Goal: Ask a question: Seek information or help from site administrators or community

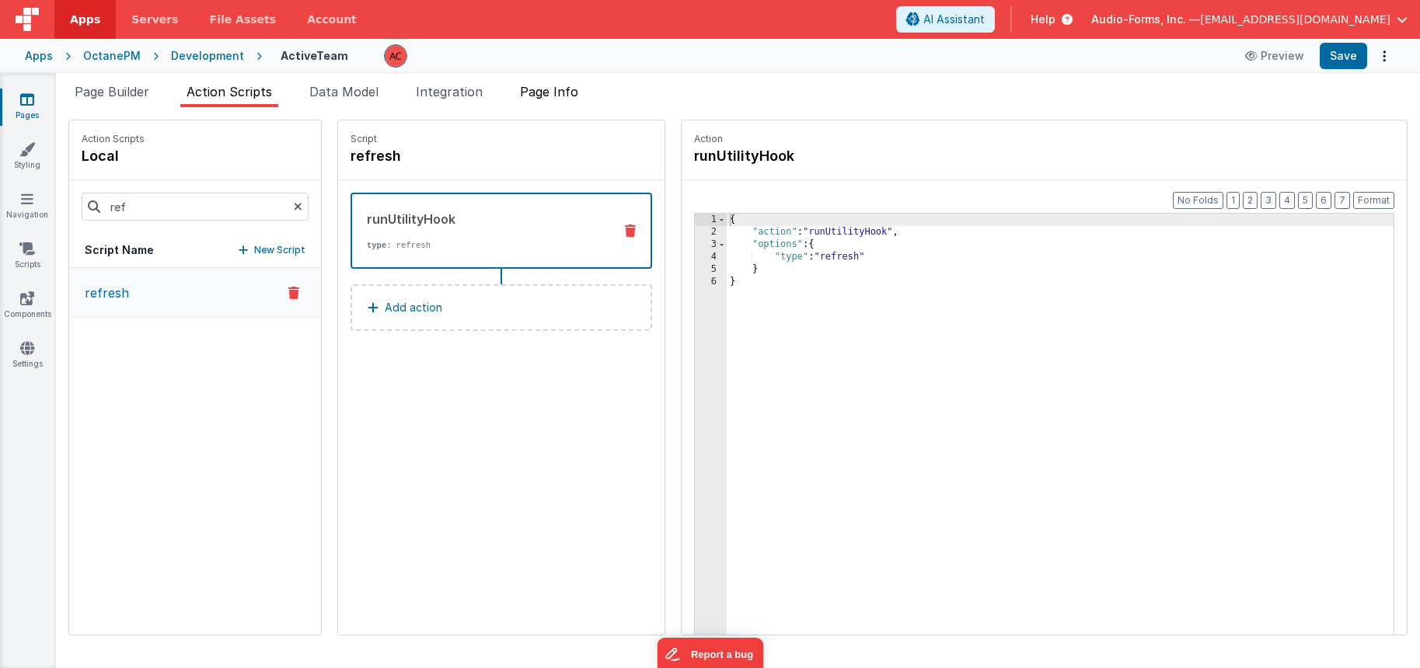
click at [563, 92] on span "Page Info" at bounding box center [549, 92] width 58 height 16
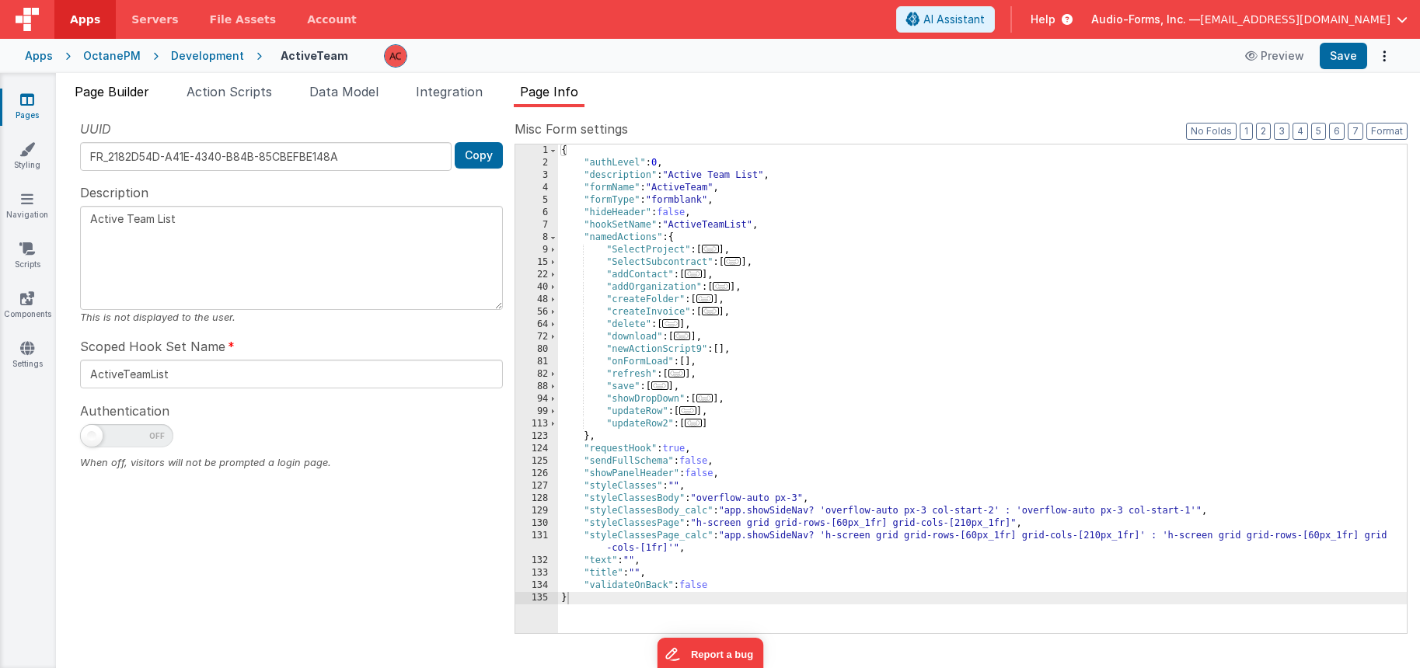
click at [108, 95] on span "Page Builder" at bounding box center [112, 92] width 75 height 16
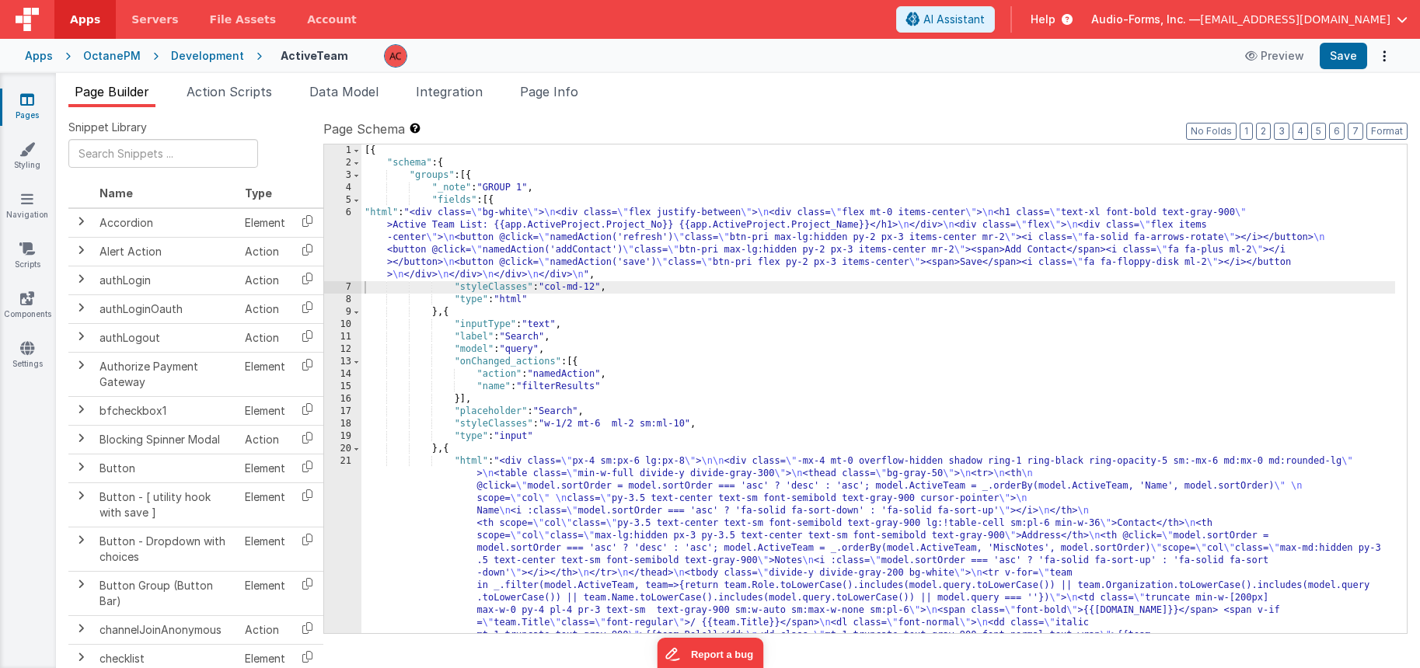
click at [39, 100] on link "Pages" at bounding box center [27, 107] width 56 height 31
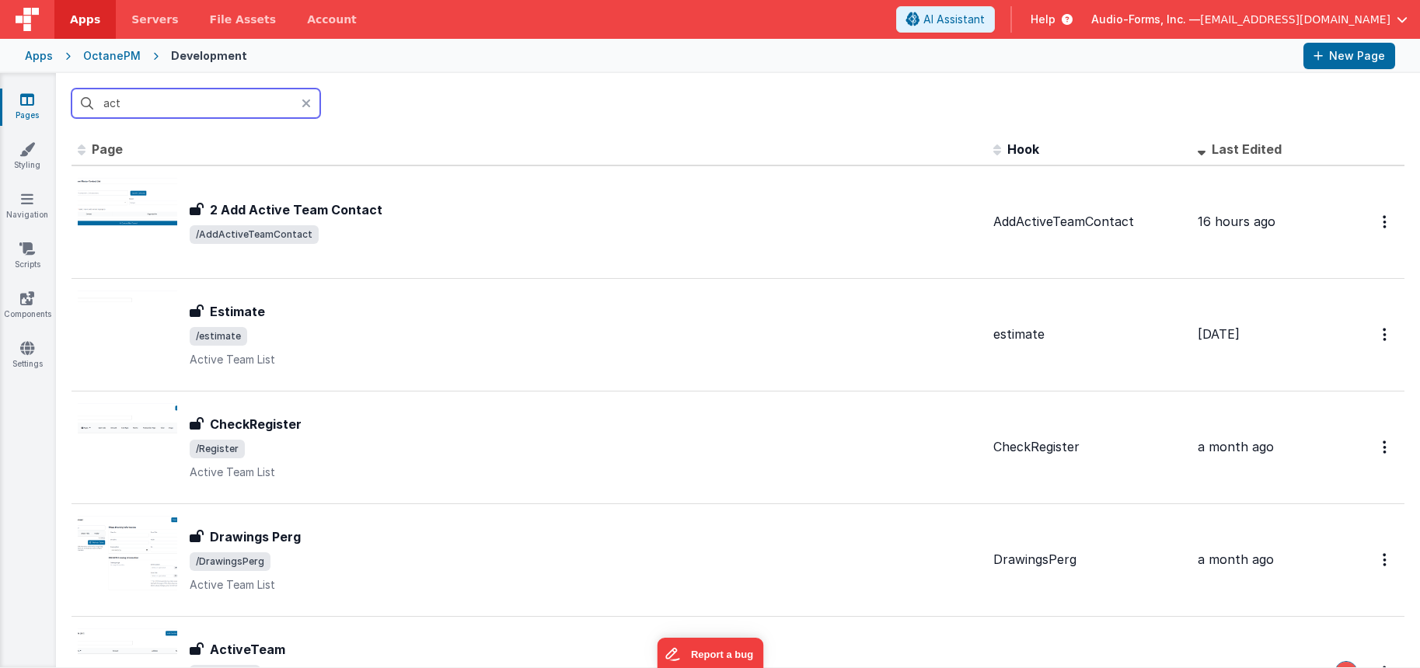
click at [204, 111] on input "act" at bounding box center [196, 104] width 249 height 30
drag, startPoint x: 39, startPoint y: 100, endPoint x: 203, endPoint y: 111, distance: 164.4
click at [204, 111] on input "act" at bounding box center [196, 104] width 249 height 30
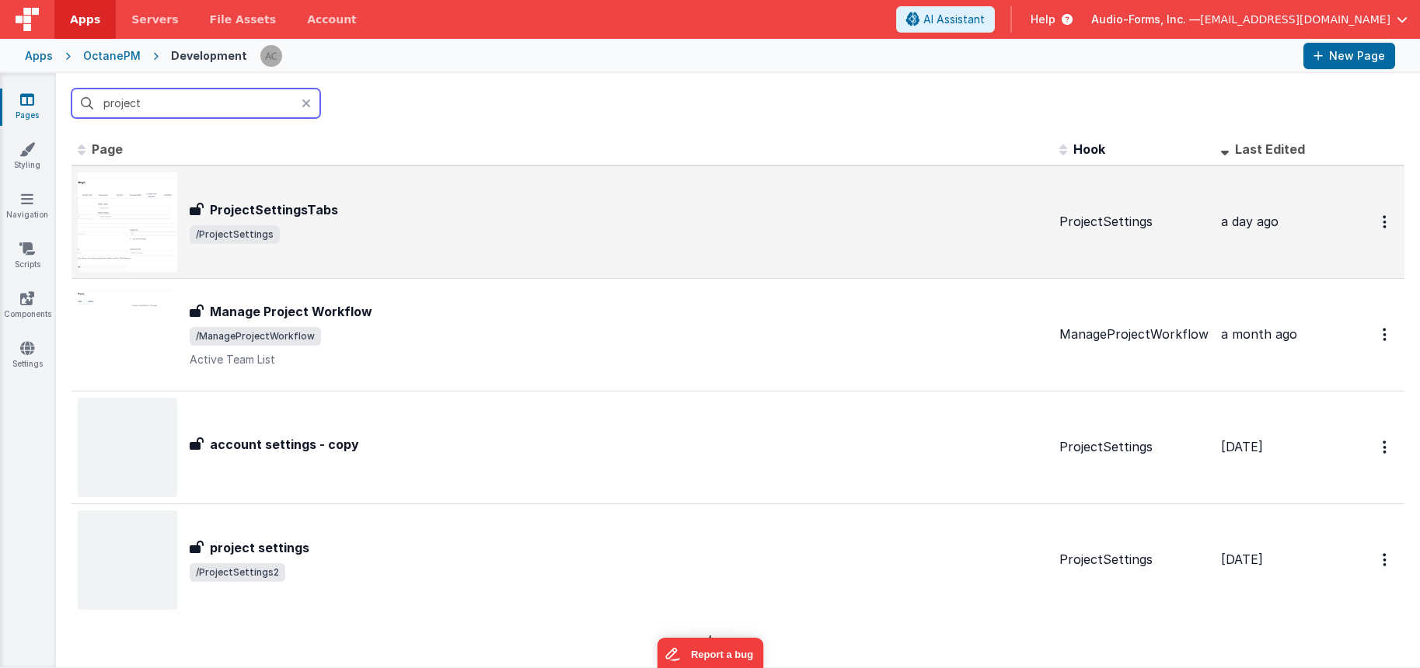
type input "project"
click at [389, 246] on div "ProjectSettingsTabs ProjectSettingsTabs /ProjectSettings" at bounding box center [562, 222] width 969 height 99
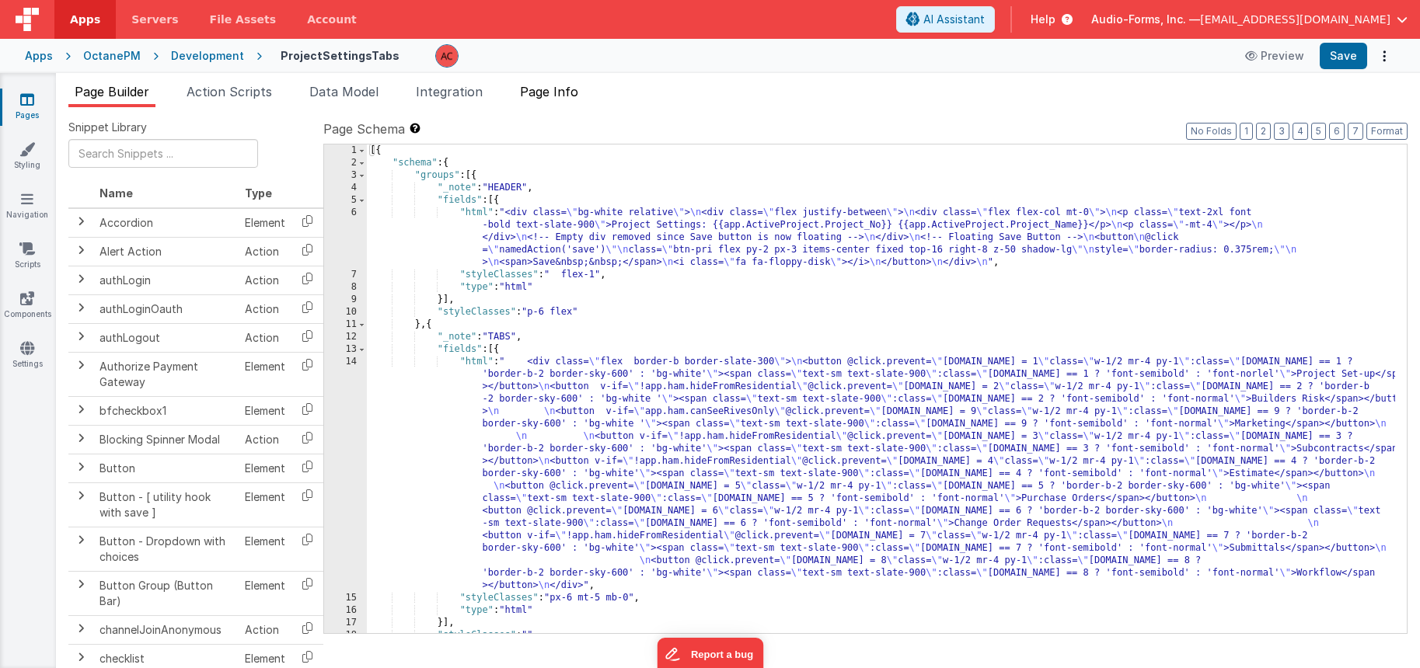
click at [564, 88] on span "Page Info" at bounding box center [549, 92] width 58 height 16
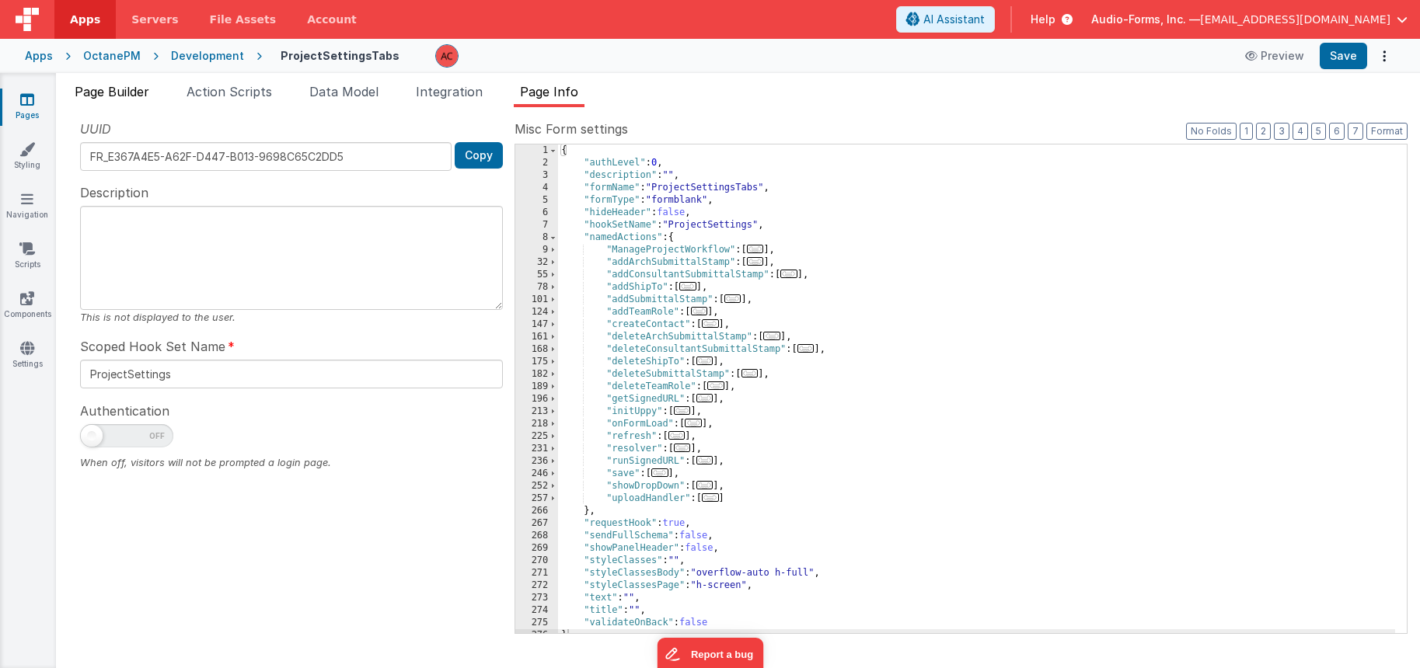
click at [120, 95] on span "Page Builder" at bounding box center [112, 92] width 75 height 16
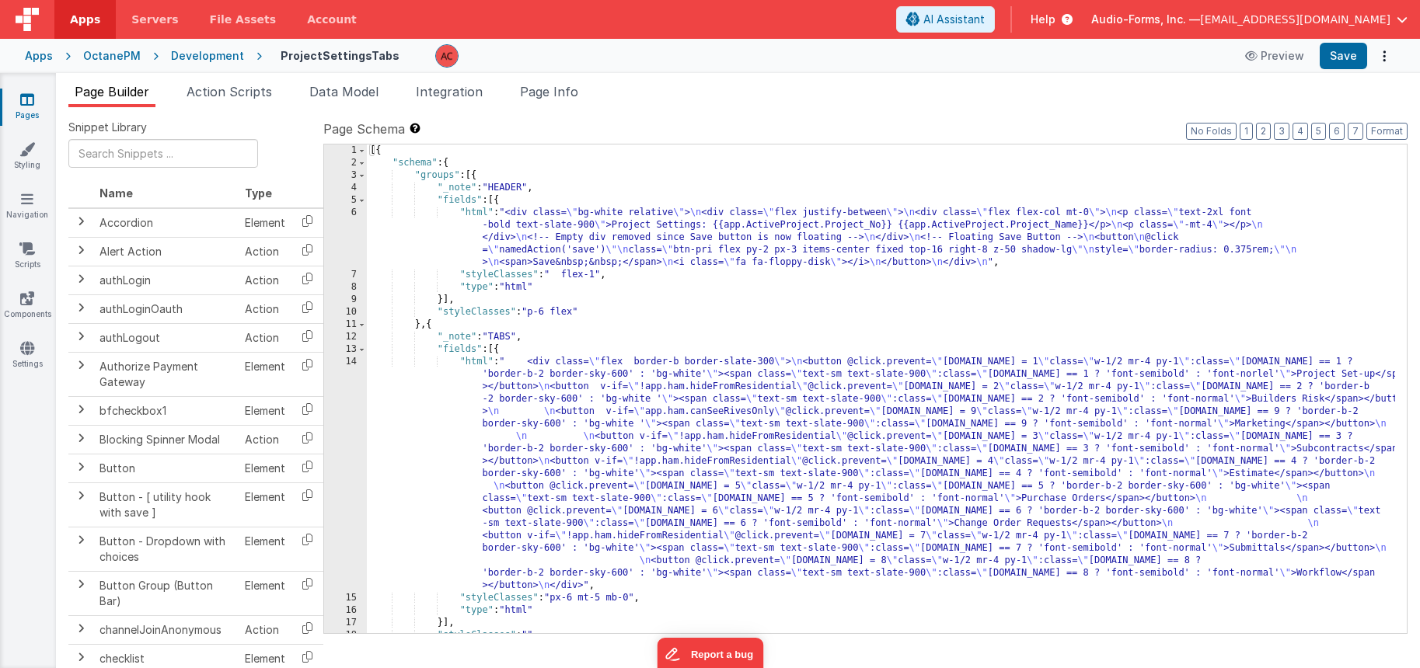
click at [654, 328] on div "[{ "schema" : { "groups" : [{ "_note" : "HEADER" , "fields" : [{ "html" : "<div…" at bounding box center [881, 402] width 1028 height 514
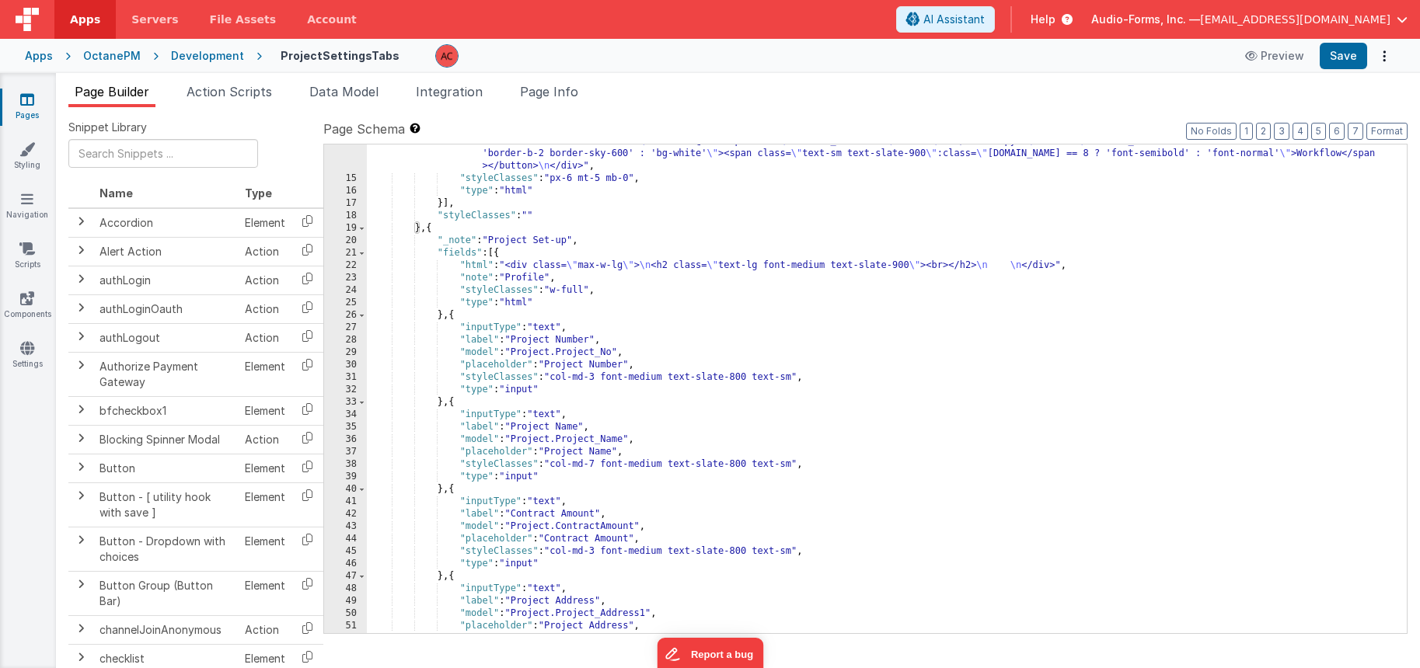
scroll to position [653, 0]
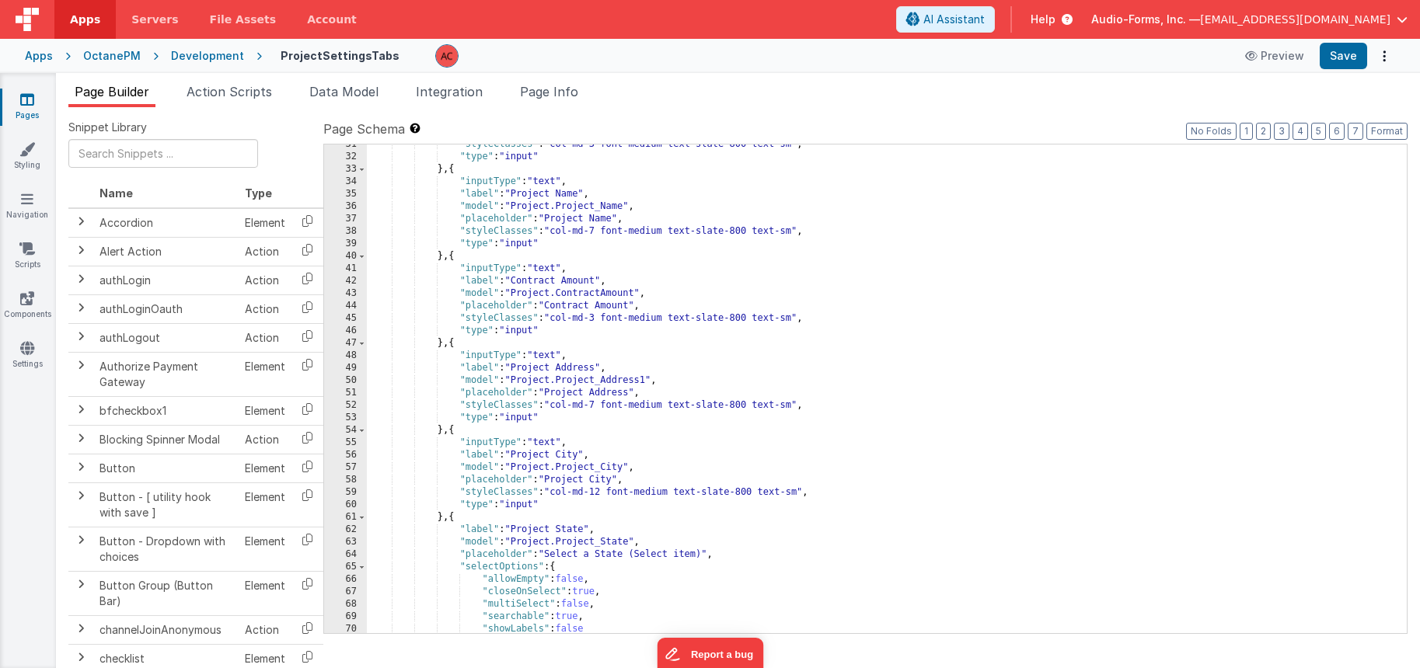
click at [649, 318] on div ""styleClasses" : "col-md-3 font-medium text-slate-800 text-sm" , "type" : "inpu…" at bounding box center [881, 395] width 1028 height 514
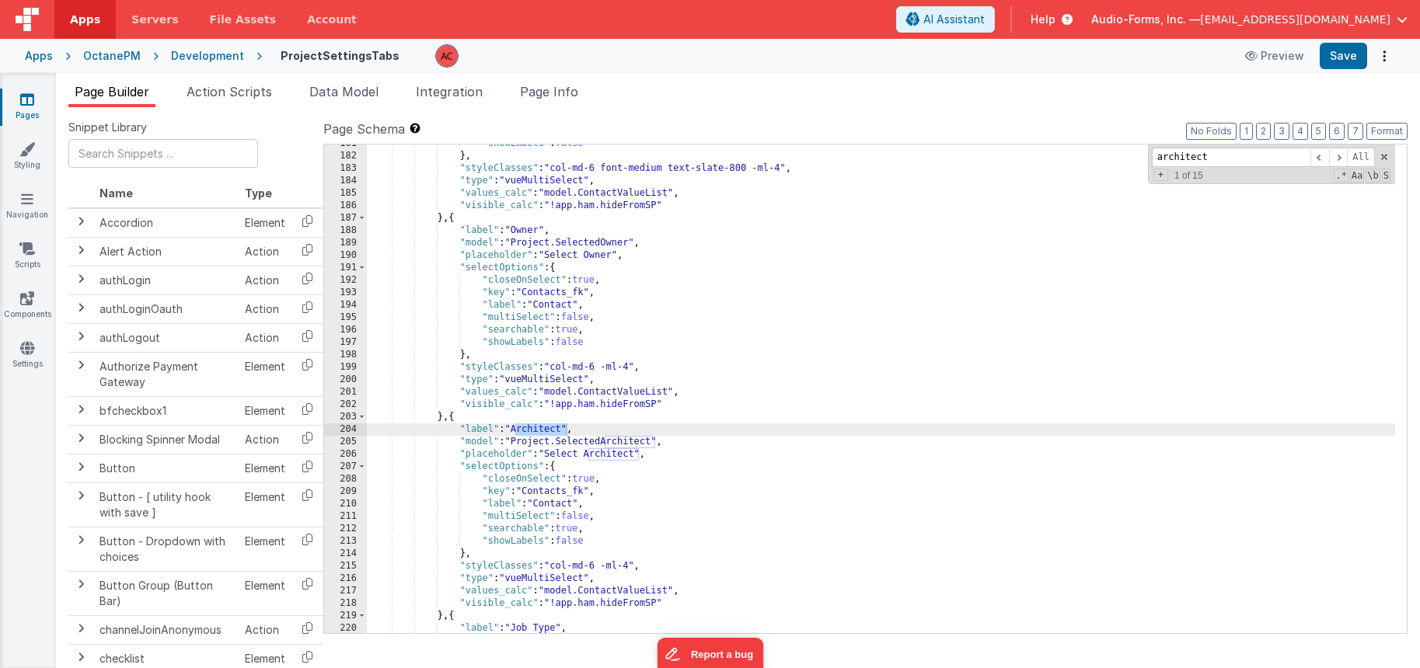
scroll to position [2728, 0]
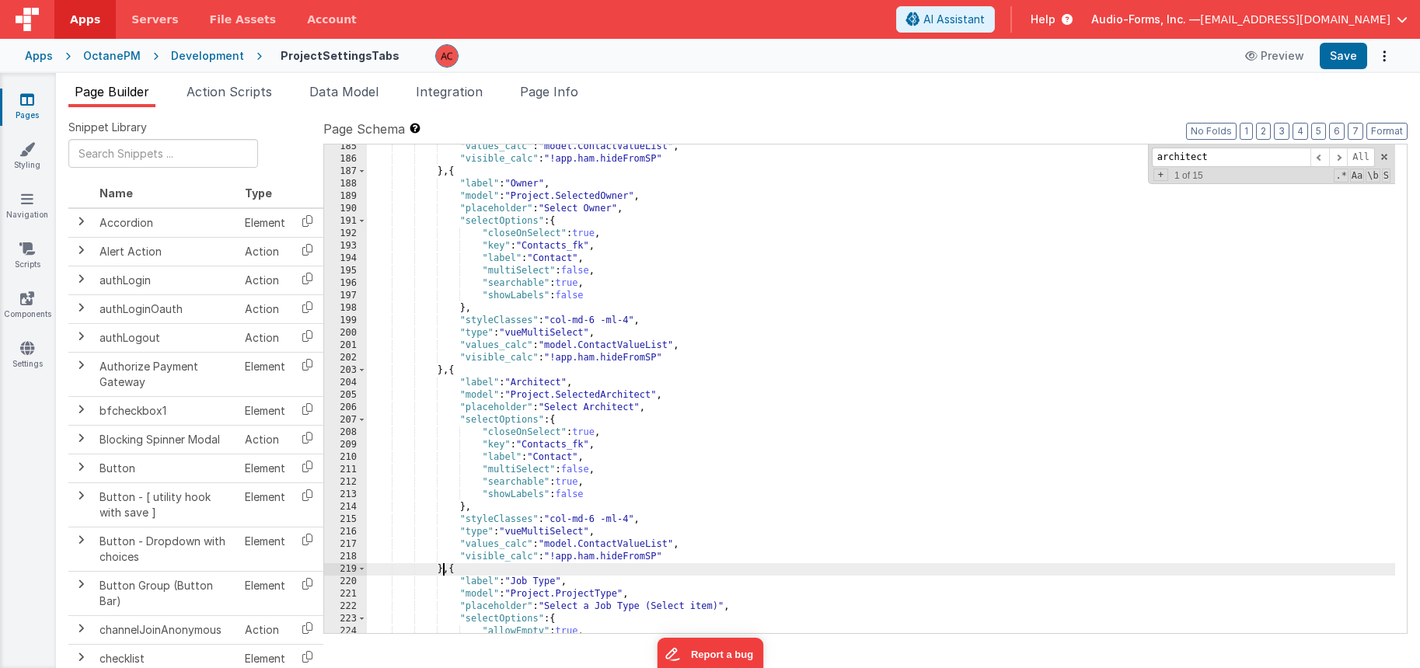
click at [442, 567] on div ""values_calc" : "model.ContactValueList" , "visible_calc" : "!app.ham.hideFromS…" at bounding box center [881, 398] width 1028 height 514
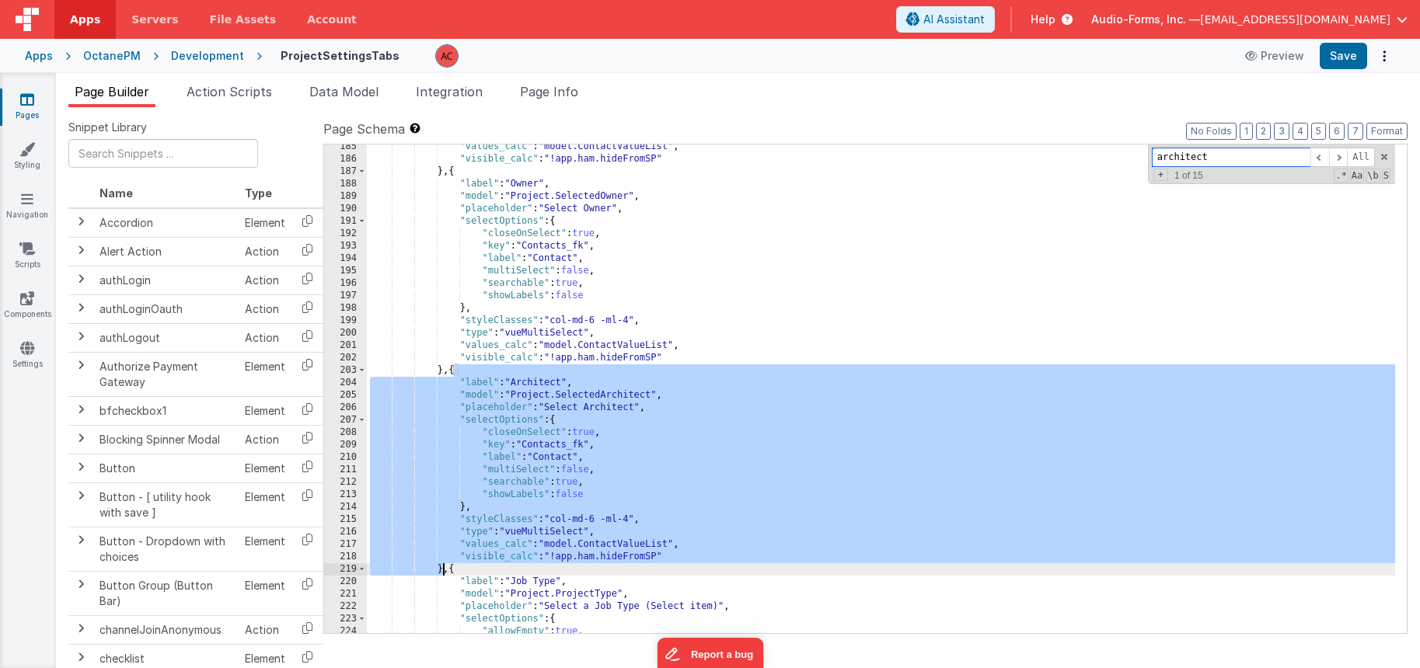
click at [1245, 156] on input "architect" at bounding box center [1231, 157] width 159 height 19
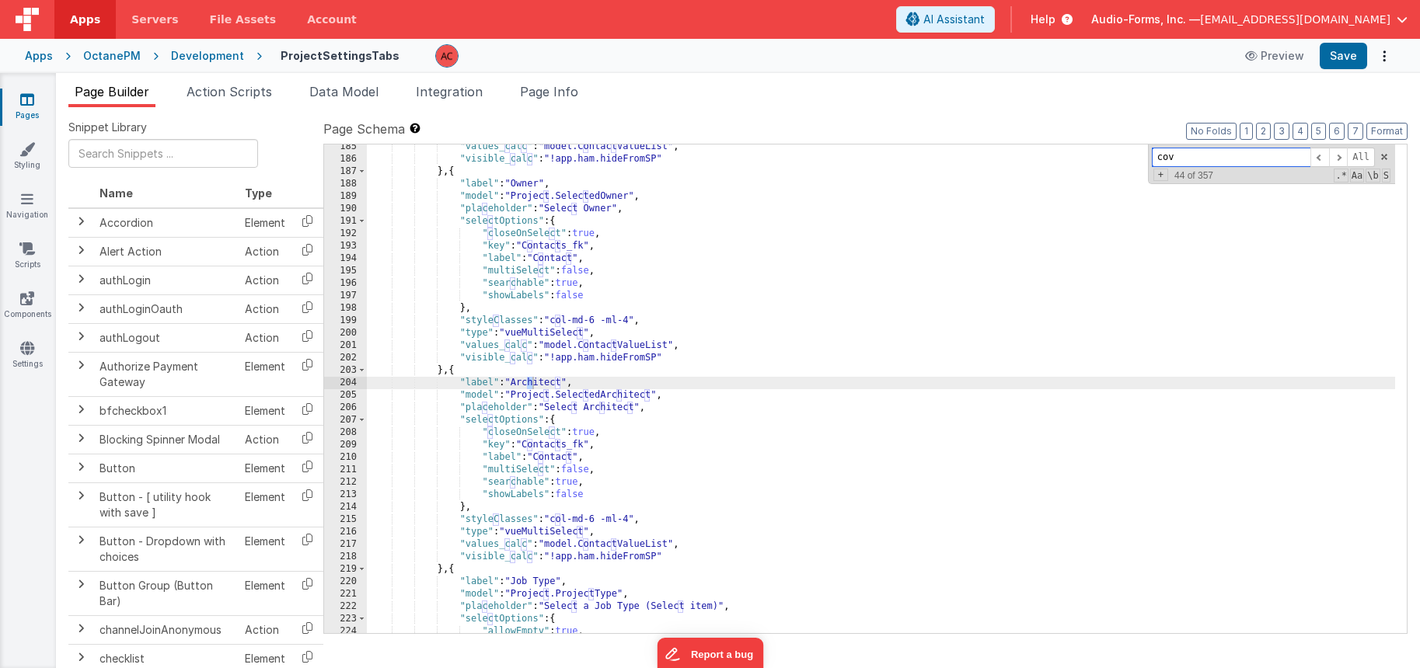
scroll to position [11297, 0]
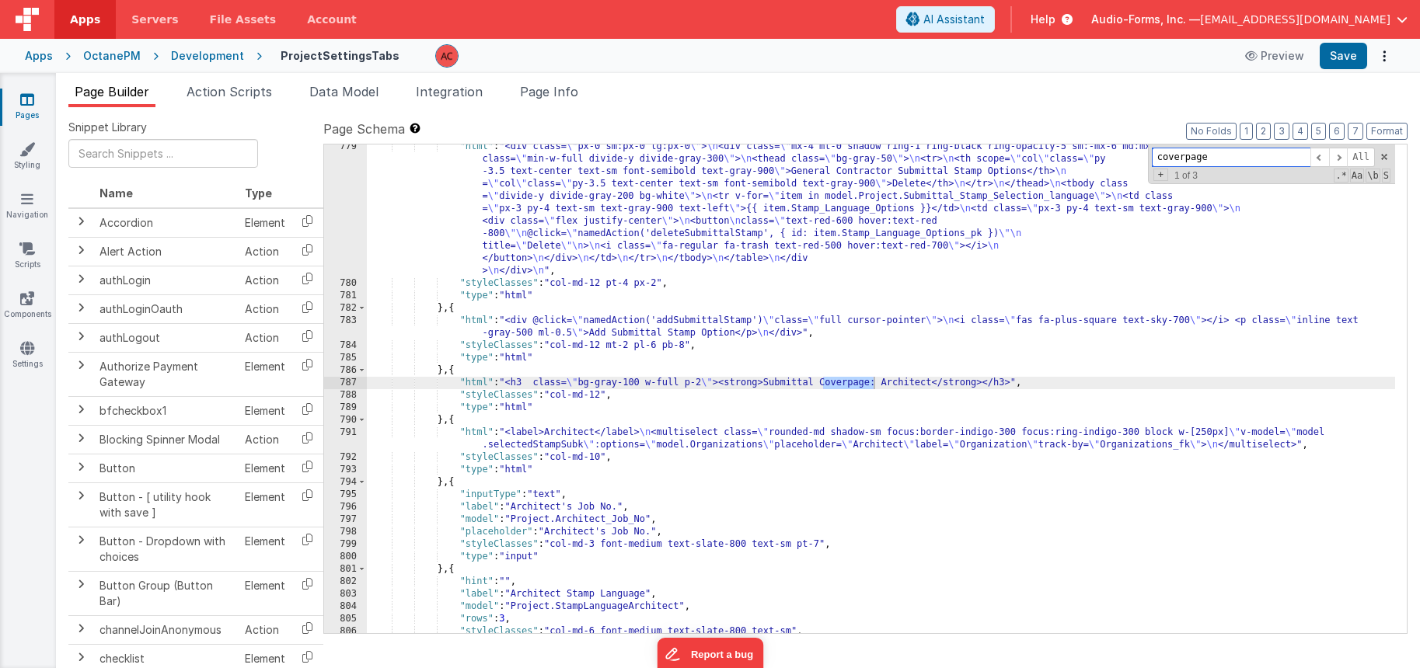
type input "coverpage"
click at [501, 429] on div ""html" : "<div class= \" px-0 sm:px-0 lg:px-0 \" > \n <div class= \" mx-4 mt-0 …" at bounding box center [881, 460] width 1028 height 638
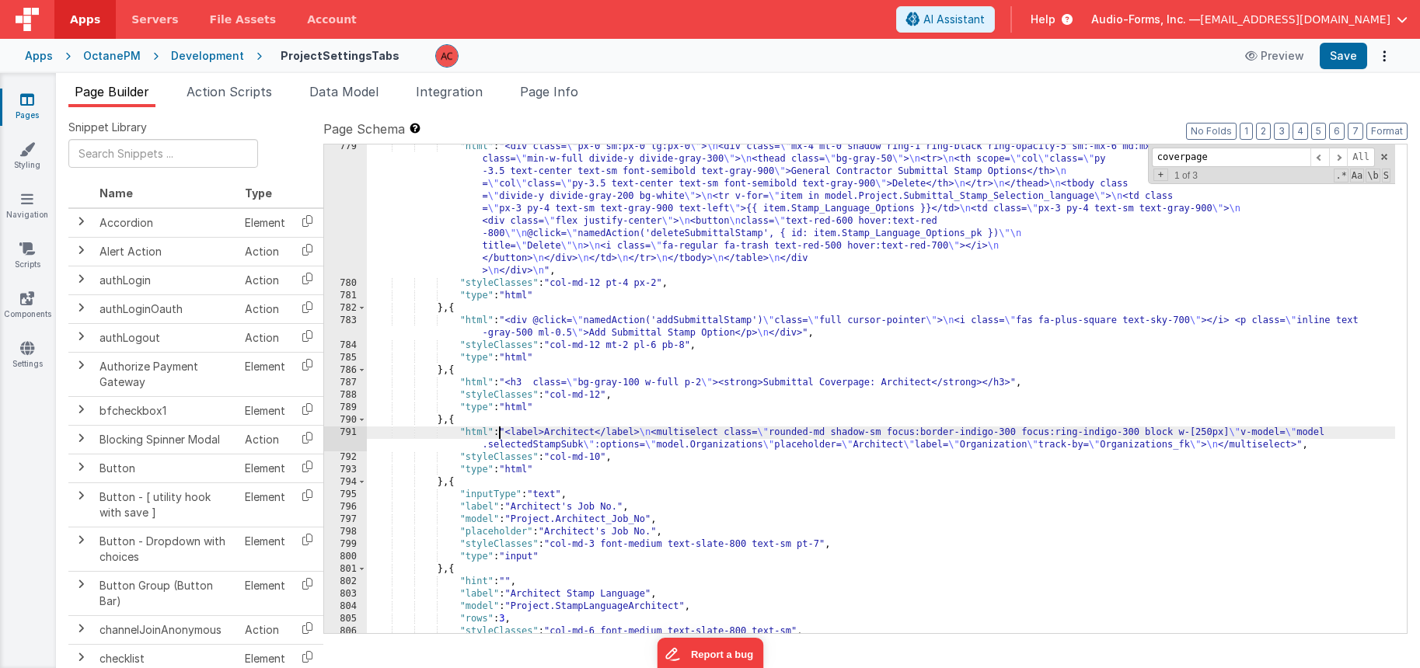
click at [346, 434] on div "791" at bounding box center [345, 439] width 43 height 25
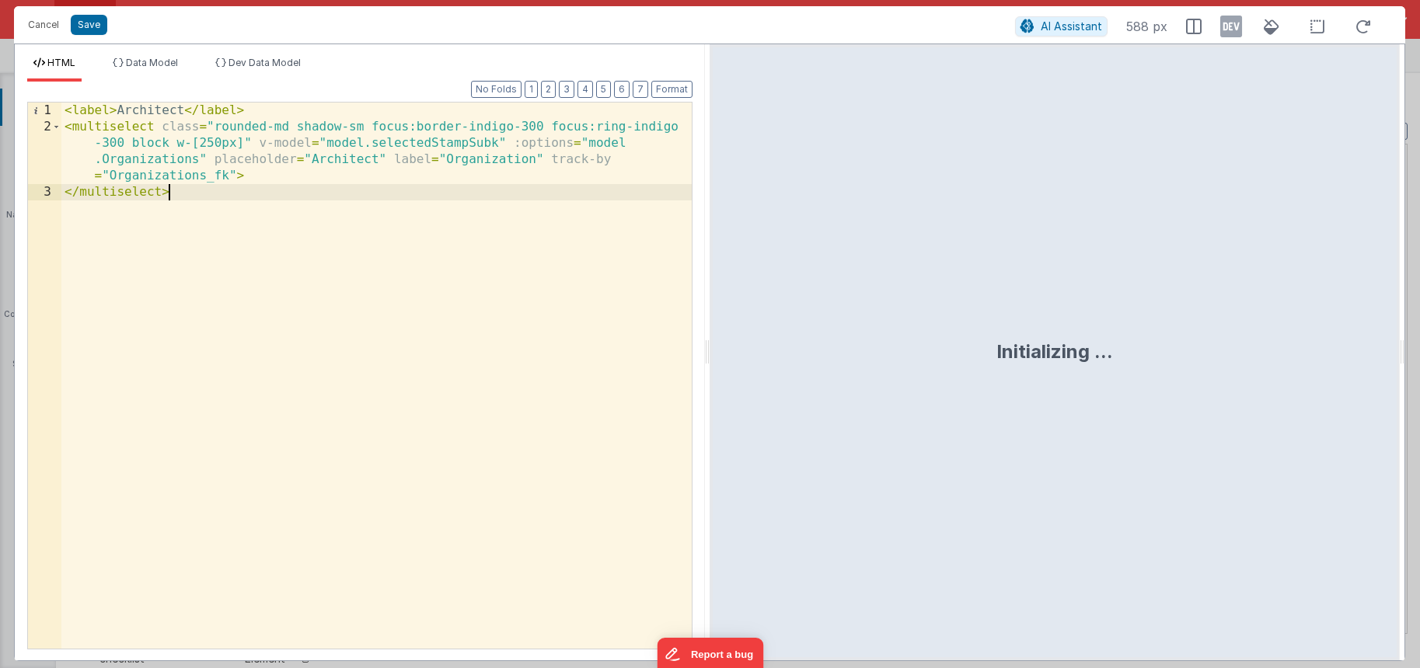
click at [260, 257] on div "< label > Architect </ label > < multiselect class = "rounded-md shadow-sm focu…" at bounding box center [376, 392] width 630 height 579
click at [280, 197] on div "< label > Architect </ label > < multiselect class = "rounded-md shadow-sm focu…" at bounding box center [376, 392] width 630 height 579
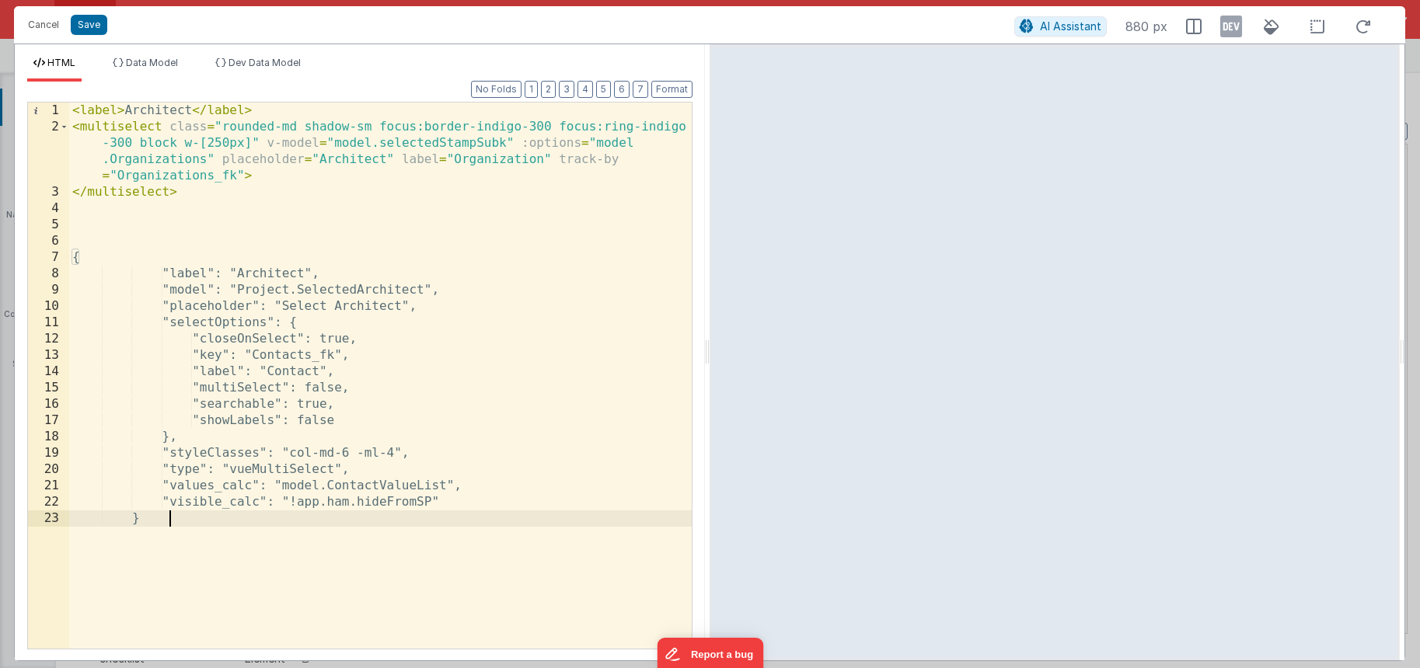
click at [438, 142] on div "< label > Architect </ label > < multiselect class = "rounded-md shadow-sm focu…" at bounding box center [380, 392] width 623 height 579
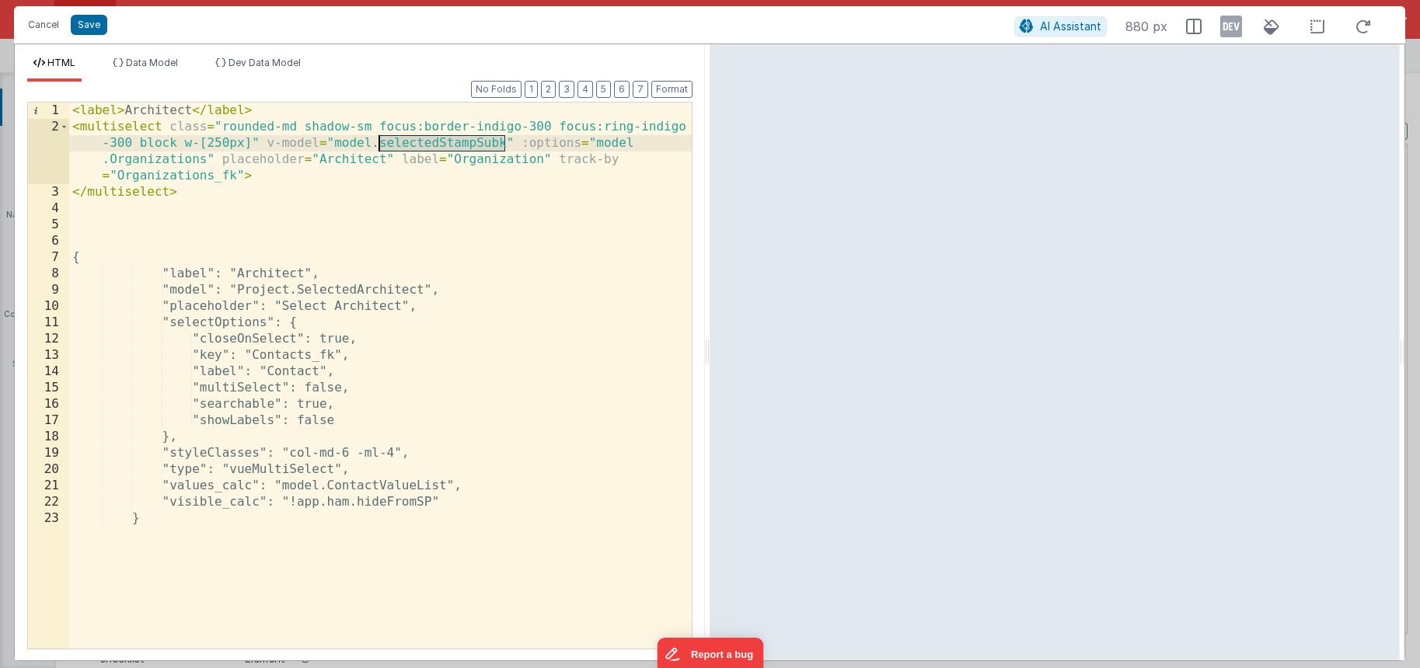
click at [399, 290] on div "< label > Architect </ label > < multiselect class = "rounded-md shadow-sm focu…" at bounding box center [380, 392] width 623 height 579
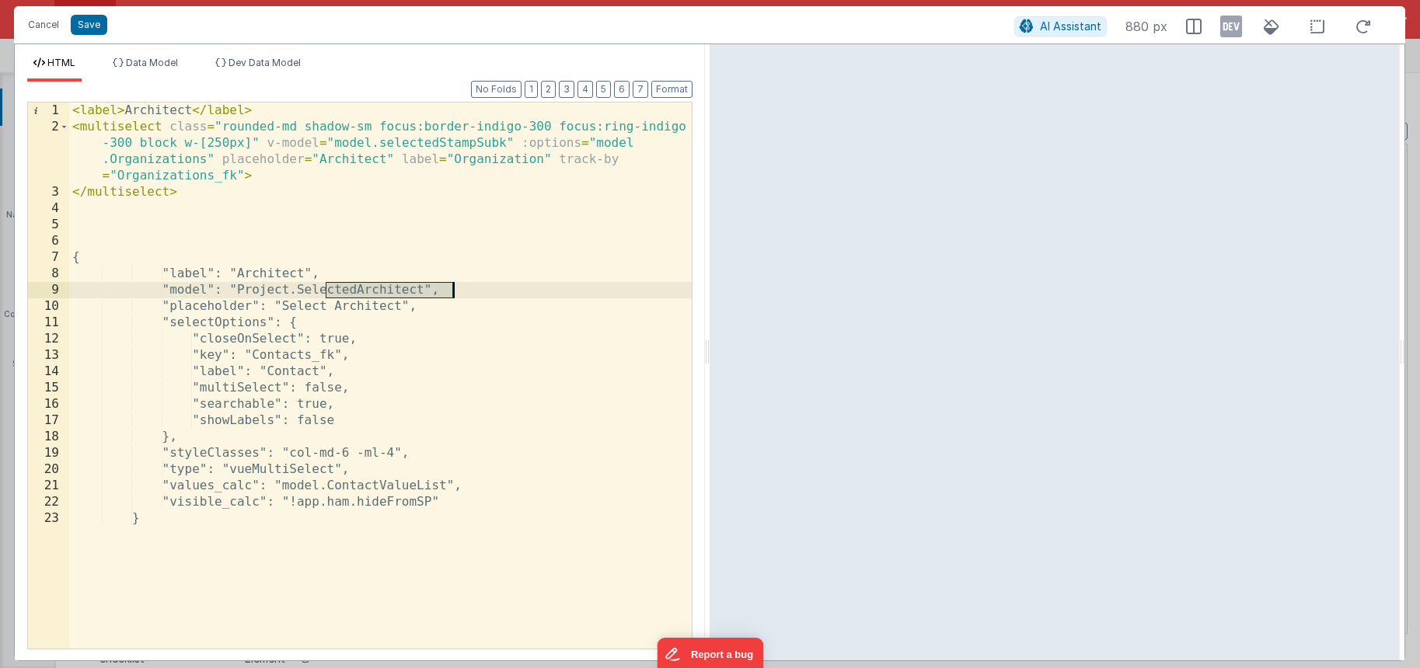
click at [399, 290] on div "< label > Architect </ label > < multiselect class = "rounded-md shadow-sm focu…" at bounding box center [380, 392] width 623 height 579
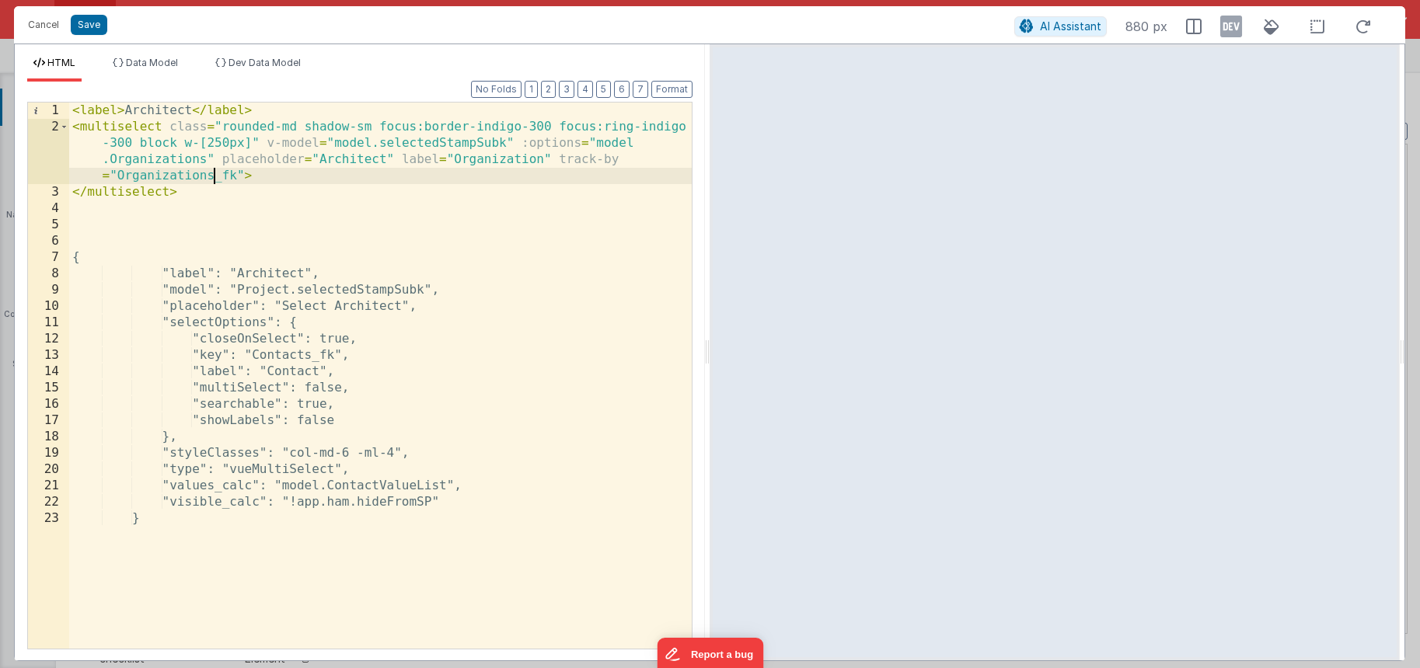
click at [211, 175] on div "< label > Architect </ label > < multiselect class = "rounded-md shadow-sm focu…" at bounding box center [380, 392] width 623 height 579
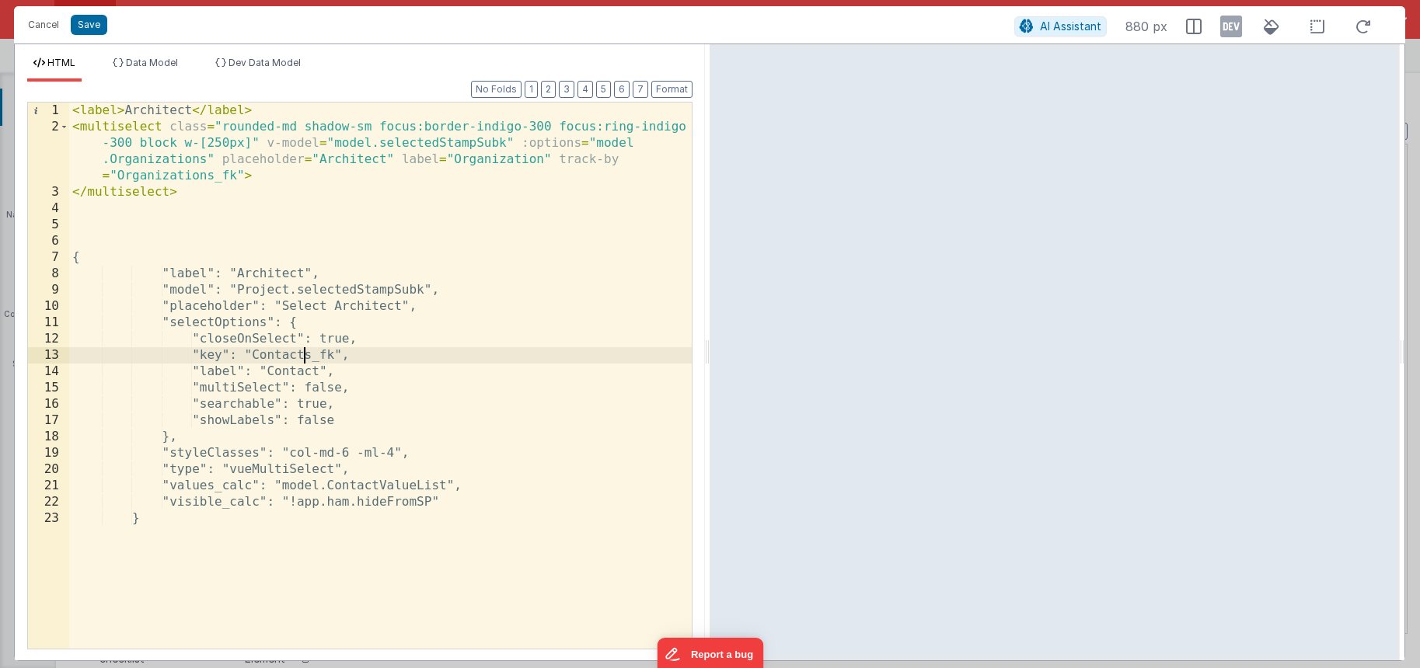
click at [305, 355] on div "< label > Architect </ label > < multiselect class = "rounded-md shadow-sm focu…" at bounding box center [380, 392] width 623 height 579
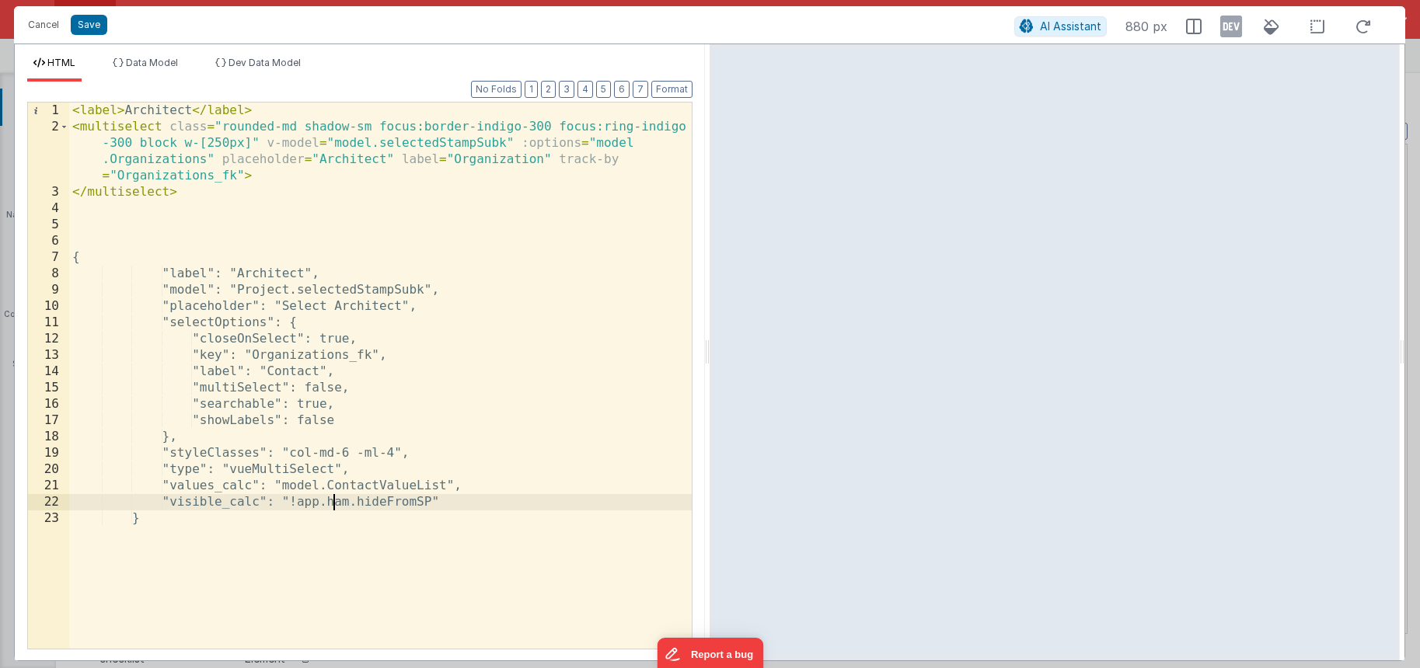
drag, startPoint x: 335, startPoint y: 506, endPoint x: 416, endPoint y: 497, distance: 81.4
click at [339, 504] on div "< label > Architect </ label > < multiselect class = "rounded-md shadow-sm focu…" at bounding box center [380, 392] width 623 height 579
drag, startPoint x: 470, startPoint y: 498, endPoint x: 483, endPoint y: 490, distance: 15.1
click at [483, 490] on div "< label > Architect </ label > < multiselect class = "rounded-md shadow-sm focu…" at bounding box center [380, 392] width 623 height 579
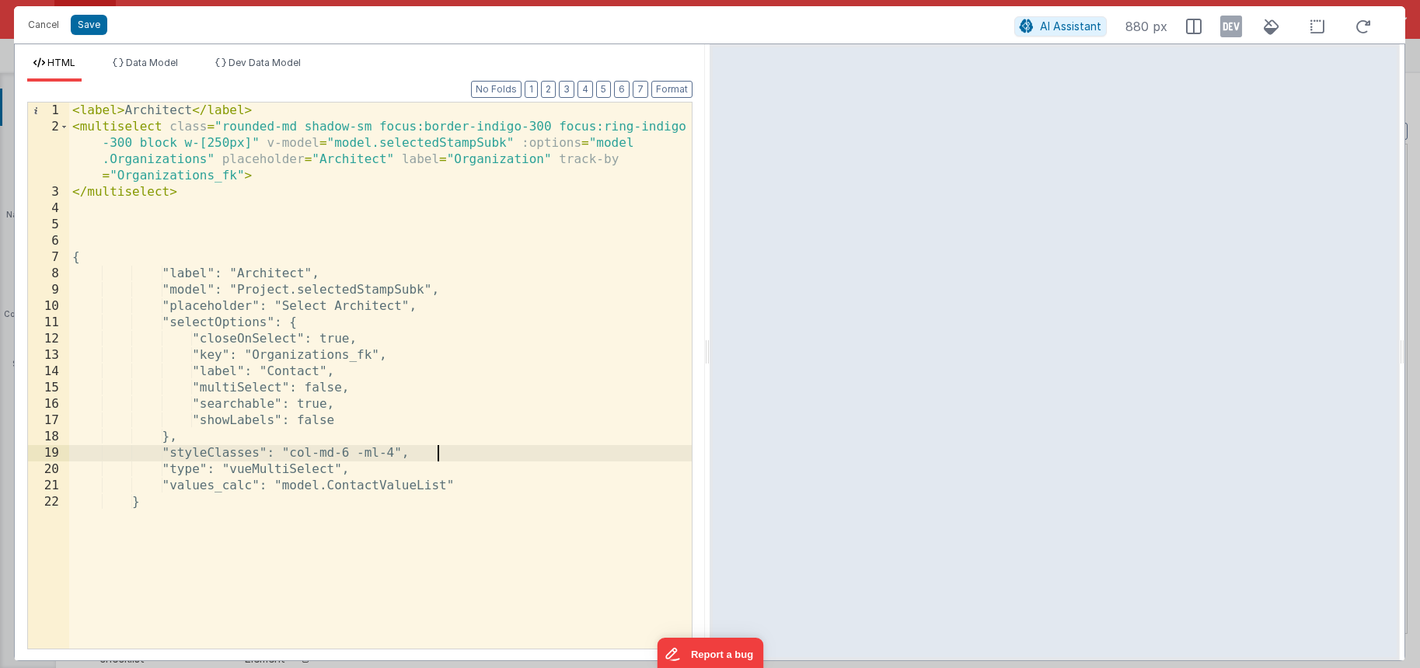
click at [445, 460] on div "< label > Architect </ label > < multiselect class = "rounded-md shadow-sm focu…" at bounding box center [380, 392] width 623 height 579
click at [446, 467] on div "< label > Architect </ label > < multiselect class = "rounded-md shadow-sm focu…" at bounding box center [380, 392] width 623 height 579
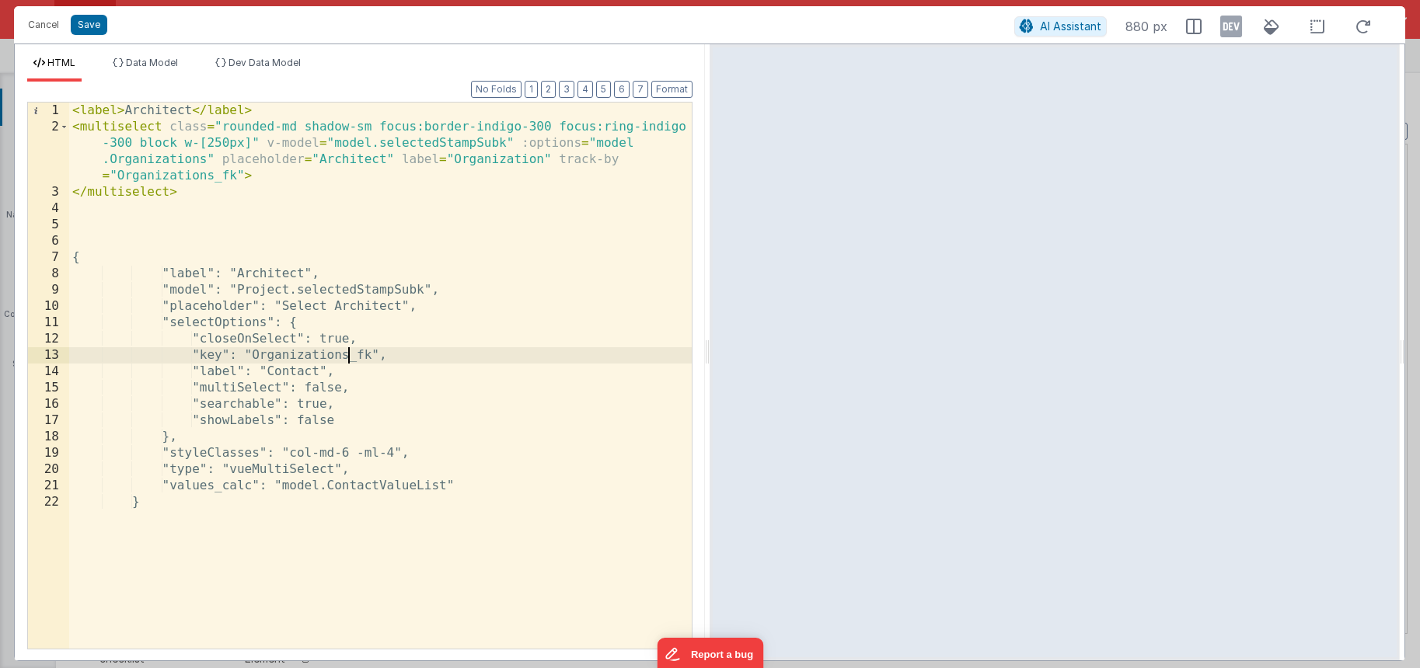
click at [205, 259] on div "< label > Architect </ label > < multiselect class = "rounded-md shadow-sm focu…" at bounding box center [380, 392] width 623 height 579
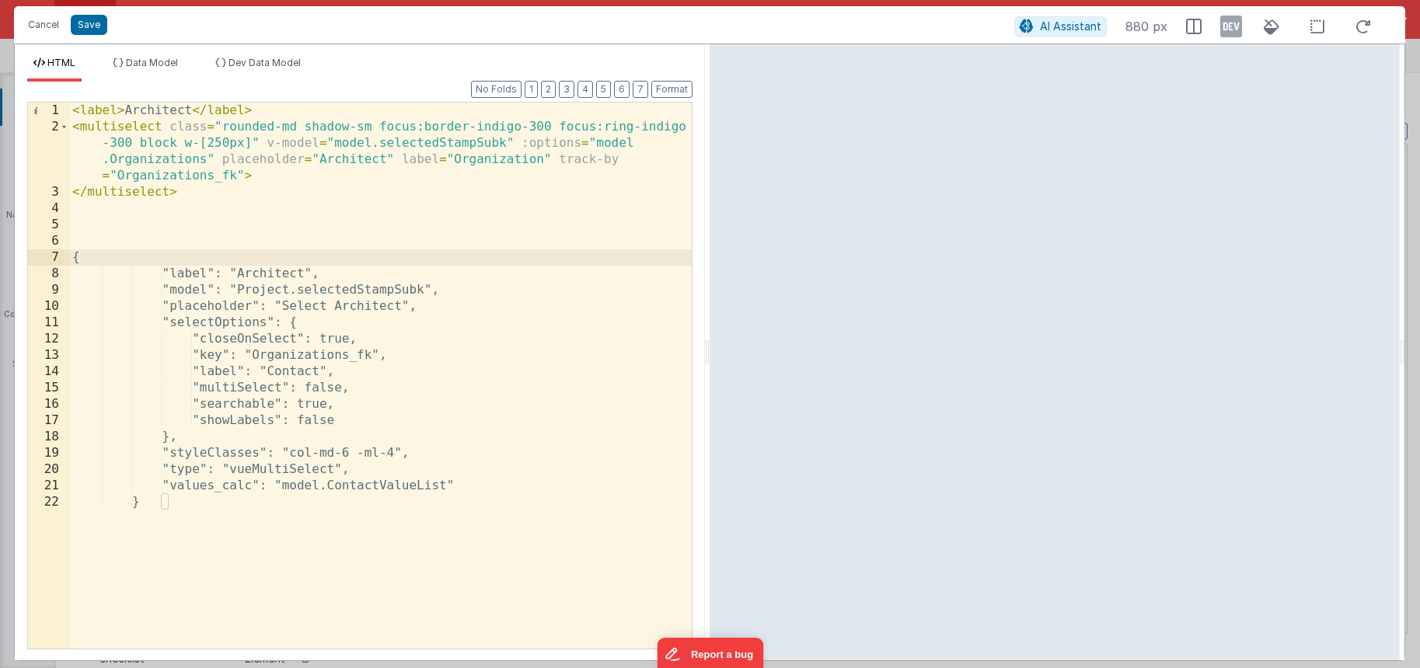
click at [196, 503] on div "< label > Architect </ label > < multiselect class = "rounded-md shadow-sm focu…" at bounding box center [380, 392] width 623 height 579
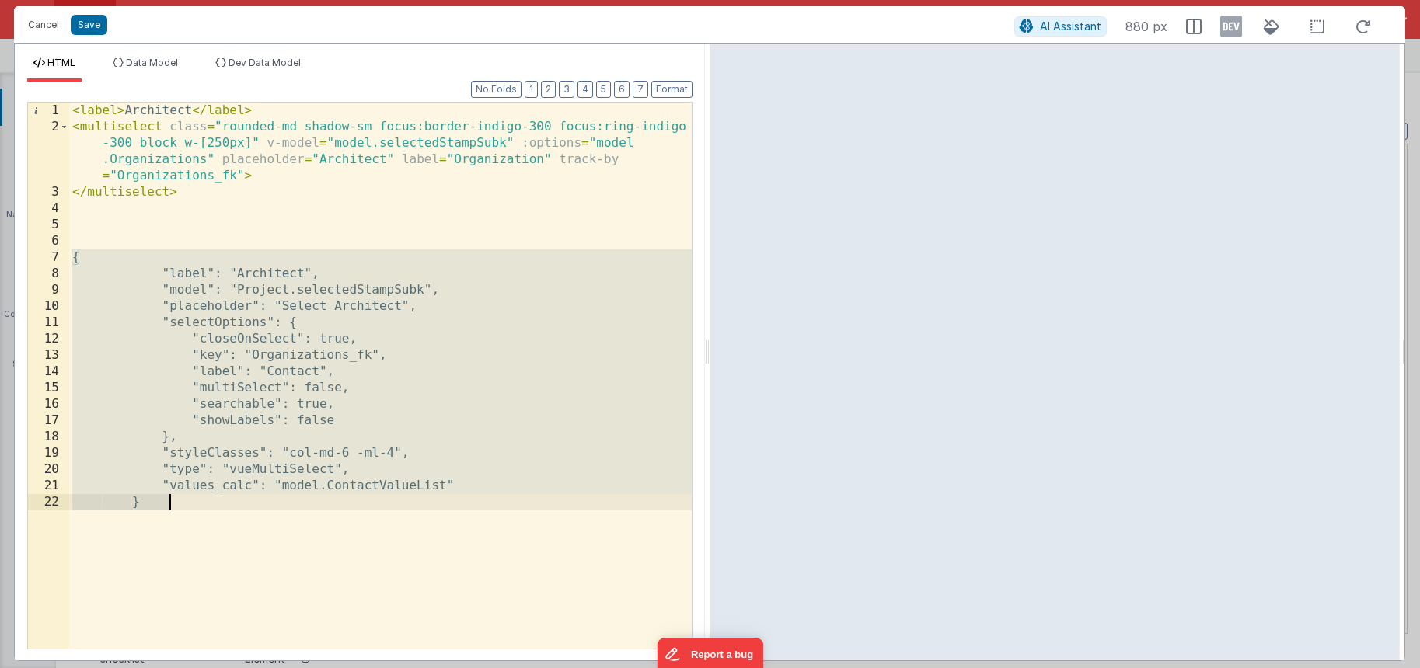
click at [196, 503] on div "< label > Architect </ label > < multiselect class = "rounded-md shadow-sm focu…" at bounding box center [380, 392] width 623 height 579
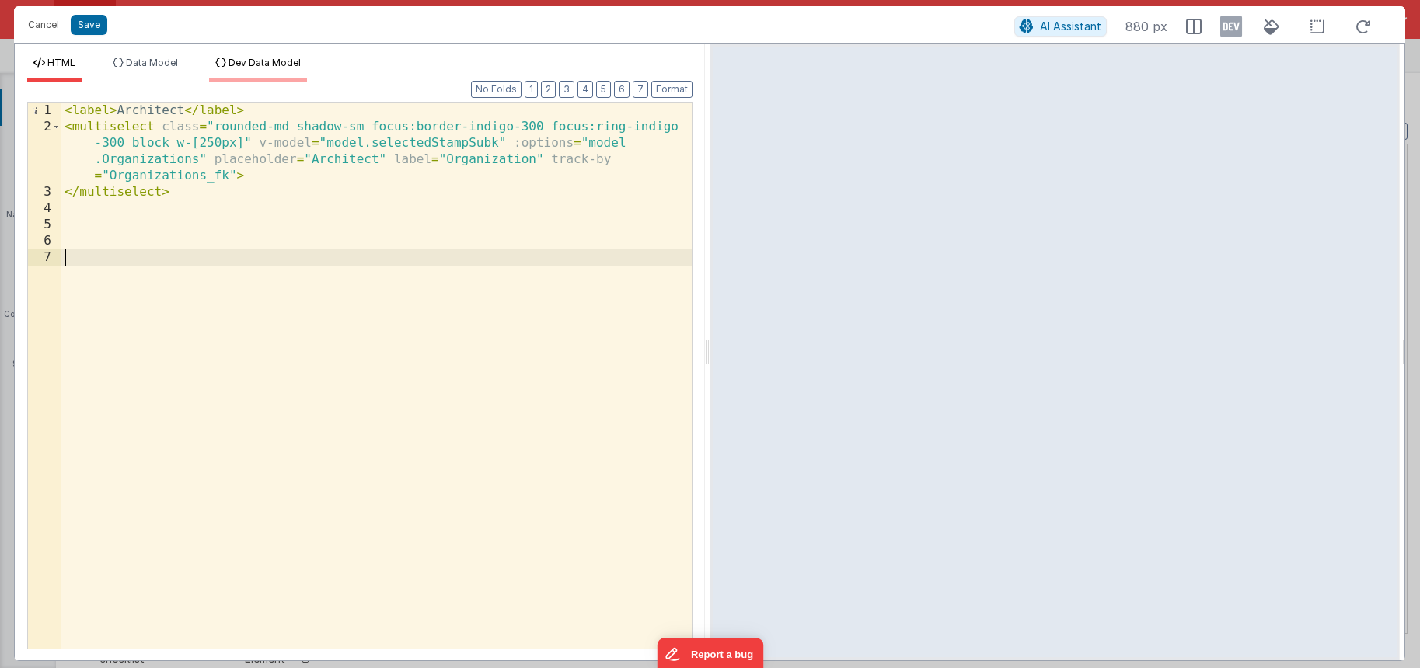
click at [286, 60] on span "Dev Data Model" at bounding box center [265, 63] width 72 height 12
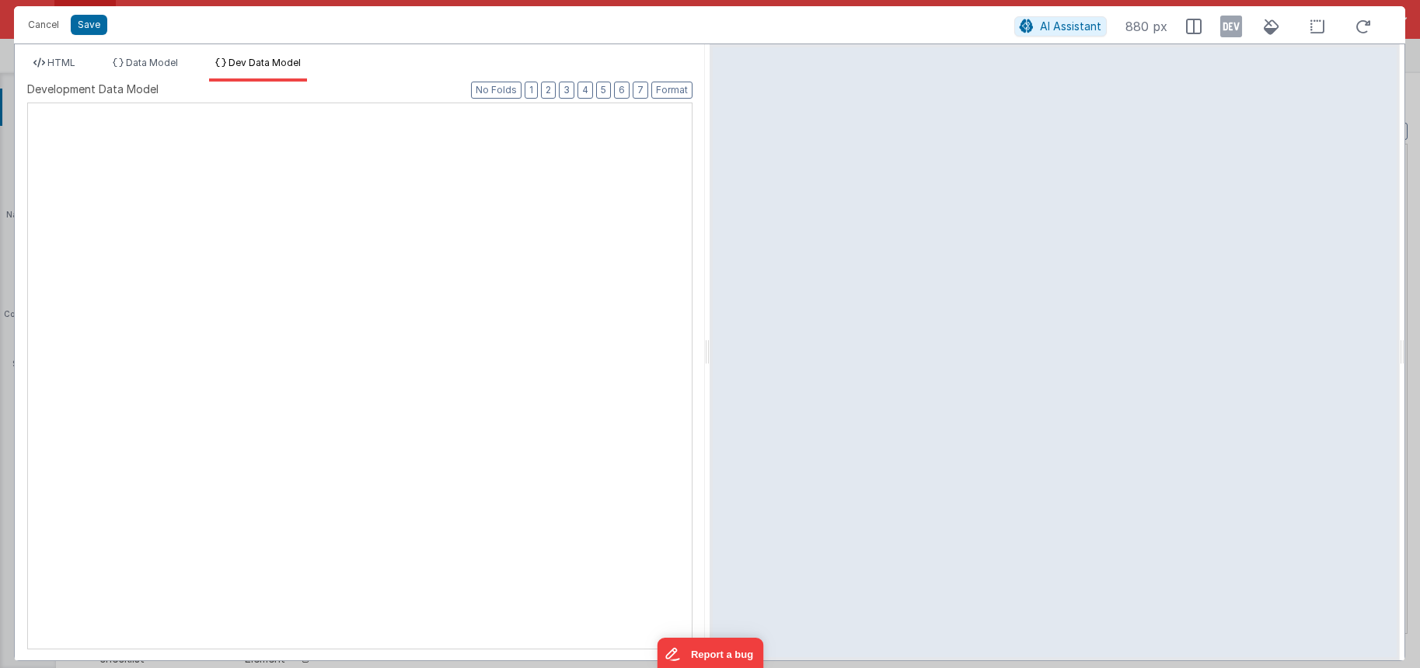
click at [286, 60] on span "Dev Data Model" at bounding box center [265, 63] width 72 height 12
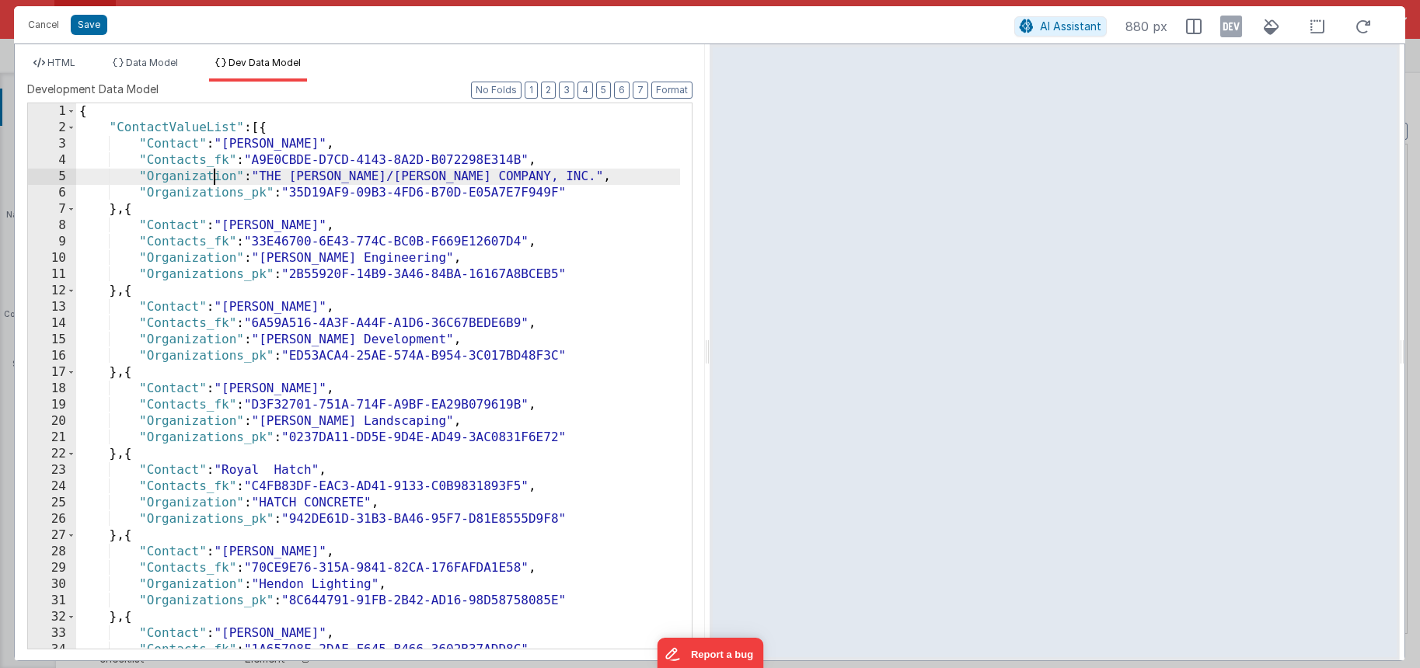
click at [214, 182] on div "{ "ContactValueList" : [{ "Contact" : "[PERSON_NAME]" , "Contacts_fk" : "A9E0CB…" at bounding box center [378, 392] width 604 height 578
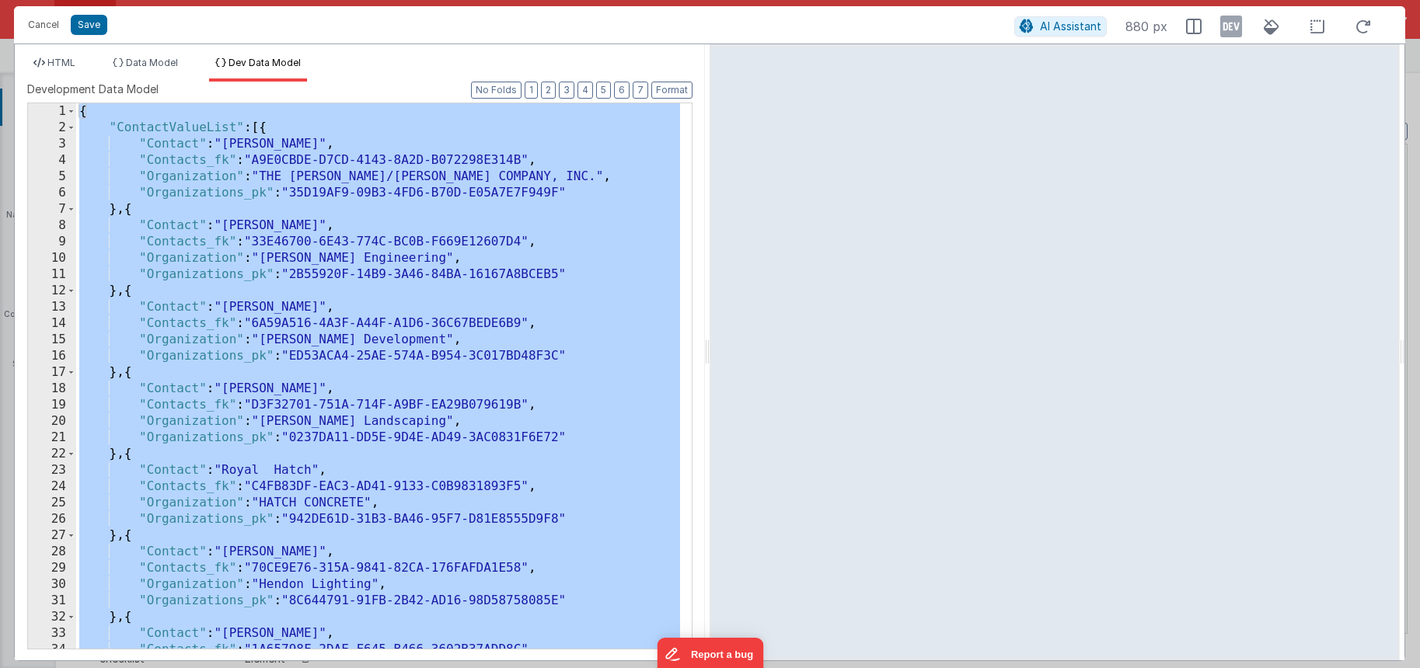
scroll to position [4270, 0]
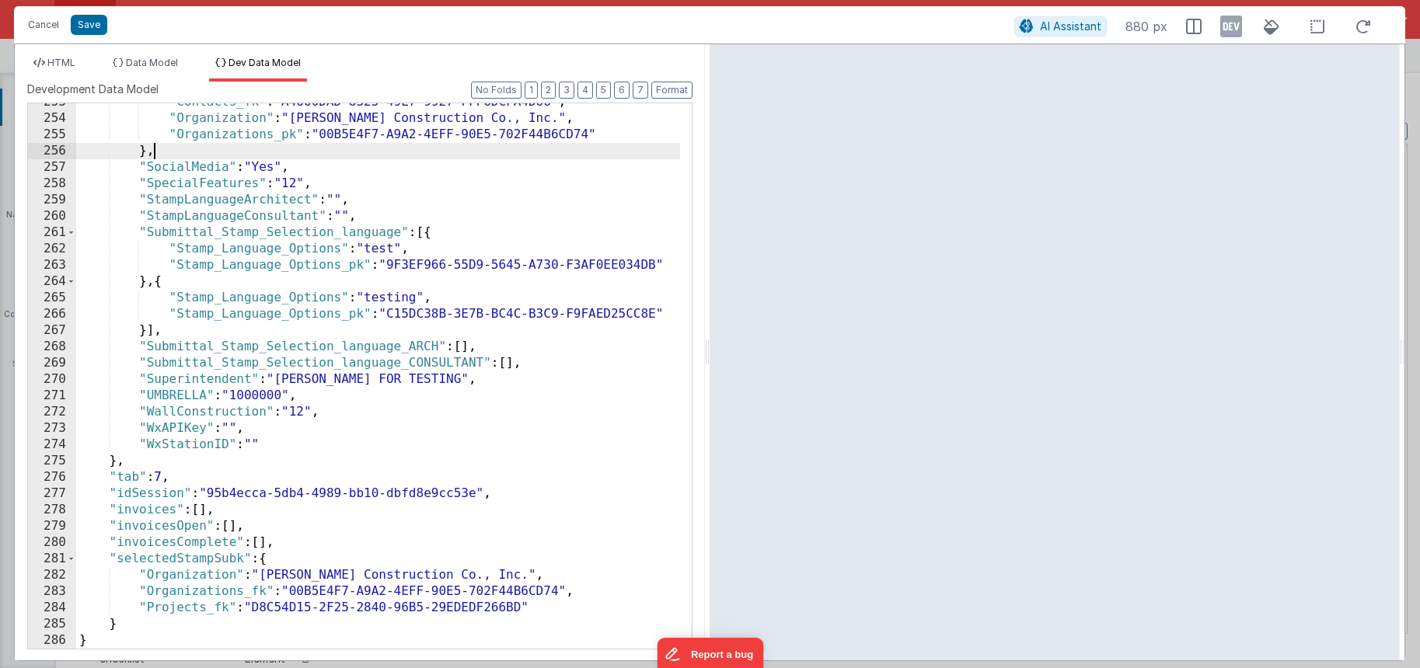
click at [228, 151] on div ""Contacts_fk" : "A4600DAD-8325-49E7-9927-FFF6DCFA4D06" , "Organization" : "[PER…" at bounding box center [378, 383] width 604 height 578
click at [62, 60] on span "HTML" at bounding box center [61, 63] width 28 height 12
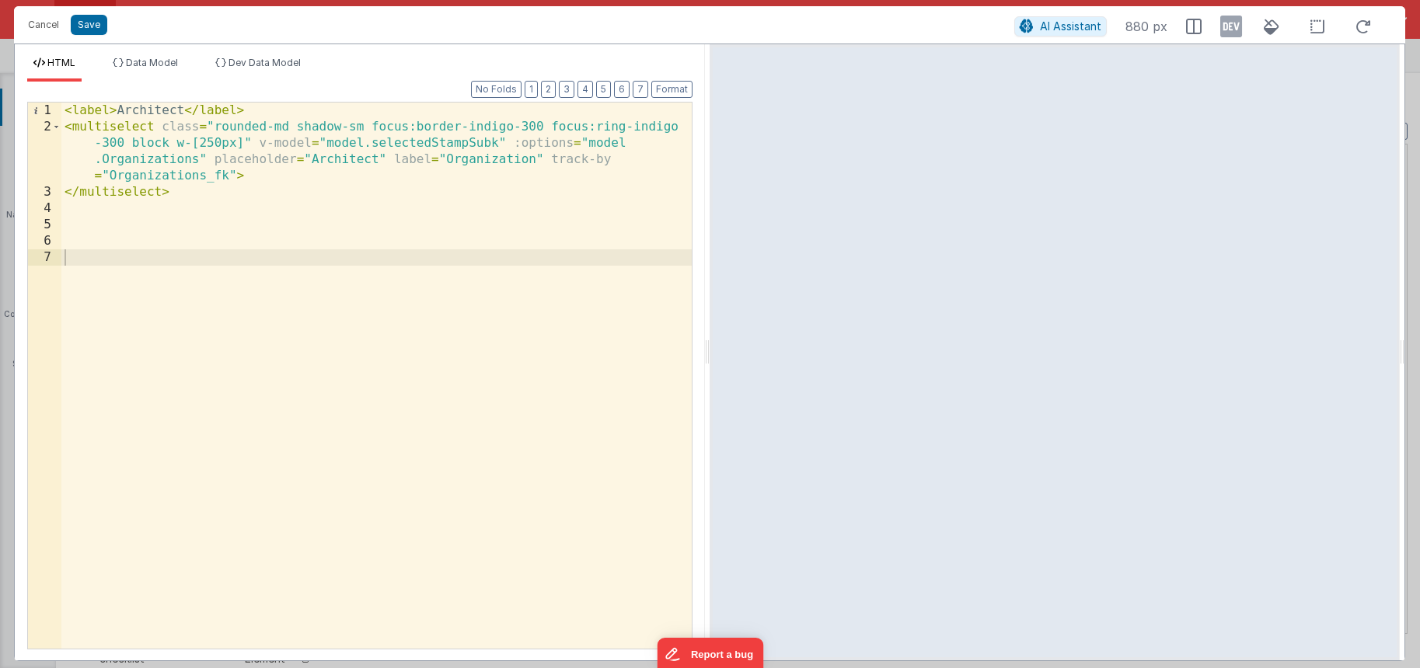
drag, startPoint x: 1235, startPoint y: 26, endPoint x: 1139, endPoint y: 85, distance: 113.0
click at [1235, 26] on icon at bounding box center [1231, 26] width 22 height 25
click at [1081, 24] on span "AI Assistant" at bounding box center [1070, 25] width 61 height 13
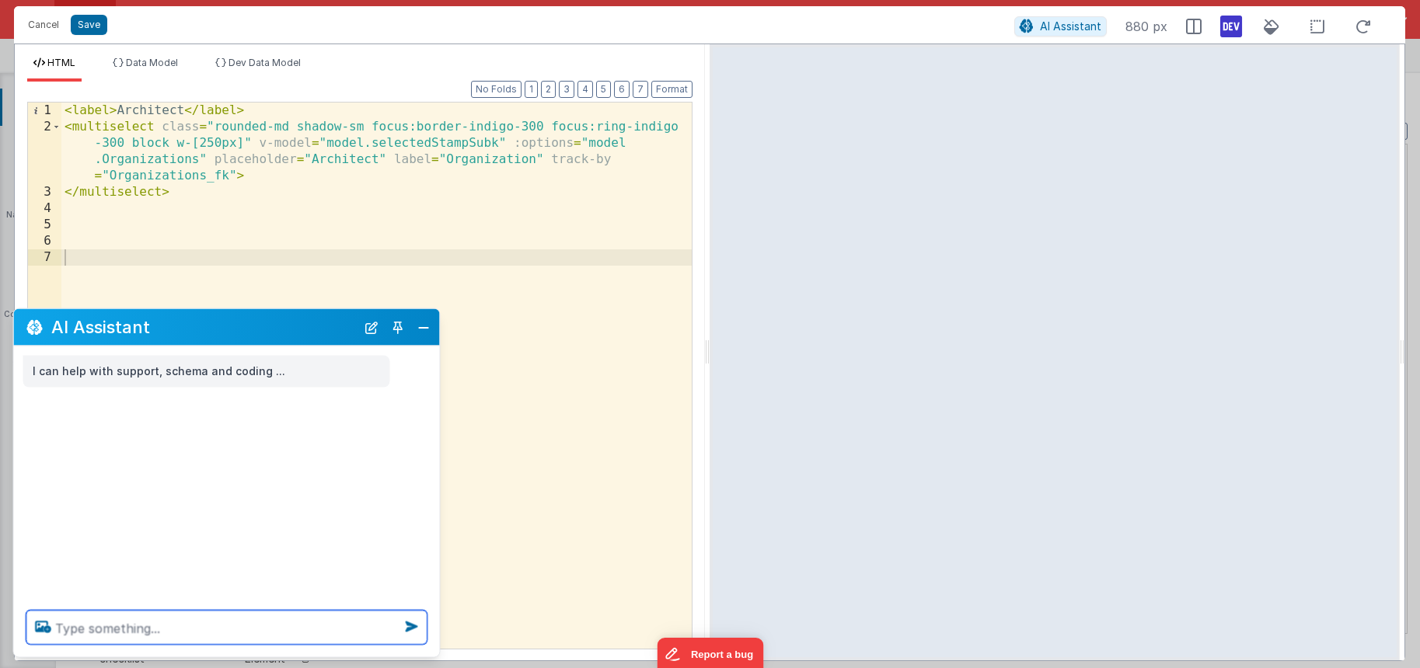
click at [193, 626] on textarea at bounding box center [226, 628] width 401 height 34
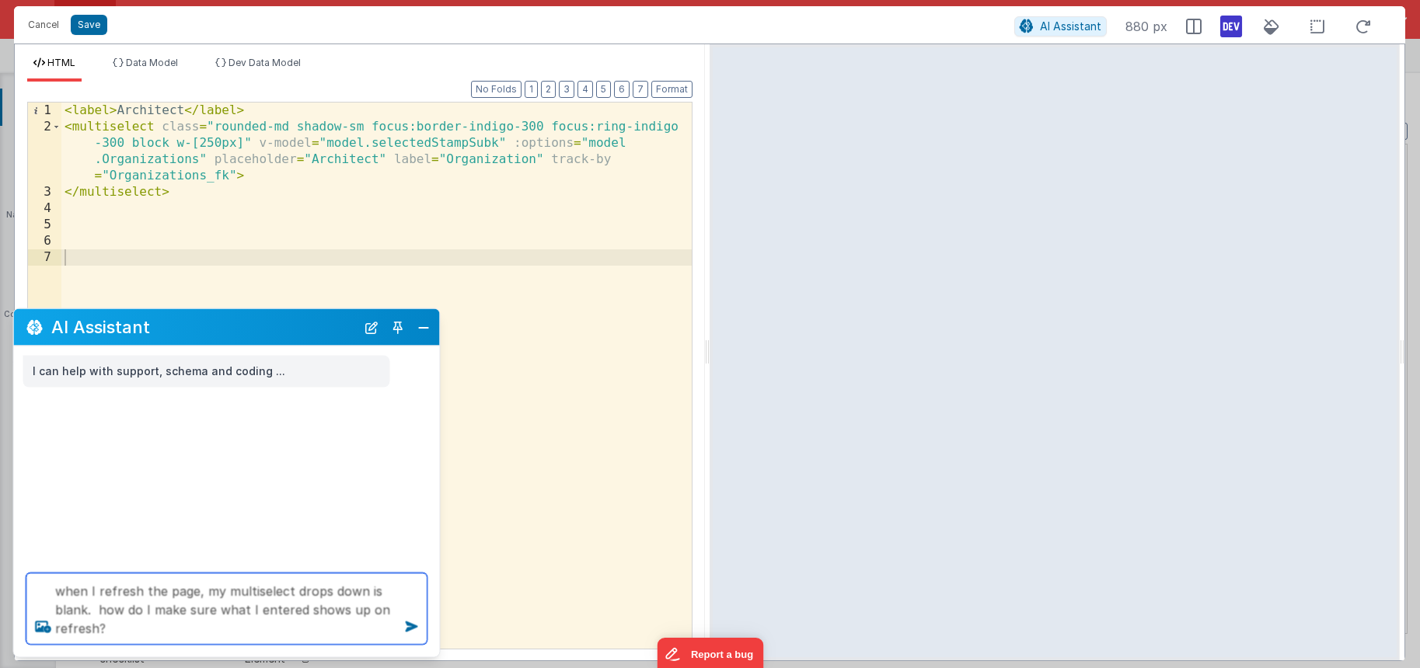
type textarea "when I refresh the page, my multiselect drops down is blank. how do I make sure…"
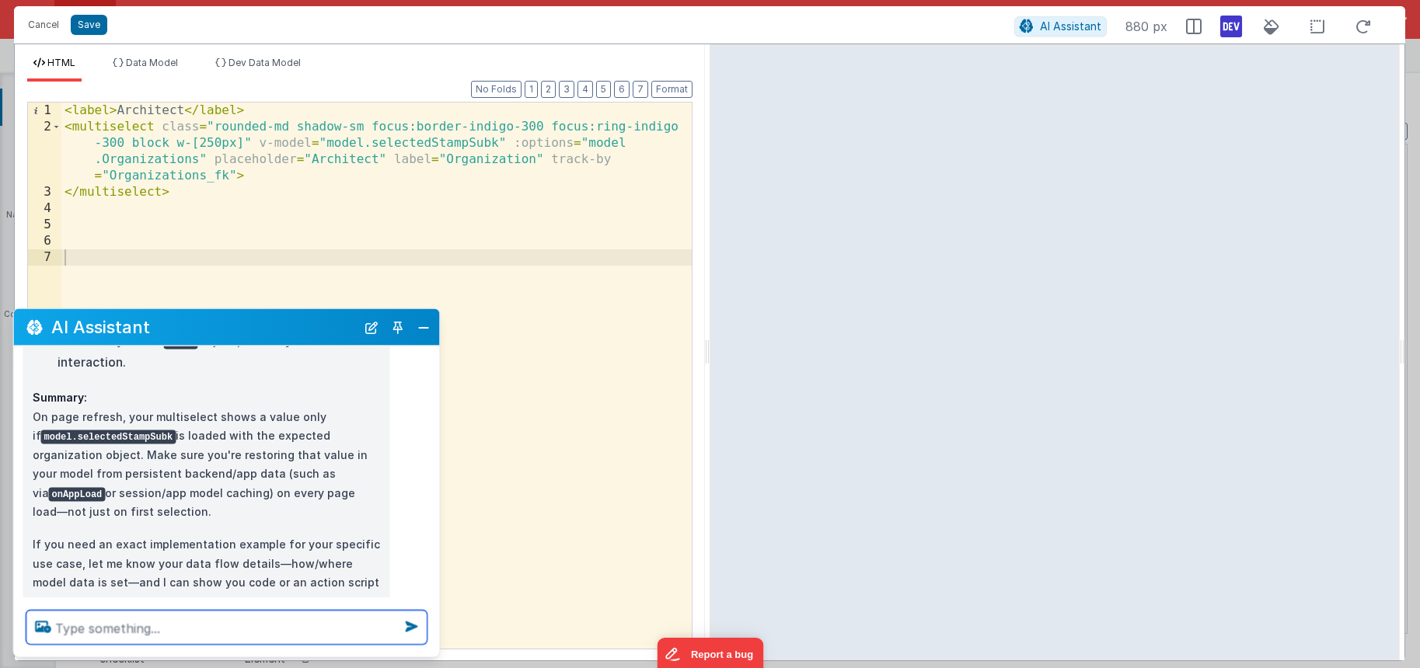
scroll to position [553, 0]
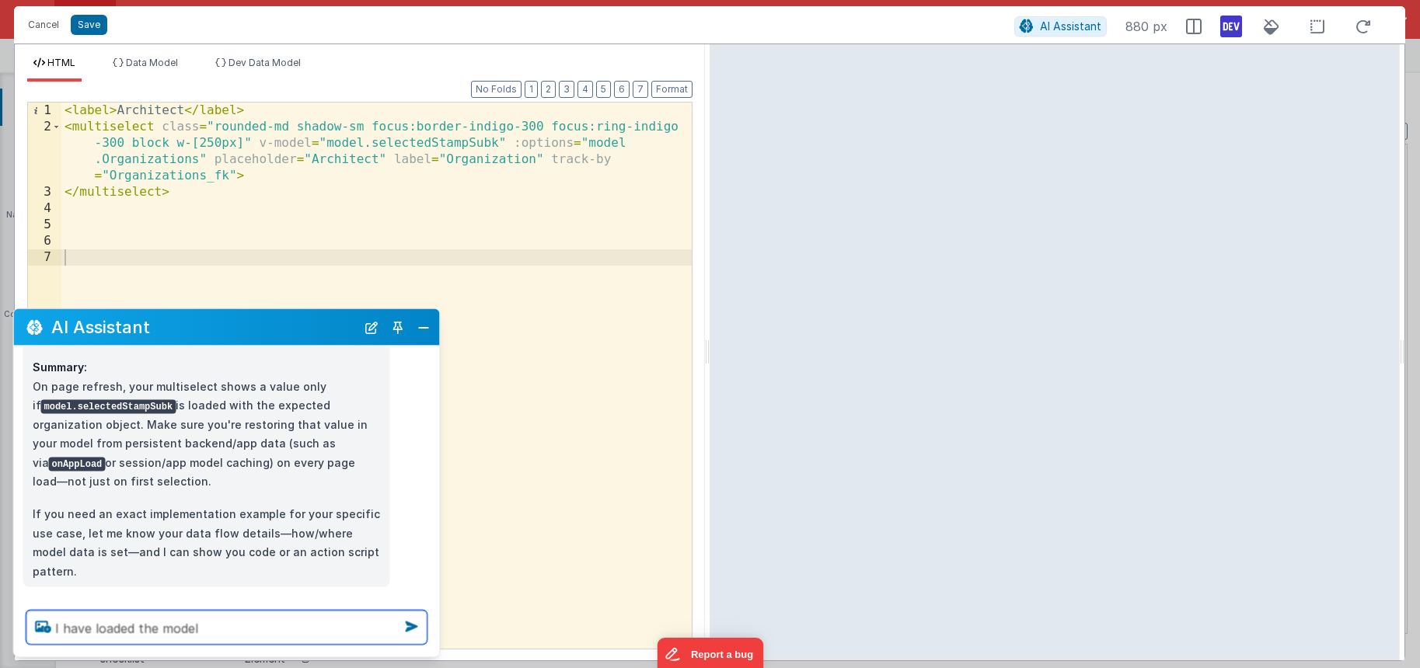
type textarea "I have loaded the model"
click at [424, 145] on div "< label > Architect </ label > < multiselect class = "rounded-md shadow-sm focu…" at bounding box center [376, 392] width 630 height 579
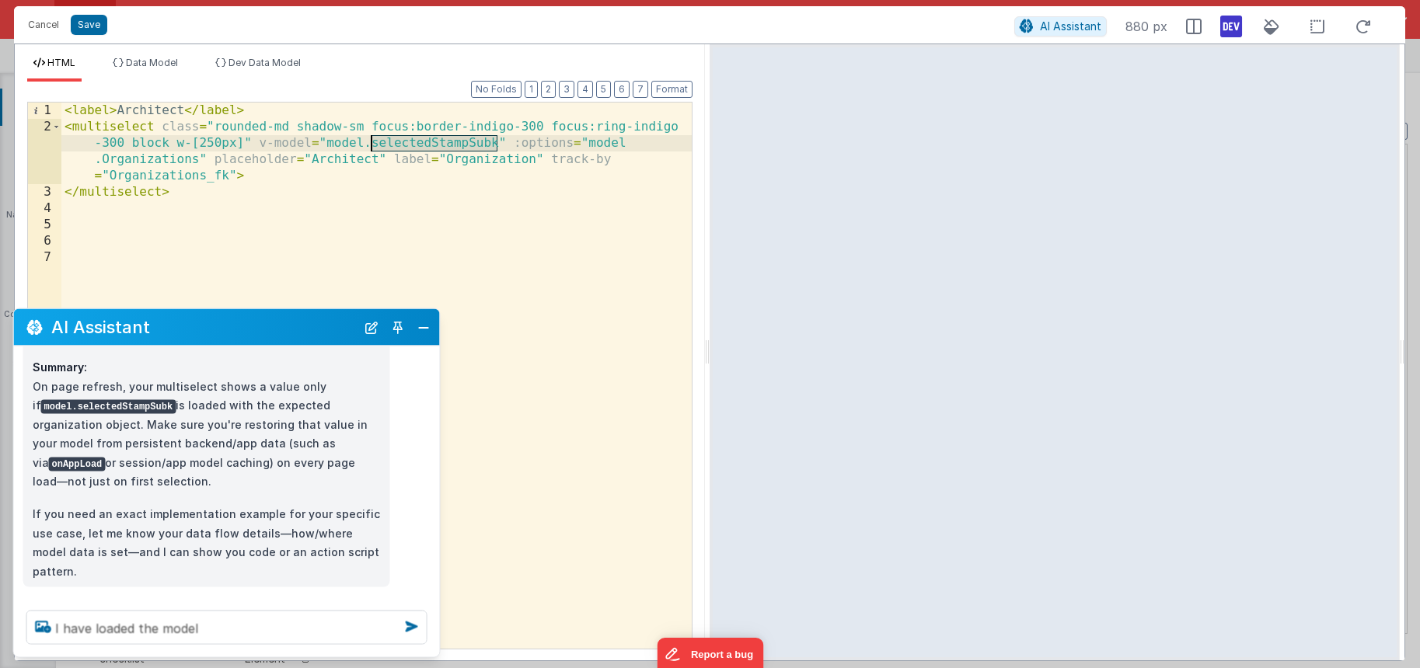
click at [424, 145] on div "< label > Architect </ label > < multiselect class = "rounded-md shadow-sm focu…" at bounding box center [376, 392] width 630 height 579
click at [438, 185] on div "< label > Architect </ label > < multiselect class = "rounded-md shadow-sm focu…" at bounding box center [376, 392] width 630 height 579
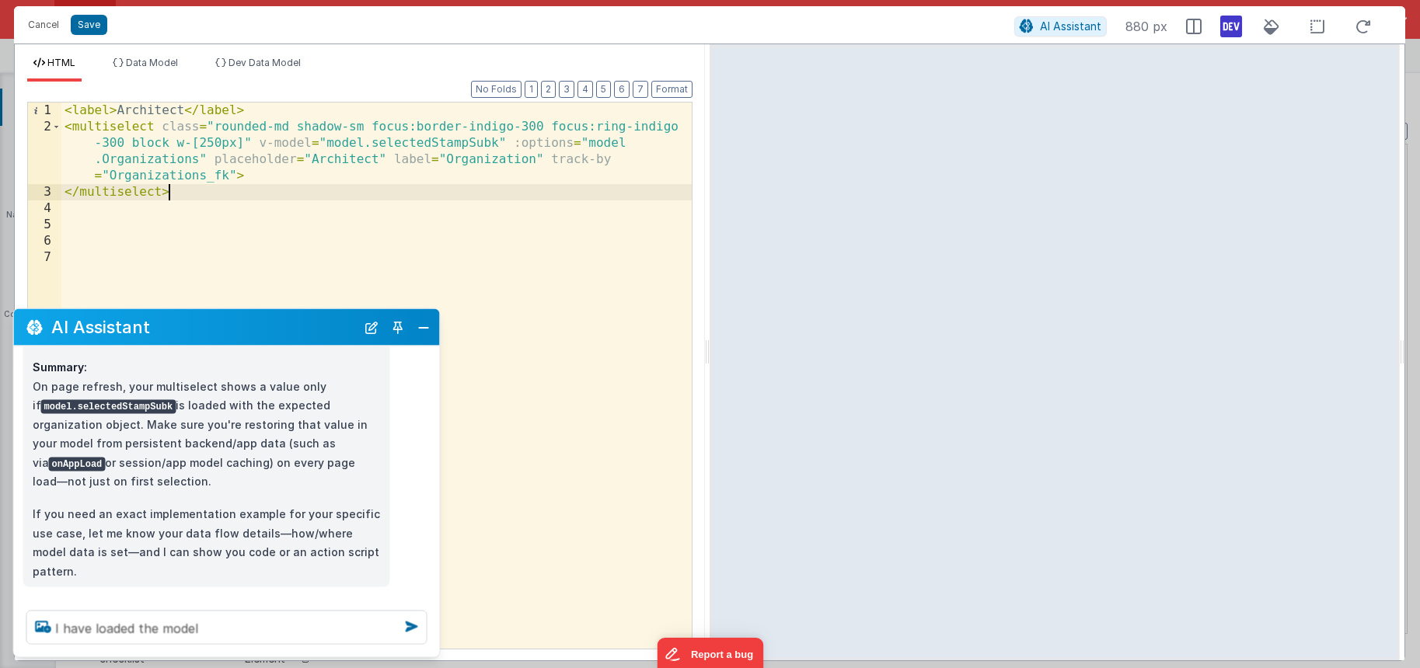
click at [497, 142] on div "< label > Architect </ label > < multiselect class = "rounded-md shadow-sm focu…" at bounding box center [376, 392] width 630 height 579
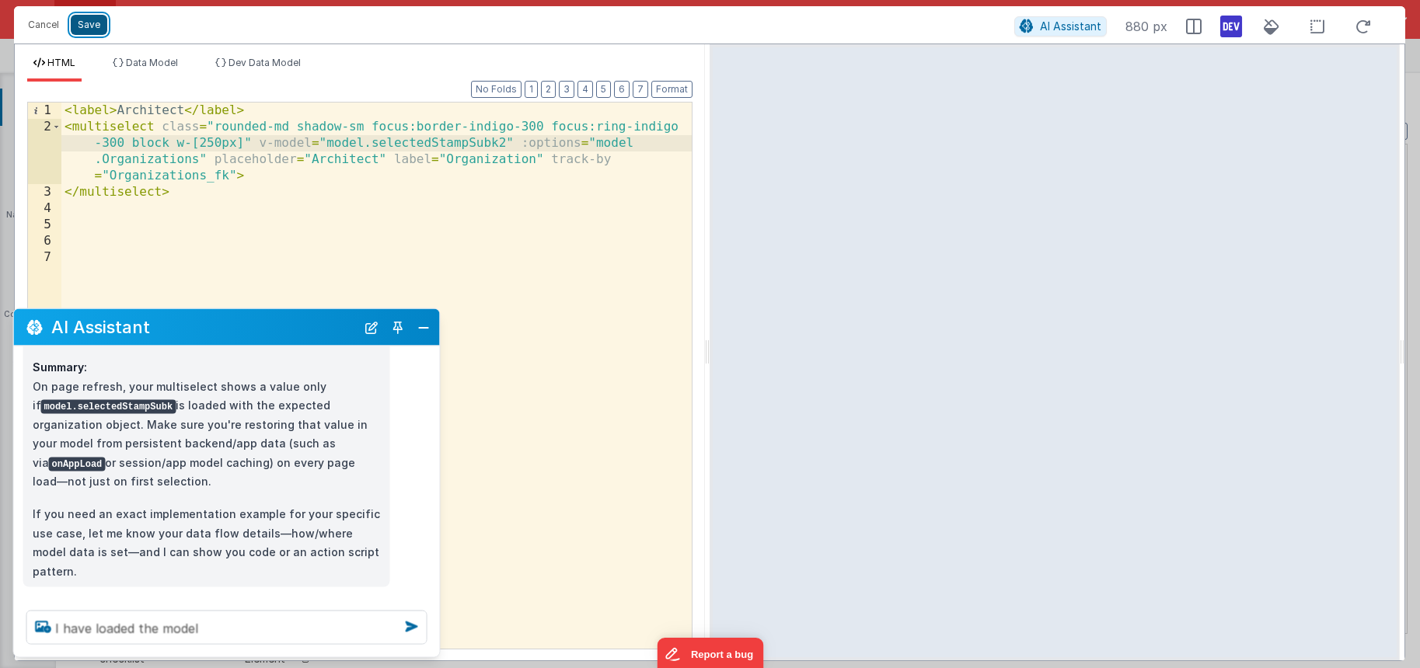
click at [90, 24] on button "Save" at bounding box center [89, 25] width 37 height 20
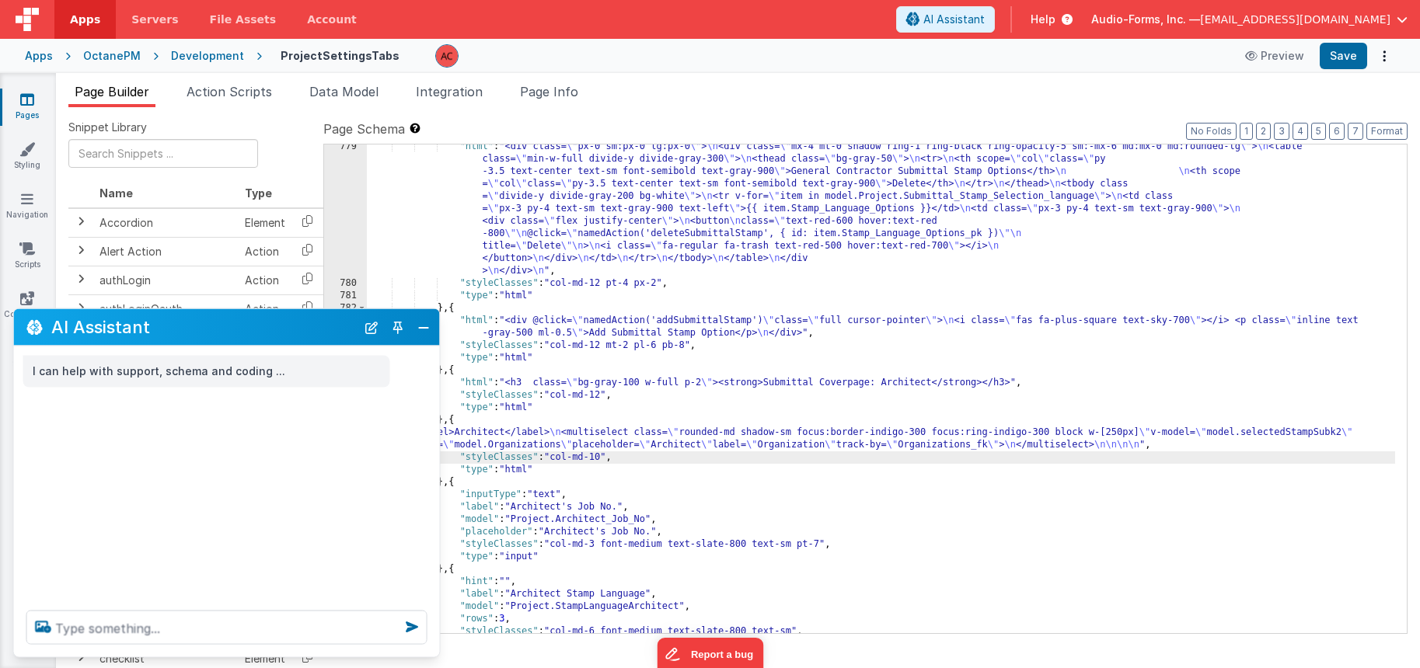
scroll to position [0, 0]
click at [1355, 53] on button "Save" at bounding box center [1343, 56] width 47 height 26
click at [423, 327] on button "Close" at bounding box center [424, 327] width 20 height 22
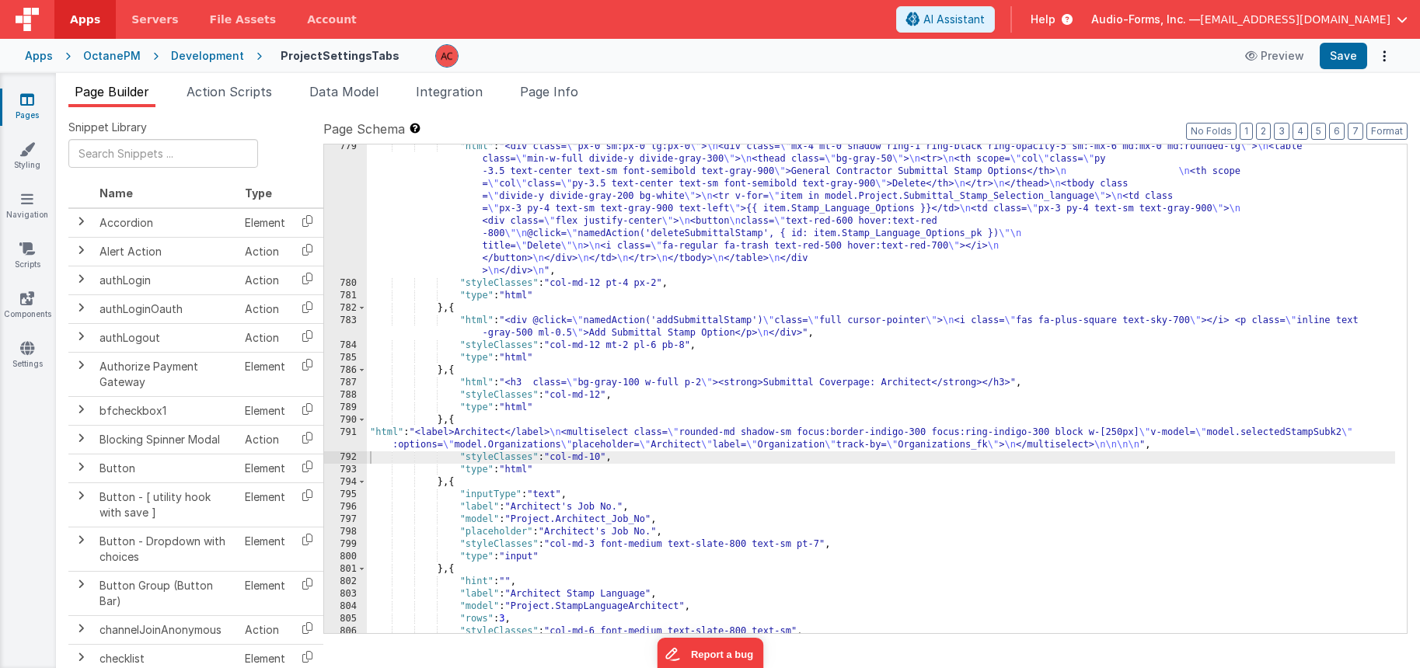
click at [351, 434] on div "791" at bounding box center [345, 439] width 43 height 25
click at [347, 431] on div "791" at bounding box center [345, 439] width 43 height 25
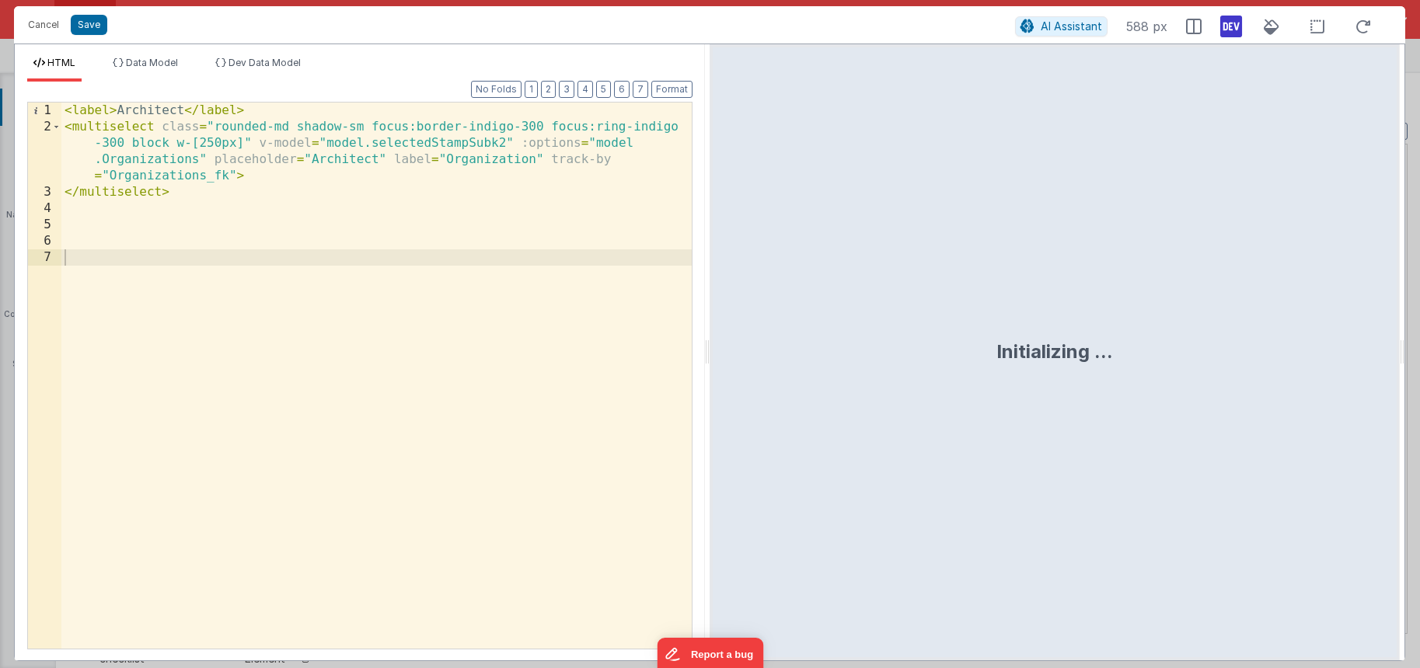
drag, startPoint x: 505, startPoint y: 141, endPoint x: 536, endPoint y: 231, distance: 95.1
click at [505, 141] on div "< label > Architect </ label > < multiselect class = "rounded-md shadow-sm focu…" at bounding box center [376, 392] width 630 height 579
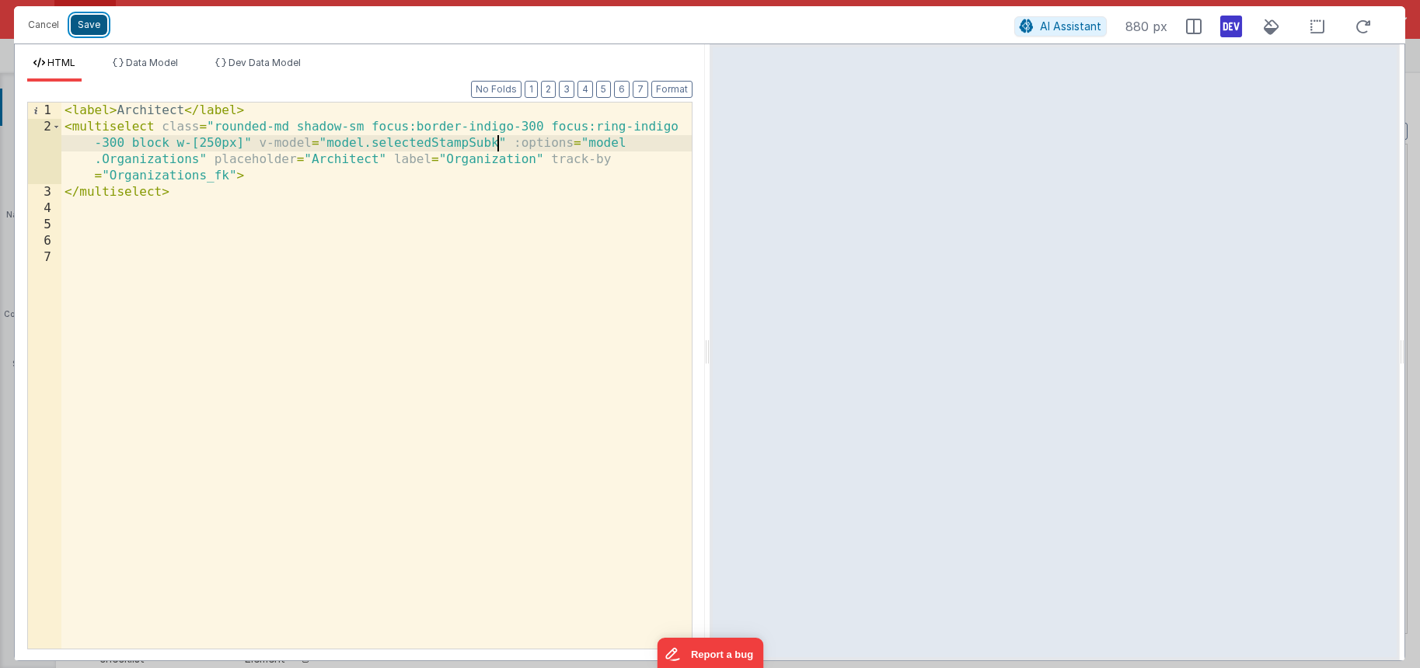
click at [92, 27] on button "Save" at bounding box center [89, 25] width 37 height 20
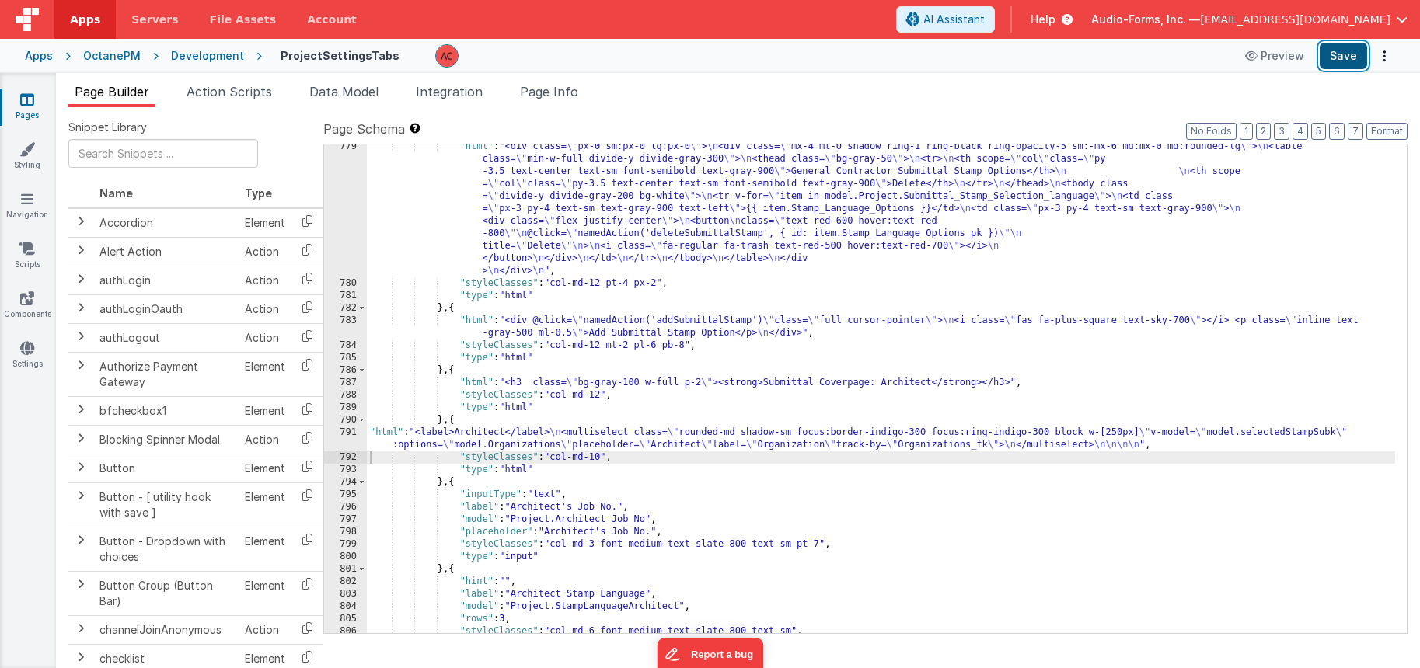
click at [1343, 57] on button "Save" at bounding box center [1343, 56] width 47 height 26
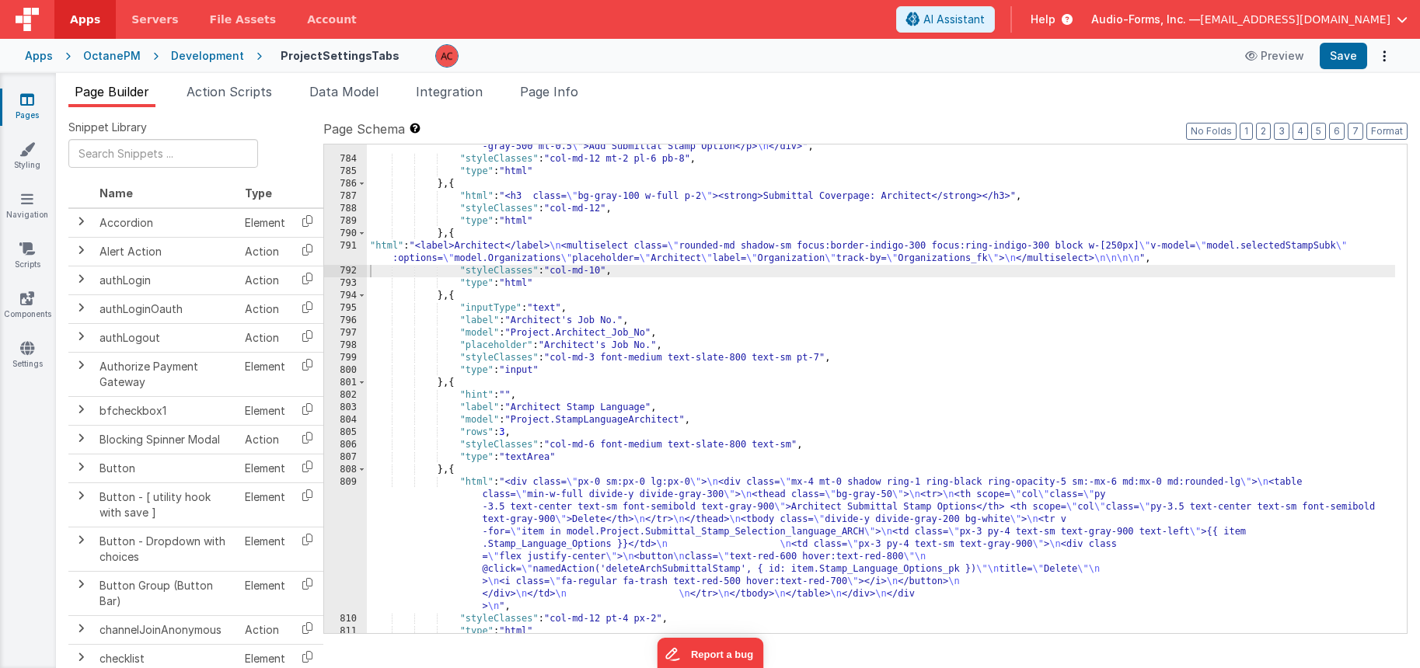
scroll to position [11437, 0]
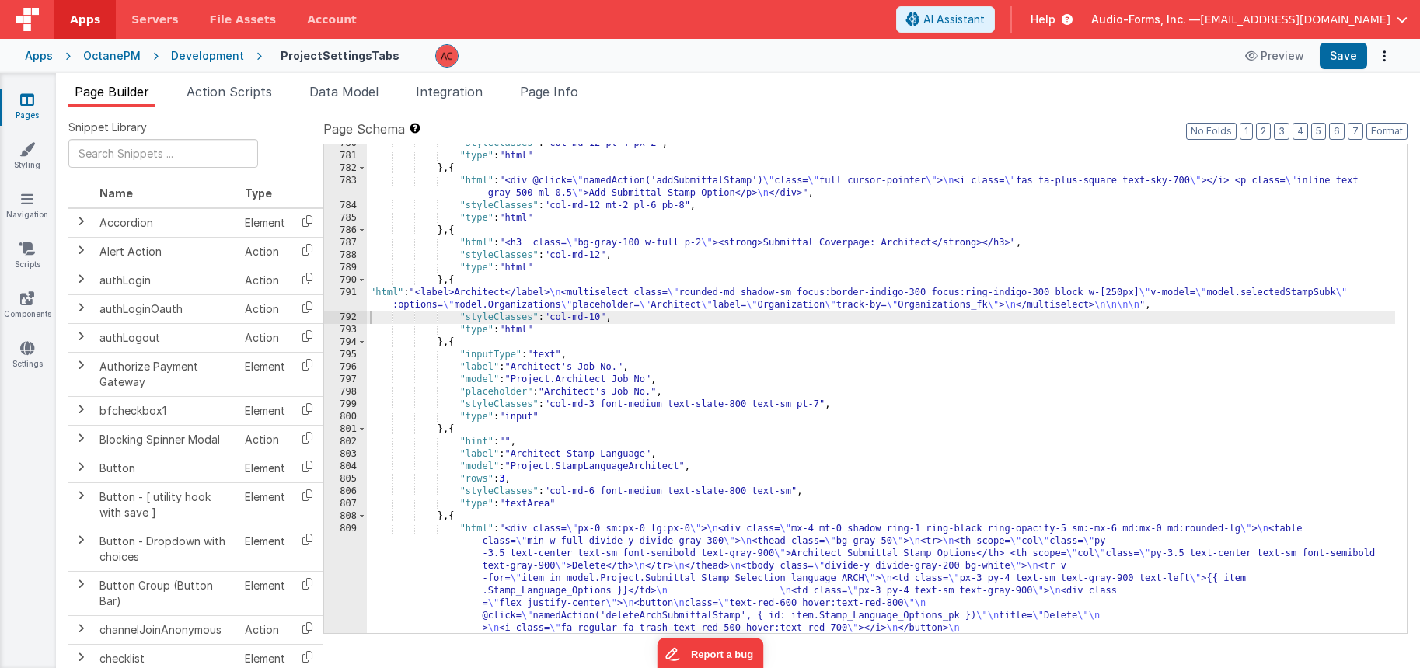
click at [443, 344] on div ""styleClasses" : "col-md-12 pt-4 px-2" , "type" : "html" } , { "html" : "<div @…" at bounding box center [881, 457] width 1028 height 638
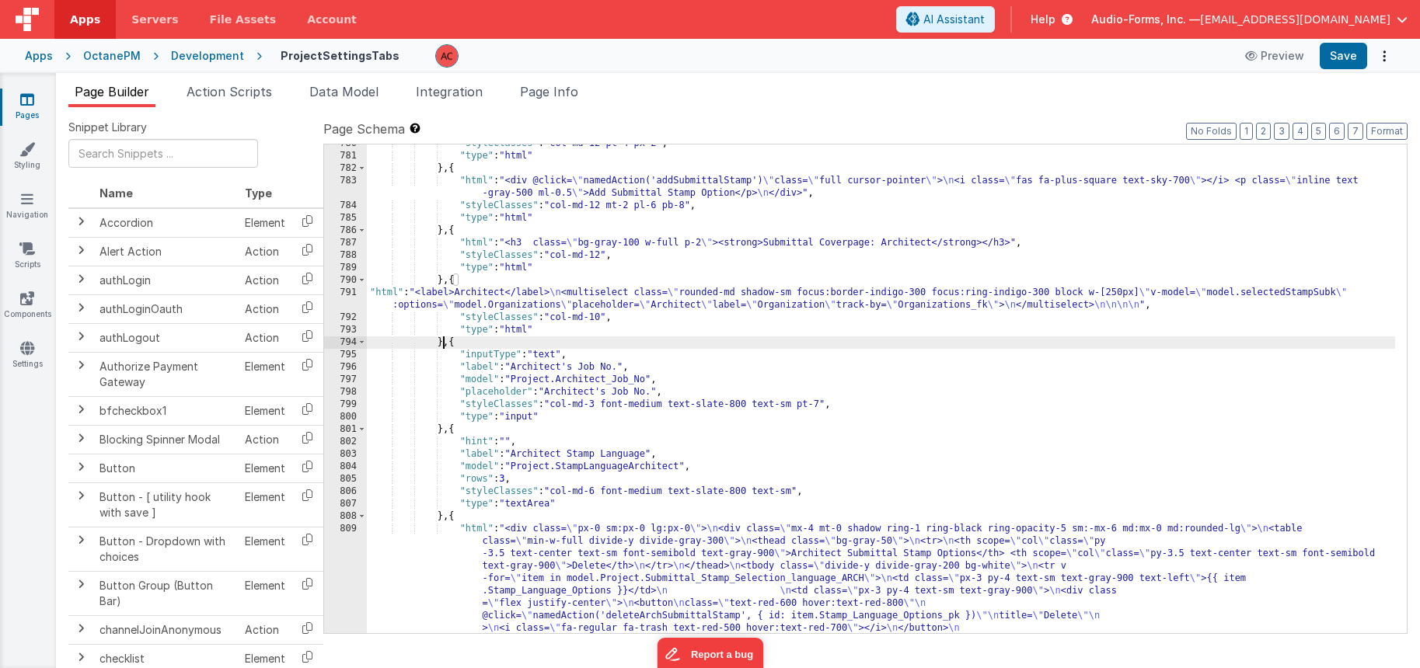
click at [443, 344] on div ""styleClasses" : "col-md-12 pt-4 px-2" , "type" : "html" } , { "html" : "<div @…" at bounding box center [881, 457] width 1028 height 638
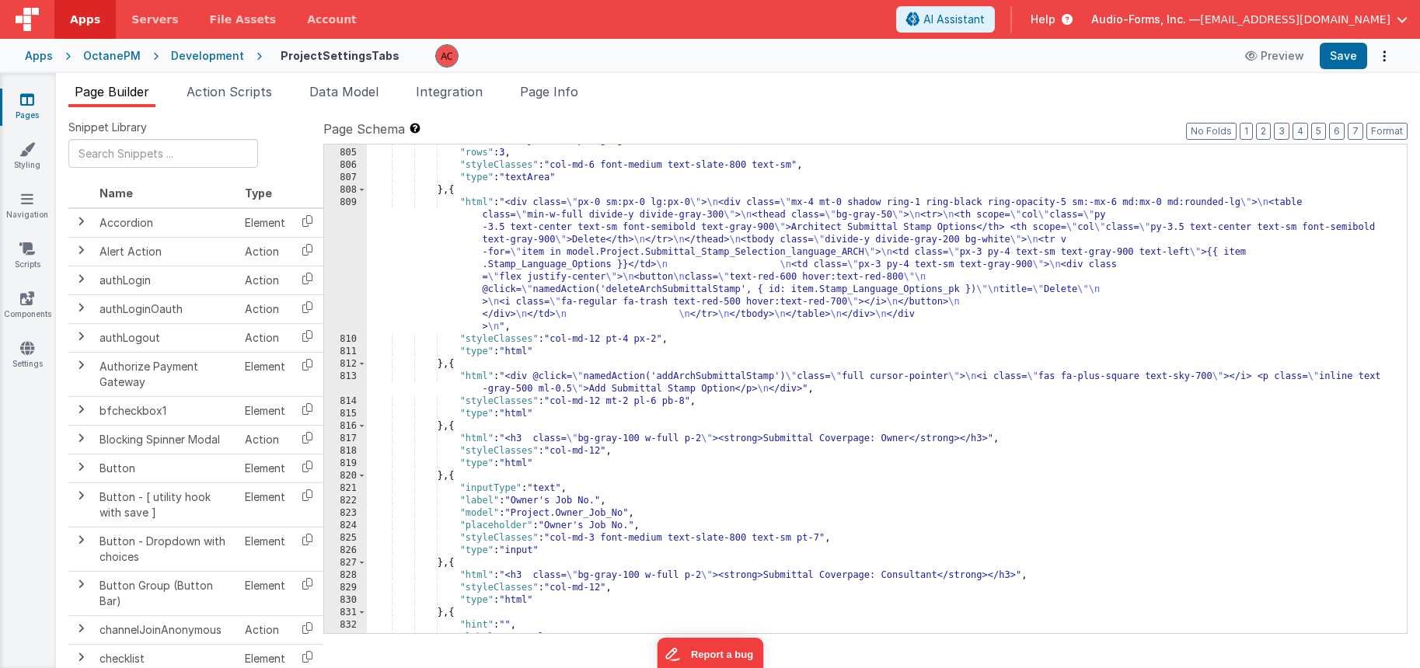
scroll to position [11810, 0]
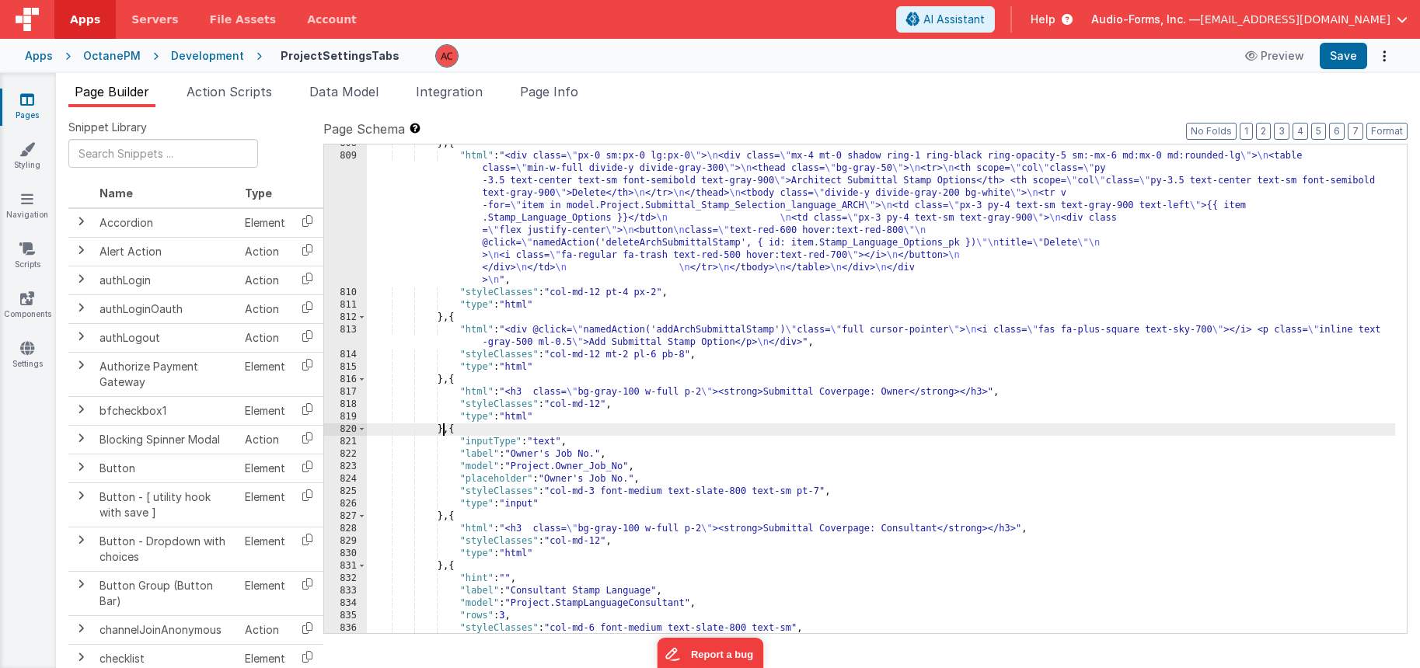
click at [443, 430] on div "} , { "html" : "<div class= \" px-0 sm:px-0 lg:px-0 \" > \n <div class= \" mx-4…" at bounding box center [881, 395] width 1028 height 514
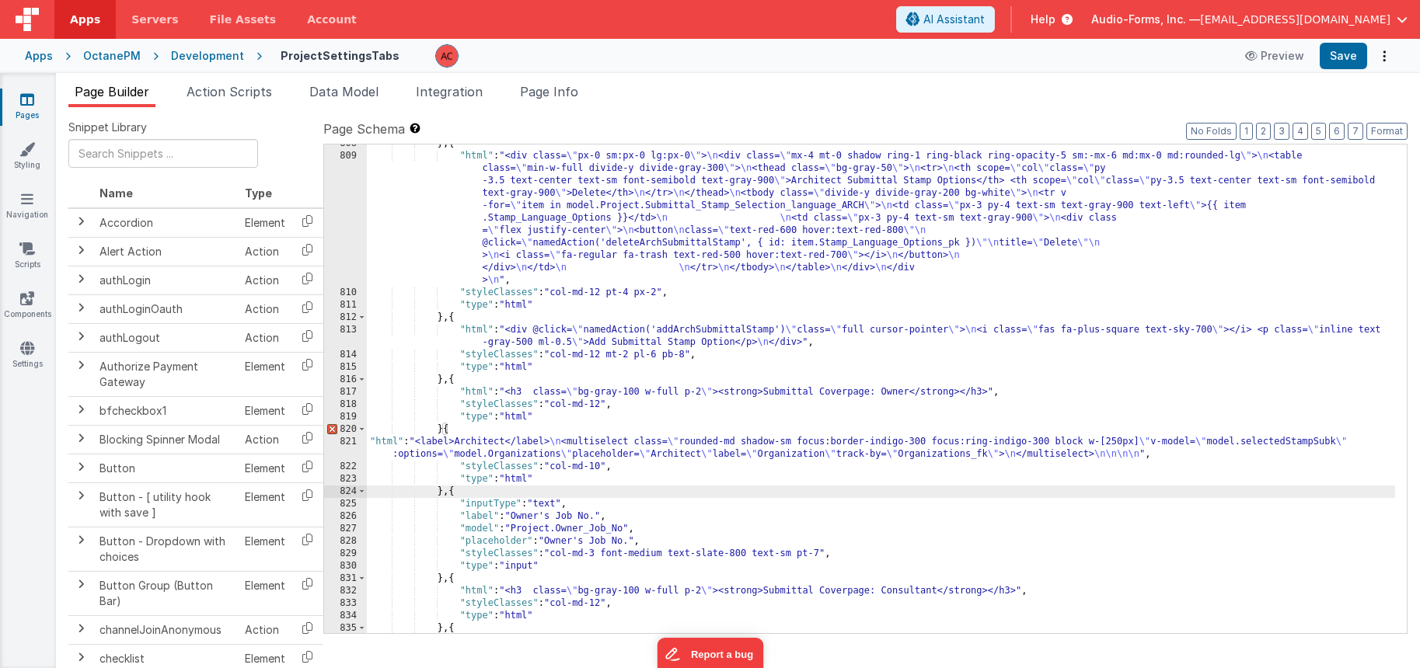
click at [442, 429] on div "} , { "html" : "<div class= \" px-0 sm:px-0 lg:px-0 \" > \n <div class= \" mx-4…" at bounding box center [881, 395] width 1028 height 514
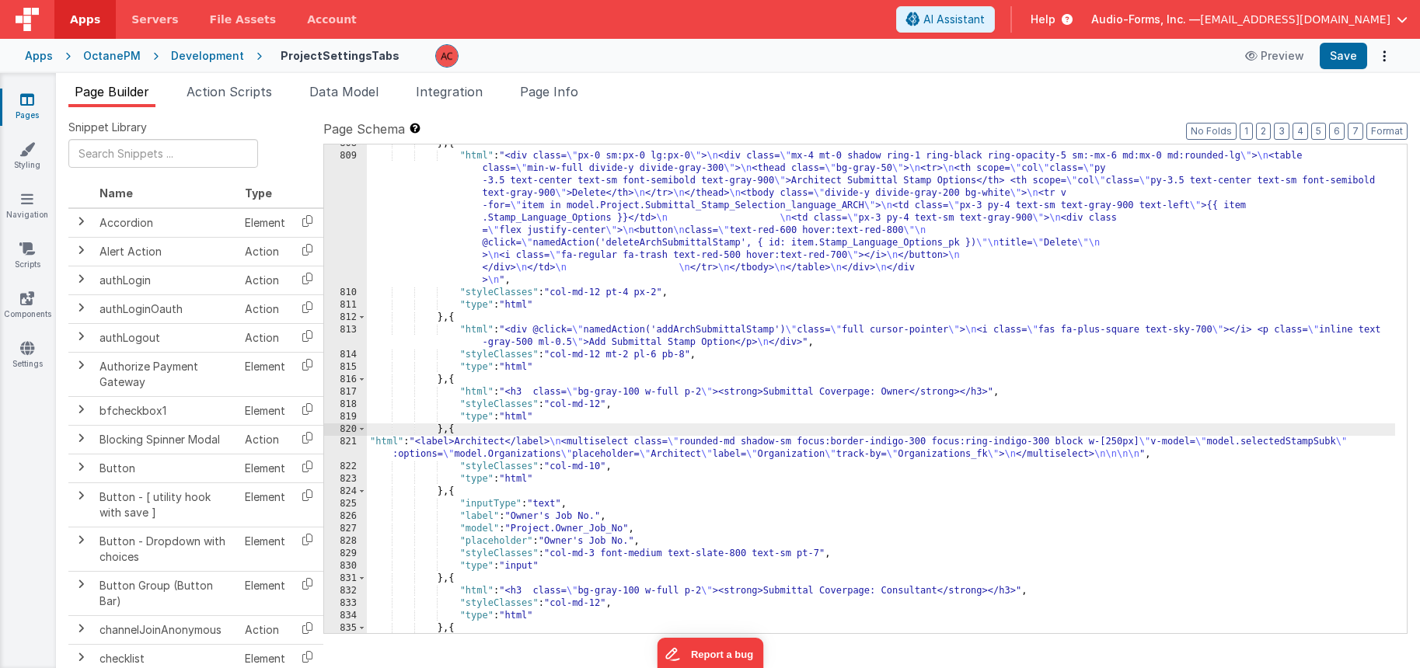
click at [345, 442] on div "821" at bounding box center [345, 448] width 43 height 25
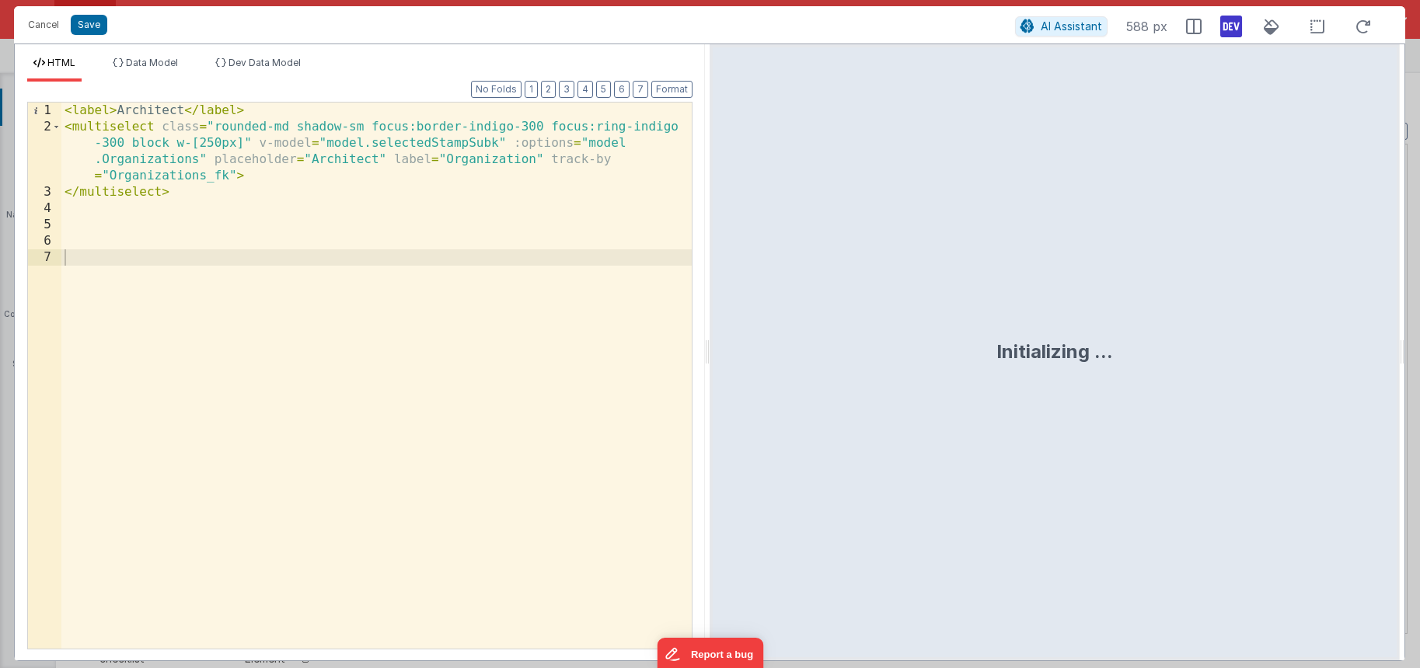
click at [466, 142] on div "< label > Architect </ label > < multiselect class = "rounded-md shadow-sm focu…" at bounding box center [376, 392] width 630 height 579
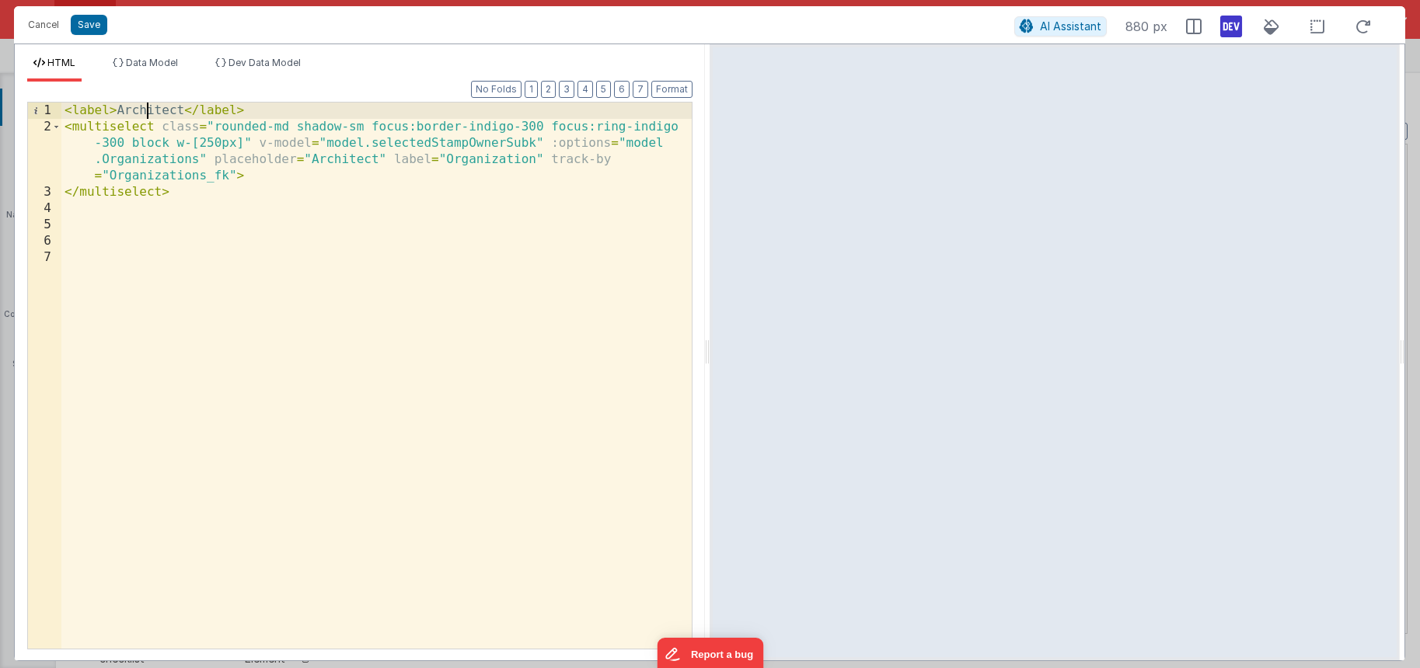
click at [148, 113] on div "< label > Architect </ label > < multiselect class = "rounded-md shadow-sm focu…" at bounding box center [376, 392] width 630 height 579
click at [340, 159] on div "< label > Owner </ label > < multiselect class = "rounded-md shadow-sm focus:bo…" at bounding box center [376, 392] width 630 height 579
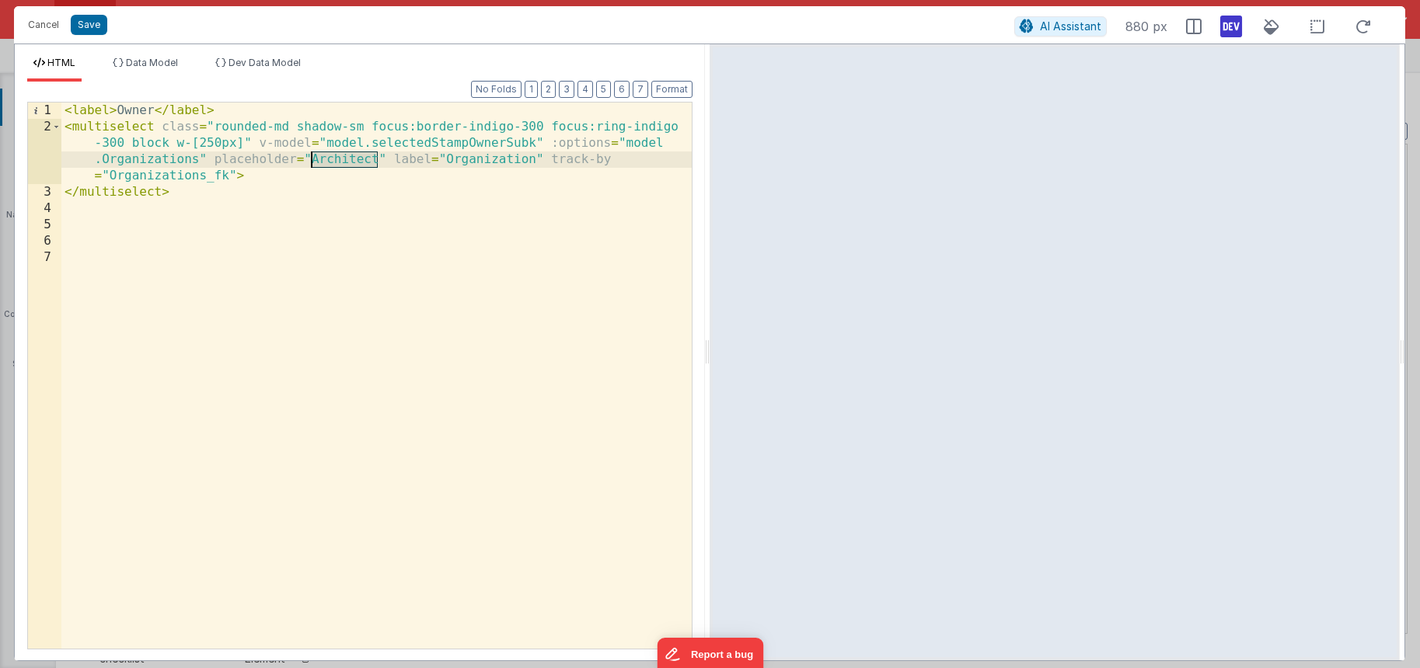
click at [340, 159] on div "< label > Owner </ label > < multiselect class = "rounded-md shadow-sm focus:bo…" at bounding box center [376, 392] width 630 height 579
click at [100, 29] on button "Save" at bounding box center [89, 25] width 37 height 20
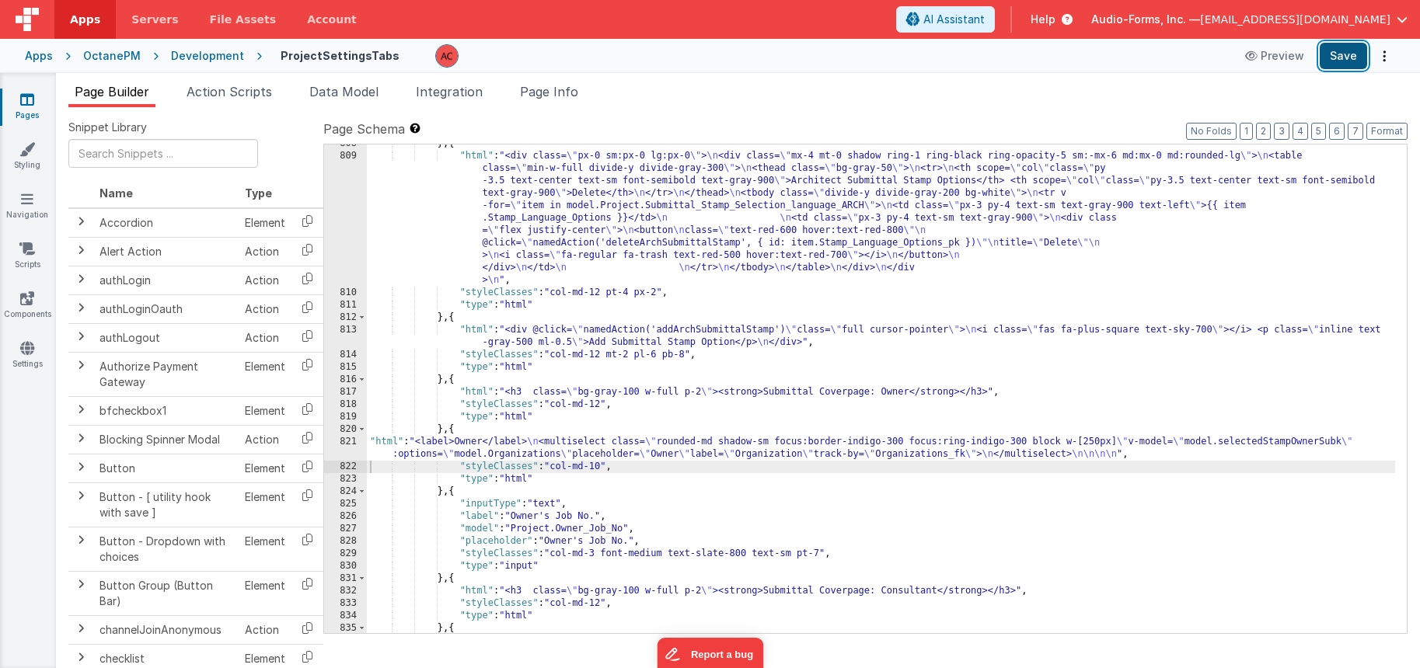
click at [1329, 53] on button "Save" at bounding box center [1343, 56] width 47 height 26
click at [373, 443] on div "} , { "html" : "<div class= \" px-0 sm:px-0 lg:px-0 \" > \n <div class= \" mx-4…" at bounding box center [881, 395] width 1028 height 514
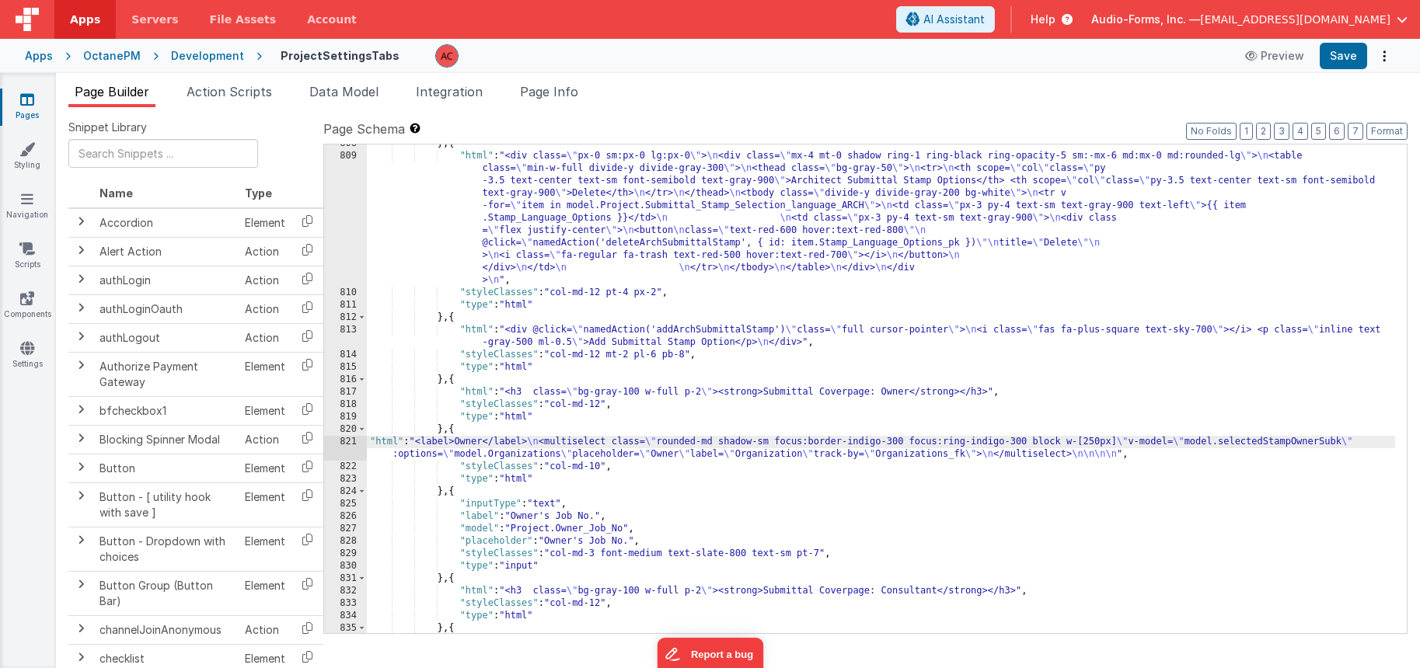
click at [346, 439] on div "821" at bounding box center [345, 448] width 43 height 25
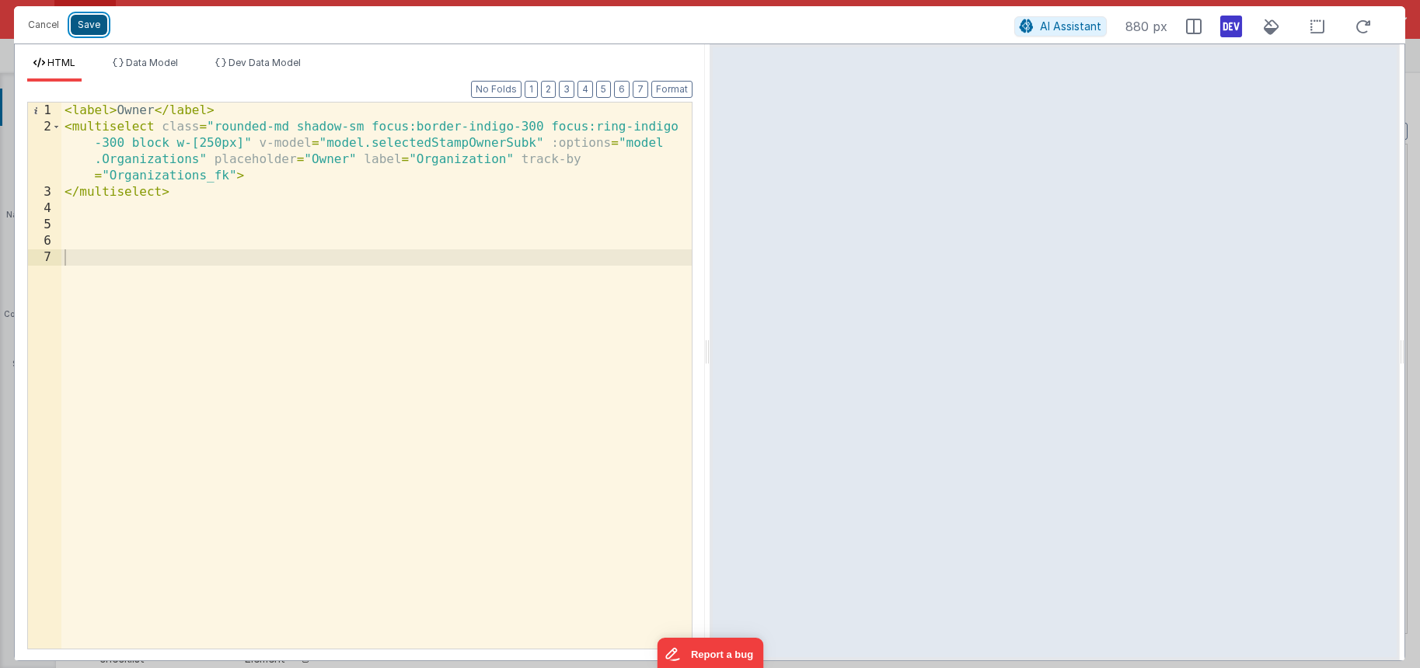
click at [71, 22] on button "Save" at bounding box center [89, 25] width 37 height 20
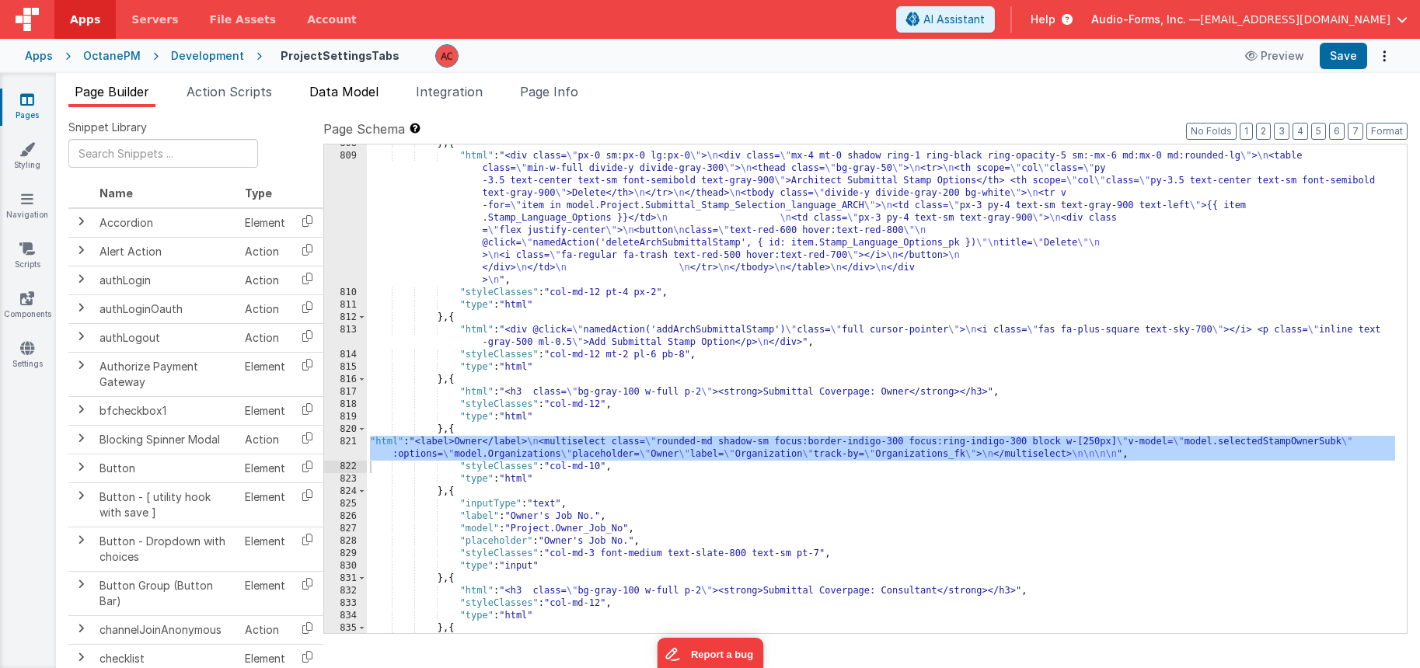
click at [331, 99] on li "Data Model" at bounding box center [344, 94] width 82 height 25
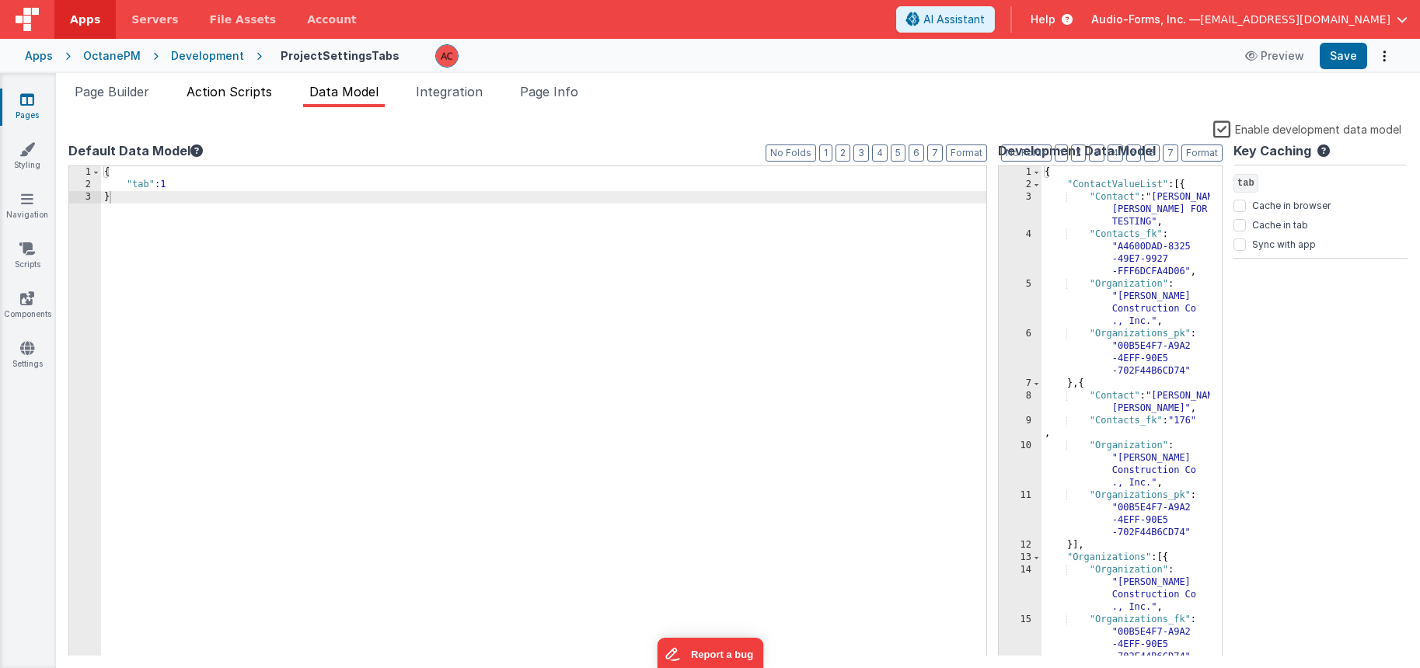
drag, startPoint x: 223, startPoint y: 87, endPoint x: 208, endPoint y: 87, distance: 15.5
click at [223, 87] on span "Action Scripts" at bounding box center [230, 92] width 86 height 16
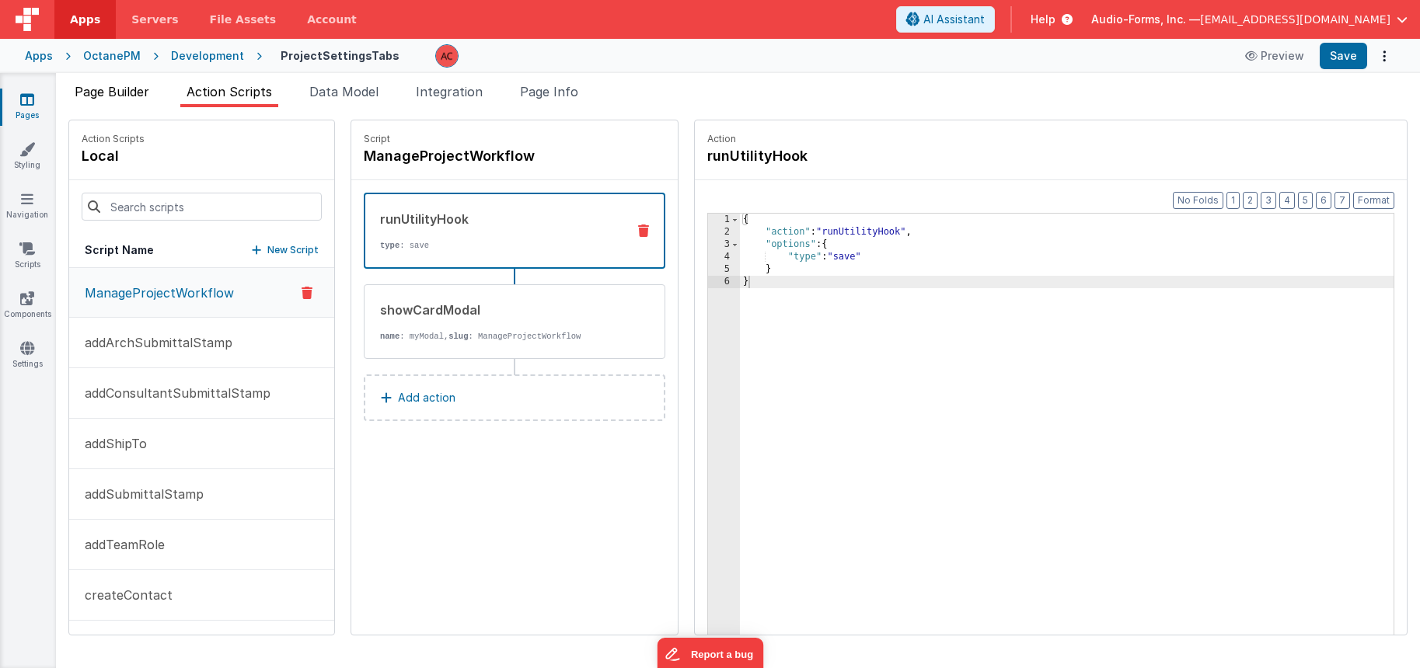
click at [124, 88] on span "Page Builder" at bounding box center [112, 92] width 75 height 16
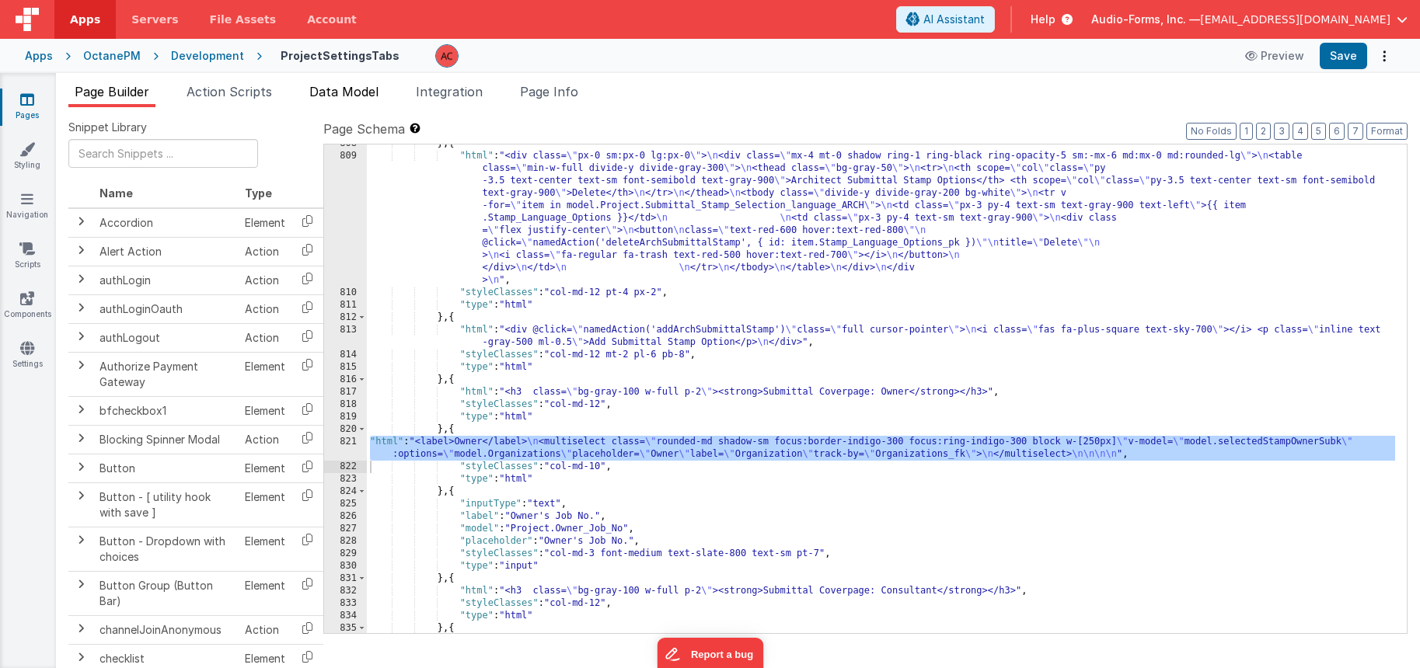
click at [379, 93] on span "Data Model" at bounding box center [343, 92] width 69 height 16
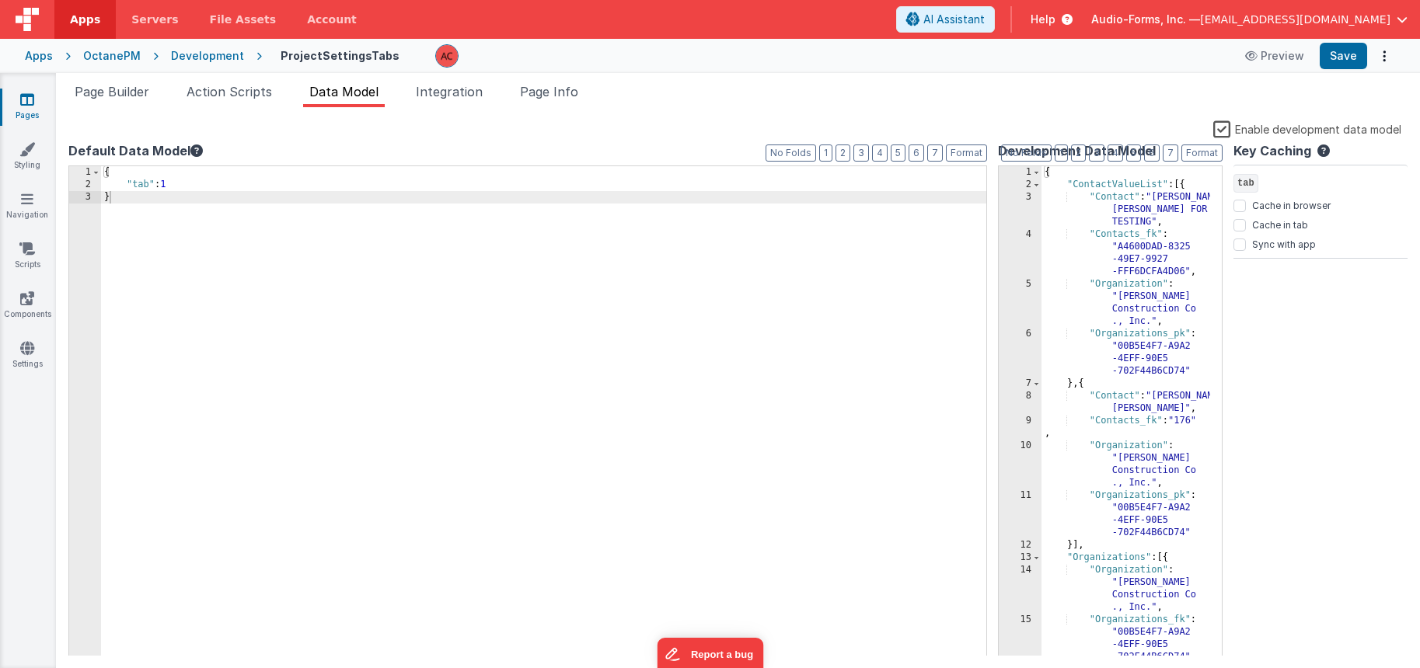
click at [1227, 134] on label "Enable development data model" at bounding box center [1307, 129] width 188 height 18
click at [0, 0] on input "Enable development data model" at bounding box center [0, 0] width 0 height 0
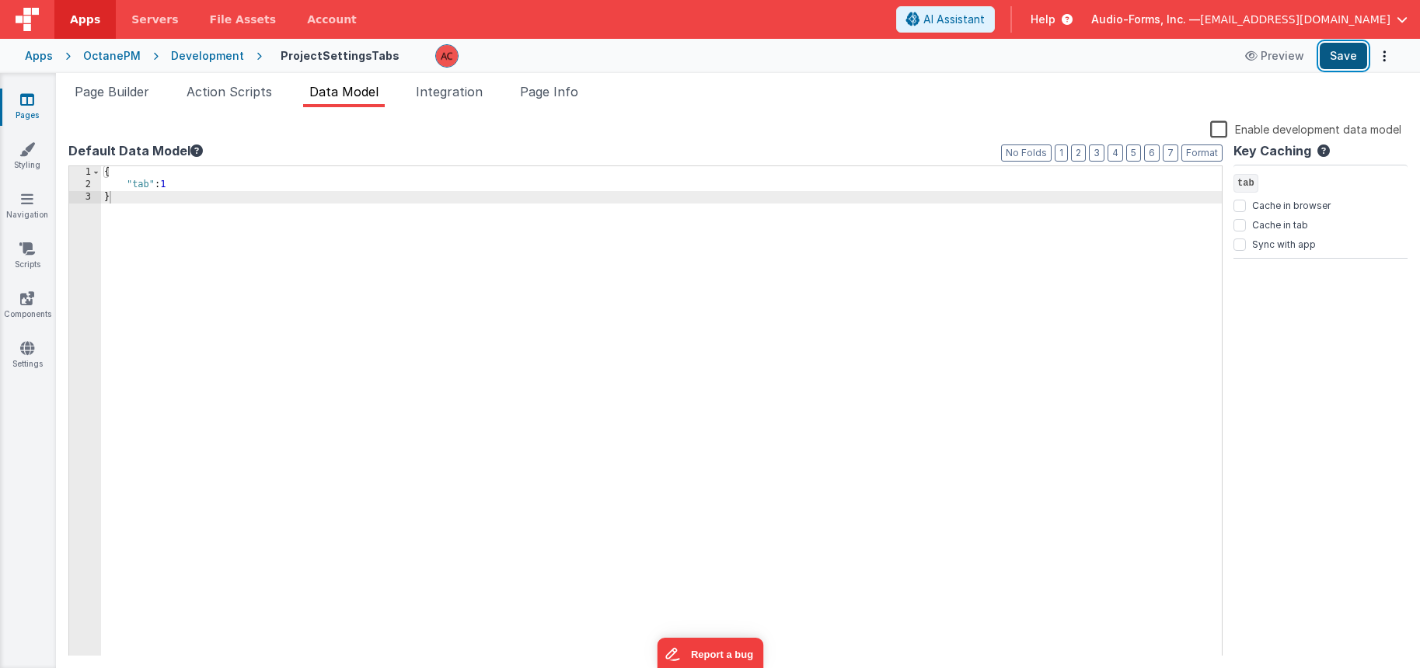
click at [1350, 58] on button "Save" at bounding box center [1343, 56] width 47 height 26
click at [120, 85] on span "Page Builder" at bounding box center [112, 92] width 75 height 16
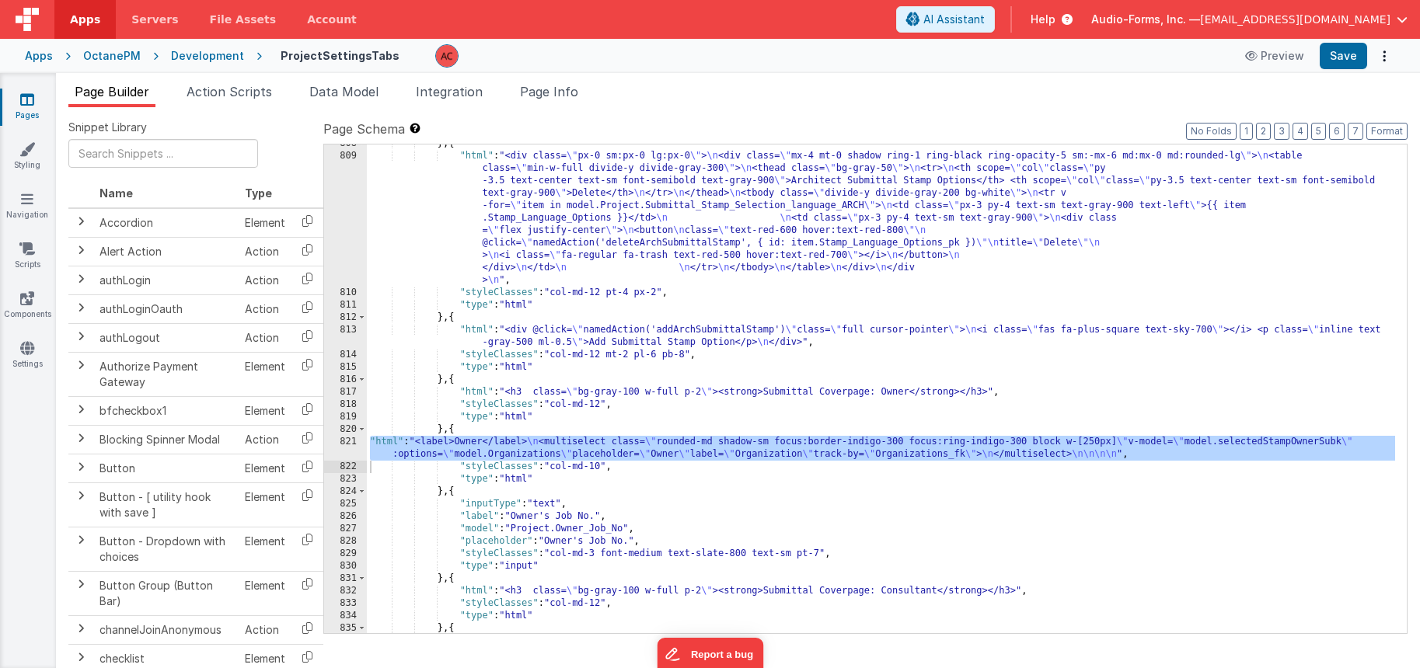
click at [344, 442] on div "821" at bounding box center [345, 448] width 43 height 25
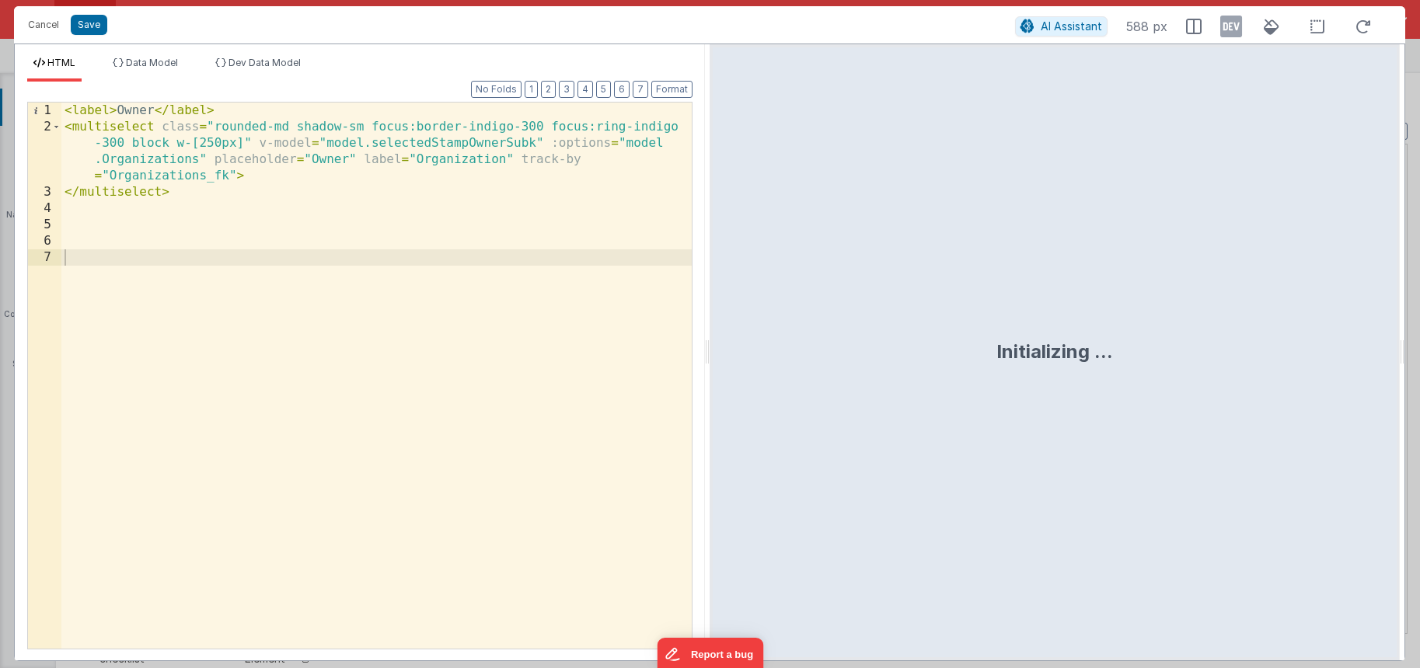
click at [245, 212] on div "< label > Owner </ label > < multiselect class = "rounded-md shadow-sm focus:bo…" at bounding box center [376, 392] width 630 height 579
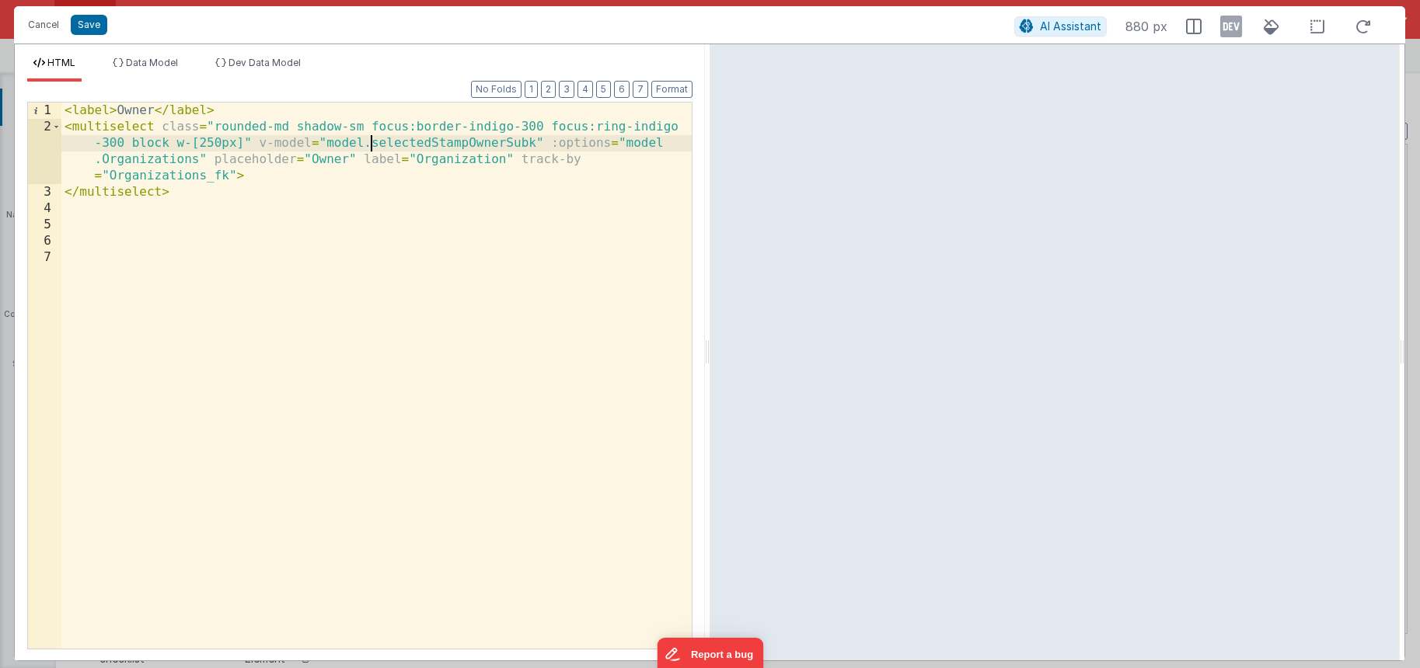
click at [372, 145] on div "< label > Owner </ label > < multiselect class = "rounded-md shadow-sm focus:bo…" at bounding box center [376, 392] width 630 height 579
click at [97, 19] on button "Save" at bounding box center [89, 25] width 37 height 20
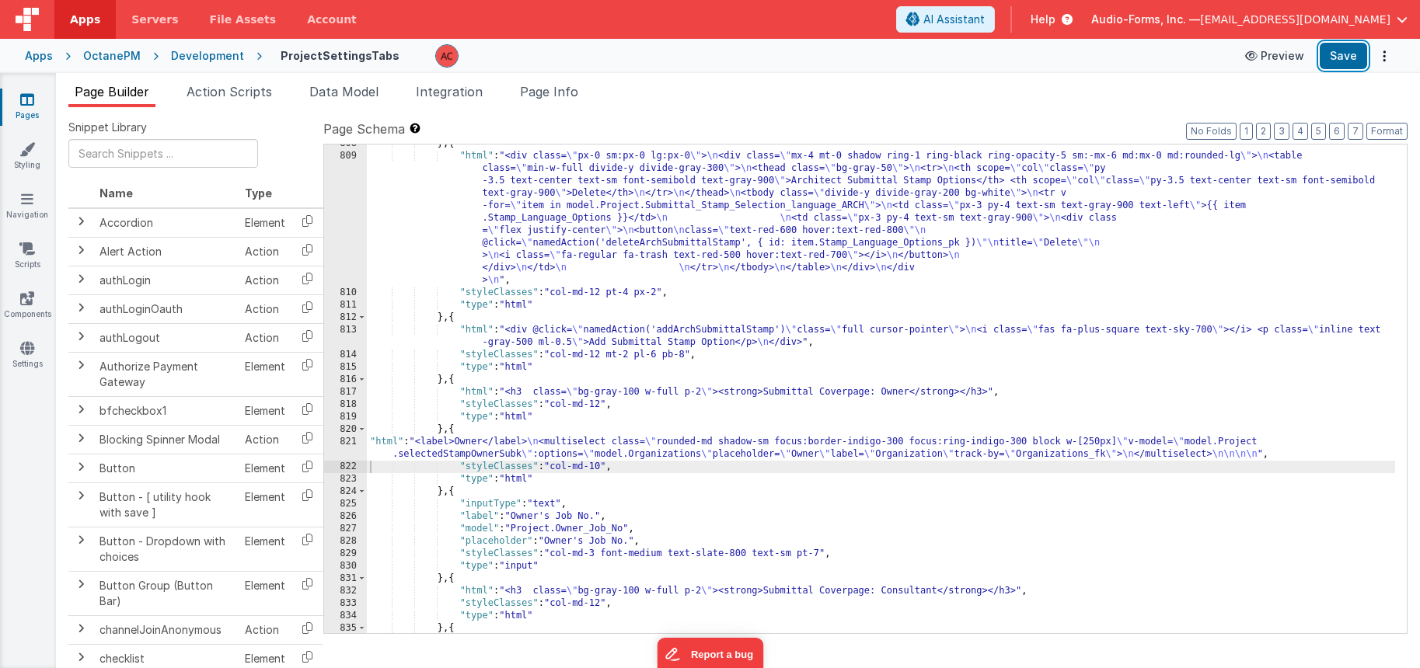
click at [1334, 49] on button "Save" at bounding box center [1343, 56] width 47 height 26
click at [363, 438] on div "821" at bounding box center [345, 448] width 43 height 25
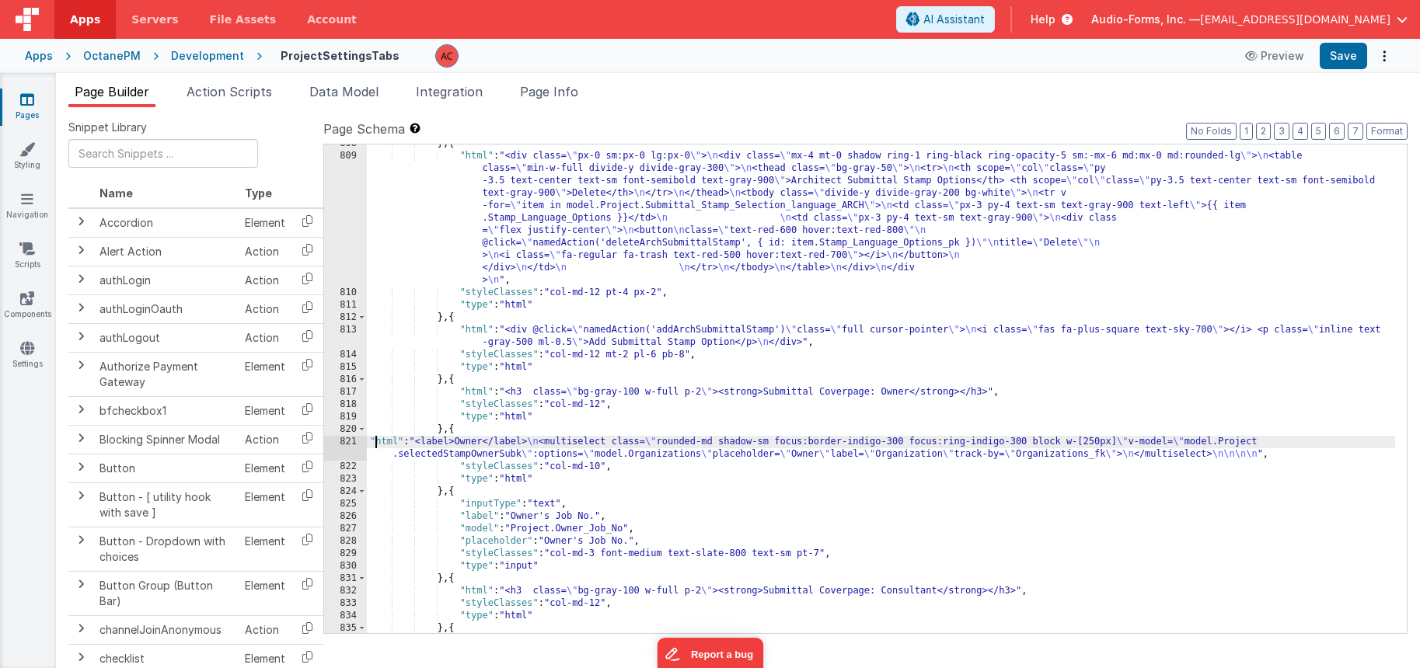
click at [376, 445] on div "} , { "html" : "<div class= \" px-0 sm:px-0 lg:px-0 \" > \n <div class= \" mx-4…" at bounding box center [881, 395] width 1028 height 514
click at [350, 442] on div "821" at bounding box center [345, 448] width 43 height 25
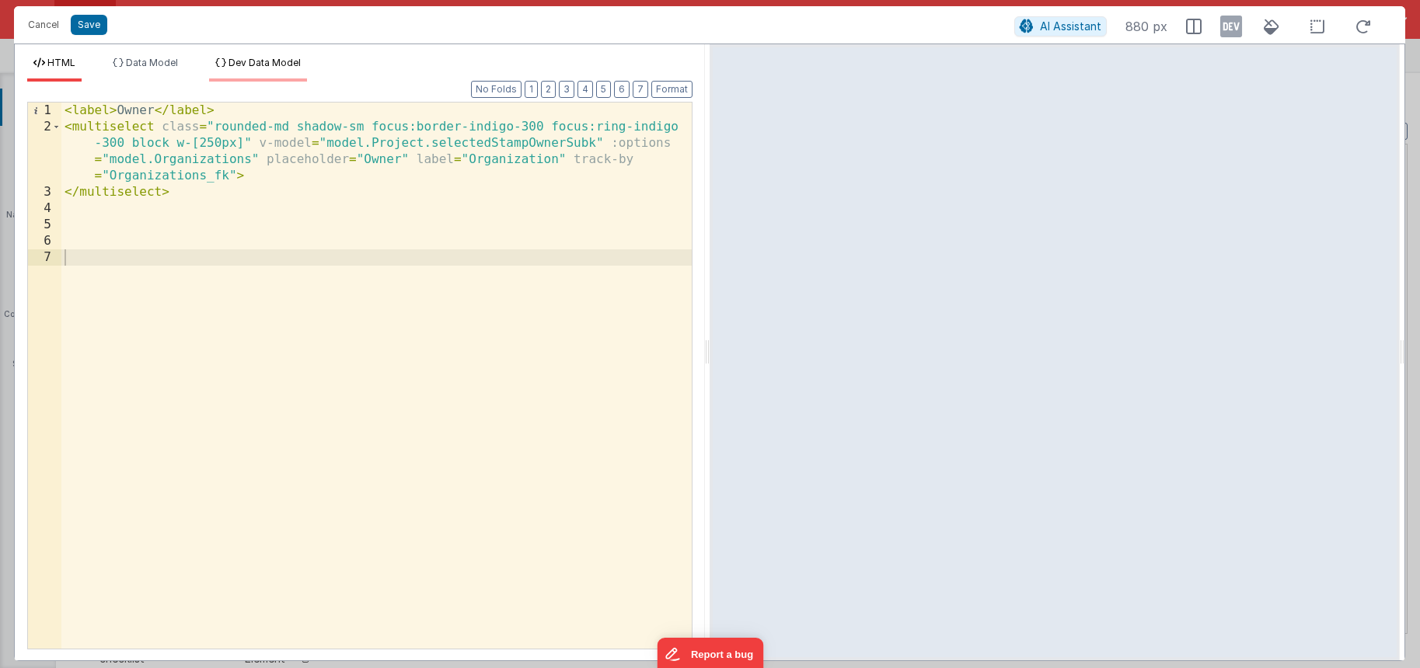
click at [295, 68] on span "Dev Data Model" at bounding box center [265, 63] width 72 height 12
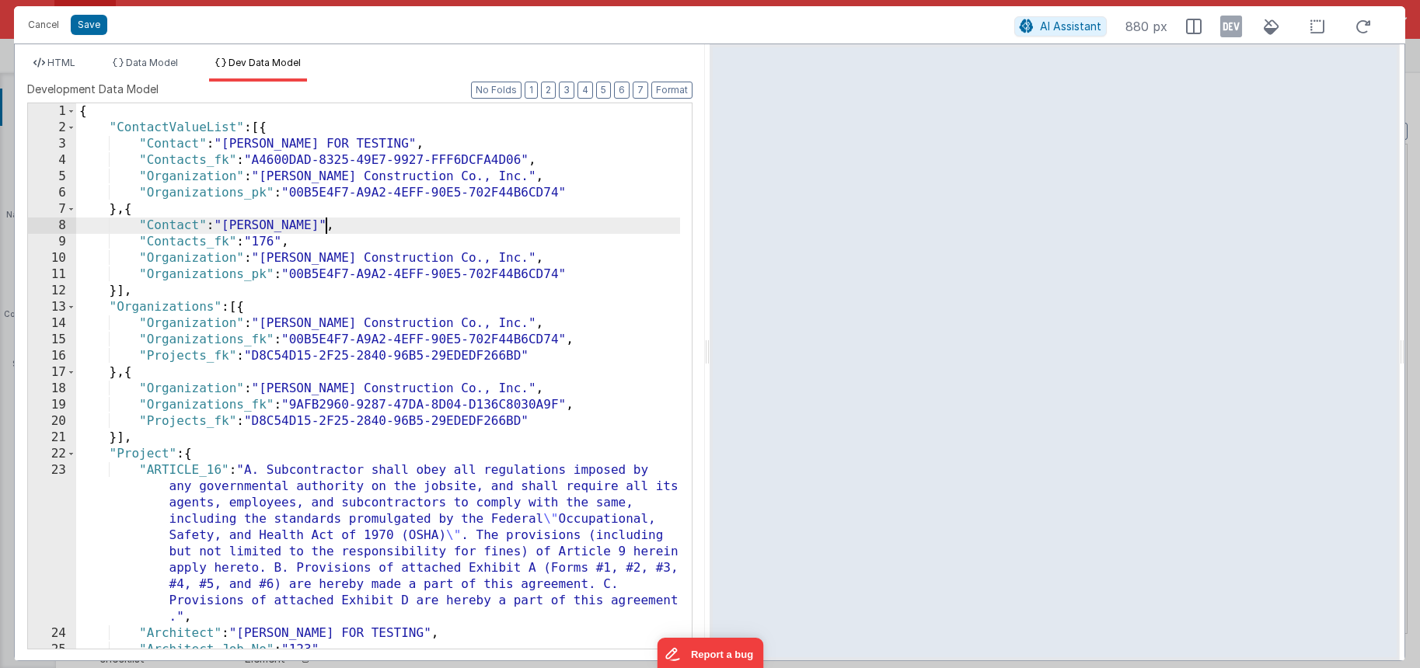
click at [384, 231] on div "{ "ContactValueList" : [{ "Contact" : "[PERSON_NAME] FOR TESTING" , "Contacts_f…" at bounding box center [378, 392] width 604 height 578
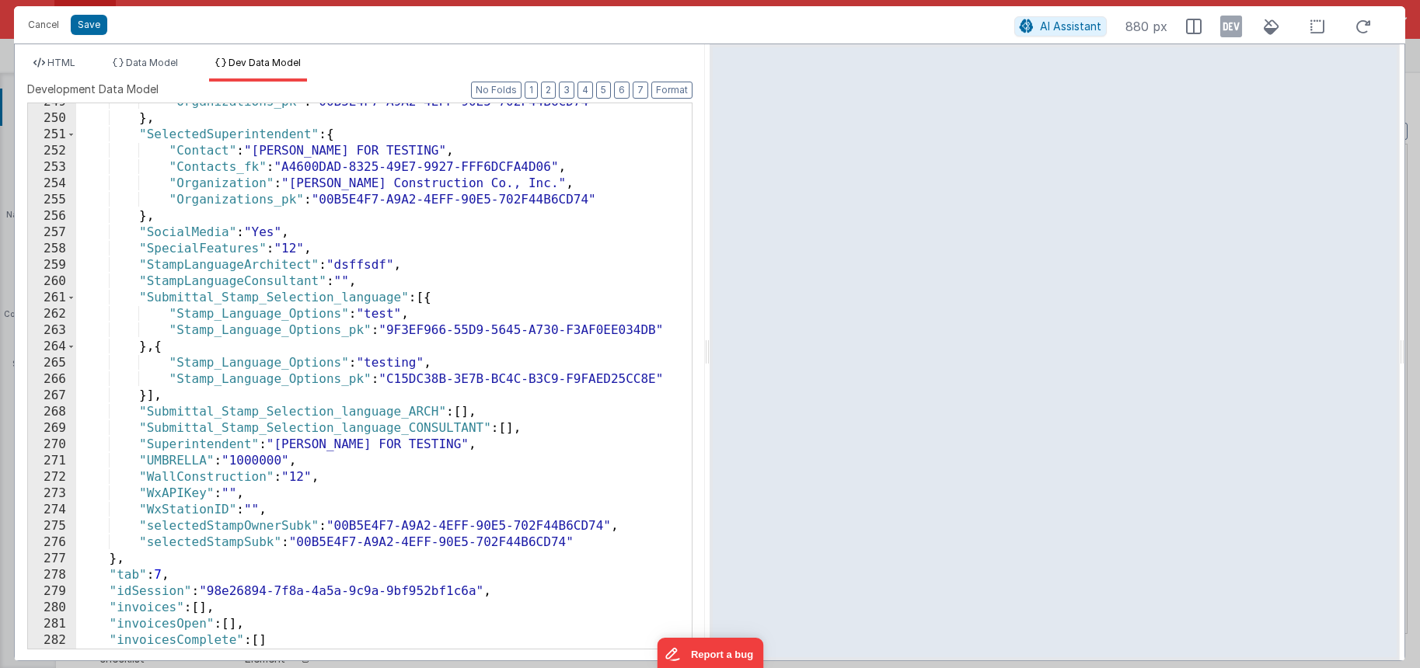
scroll to position [4204, 0]
click at [171, 58] on span "Data Model" at bounding box center [152, 63] width 52 height 12
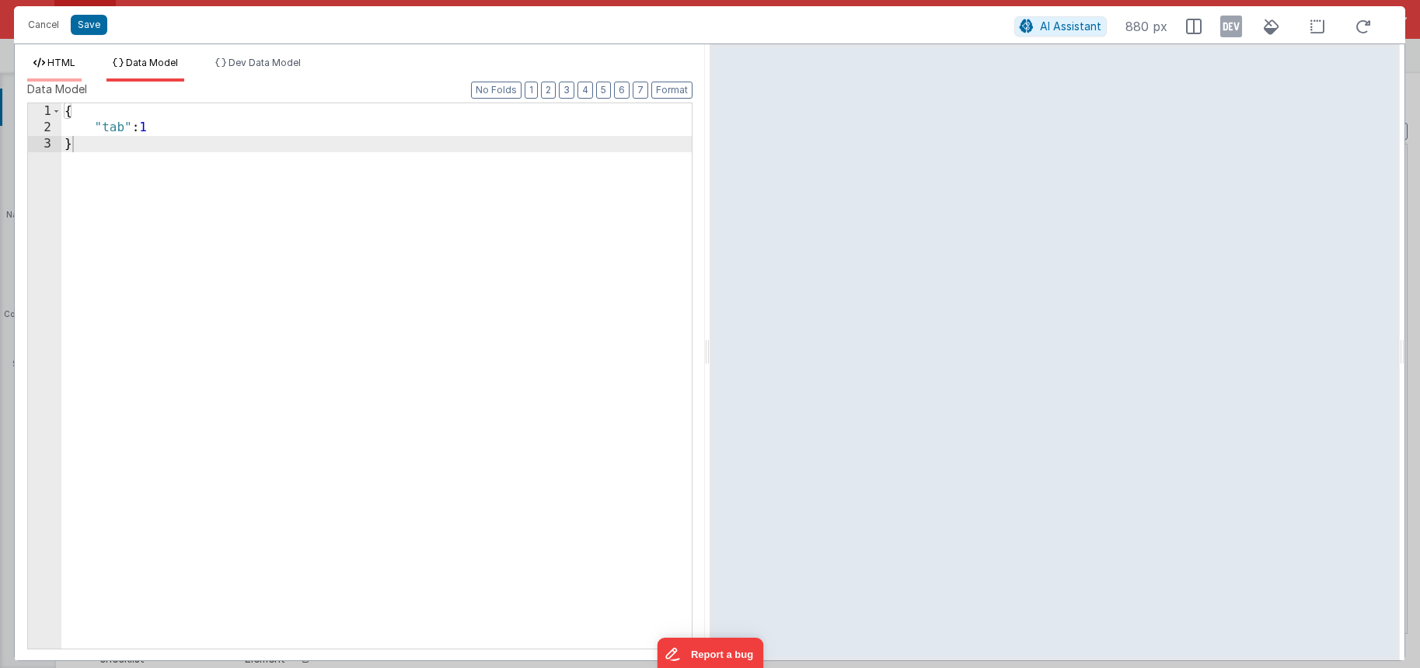
click at [66, 66] on span "HTML" at bounding box center [61, 63] width 28 height 12
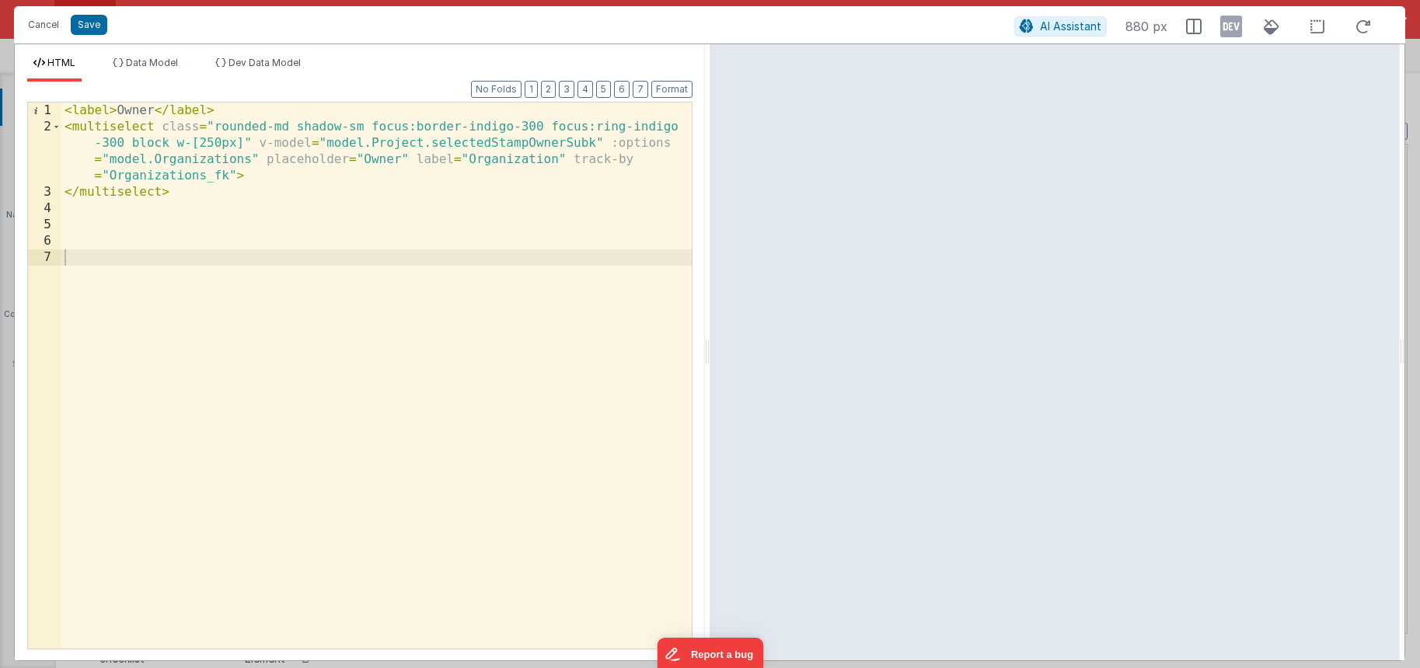
click at [246, 269] on div "< label > Owner </ label > < multiselect class = "rounded-md shadow-sm focus:bo…" at bounding box center [376, 392] width 630 height 579
click at [250, 233] on div "< label > Owner </ label > < multiselect class = "rounded-md shadow-sm focus:bo…" at bounding box center [376, 392] width 630 height 579
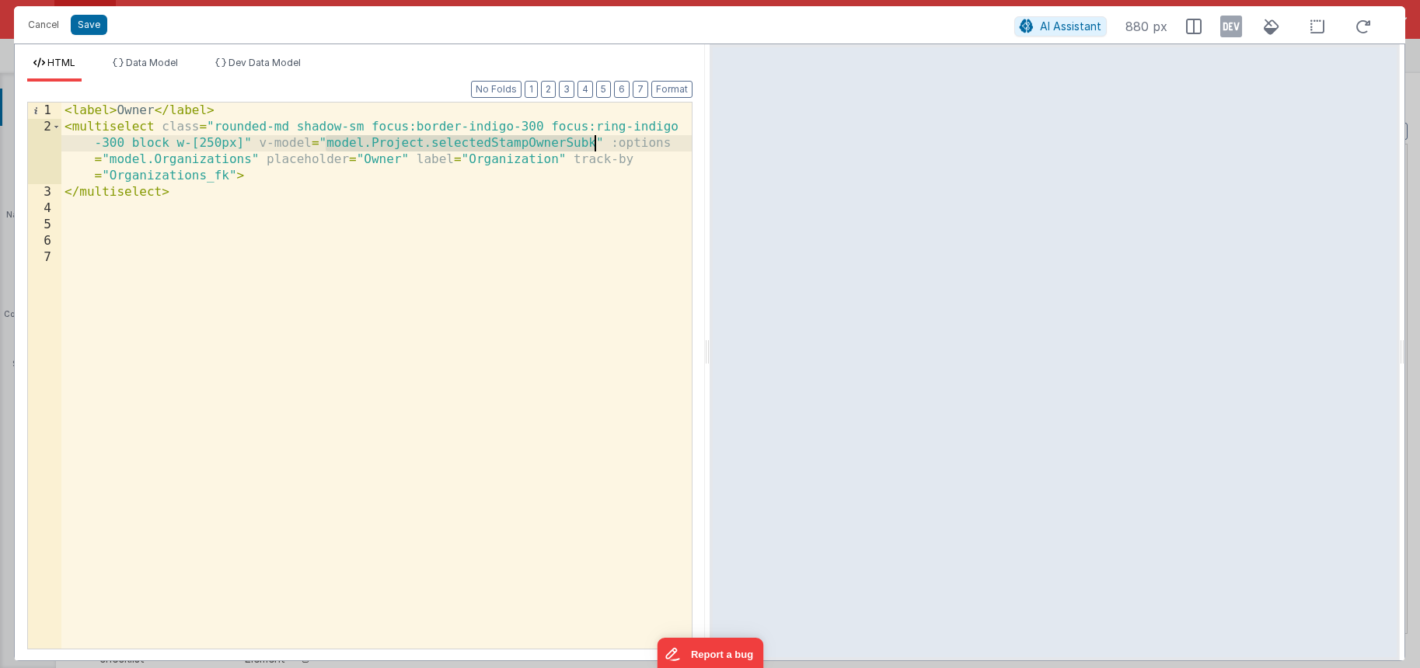
drag, startPoint x: 325, startPoint y: 143, endPoint x: 597, endPoint y: 145, distance: 272.1
click at [597, 145] on div "< label > Owner </ label > < multiselect class = "rounded-md shadow-sm focus:bo…" at bounding box center [376, 392] width 630 height 579
click at [1072, 20] on span "AI Assistant" at bounding box center [1070, 25] width 61 height 13
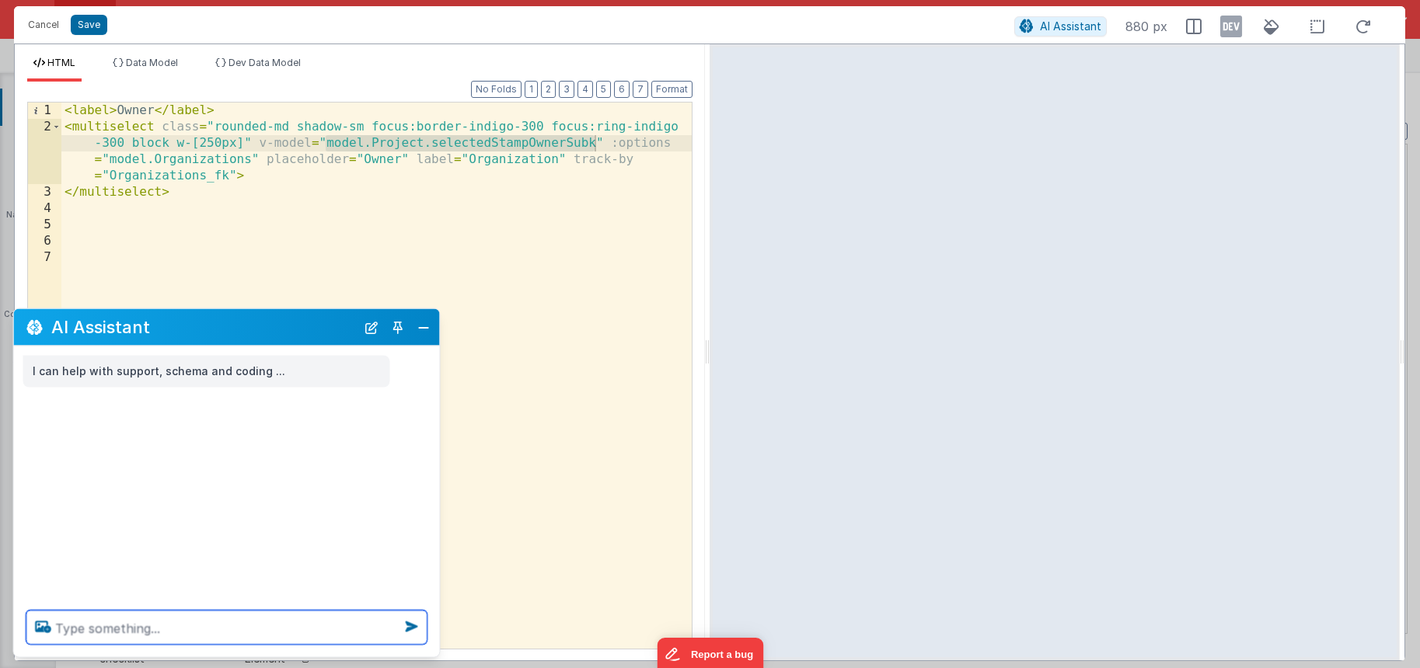
click at [92, 625] on textarea at bounding box center [226, 628] width 401 height 34
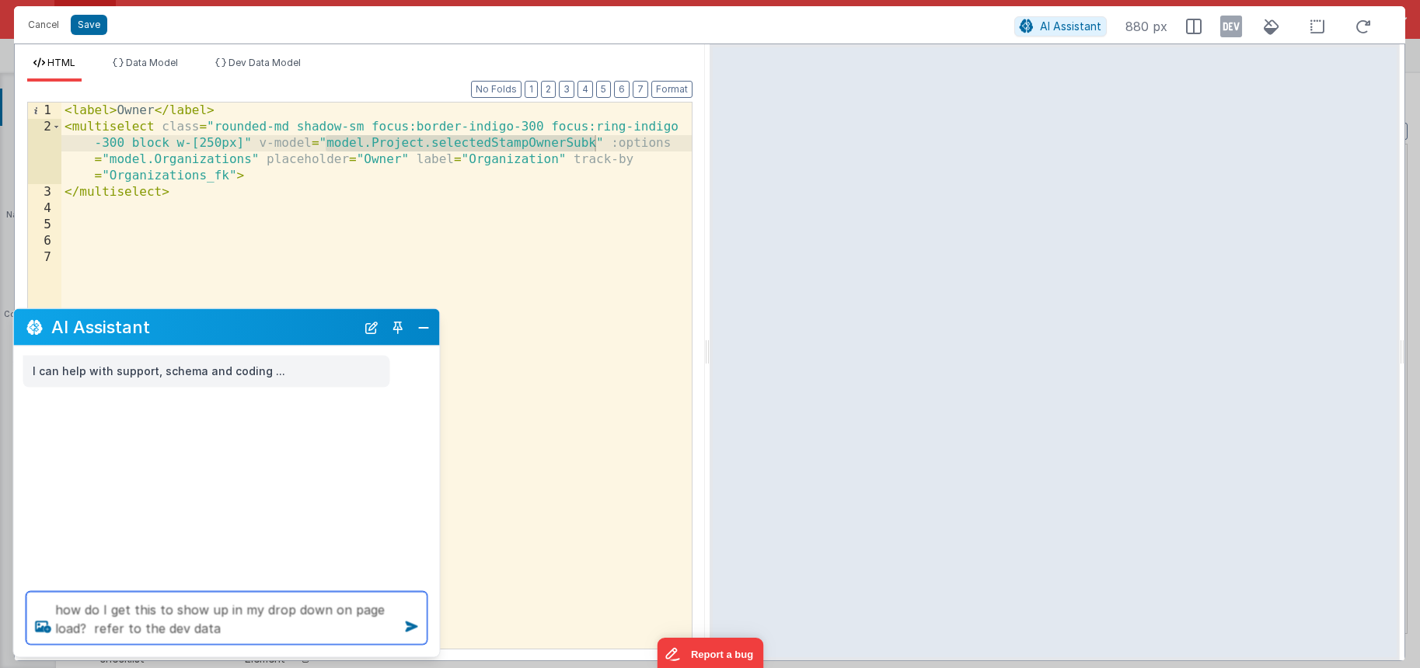
click at [264, 644] on textarea "how do I get this to show up in my drop down on page load? refer to the dev data" at bounding box center [226, 618] width 401 height 53
drag, startPoint x: 316, startPoint y: 620, endPoint x: -54, endPoint y: 567, distance: 372.9
click at [0, 567] on html "Cancel Save AI Assistant 880 px HTML Data Model Dev Data Model Format 7 6 5 4 3…" at bounding box center [710, 334] width 1420 height 668
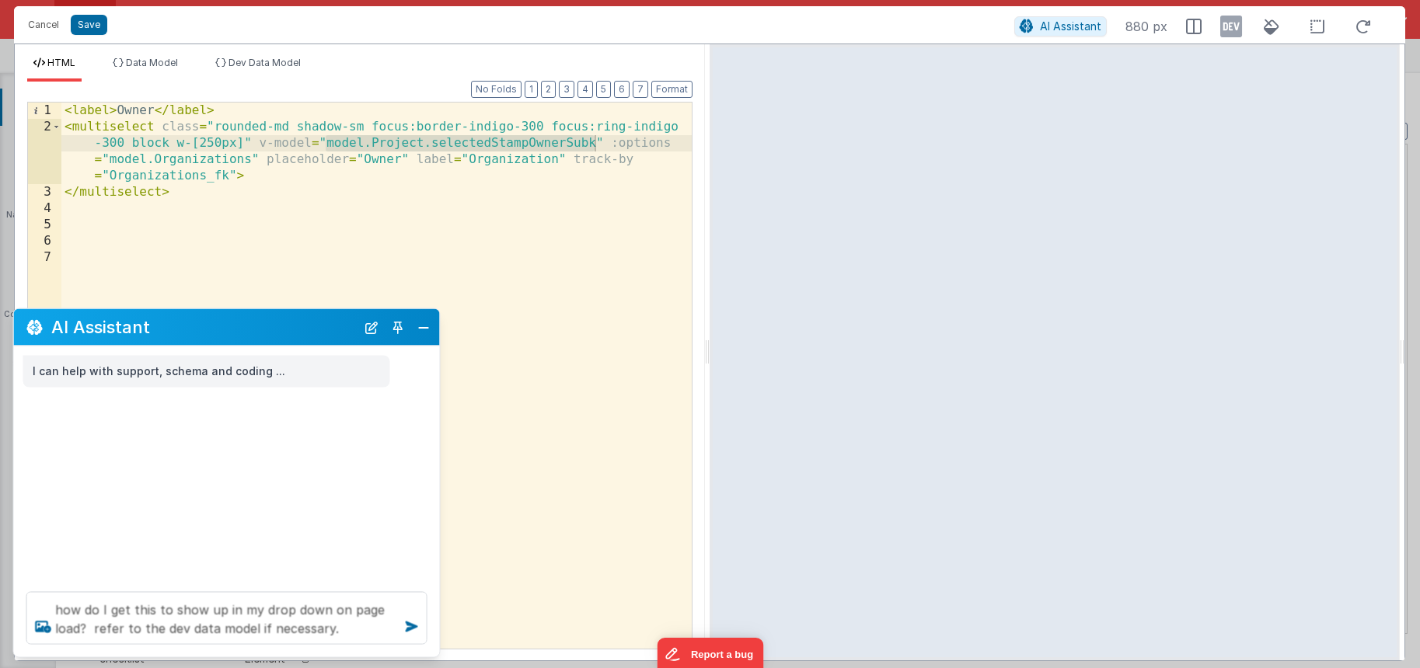
drag, startPoint x: 500, startPoint y: 424, endPoint x: 525, endPoint y: 394, distance: 38.6
click at [502, 422] on div "< label > Owner </ label > < multiselect class = "rounded-md shadow-sm focus:bo…" at bounding box center [376, 392] width 630 height 579
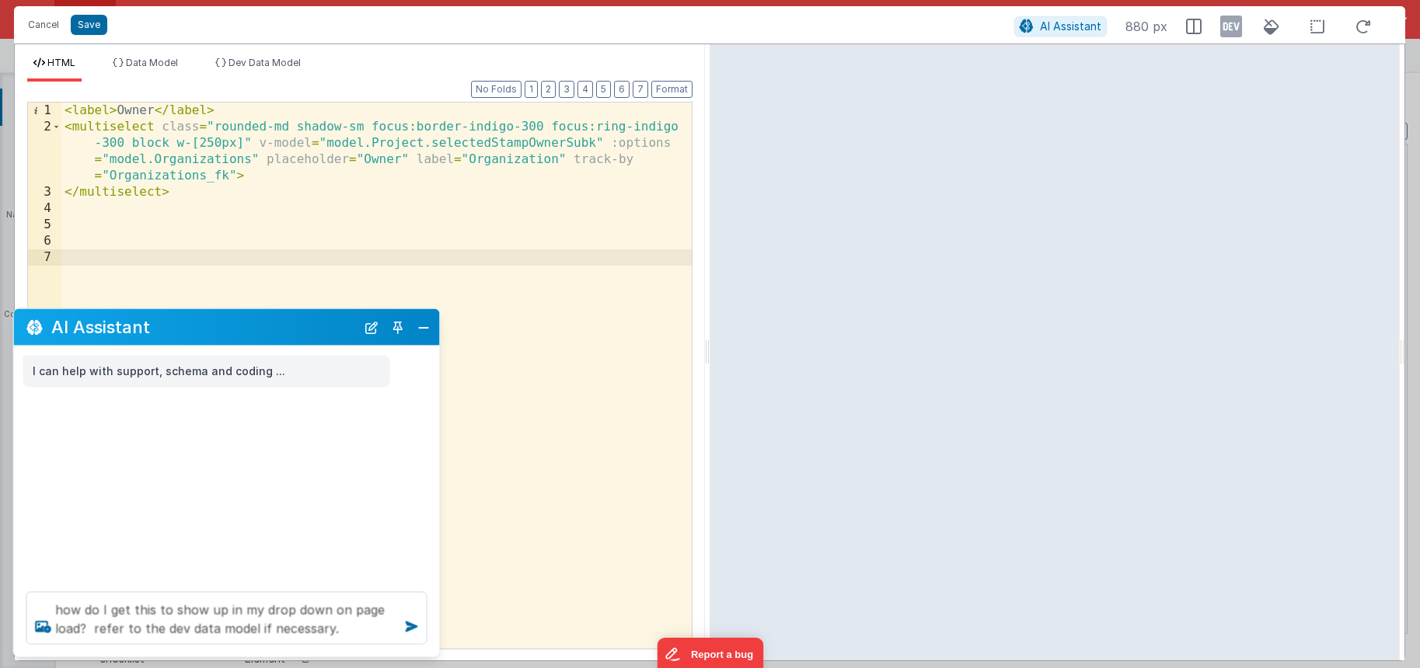
click at [271, 54] on div "HTML Data Model Dev Data Model Format 7 6 5 4 3 2 1 No Folds 1 2 3 4 5 6 7 < la…" at bounding box center [360, 352] width 690 height 616
click at [1265, 21] on icon at bounding box center [1272, 26] width 34 height 19
drag, startPoint x: 1230, startPoint y: 30, endPoint x: 1217, endPoint y: 37, distance: 14.6
click at [1230, 31] on icon at bounding box center [1231, 26] width 22 height 25
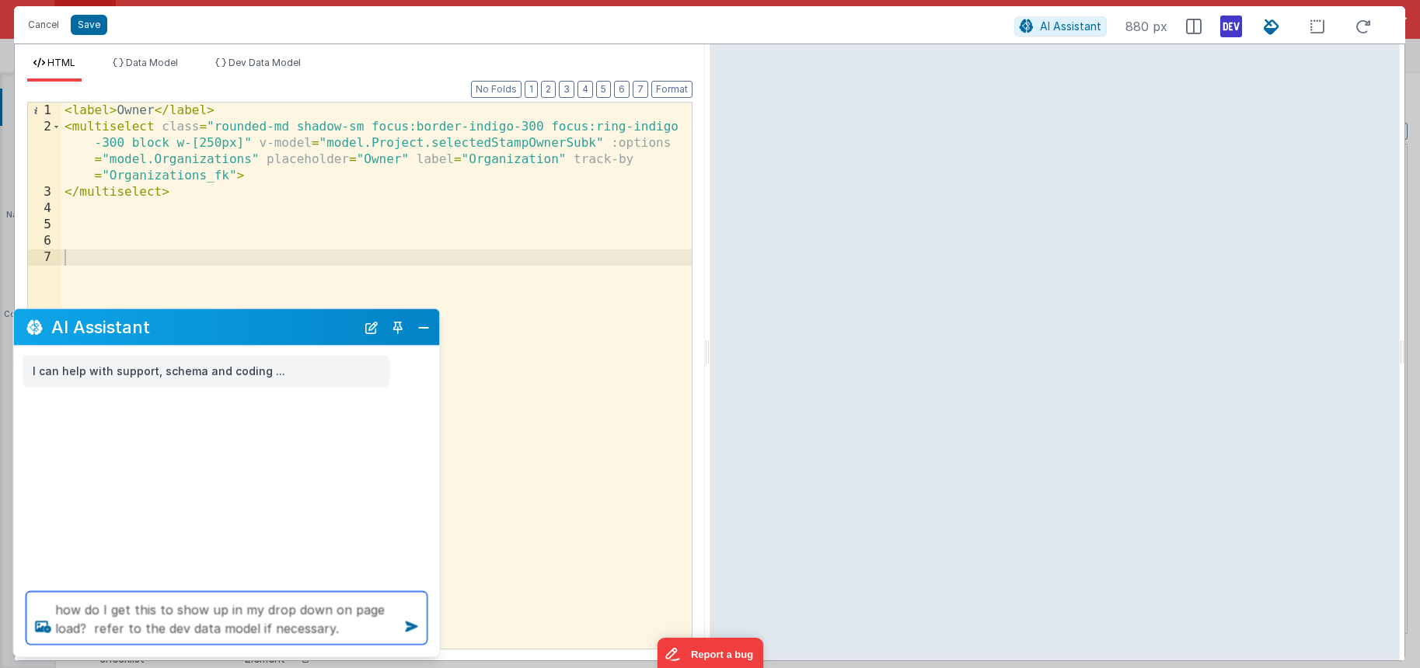
click at [354, 627] on textarea "how do I get this to show up in my drop down on page load? refer to the dev dat…" at bounding box center [226, 618] width 401 height 53
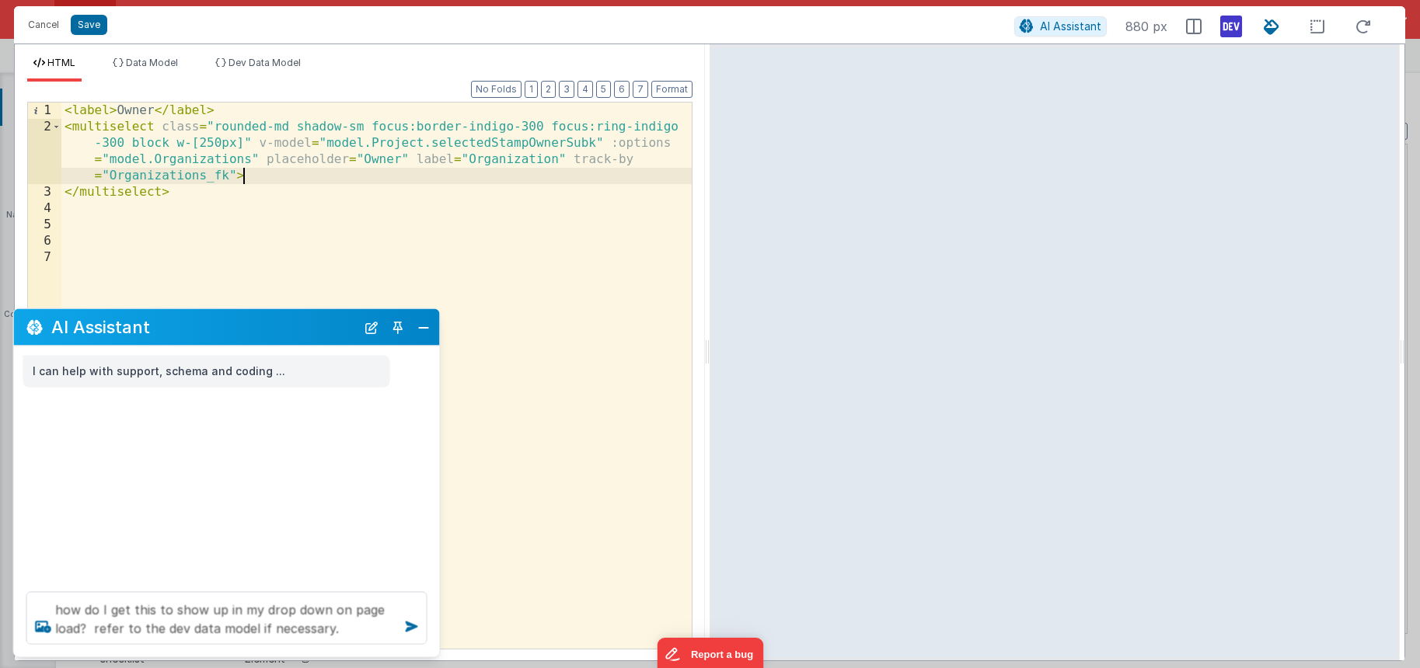
click at [344, 176] on div "< label > Owner </ label > < multiselect class = "rounded-md shadow-sm focus:bo…" at bounding box center [376, 392] width 630 height 579
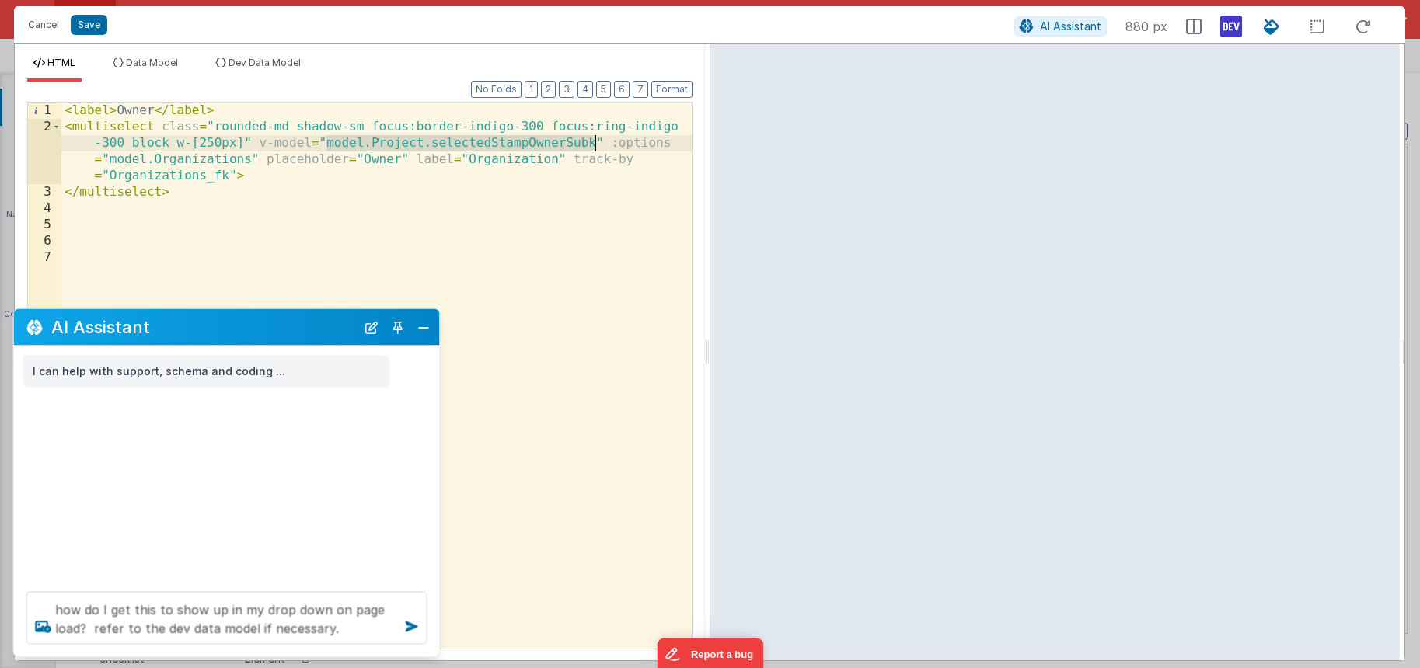
drag, startPoint x: 326, startPoint y: 147, endPoint x: 595, endPoint y: 143, distance: 268.2
click at [595, 143] on div "< label > Owner </ label > < multiselect class = "rounded-md shadow-sm focus:bo…" at bounding box center [376, 392] width 630 height 579
click at [379, 629] on textarea "how do I get this to show up in my drop down on page load? refer to the dev dat…" at bounding box center [226, 618] width 401 height 53
paste textarea "model.Project.selectedStampOwnerSubk"
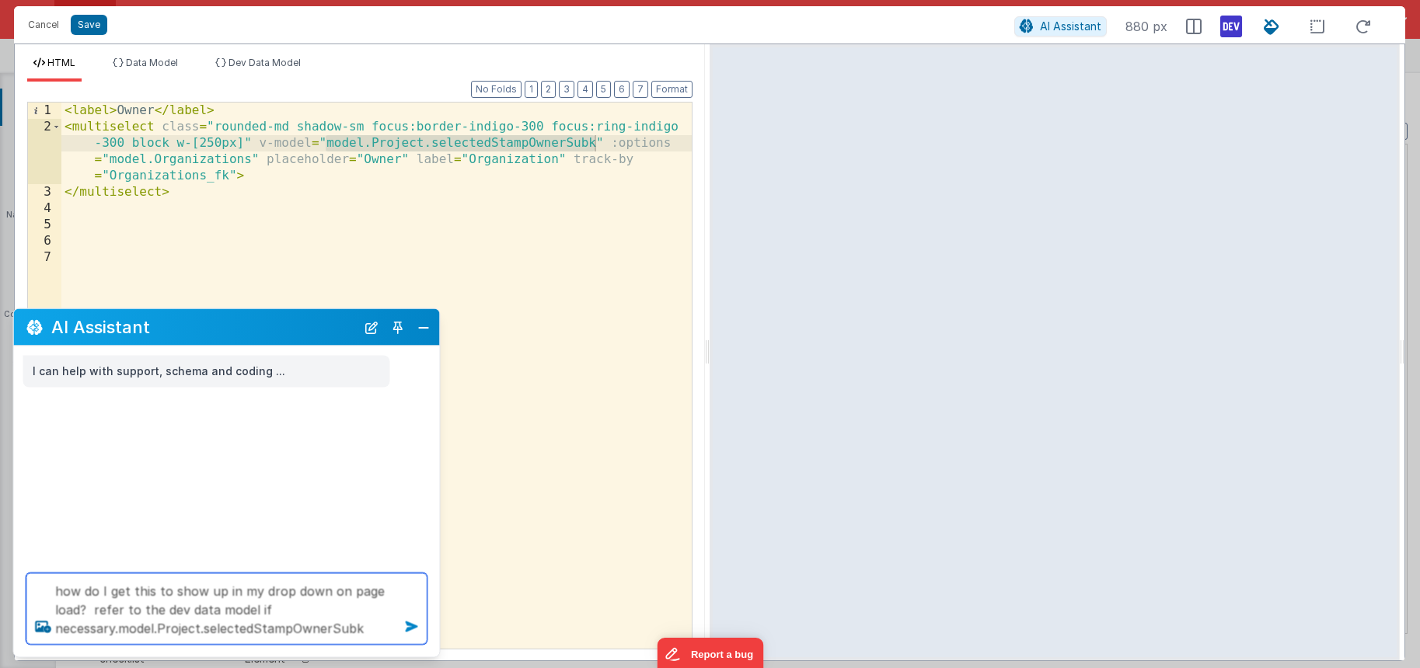
type textarea "how do I get this to show up in my drop down on page load? refer to the dev dat…"
click at [410, 627] on icon at bounding box center [412, 627] width 25 height 25
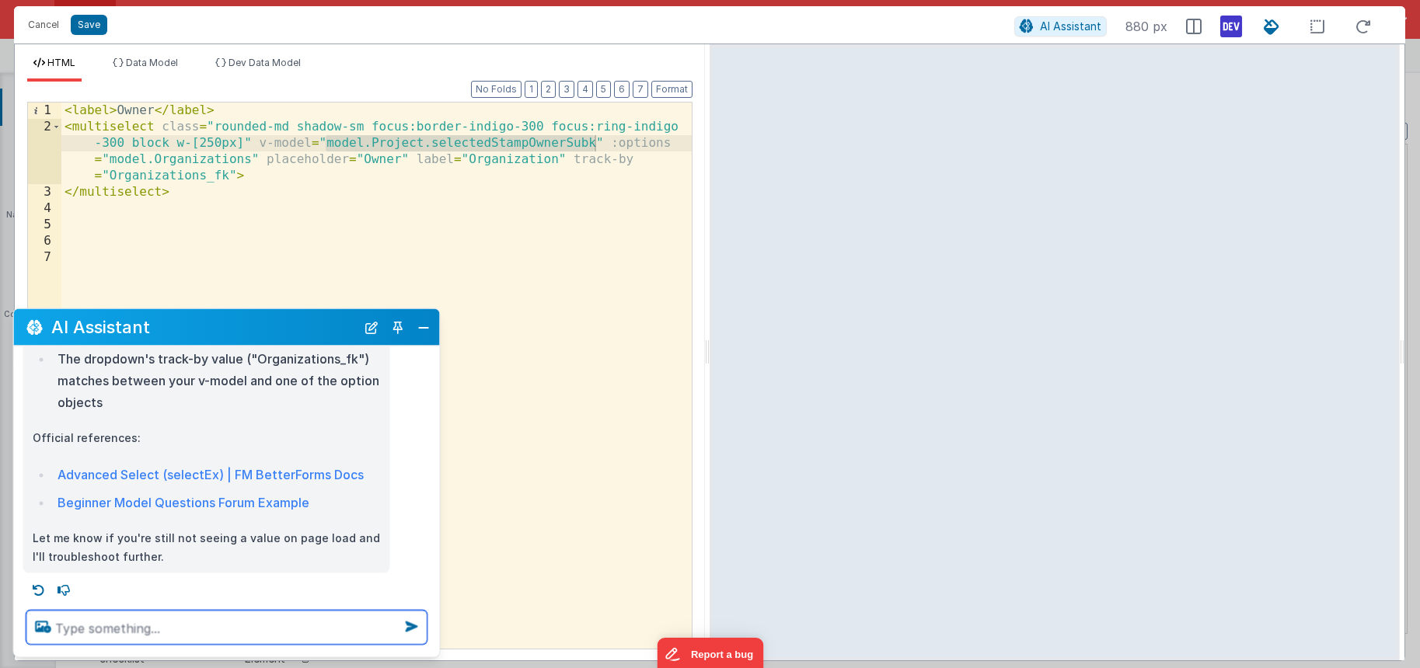
scroll to position [860, 0]
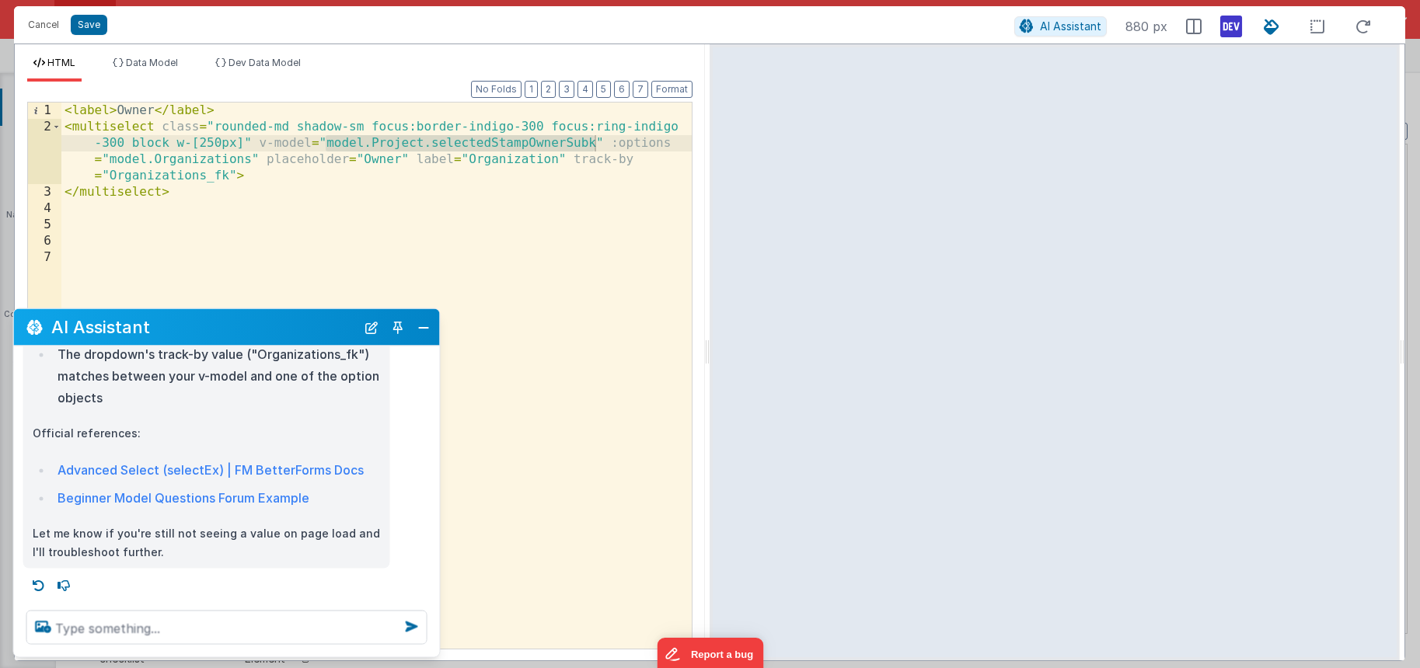
click at [246, 240] on div "< label > Owner </ label > < multiselect class = "rounded-md shadow-sm focus:bo…" at bounding box center [376, 392] width 630 height 579
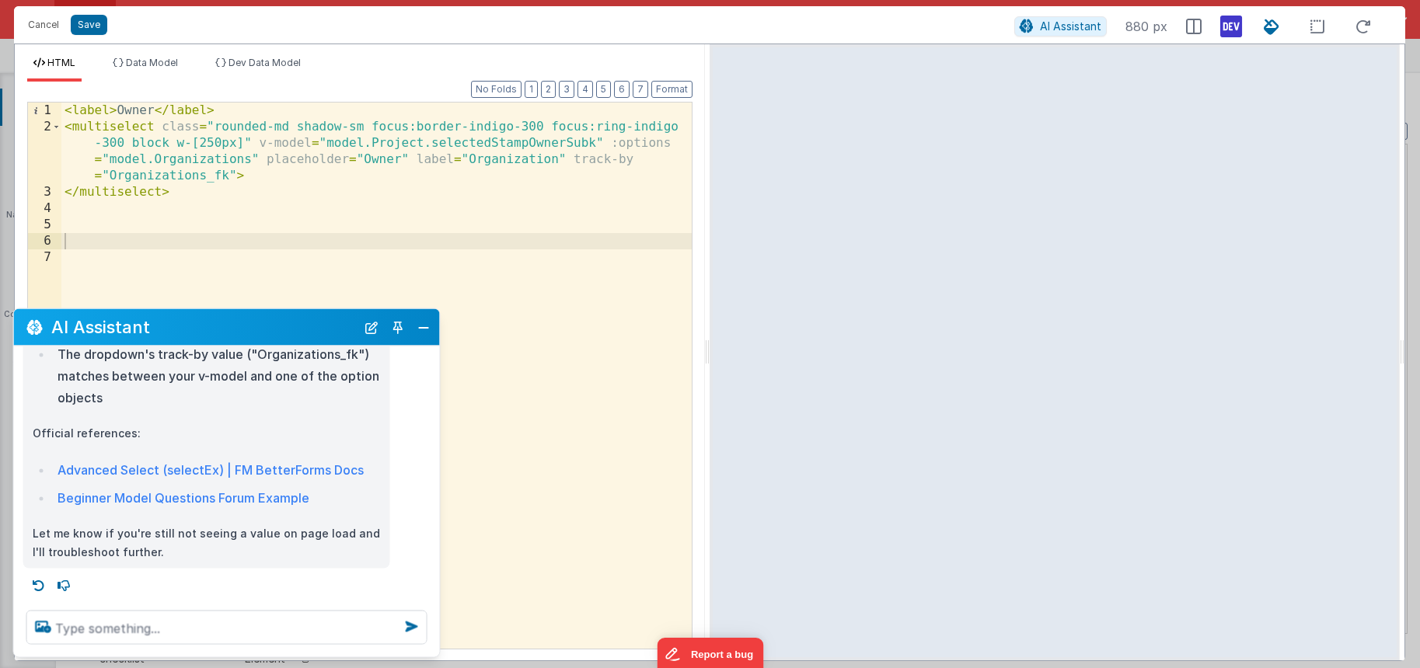
click at [375, 257] on div "< label > Owner </ label > < multiselect class = "rounded-md shadow-sm focus:bo…" at bounding box center [376, 392] width 630 height 579
drag, startPoint x: 148, startPoint y: 260, endPoint x: 128, endPoint y: 267, distance: 20.4
click at [147, 260] on div "< label > Owner </ label > < multiselect class = "rounded-md shadow-sm focus:bo…" at bounding box center [376, 392] width 630 height 579
click at [111, 245] on div "< label > Owner </ label > < multiselect class = "rounded-md shadow-sm focus:bo…" at bounding box center [376, 392] width 630 height 579
click at [118, 627] on textarea at bounding box center [226, 628] width 401 height 34
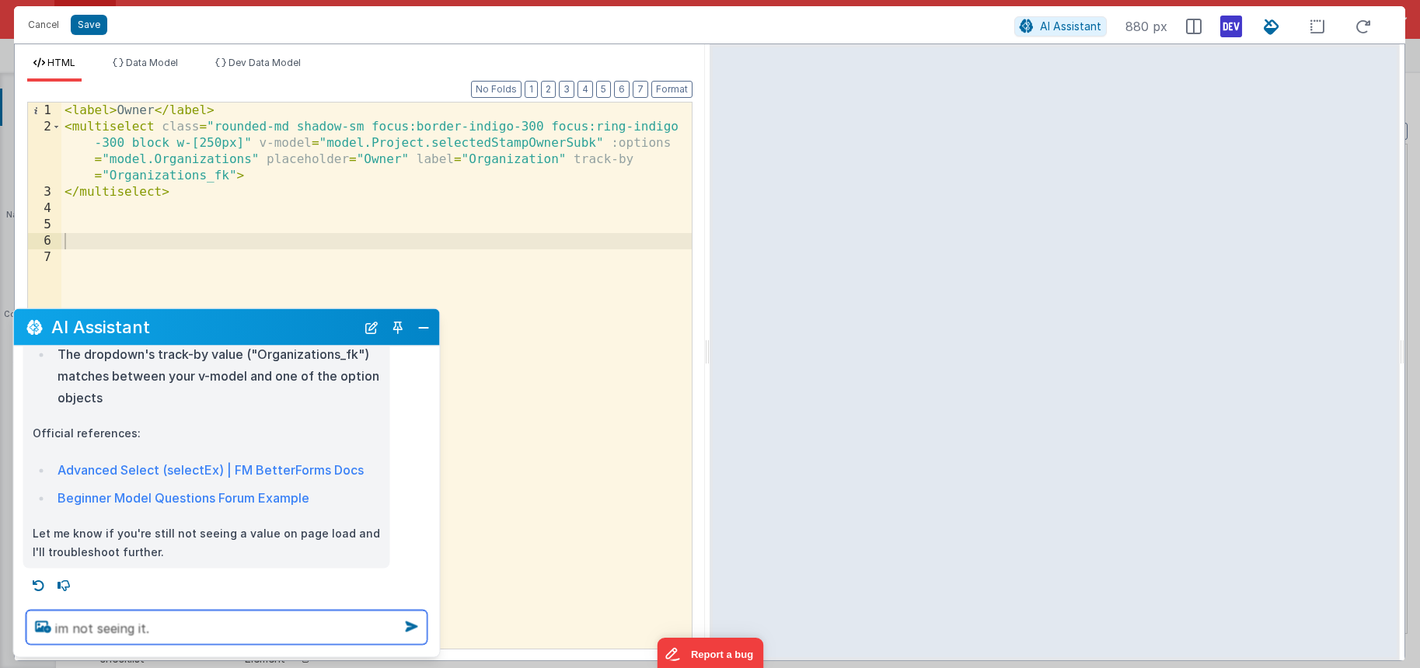
type textarea "im not seeing it."
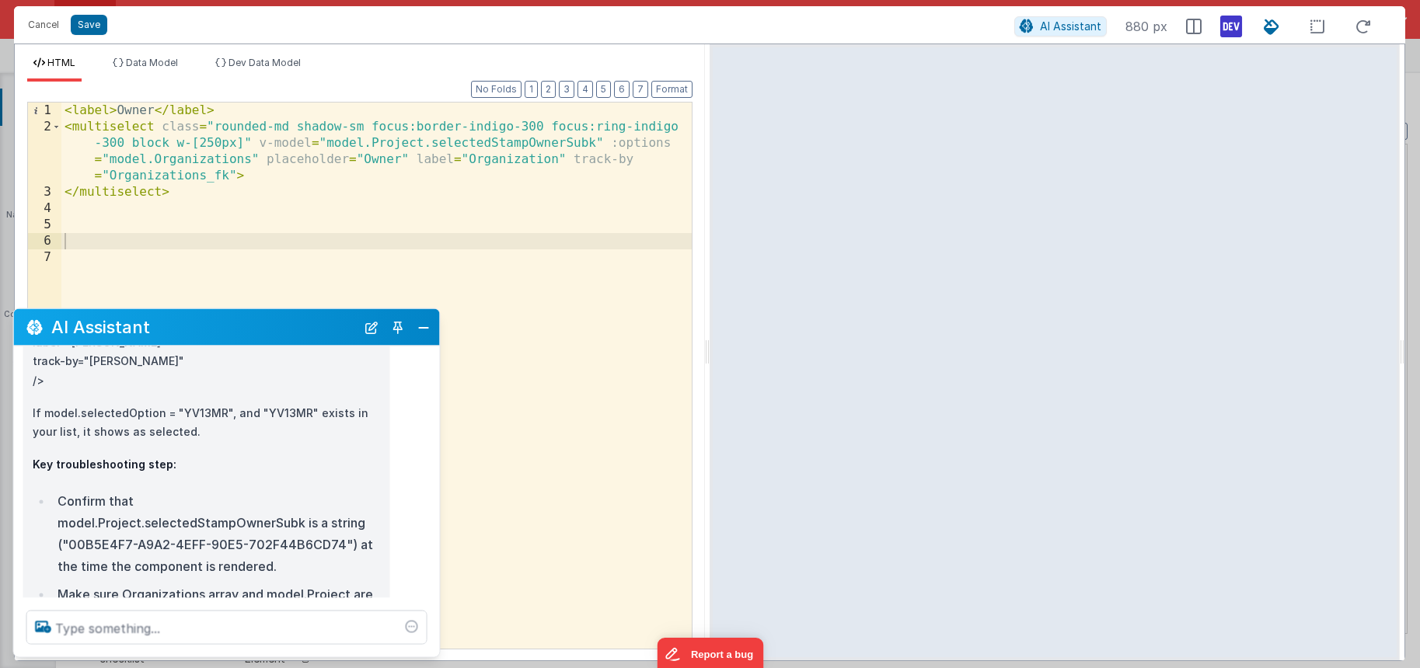
scroll to position [2031, 0]
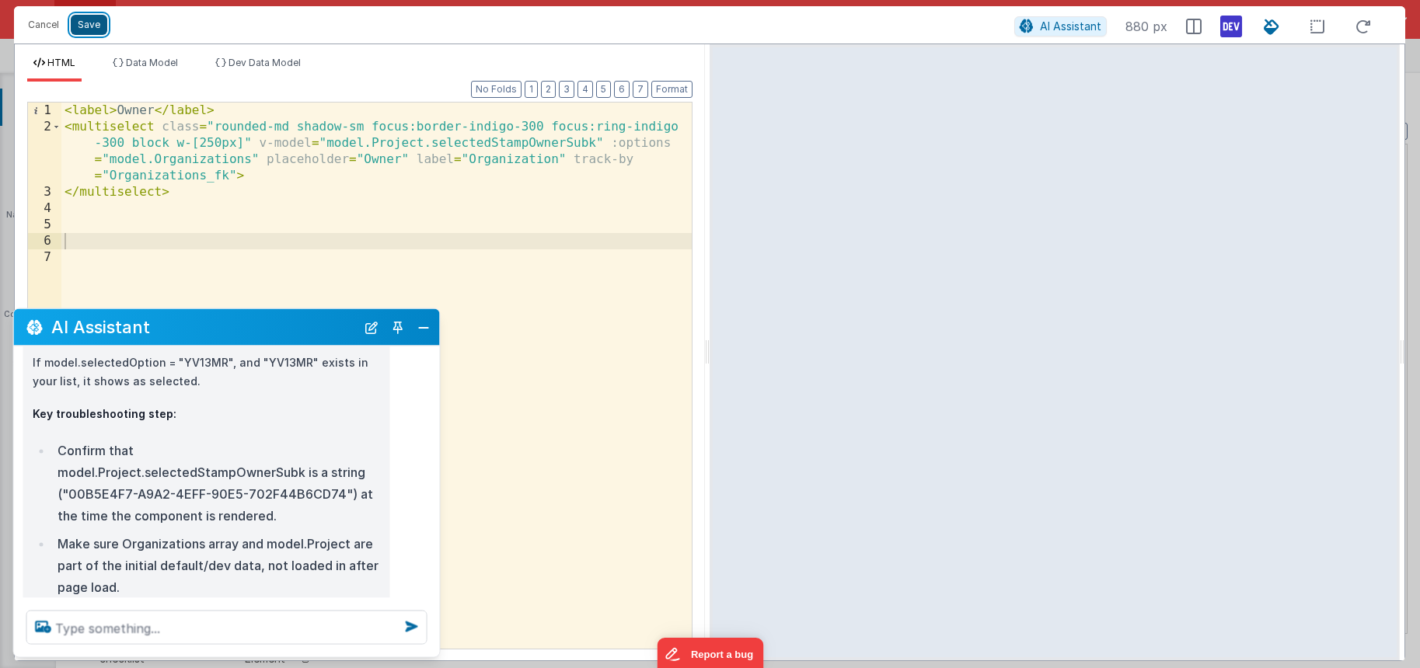
click at [82, 24] on button "Save" at bounding box center [89, 25] width 37 height 20
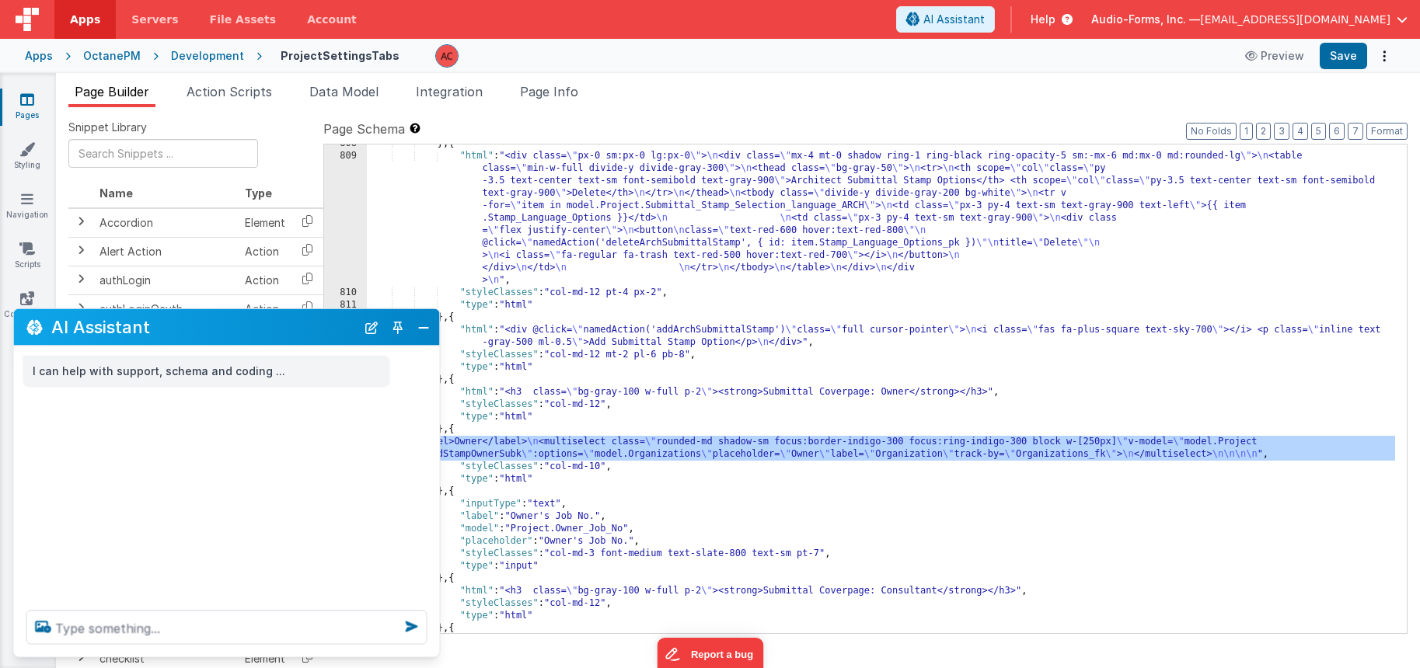
scroll to position [0, 0]
click at [424, 338] on div "AI Assistant" at bounding box center [227, 327] width 426 height 37
click at [424, 333] on button "Close" at bounding box center [424, 327] width 20 height 22
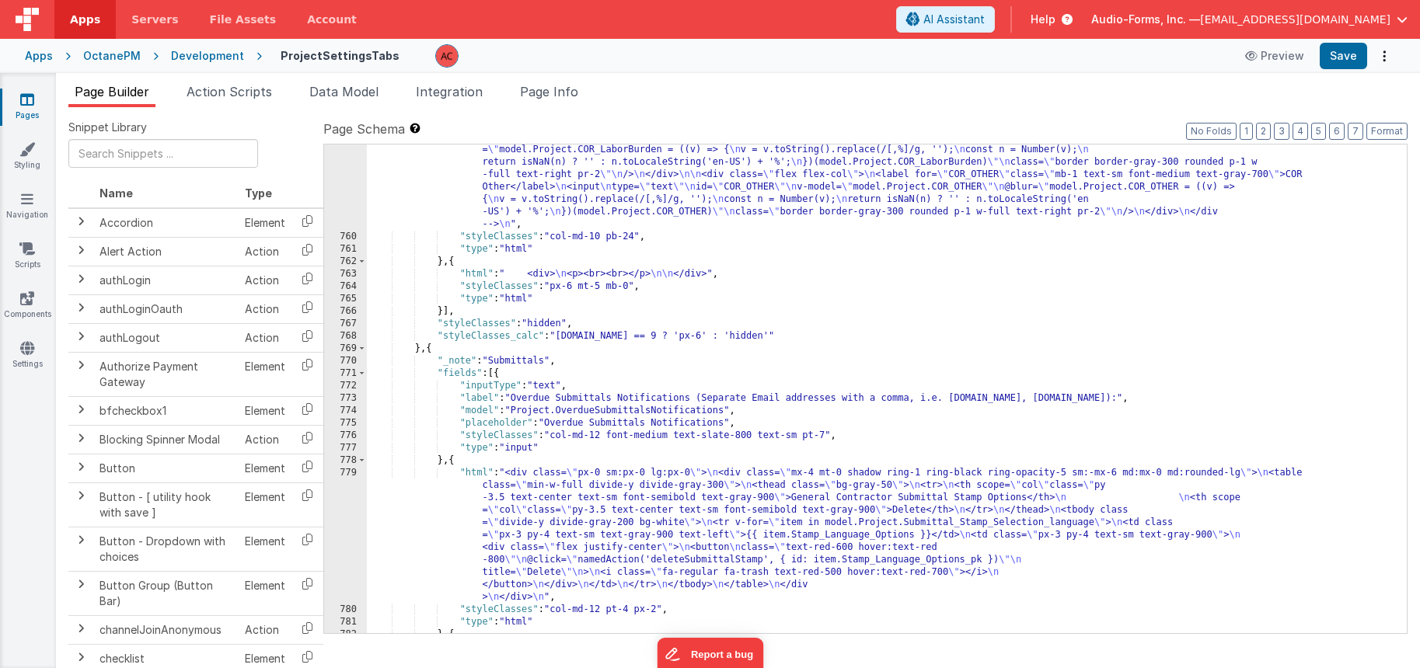
scroll to position [11111, 0]
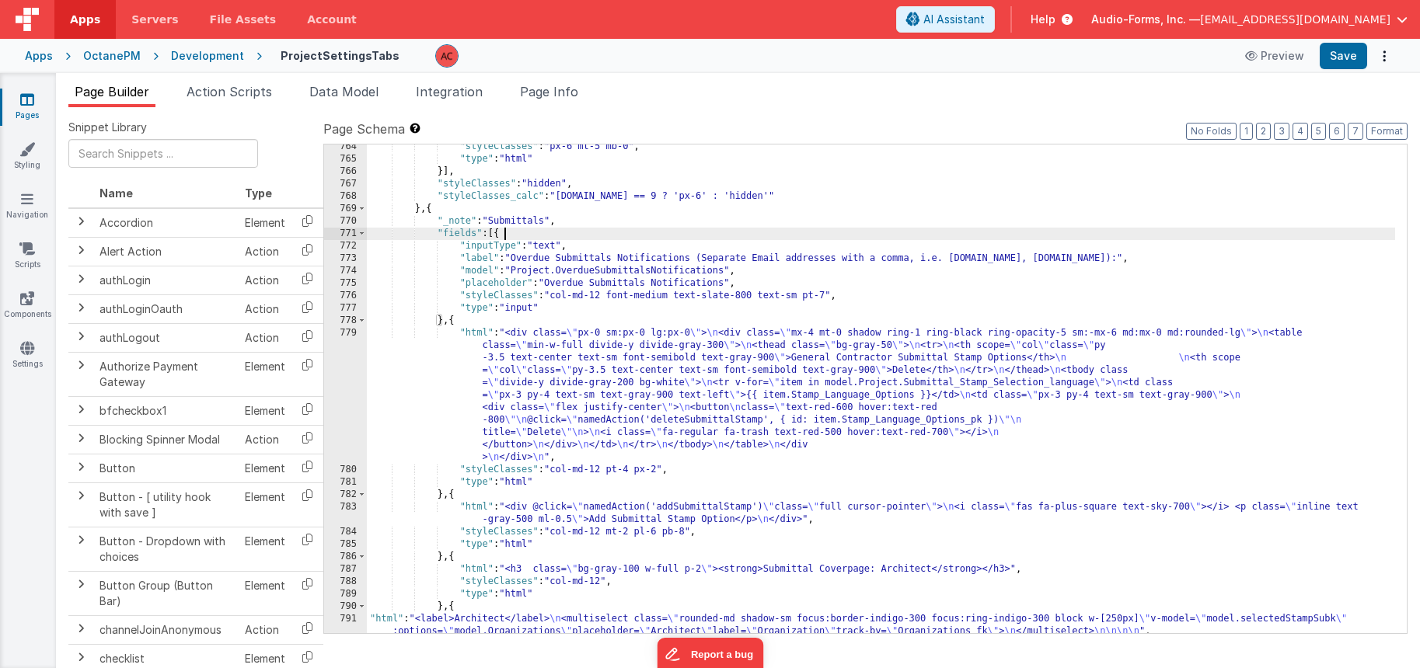
click at [770, 229] on div ""styleClasses" : "px-6 mt-5 mb-0" , "type" : "html" }] , "styleClasses" : "hidd…" at bounding box center [881, 398] width 1028 height 514
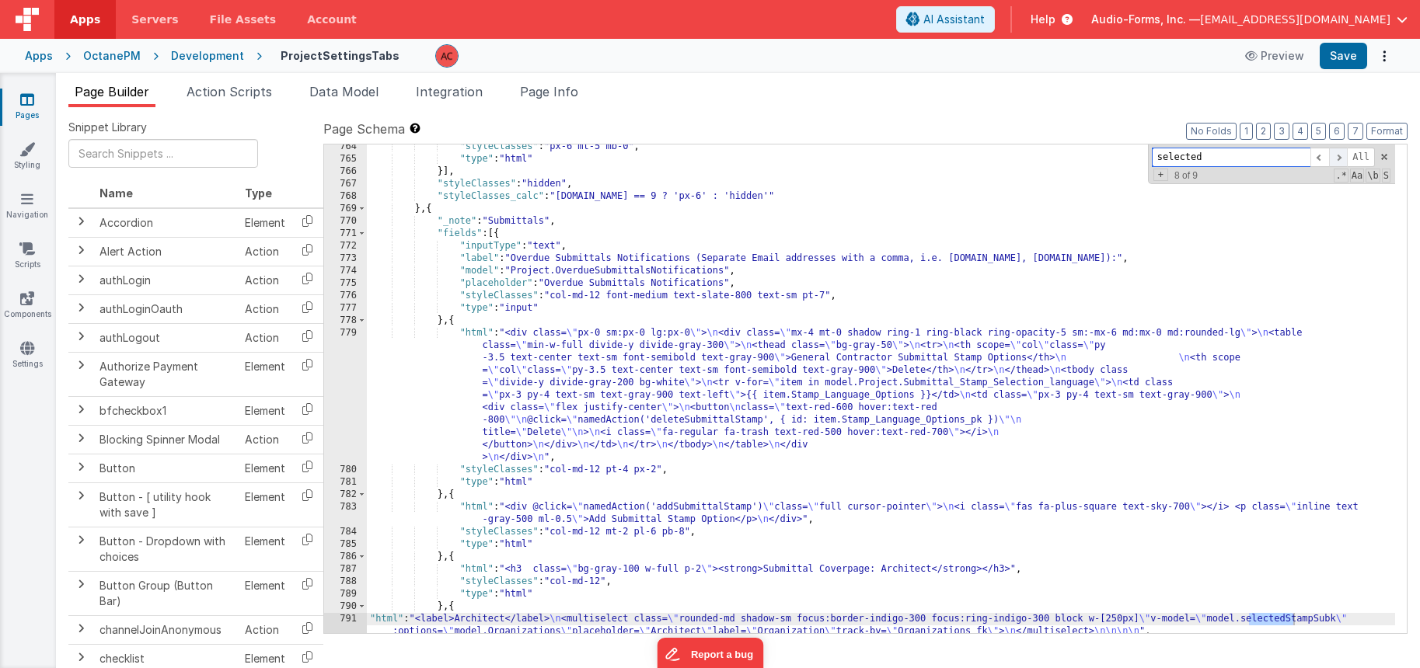
click at [1338, 163] on span at bounding box center [1338, 157] width 19 height 19
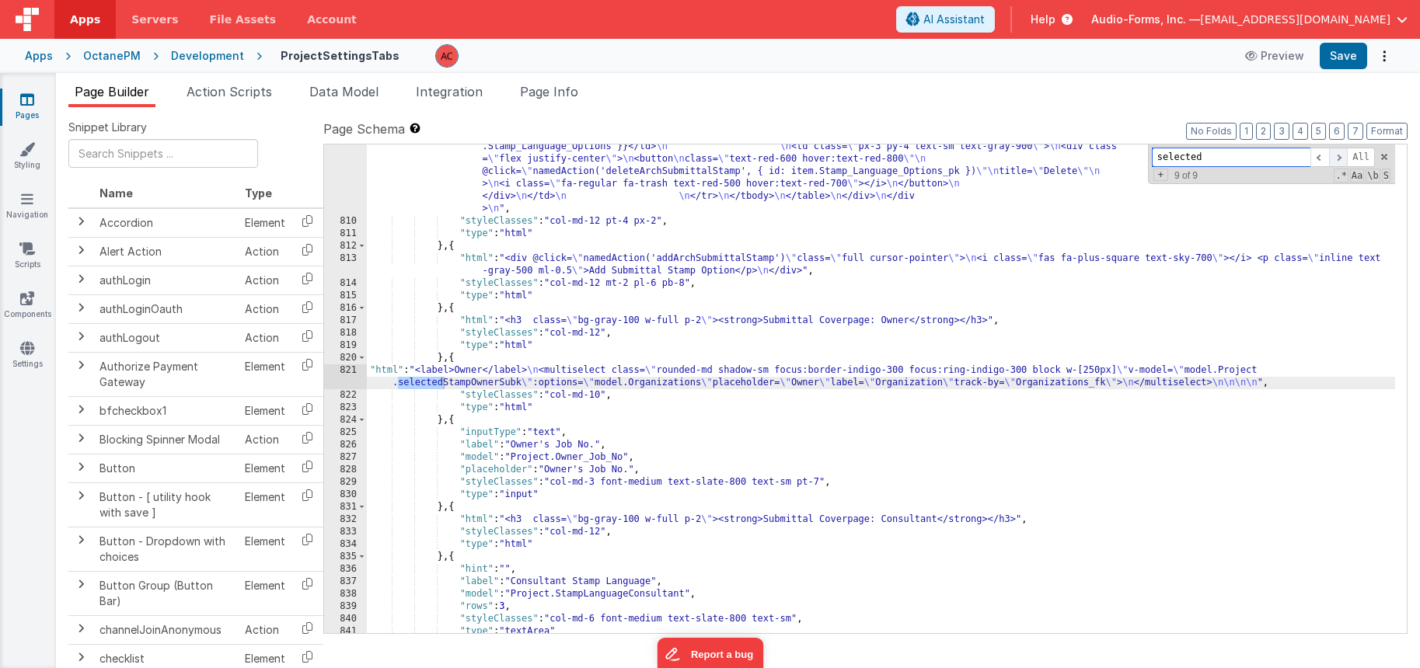
click at [1338, 163] on span at bounding box center [1338, 157] width 19 height 19
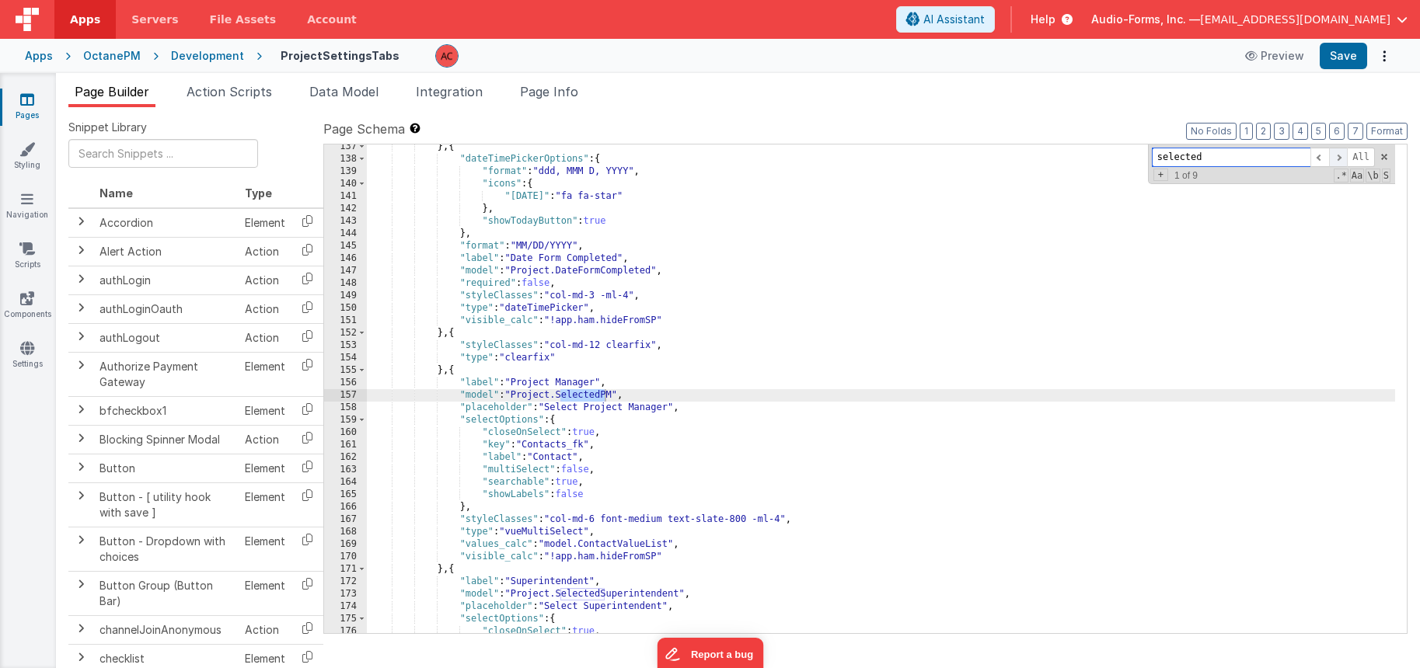
scroll to position [2131, 0]
click at [1338, 163] on span at bounding box center [1338, 157] width 19 height 19
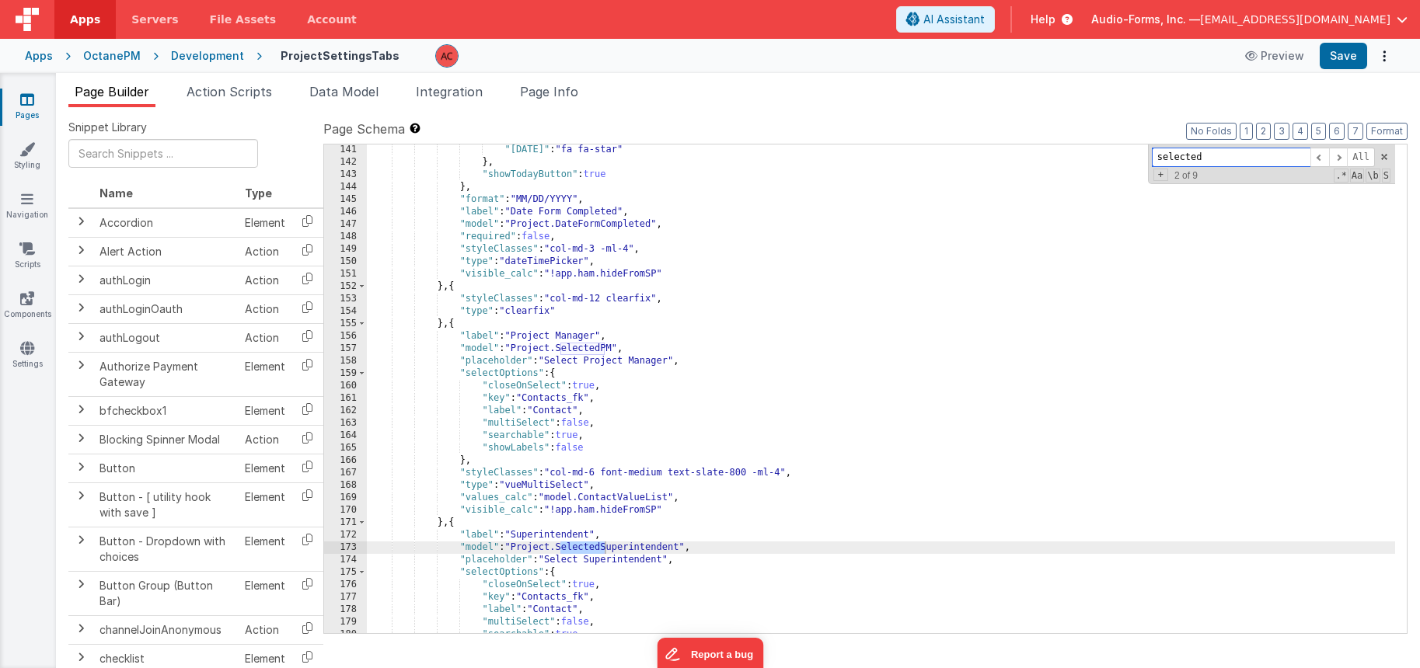
scroll to position [2178, 0]
click at [1339, 159] on span at bounding box center [1338, 157] width 19 height 19
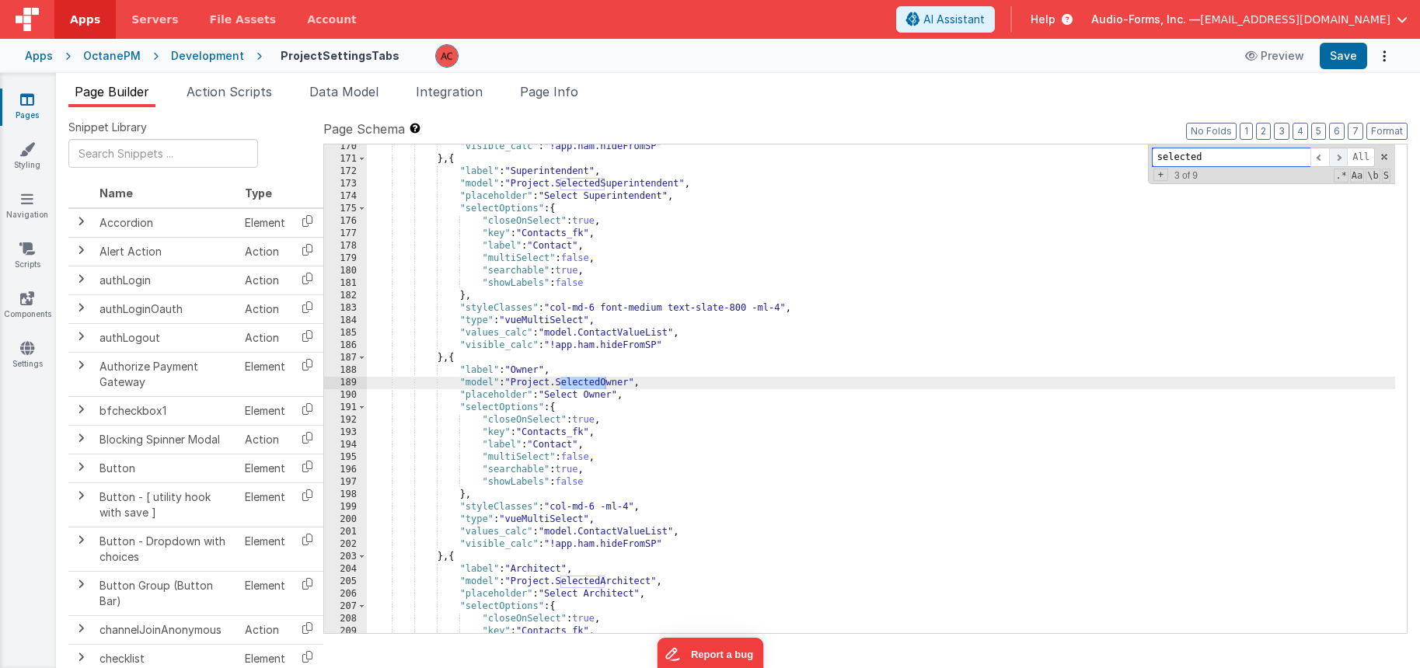
click at [1339, 159] on span at bounding box center [1338, 157] width 19 height 19
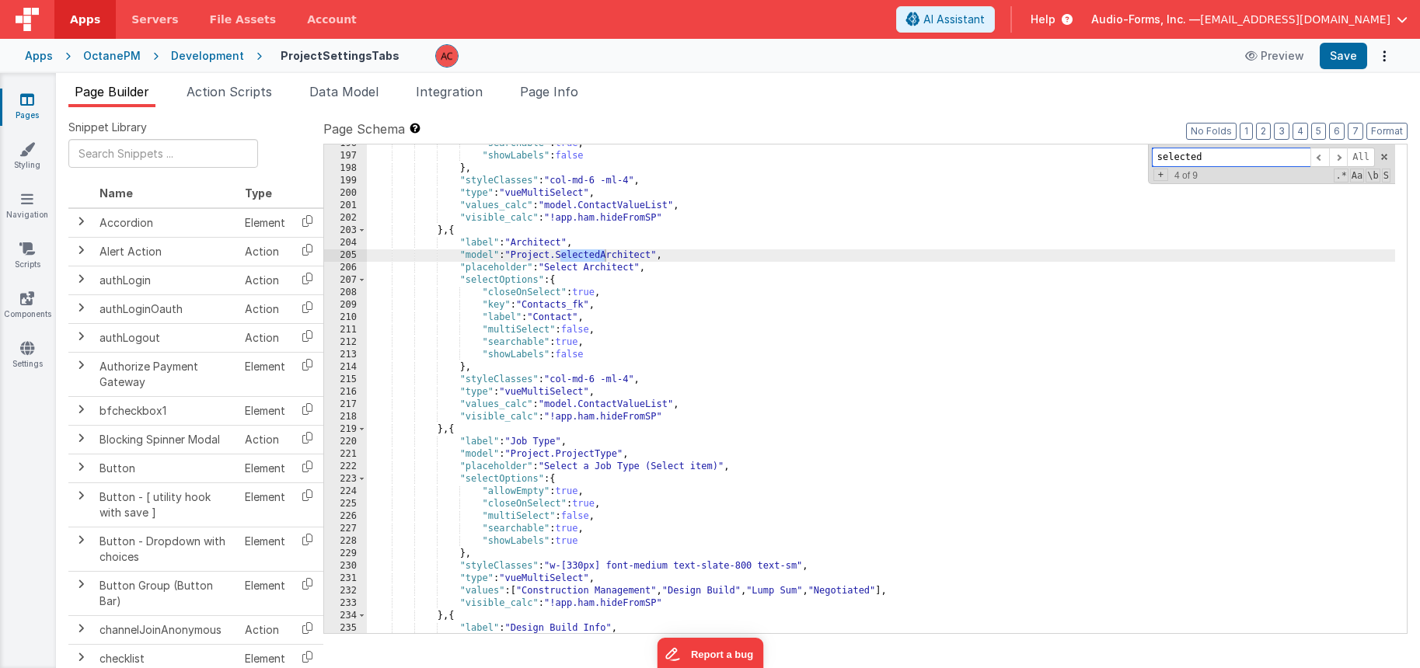
scroll to position [2868, 0]
click at [444, 428] on div ""searchable" : true , "showLabels" : false } , "styleClasses" : "col-md-6 -ml-4…" at bounding box center [881, 395] width 1028 height 514
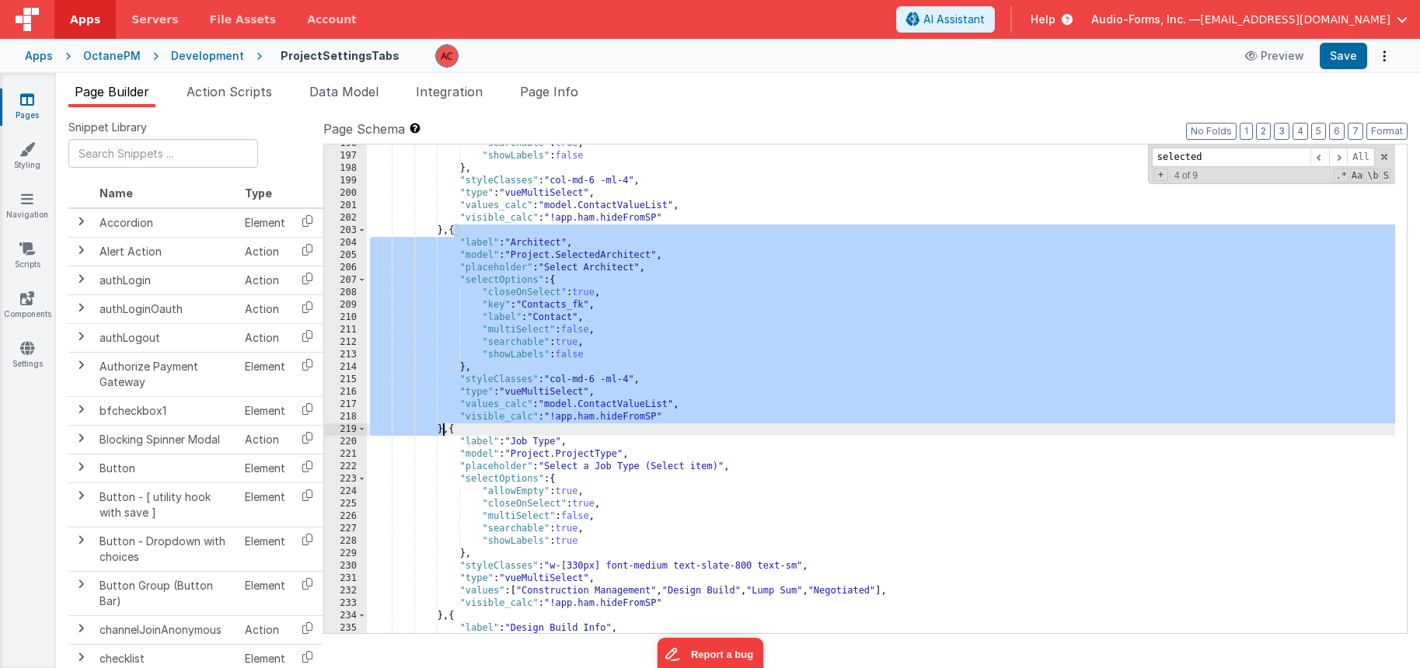
click at [444, 428] on div ""searchable" : true , "showLabels" : false } , "styleClasses" : "col-md-6 -ml-4…" at bounding box center [881, 395] width 1028 height 514
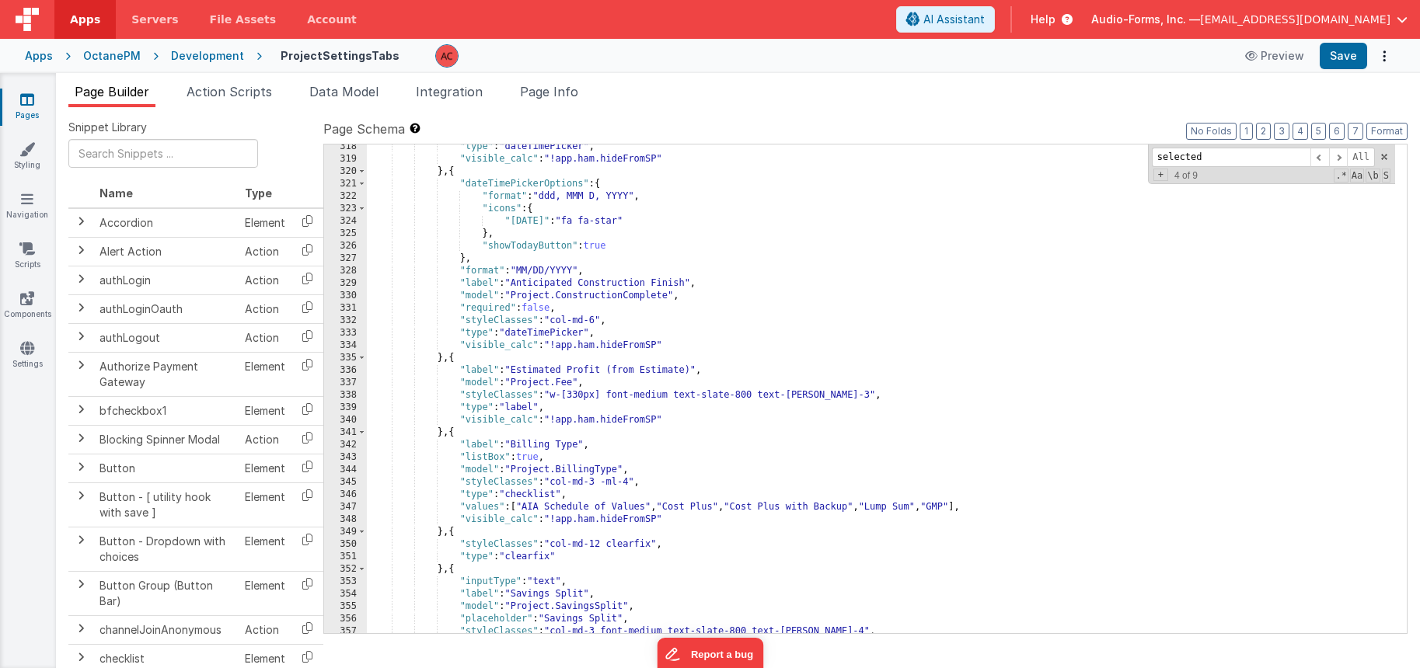
scroll to position [4174, 0]
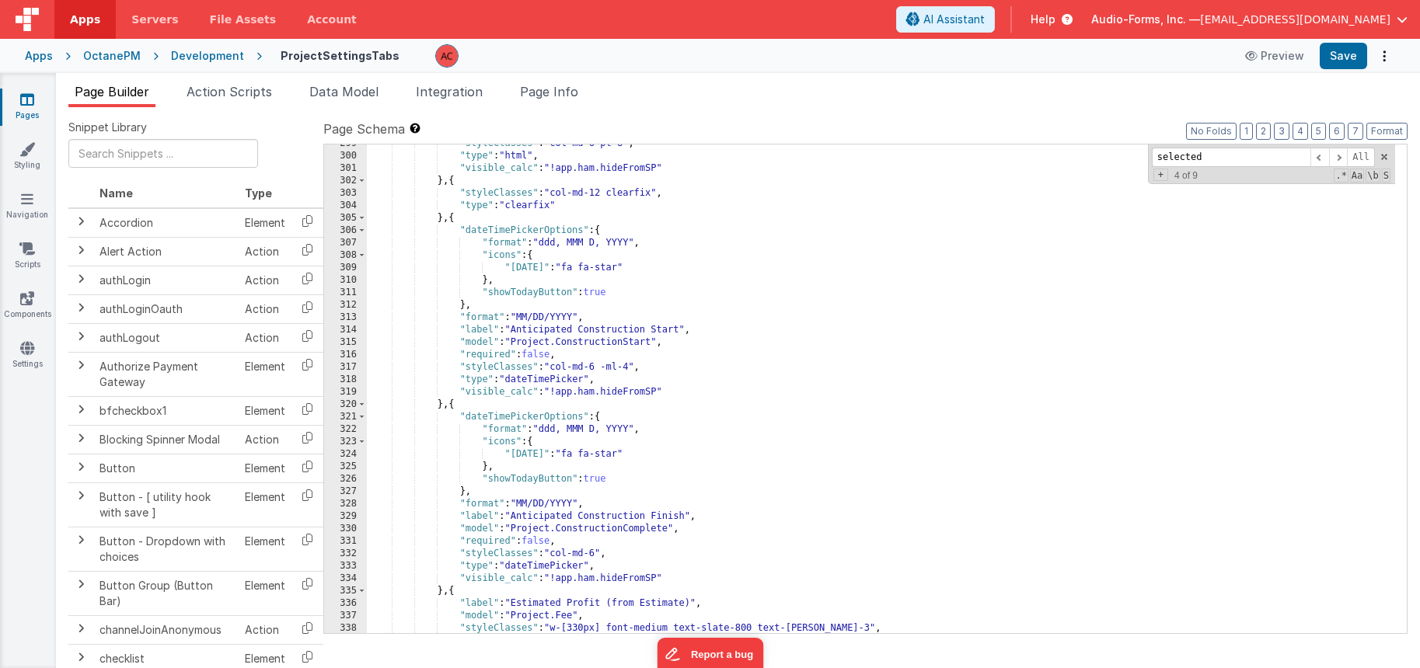
click at [724, 321] on div ""styleClasses" : "col-md-6 pt-8" , "type" : "html" , "visible_calc" : "!app.ham…" at bounding box center [881, 395] width 1028 height 514
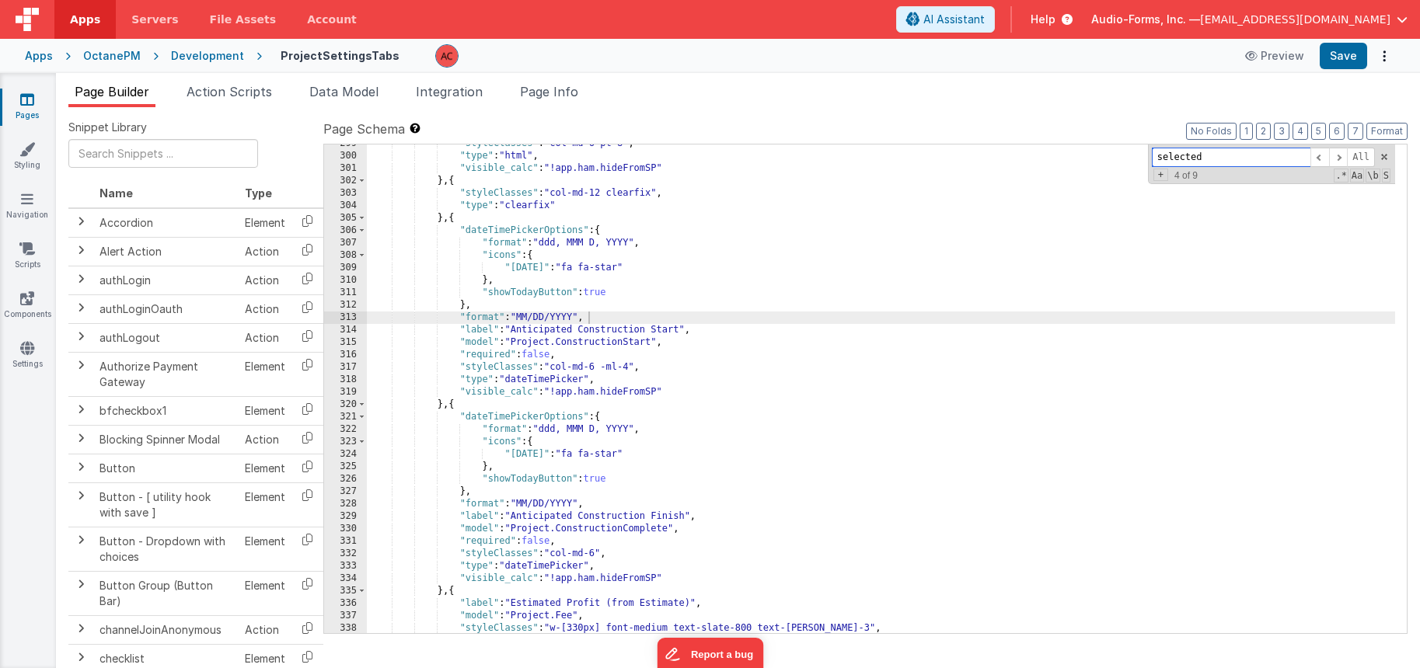
click at [1244, 158] on input "selected" at bounding box center [1231, 157] width 159 height 19
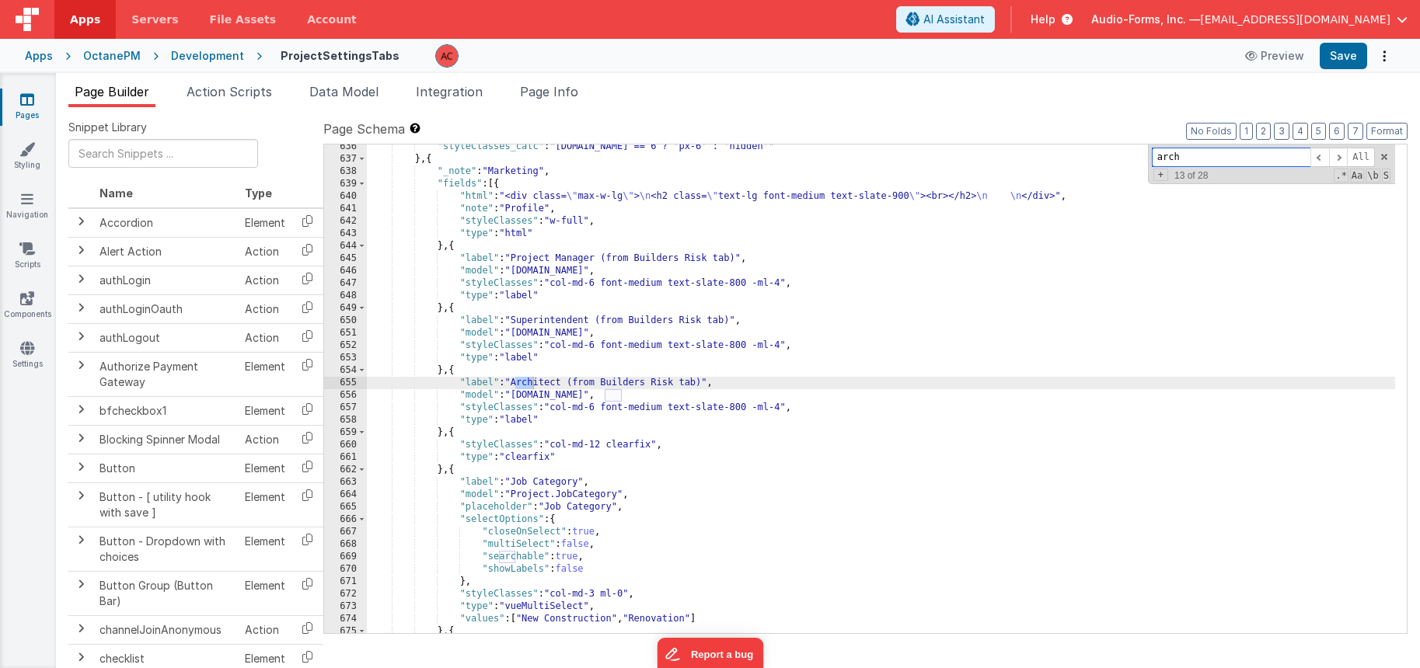
scroll to position [9183, 0]
type input "architect"
click at [1339, 153] on span at bounding box center [1338, 157] width 19 height 19
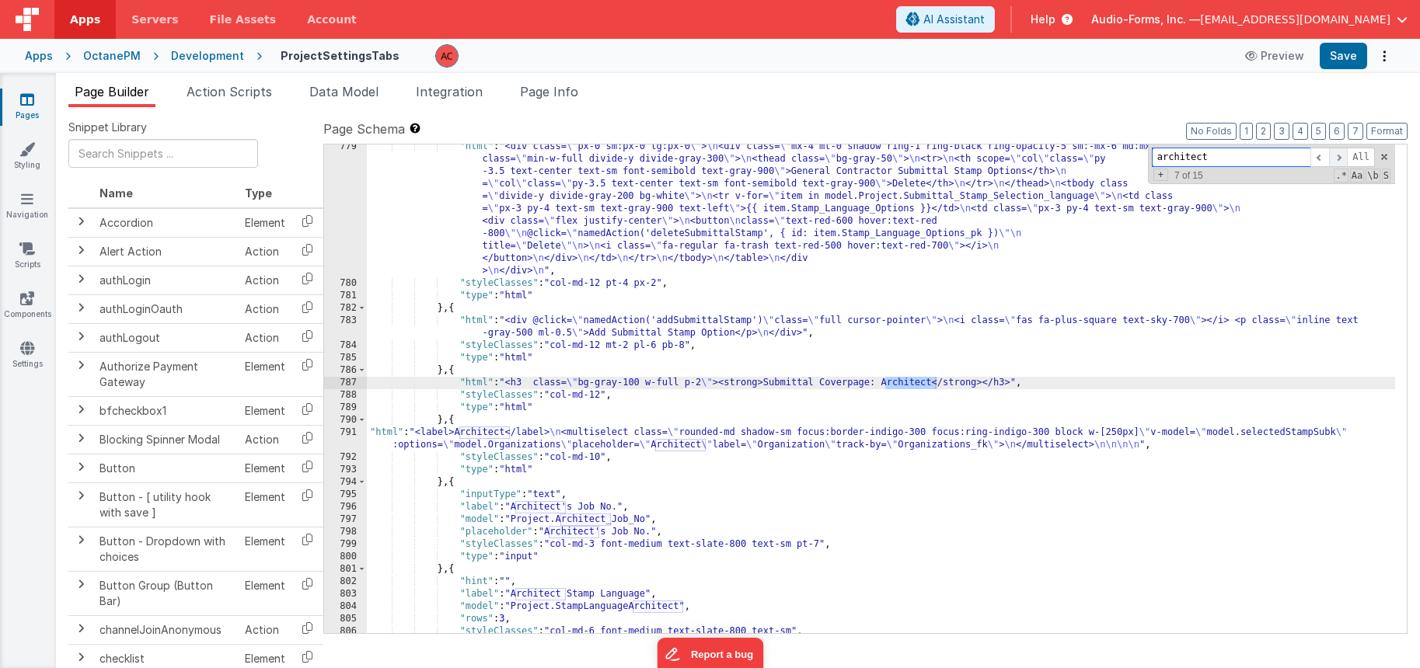
scroll to position [11297, 0]
click at [1339, 153] on span at bounding box center [1338, 157] width 19 height 19
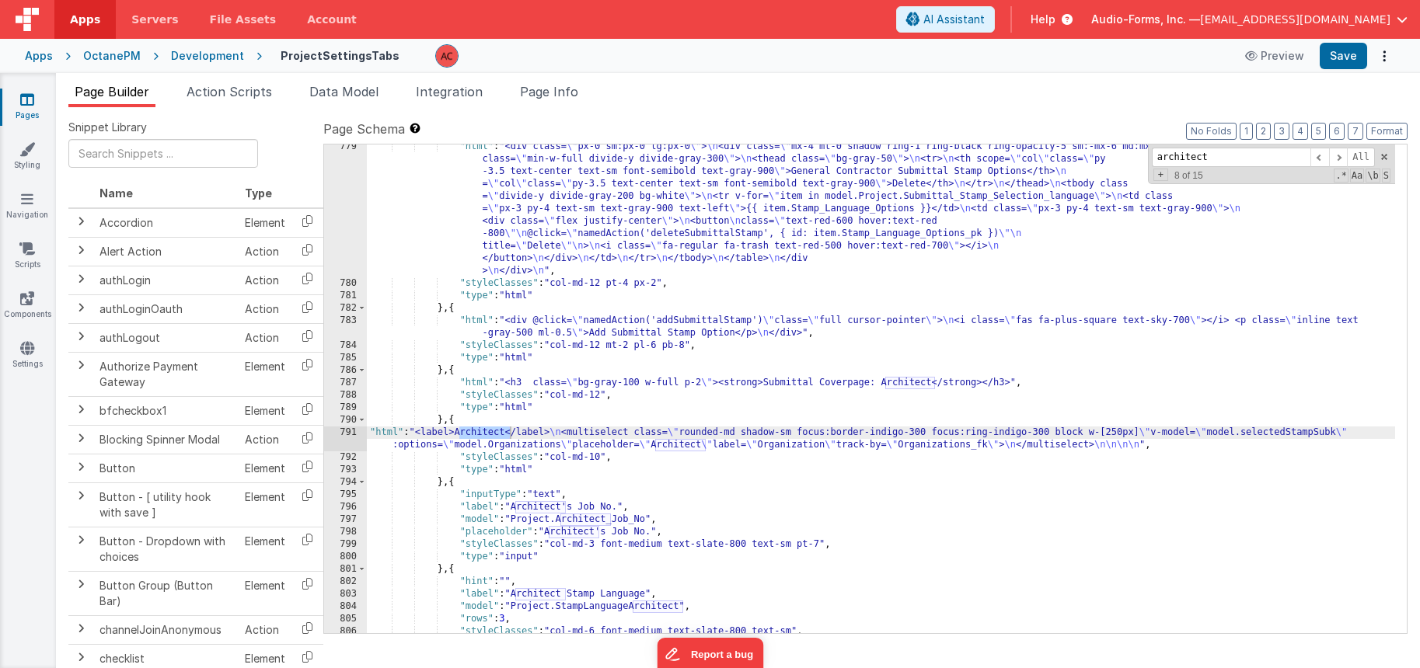
click at [379, 443] on div ""html" : "<div class= \" px-0 sm:px-0 lg:px-0 \" > \n <div class= \" mx-4 mt-0 …" at bounding box center [881, 460] width 1028 height 638
click at [442, 421] on div ""html" : "<div class= \" px-0 sm:px-0 lg:px-0 \" > \n <div class= \" mx-4 mt-0 …" at bounding box center [881, 460] width 1028 height 638
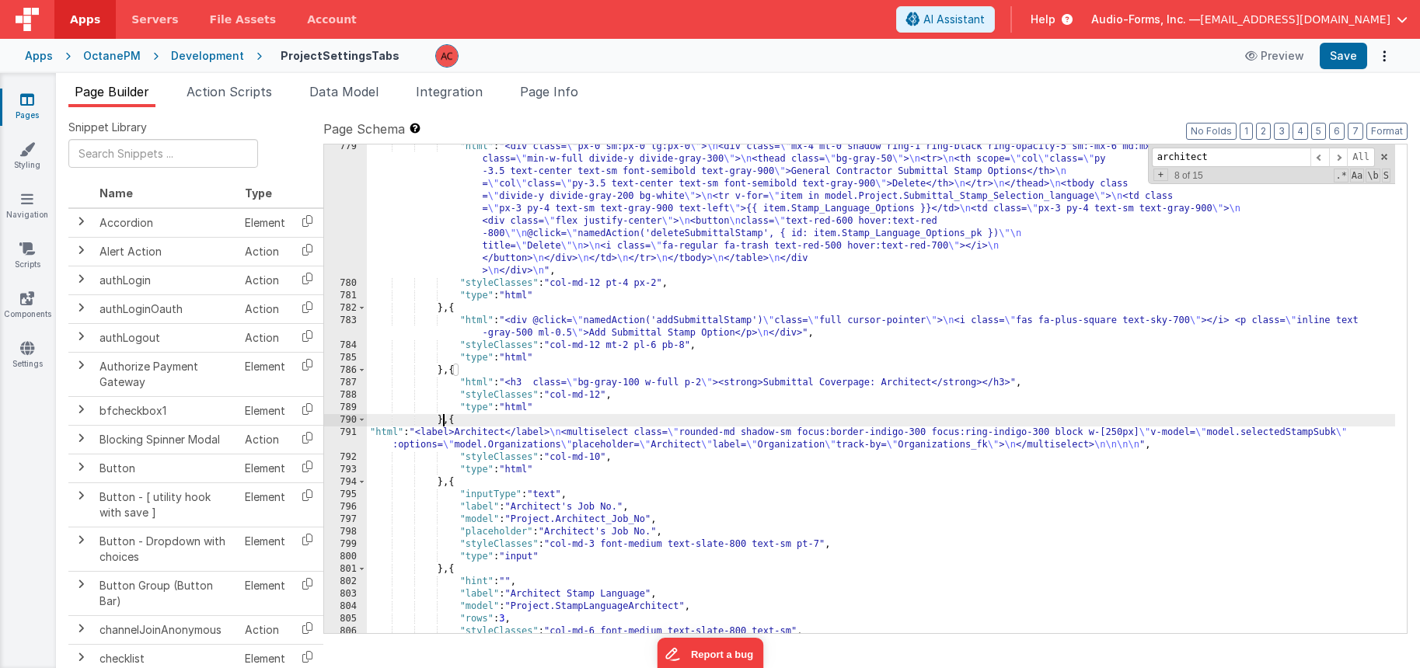
paste textarea
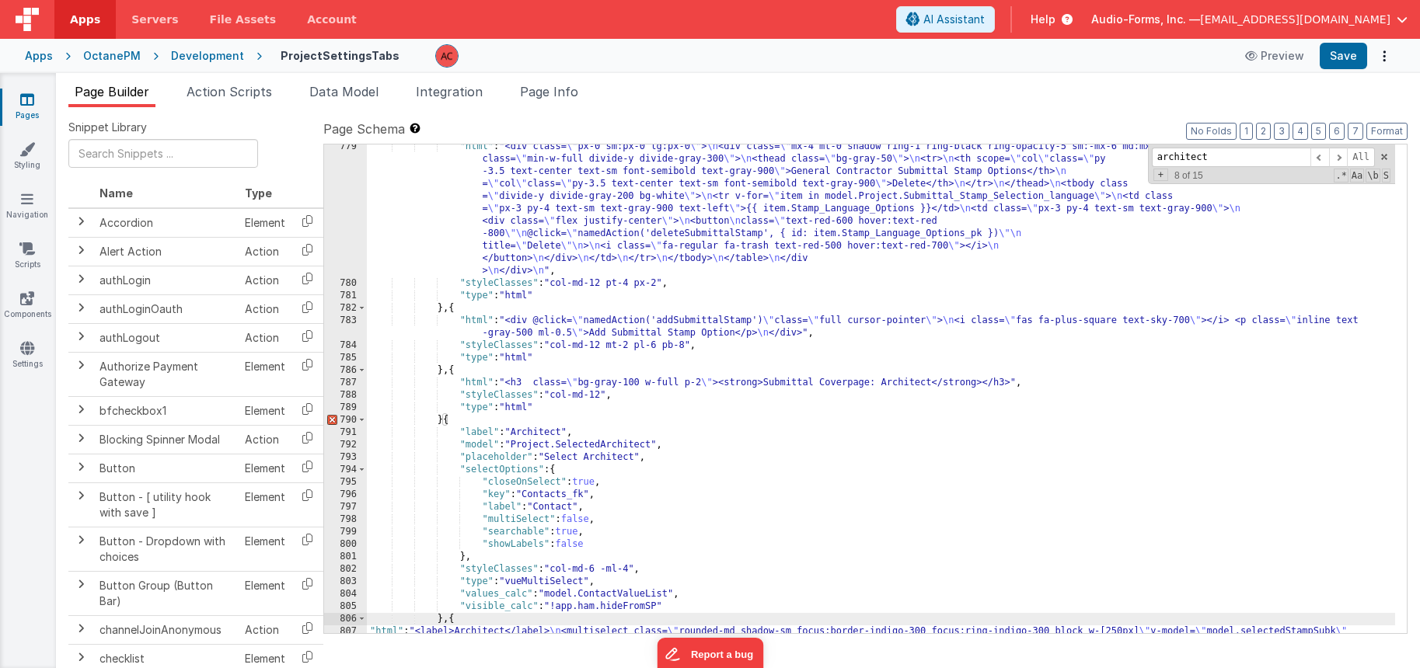
click at [444, 421] on div ""html" : "<div class= \" px-0 sm:px-0 lg:px-0 \" > \n <div class= \" mx-4 mt-0 …" at bounding box center [881, 466] width 1028 height 651
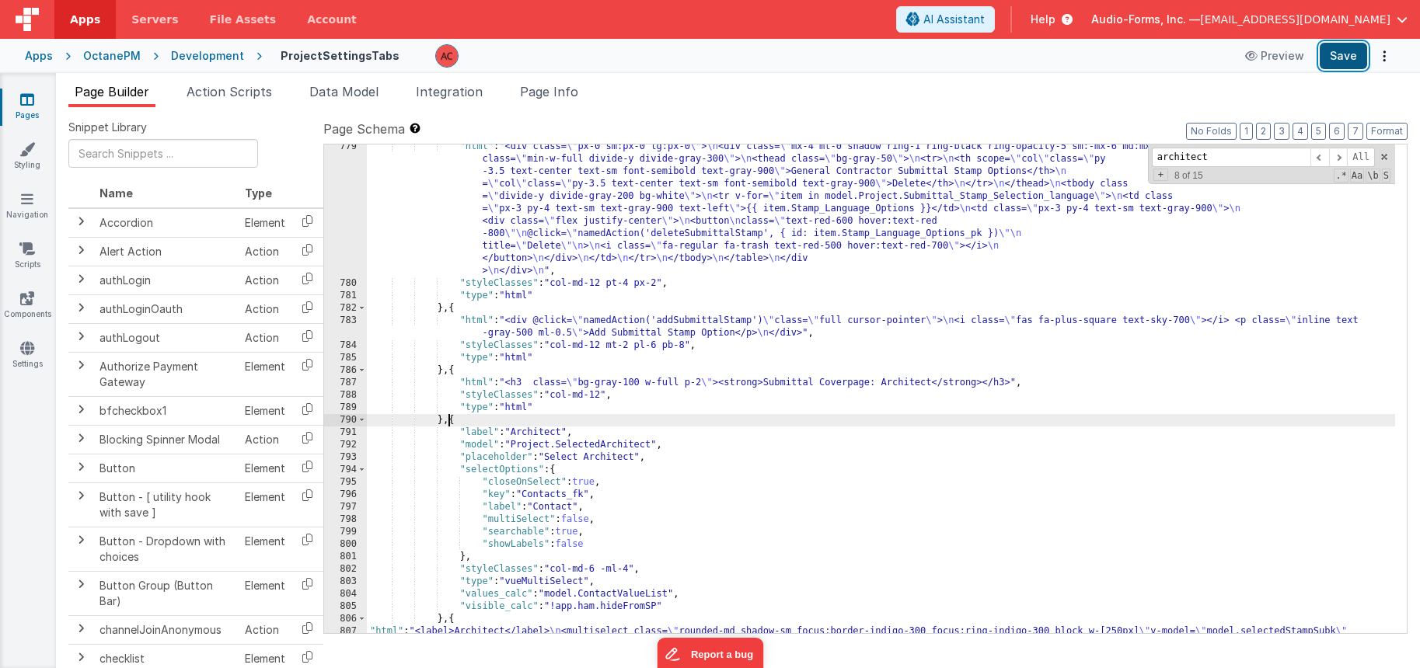
click at [1339, 61] on button "Save" at bounding box center [1343, 56] width 47 height 26
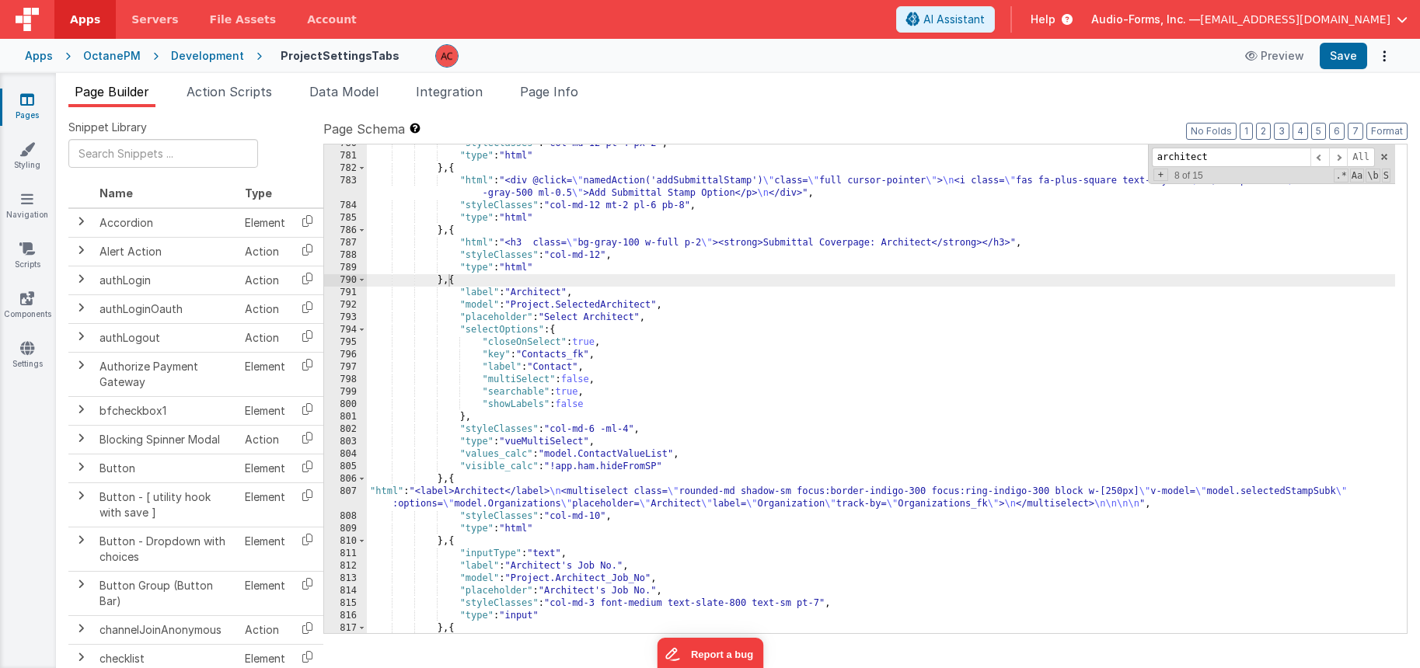
scroll to position [11437, 0]
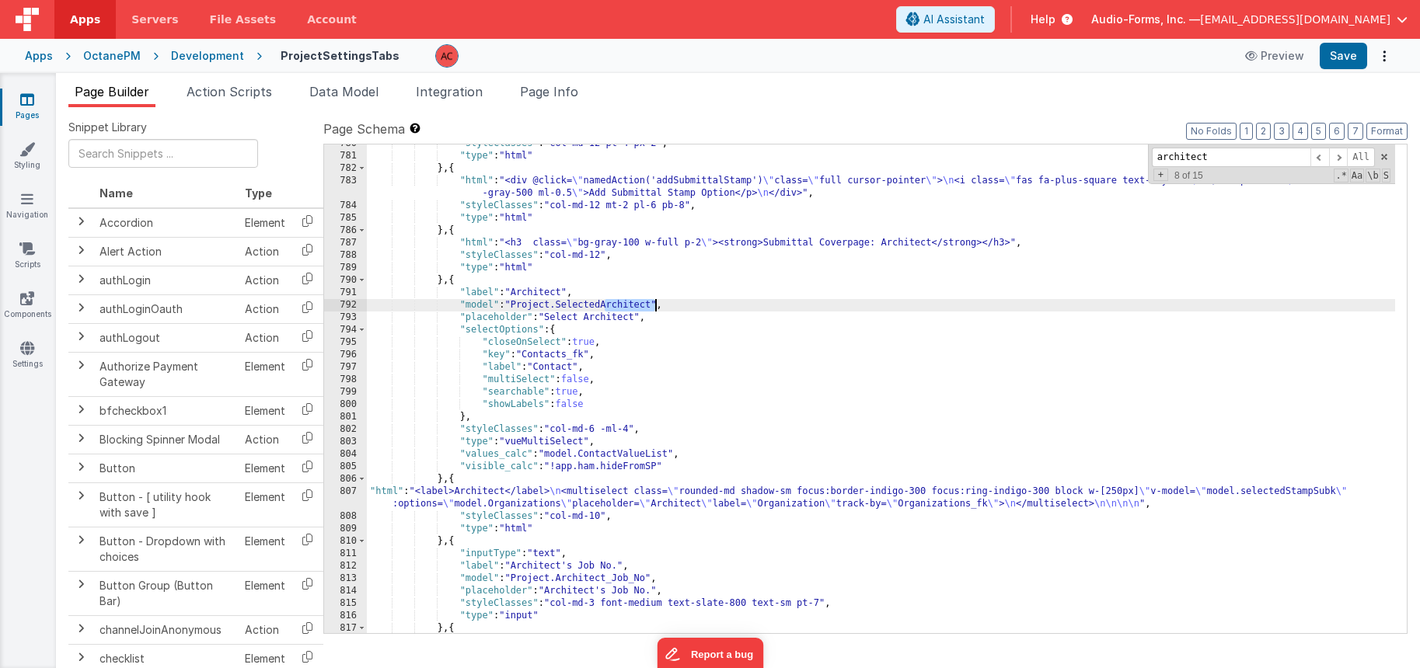
drag, startPoint x: 605, startPoint y: 305, endPoint x: 656, endPoint y: 303, distance: 51.3
click at [656, 303] on div ""styleClasses" : "col-md-12 pt-4 px-2" , "type" : "html" } , { "html" : "<div @…" at bounding box center [881, 395] width 1028 height 514
click at [616, 317] on div ""styleClasses" : "col-md-12 pt-4 px-2" , "type" : "html" } , { "html" : "<div @…" at bounding box center [881, 395] width 1028 height 514
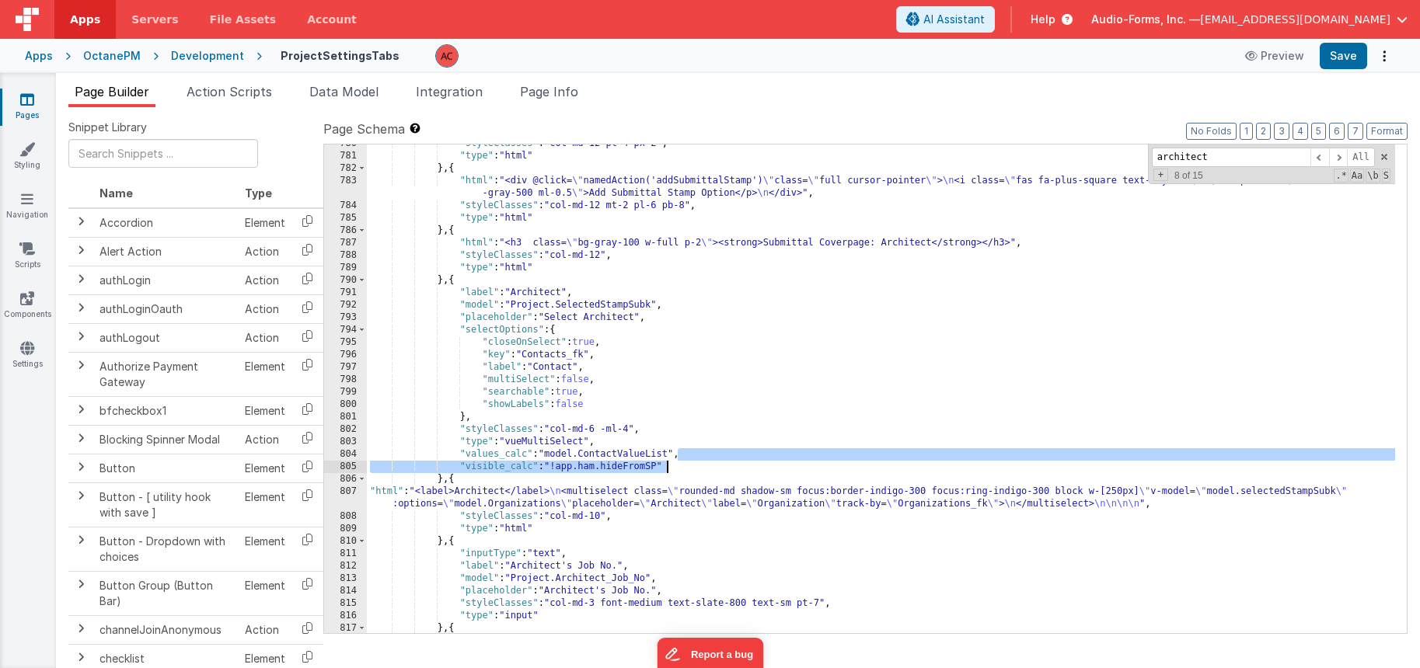
click at [681, 462] on div ""styleClasses" : "col-md-12 pt-4 px-2" , "type" : "html" } , { "html" : "<div @…" at bounding box center [881, 395] width 1028 height 514
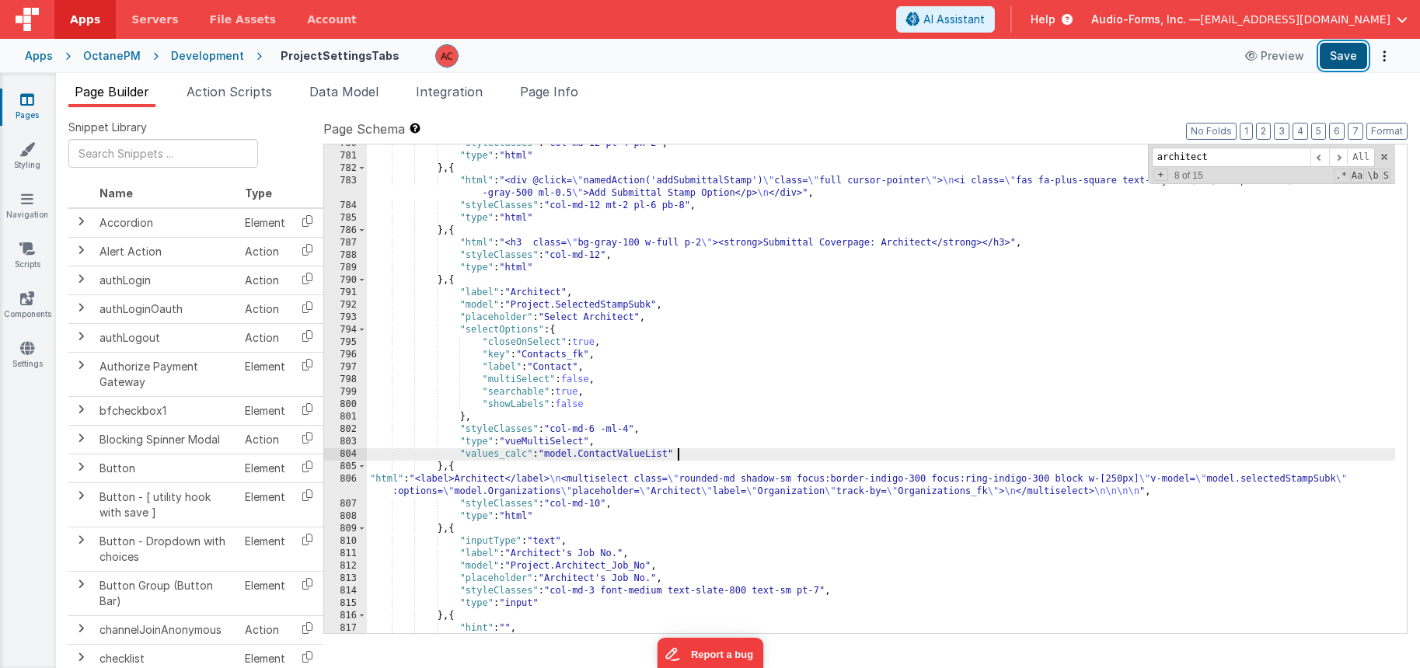
click at [1359, 51] on button "Save" at bounding box center [1343, 56] width 47 height 26
click at [561, 367] on div ""styleClasses" : "col-md-12 pt-4 px-2" , "type" : "html" } , { "html" : "<div @…" at bounding box center [881, 395] width 1028 height 514
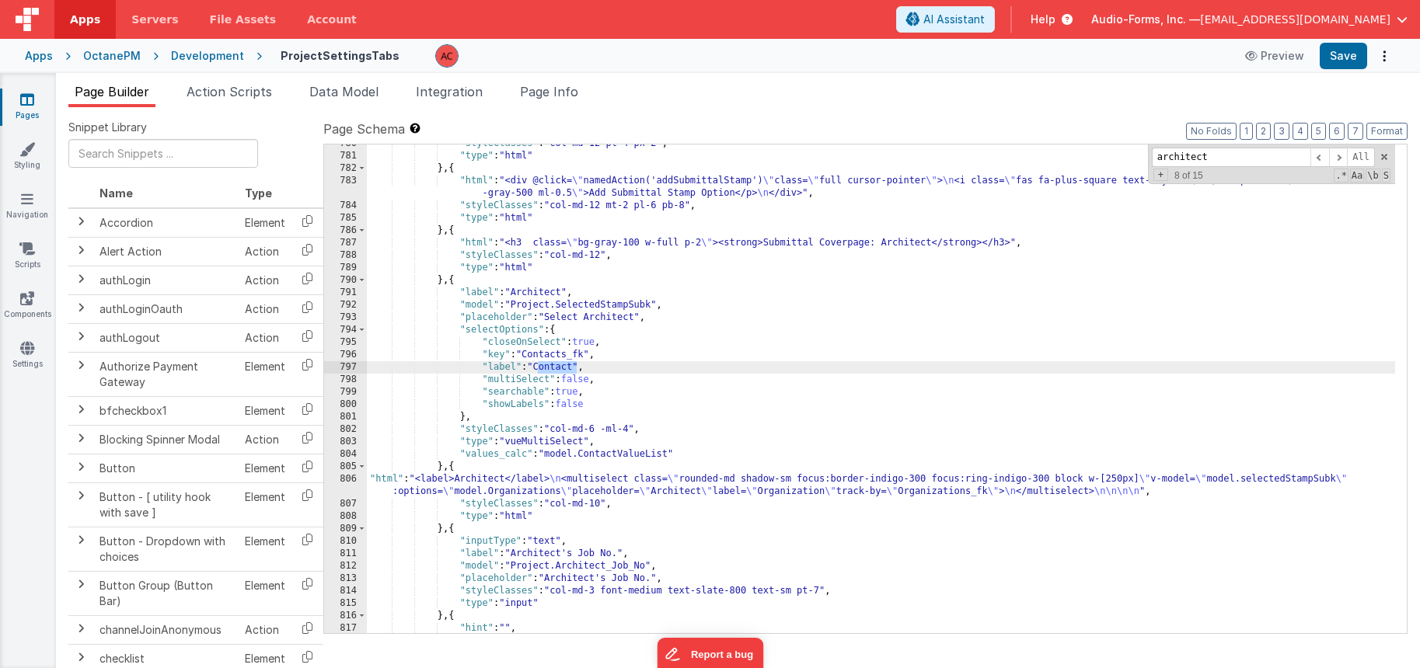
click at [787, 493] on div ""styleClasses" : "col-md-12 pt-4 px-2" , "type" : "html" } , { "html" : "<div @…" at bounding box center [881, 395] width 1028 height 514
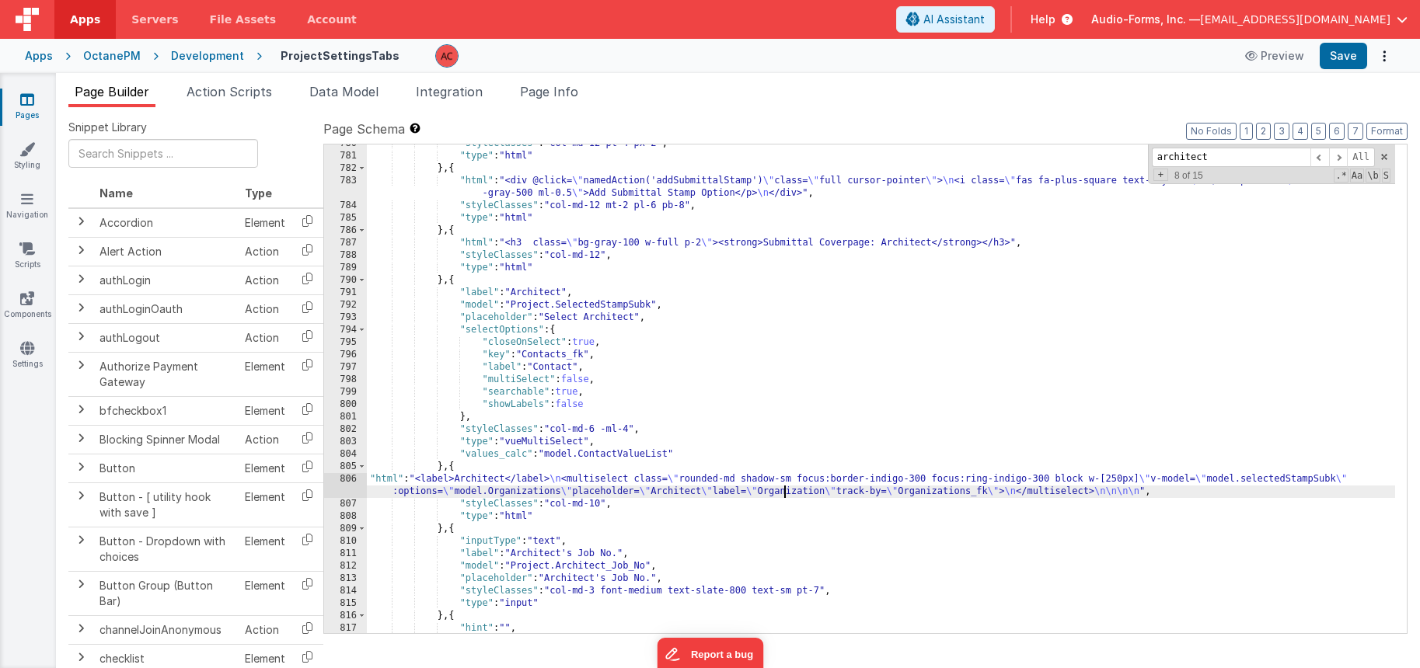
click at [787, 493] on div ""styleClasses" : "col-md-12 pt-4 px-2" , "type" : "html" } , { "html" : "<div @…" at bounding box center [881, 395] width 1028 height 514
click at [560, 369] on div ""styleClasses" : "col-md-12 pt-4 px-2" , "type" : "html" } , { "html" : "<div @…" at bounding box center [881, 395] width 1028 height 514
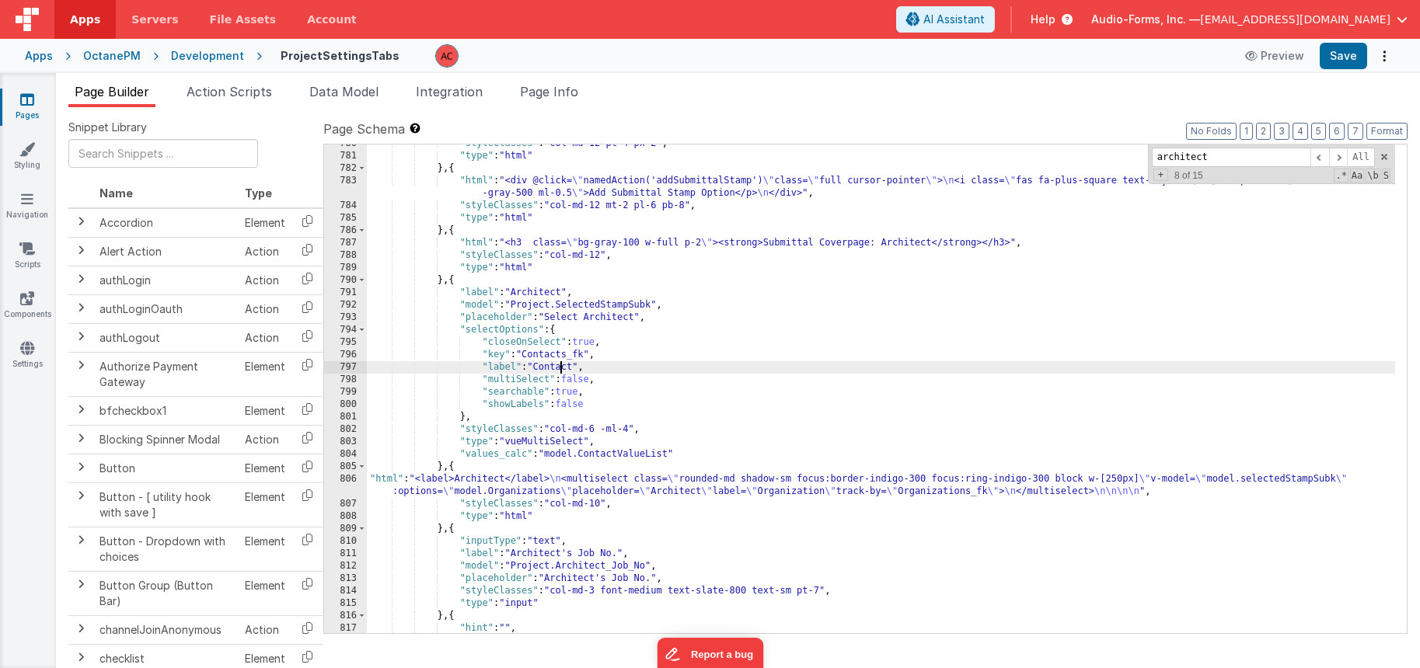
click at [560, 369] on div ""styleClasses" : "col-md-12 pt-4 px-2" , "type" : "html" } , { "html" : "<div @…" at bounding box center [881, 395] width 1028 height 514
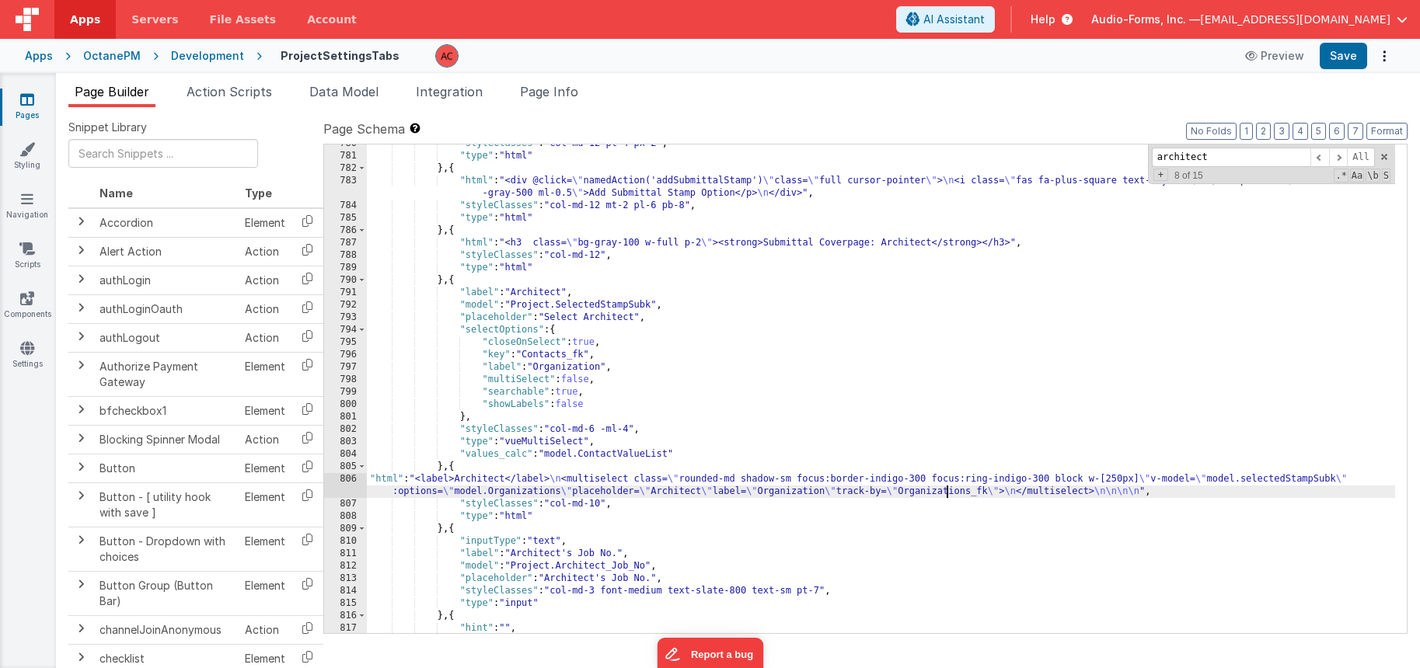
click at [948, 492] on div ""styleClasses" : "col-md-12 pt-4 px-2" , "type" : "html" } , { "html" : "<div @…" at bounding box center [881, 395] width 1028 height 514
click at [564, 356] on div ""styleClasses" : "col-md-12 pt-4 px-2" , "type" : "html" } , { "html" : "<div @…" at bounding box center [881, 395] width 1028 height 514
click at [1353, 65] on button "Save" at bounding box center [1343, 56] width 47 height 26
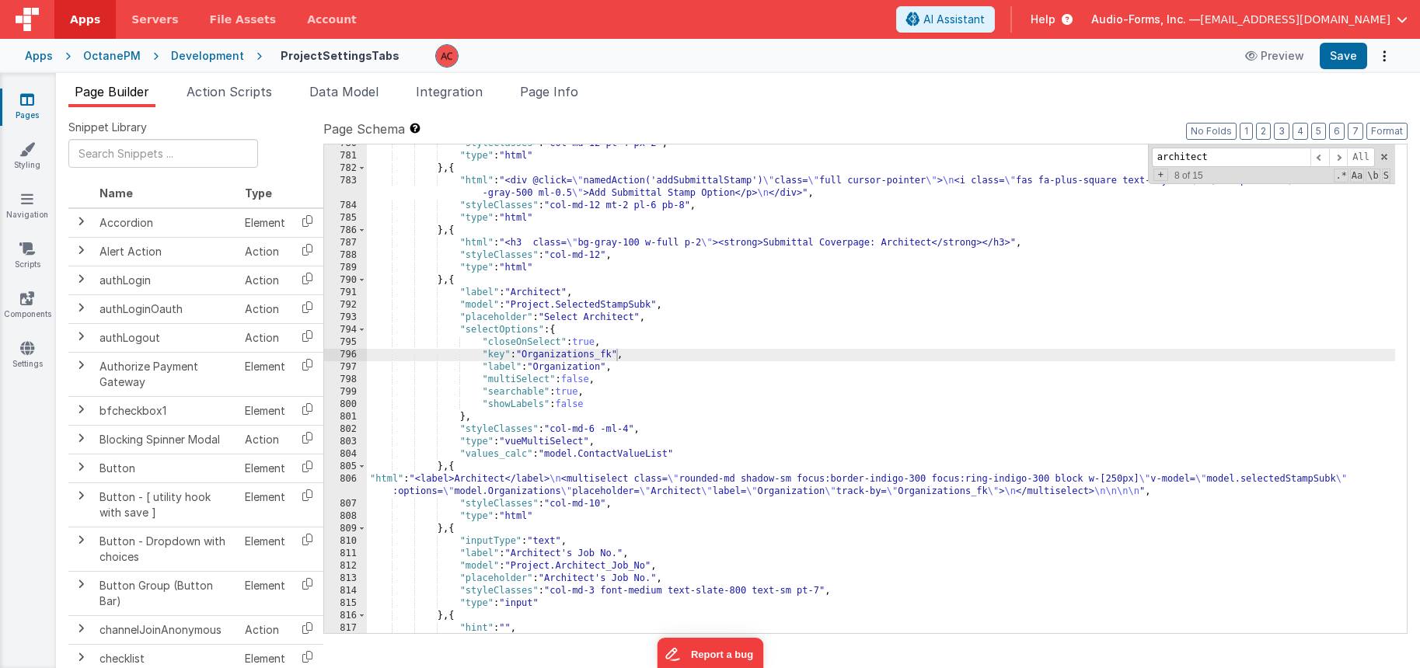
click at [511, 493] on div ""styleClasses" : "col-md-12 pt-4 px-2" , "type" : "html" } , { "html" : "<div @…" at bounding box center [881, 395] width 1028 height 514
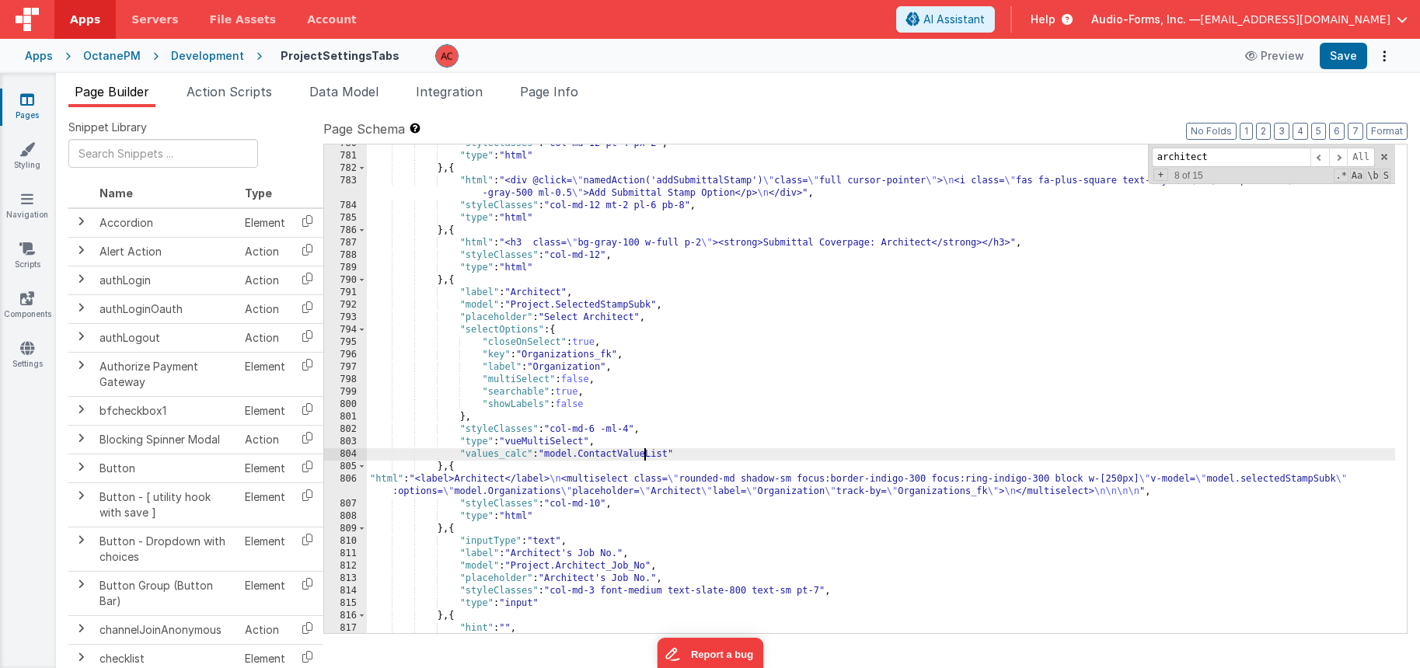
click at [642, 456] on div ""styleClasses" : "col-md-12 pt-4 px-2" , "type" : "html" } , { "html" : "<div @…" at bounding box center [881, 395] width 1028 height 514
click at [1349, 65] on button "Save" at bounding box center [1343, 56] width 47 height 26
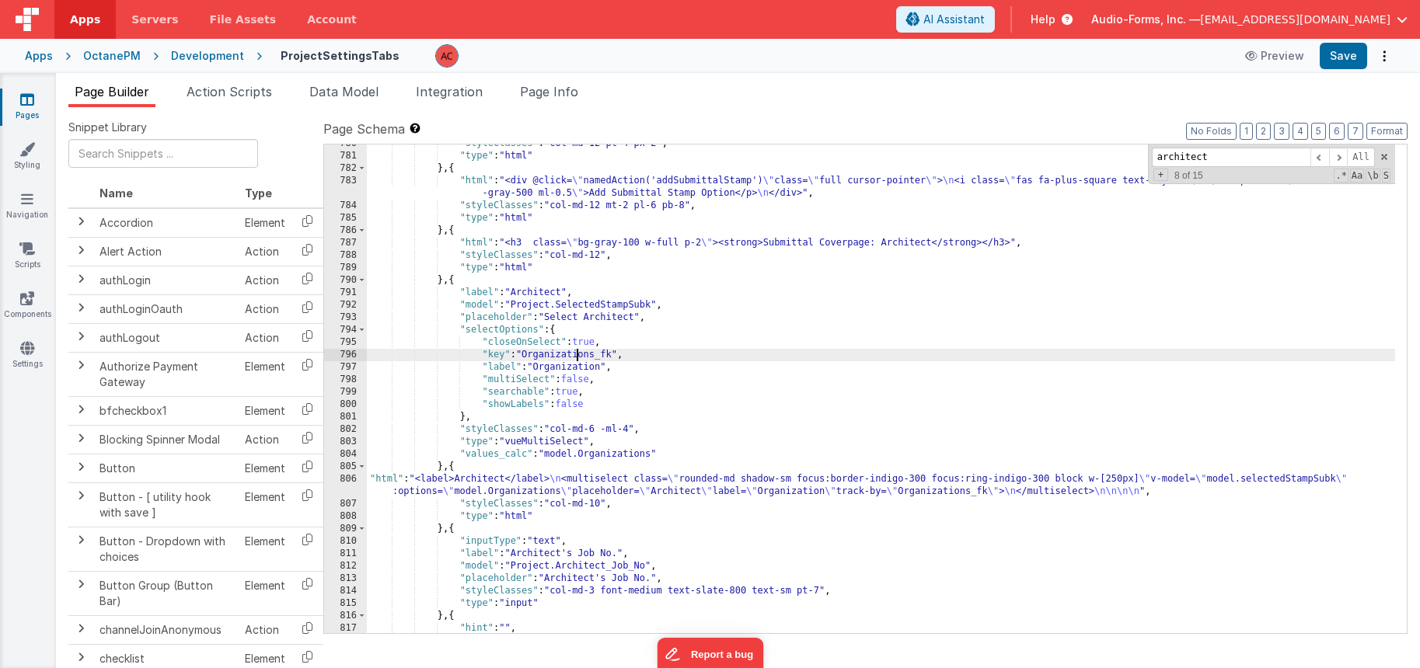
click at [576, 358] on div ""styleClasses" : "col-md-12 pt-4 px-2" , "type" : "html" } , { "html" : "<div @…" at bounding box center [881, 395] width 1028 height 514
click at [576, 367] on div ""styleClasses" : "col-md-12 pt-4 px-2" , "type" : "html" } , { "html" : "<div @…" at bounding box center [881, 395] width 1028 height 514
click at [606, 430] on div ""styleClasses" : "col-md-12 pt-4 px-2" , "type" : "html" } , { "html" : "<div @…" at bounding box center [881, 395] width 1028 height 514
click at [609, 428] on div ""styleClasses" : "col-md-12 pt-4 px-2" , "type" : "html" } , { "html" : "<div @…" at bounding box center [881, 395] width 1028 height 514
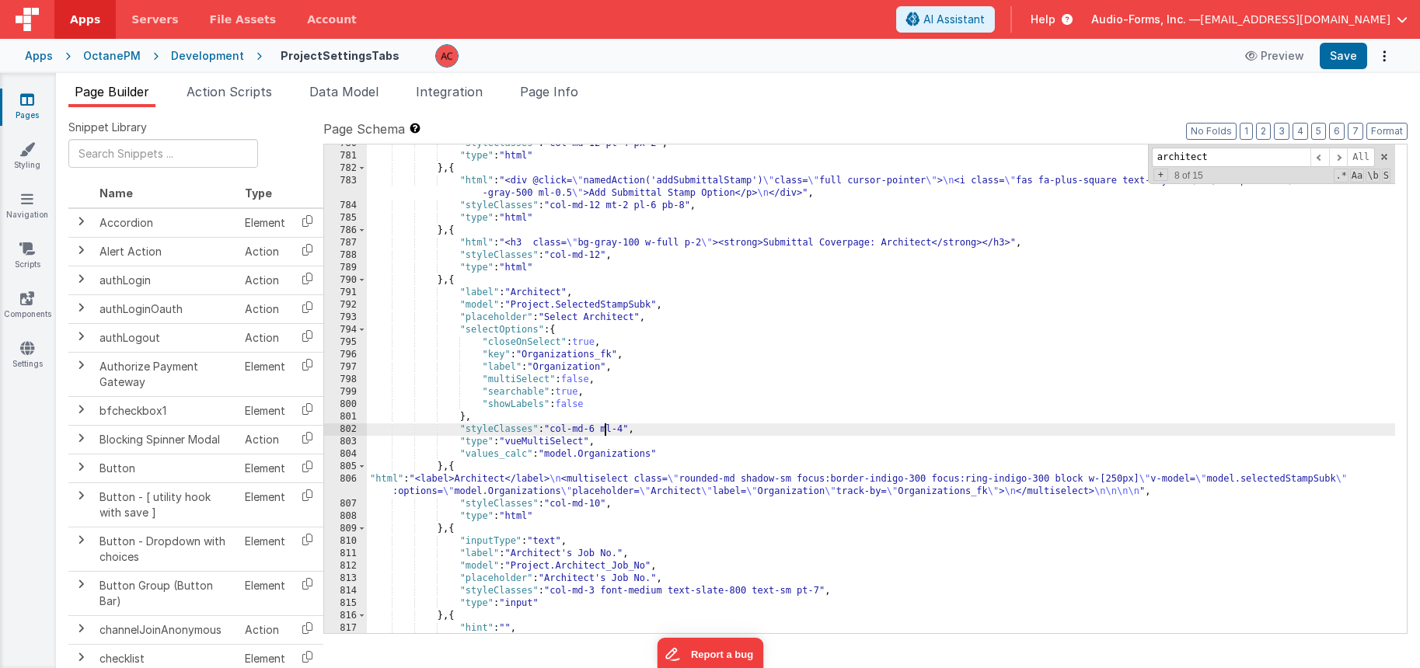
click at [627, 428] on div ""styleClasses" : "col-md-12 pt-4 px-2" , "type" : "html" } , { "html" : "<div @…" at bounding box center [881, 395] width 1028 height 514
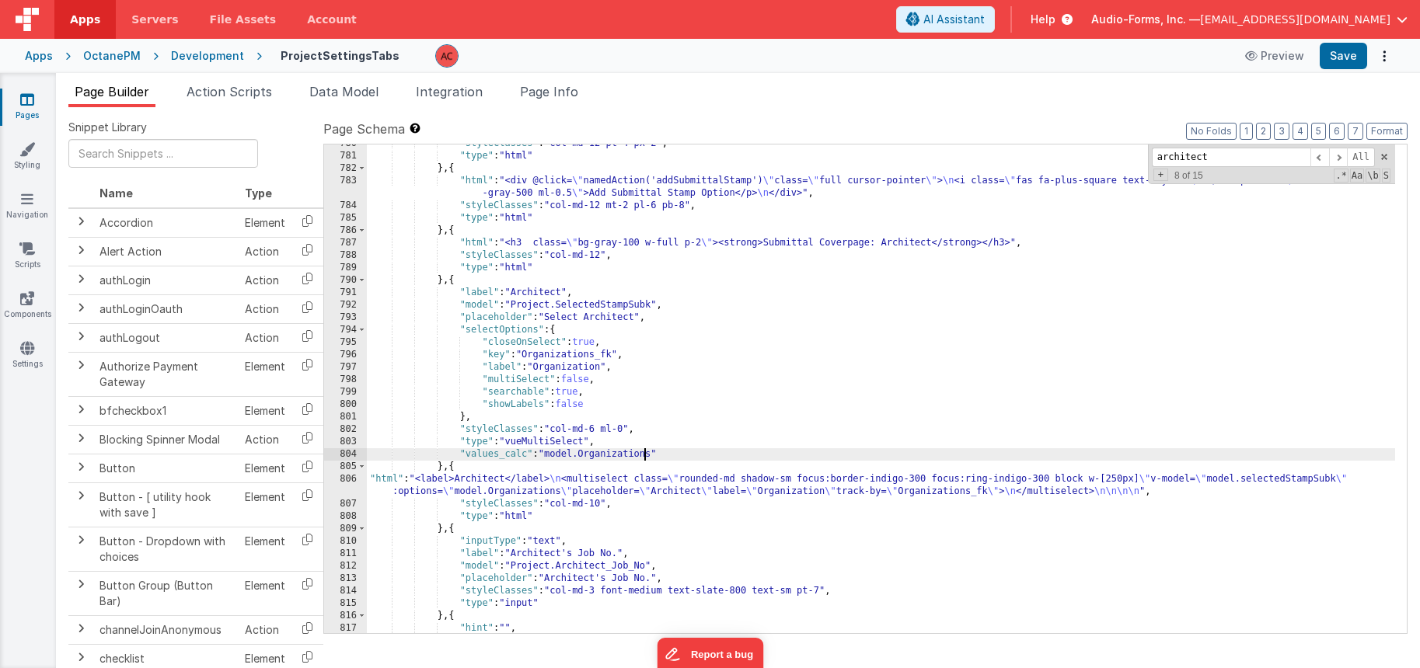
click at [643, 452] on div ""styleClasses" : "col-md-12 pt-4 px-2" , "type" : "html" } , { "html" : "<div @…" at bounding box center [881, 395] width 1028 height 514
click at [1344, 51] on button "Save" at bounding box center [1343, 56] width 47 height 26
click at [445, 465] on div ""styleClasses" : "col-md-12 pt-4 px-2" , "type" : "html" } , { "html" : "<div @…" at bounding box center [881, 395] width 1028 height 514
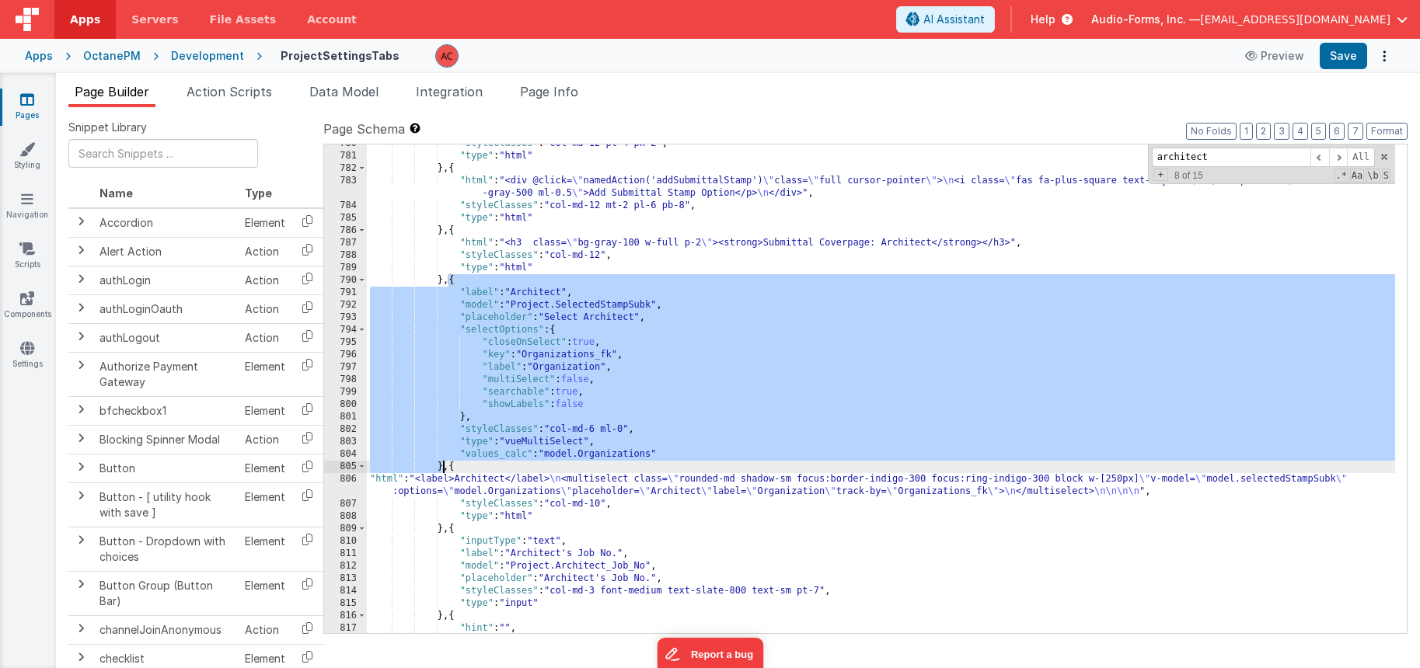
click at [445, 465] on div ""styleClasses" : "col-md-12 pt-4 px-2" , "type" : "html" } , { "html" : "<div @…" at bounding box center [881, 395] width 1028 height 514
click at [393, 95] on ul "Page Builder Action Scripts Data Model Integration Page Info" at bounding box center [738, 94] width 1364 height 25
drag, startPoint x: 369, startPoint y: 101, endPoint x: 368, endPoint y: 92, distance: 9.4
click at [369, 100] on li "Data Model" at bounding box center [344, 94] width 82 height 25
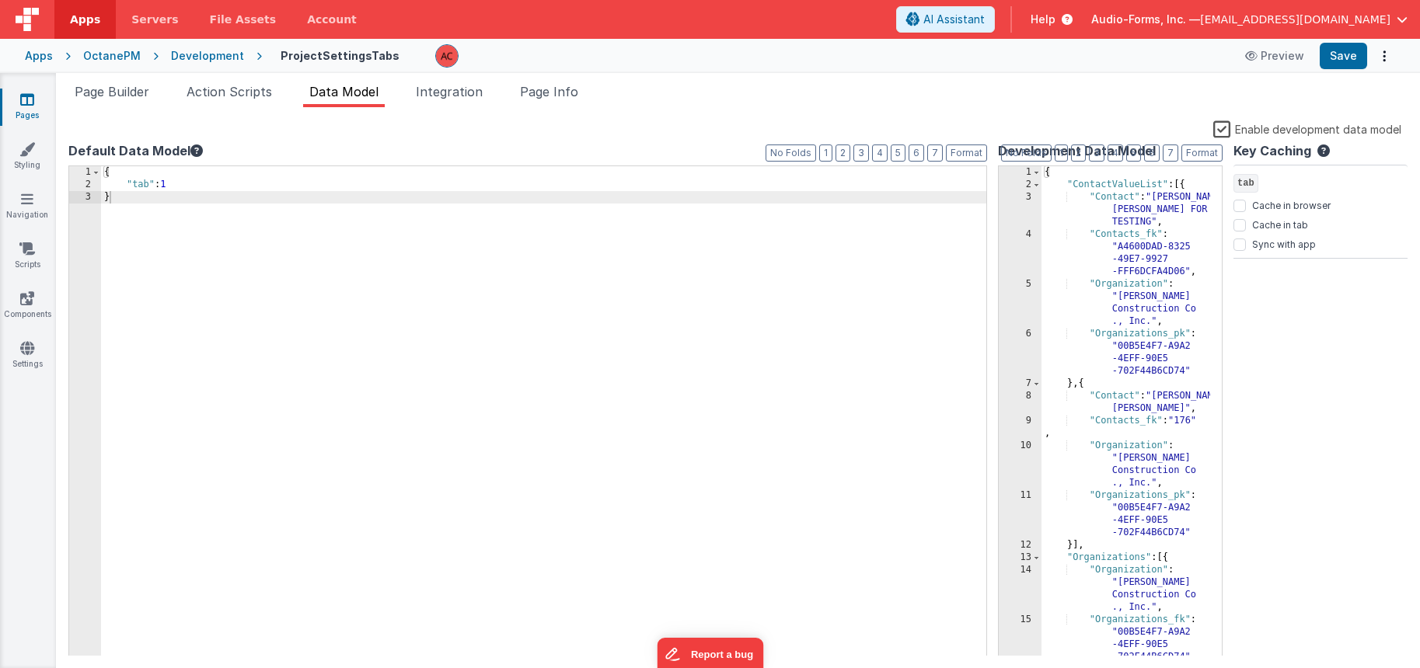
click at [384, 236] on div "{ "tab" : 1 }" at bounding box center [546, 423] width 891 height 515
click at [1147, 253] on div "{ "ContactValueList" : [{ "Contact" : "[PERSON_NAME] FOR TESTING" , "Contacts_f…" at bounding box center [1126, 442] width 169 height 553
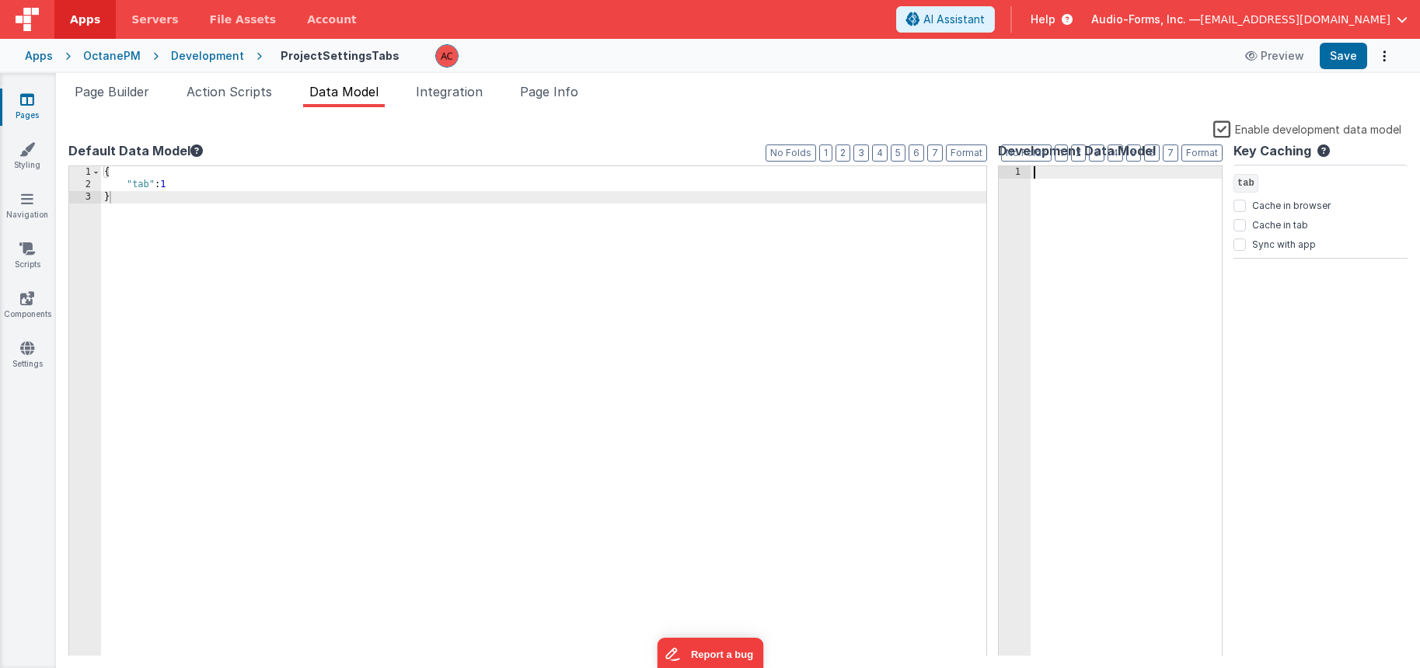
scroll to position [7133, 0]
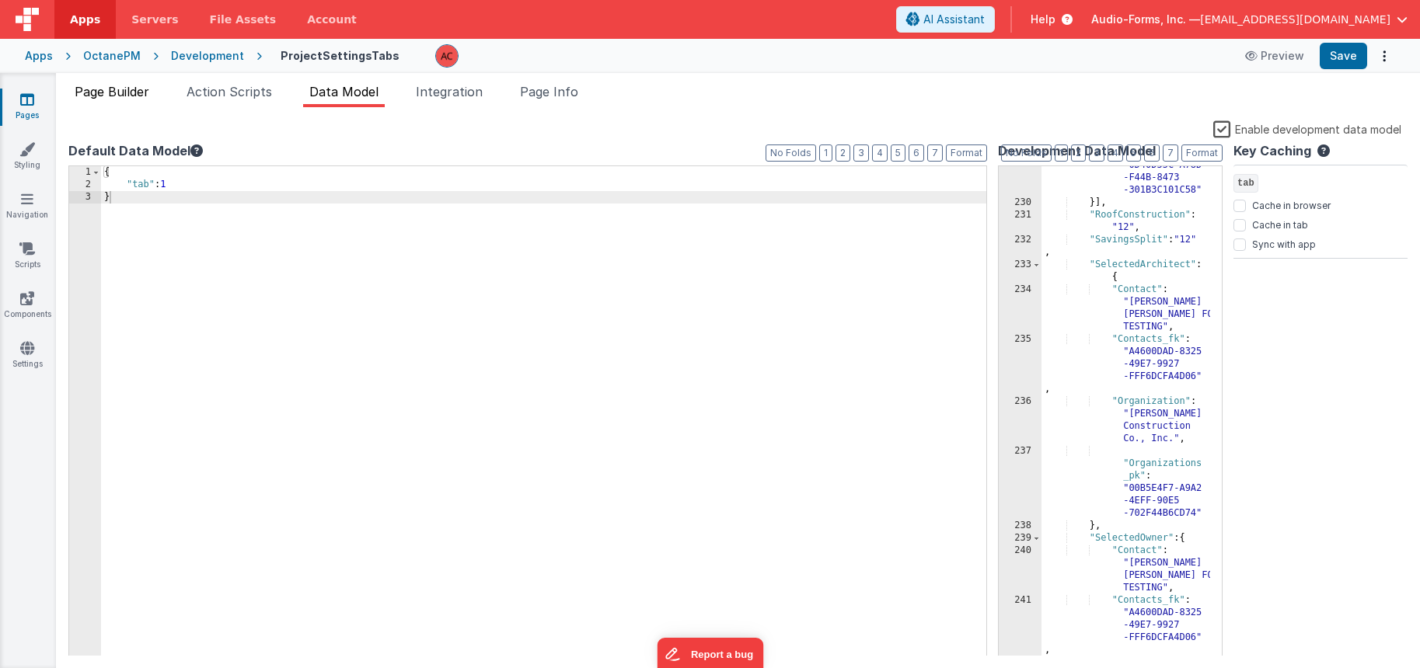
click at [126, 92] on span "Page Builder" at bounding box center [112, 92] width 75 height 16
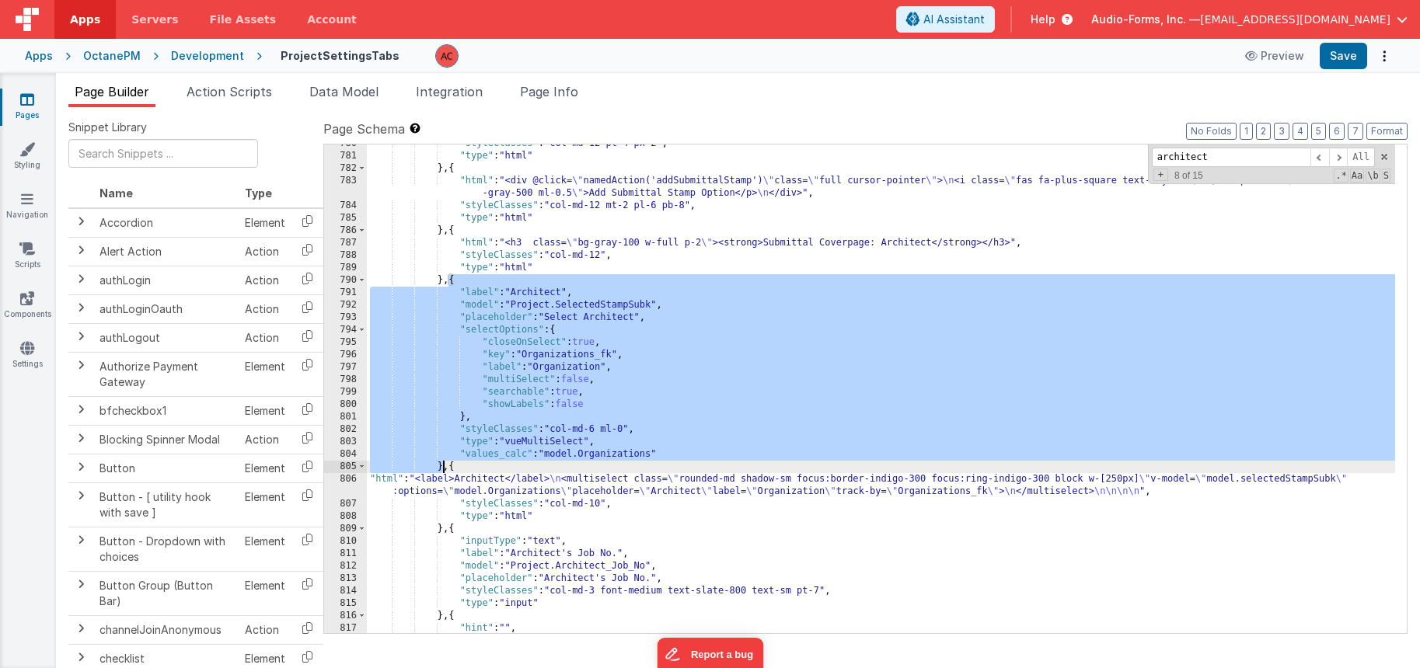
click at [435, 319] on div ""styleClasses" : "col-md-12 pt-4 px-2" , "type" : "html" } , { "html" : "<div @…" at bounding box center [881, 395] width 1028 height 514
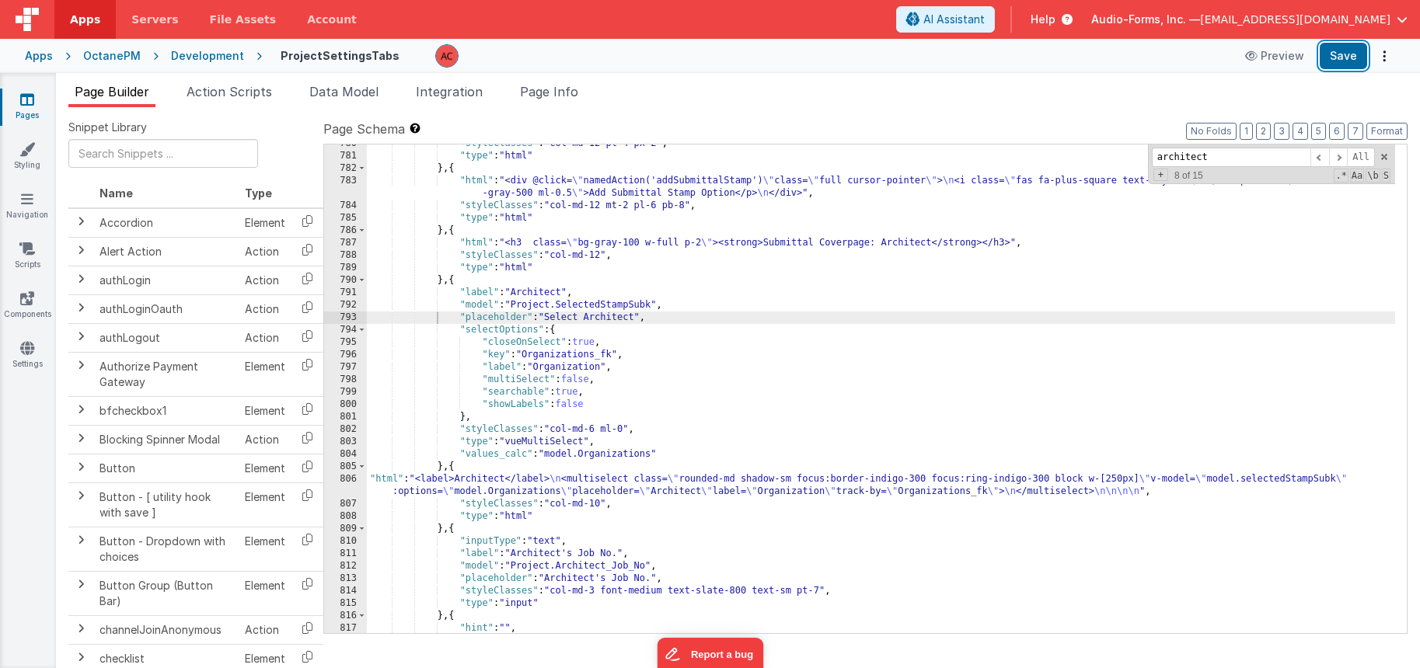
drag, startPoint x: 1336, startPoint y: 49, endPoint x: 1182, endPoint y: 83, distance: 157.7
click at [1335, 49] on button "Save" at bounding box center [1343, 56] width 47 height 26
click at [504, 323] on div ""styleClasses" : "col-md-12 pt-4 px-2" , "type" : "html" } , { "html" : "<div @…" at bounding box center [881, 395] width 1028 height 514
click at [442, 468] on div ""styleClasses" : "col-md-12 pt-4 px-2" , "type" : "html" } , { "html" : "<div @…" at bounding box center [881, 395] width 1028 height 514
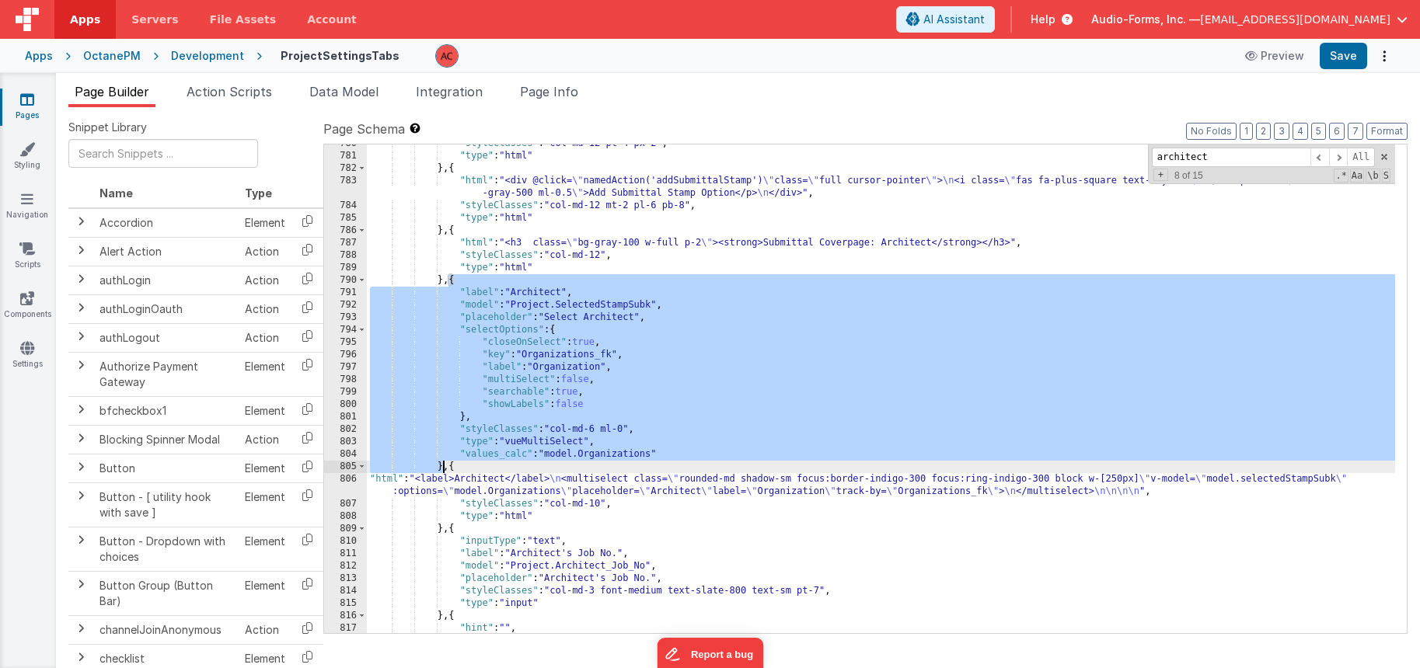
click at [442, 468] on div ""styleClasses" : "col-md-12 pt-4 px-2" , "type" : "html" } , { "html" : "<div @…" at bounding box center [881, 395] width 1028 height 514
click at [985, 19] on span "AI Assistant" at bounding box center [953, 20] width 61 height 16
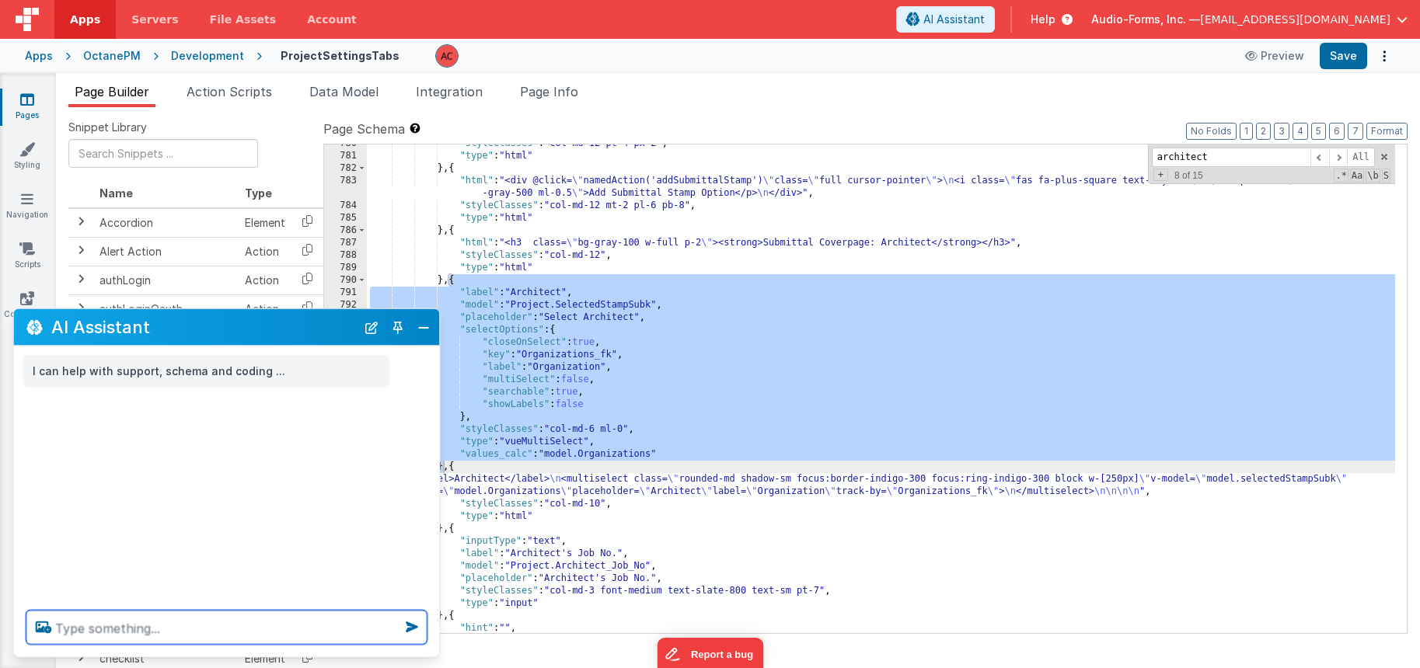
click at [134, 638] on textarea at bounding box center [226, 628] width 401 height 34
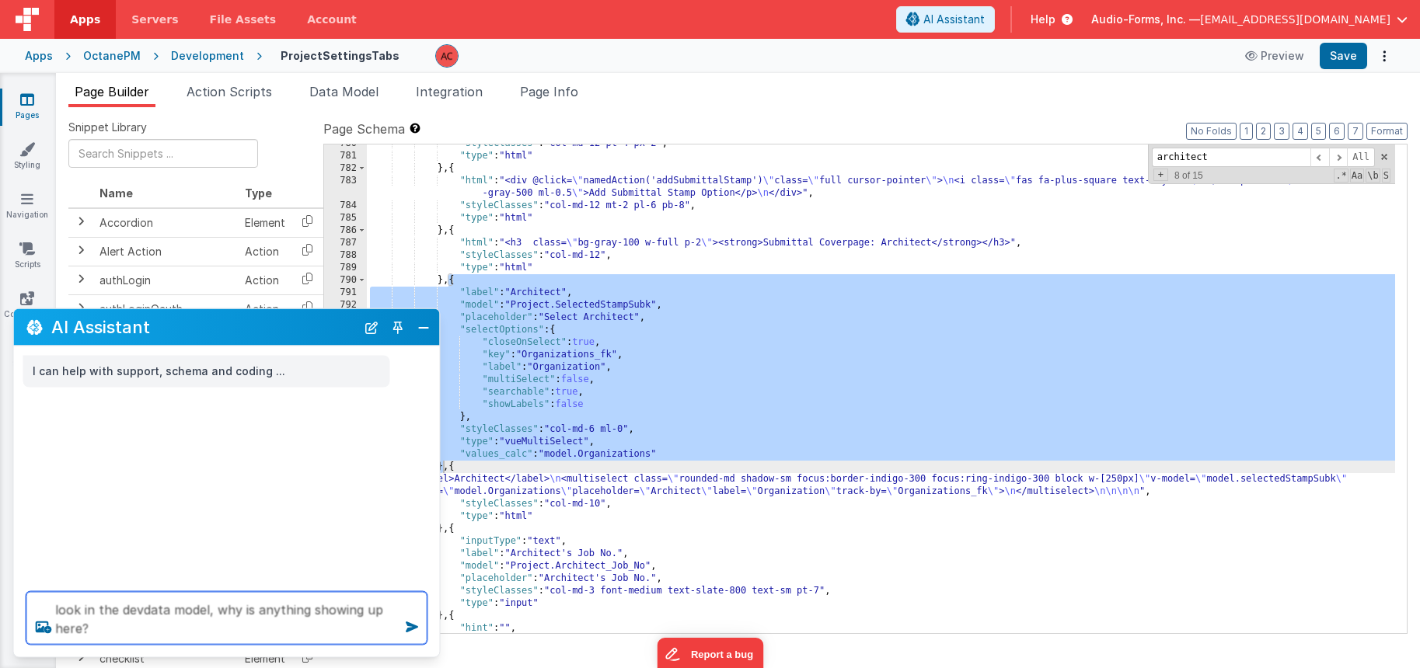
paste textarea "{ "label": "Architect", "model": "Project.SelectedStampSubk", "placeholder": "S…"
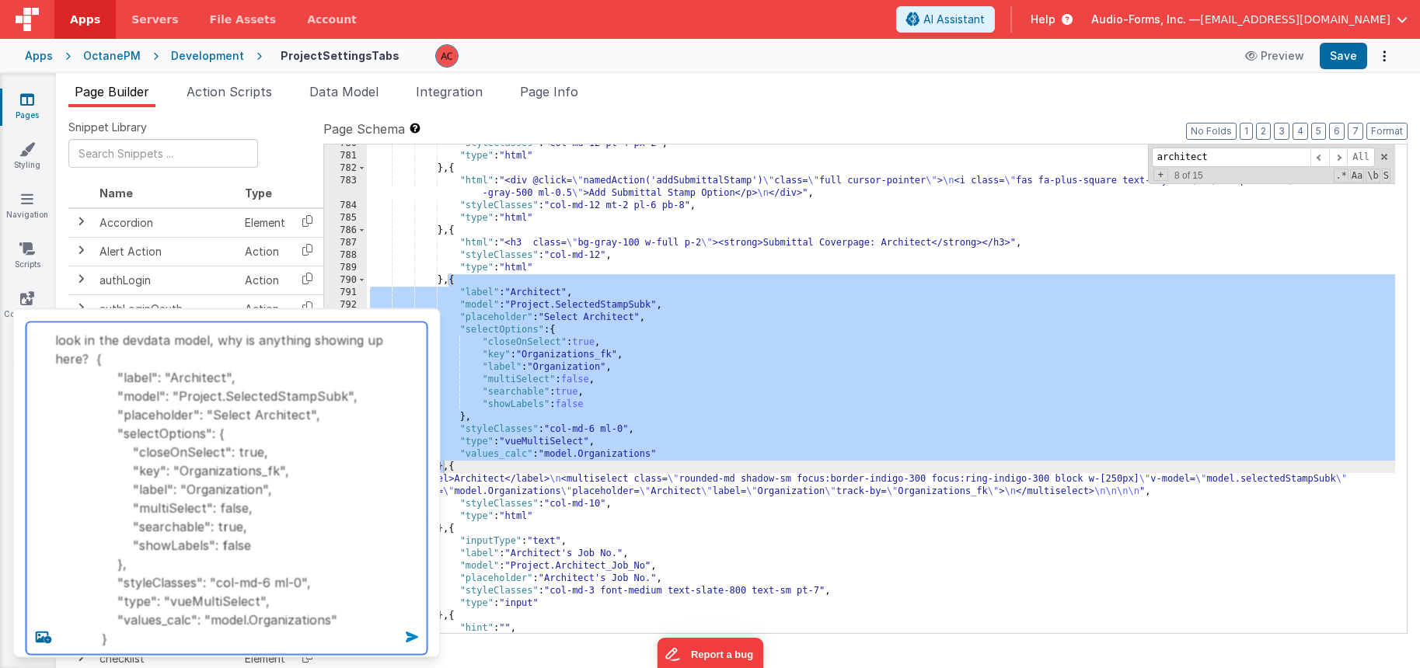
type textarea "look in the devdata model, why is anything showing up here? { "label": "Archite…"
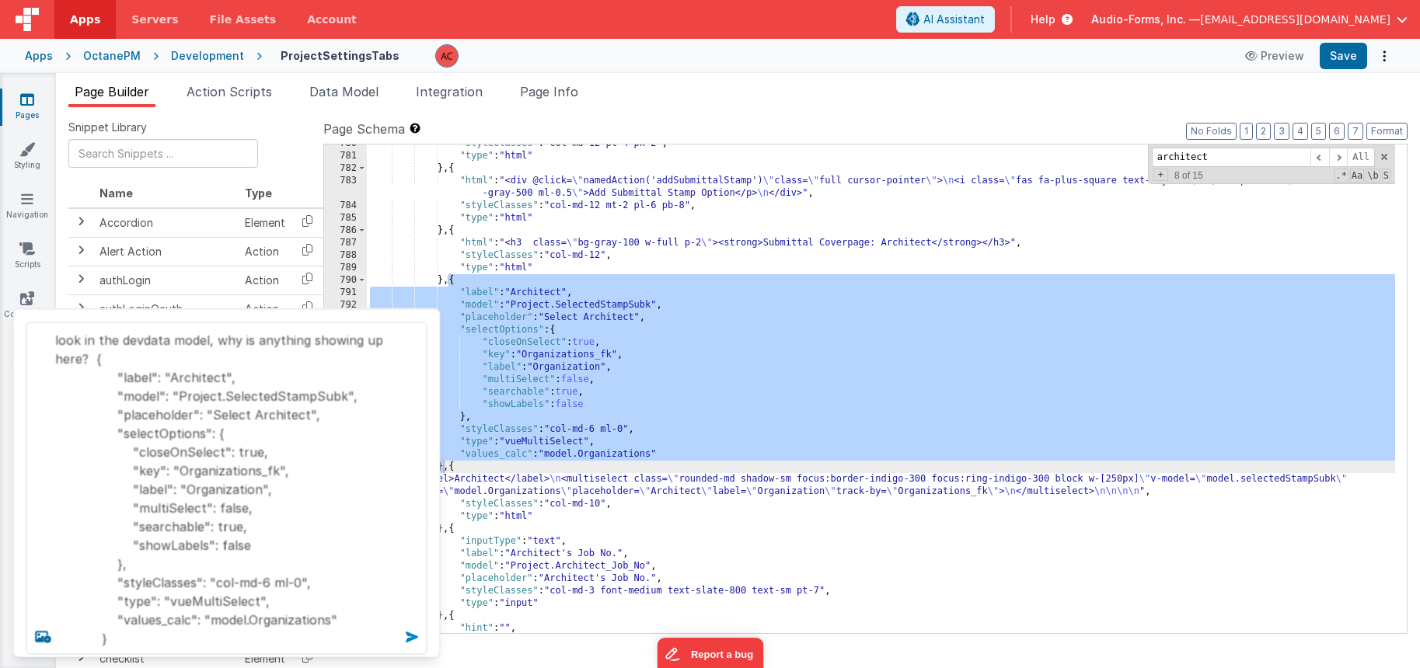
click at [411, 634] on icon at bounding box center [412, 637] width 25 height 25
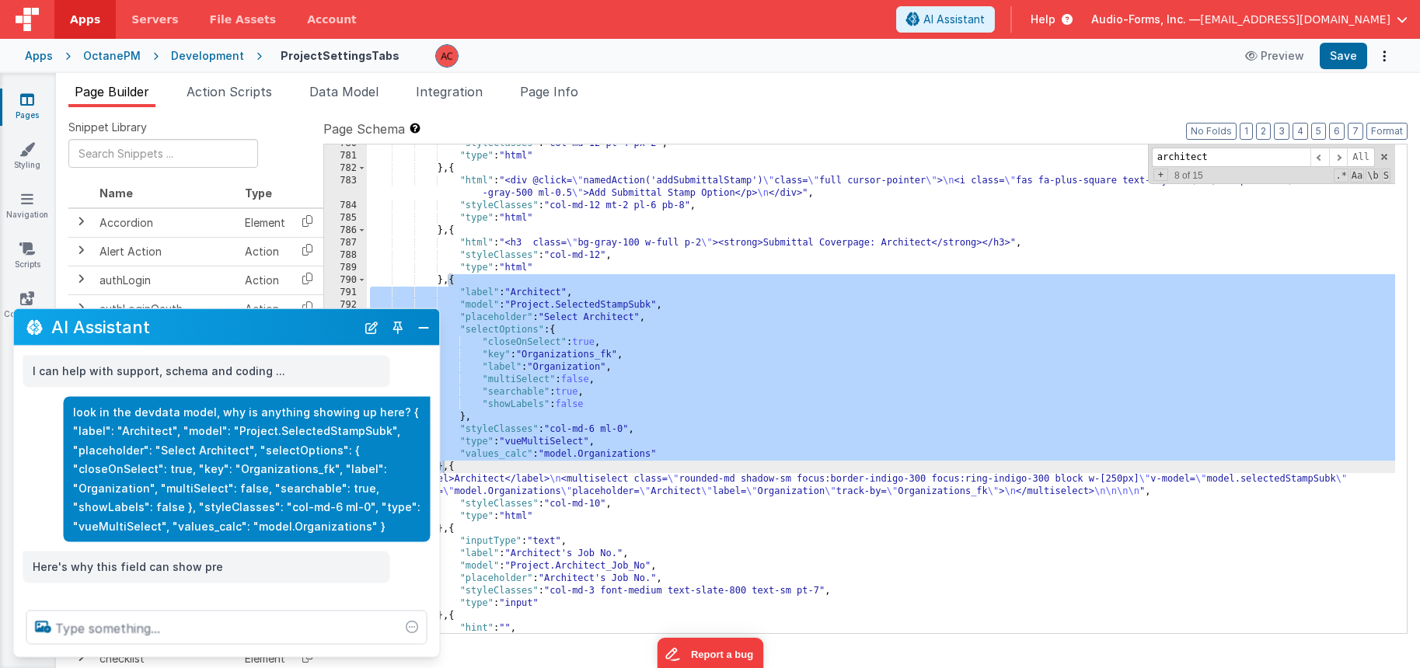
click at [281, 434] on p "look in the devdata model, why is anything showing up here? { "label": "Archite…" at bounding box center [247, 470] width 348 height 134
click at [181, 460] on p "look in the devdata model, why is anything showing up here? { "label": "Archite…" at bounding box center [247, 470] width 348 height 134
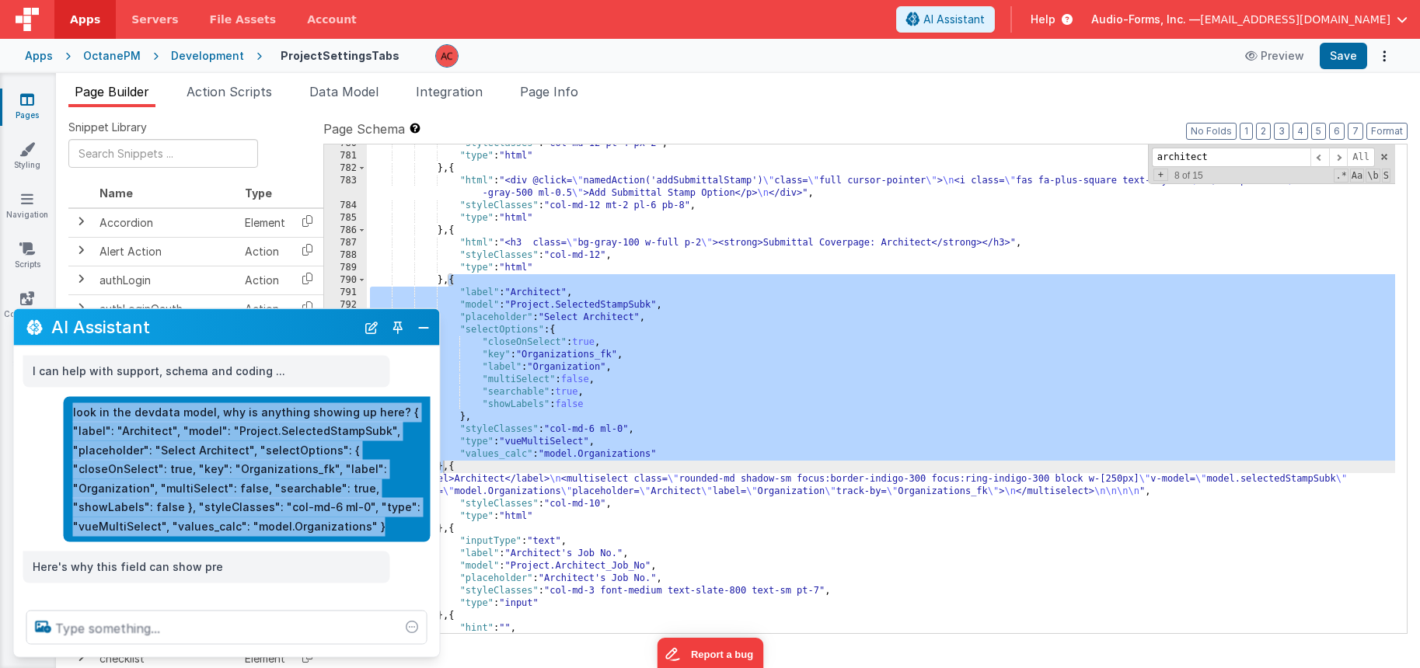
drag, startPoint x: 73, startPoint y: 412, endPoint x: 404, endPoint y: 520, distance: 348.3
click at [404, 520] on p "look in the devdata model, why is anything showing up here? { "label": "Archite…" at bounding box center [247, 470] width 348 height 134
click at [176, 451] on p "look in the devdata model, why is anything showing up here? { "label": "Archite…" at bounding box center [247, 470] width 348 height 134
drag, startPoint x: 72, startPoint y: 411, endPoint x: 375, endPoint y: 527, distance: 323.8
click at [375, 527] on p "look in the devdata model, why is anything showing up here? { "label": "Archite…" at bounding box center [247, 470] width 348 height 134
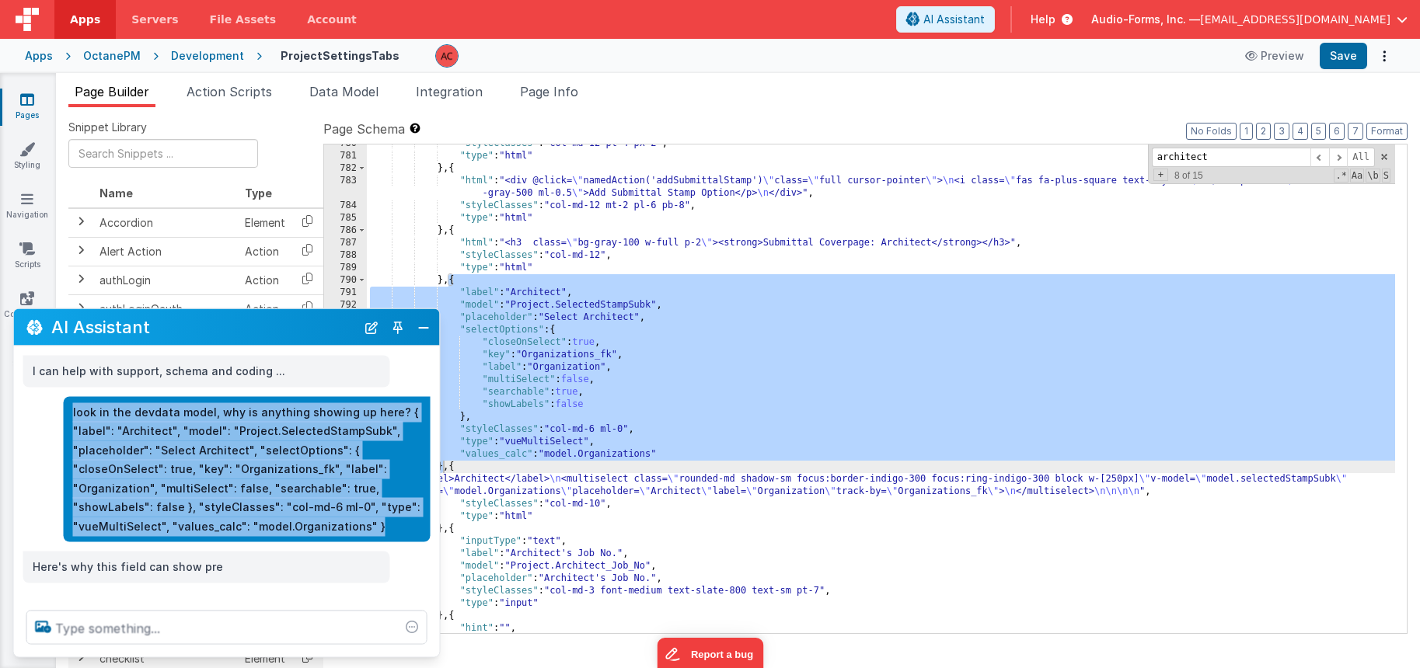
copy p "look in the devdata model, why is anything showing up here? { "label": "Archite…"
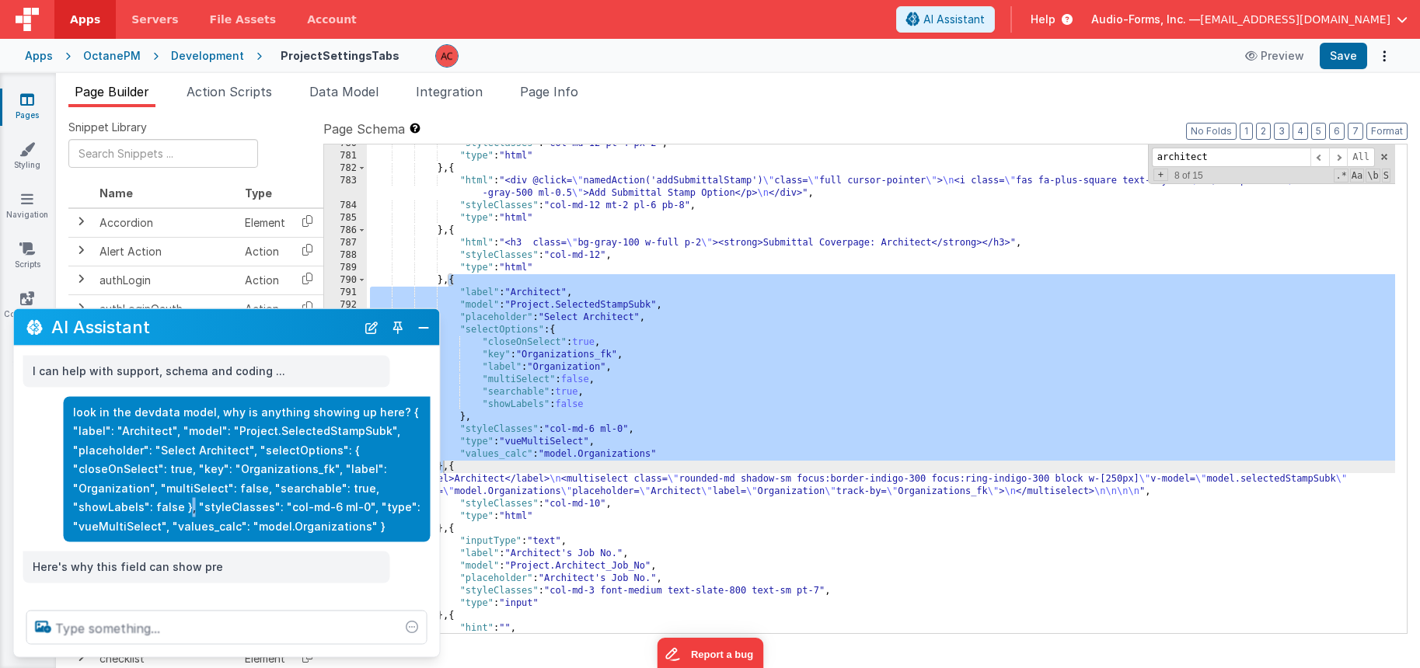
click at [186, 508] on p "look in the devdata model, why is anything showing up here? { "label": "Archite…" at bounding box center [247, 470] width 348 height 134
click at [218, 493] on p "look in the devdata model, why is anything showing up here? { "label": "Archite…" at bounding box center [247, 470] width 348 height 134
drag, startPoint x: 197, startPoint y: 501, endPoint x: 168, endPoint y: 502, distance: 28.8
click at [168, 502] on p "look in the devdata model, why is anything showing up here? { "label": "Archite…" at bounding box center [247, 470] width 348 height 134
click at [421, 327] on button "Close" at bounding box center [424, 327] width 20 height 22
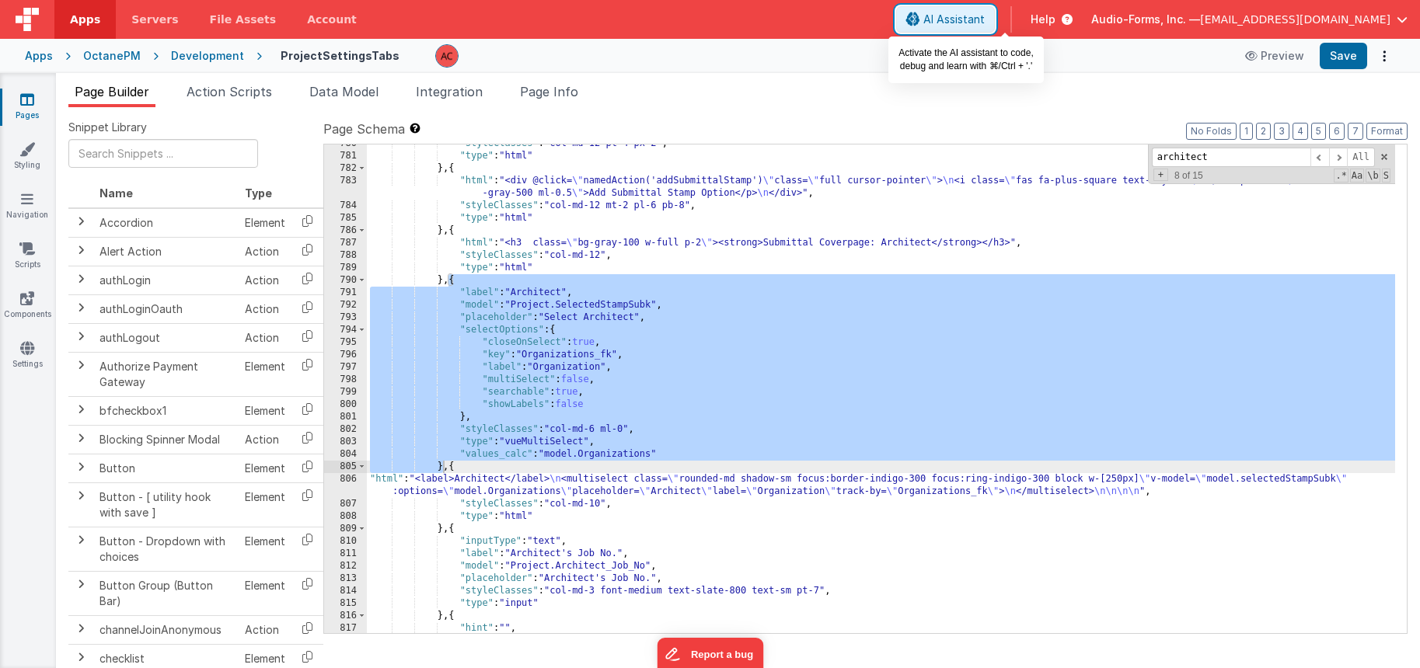
click at [985, 21] on span "AI Assistant" at bounding box center [953, 20] width 61 height 16
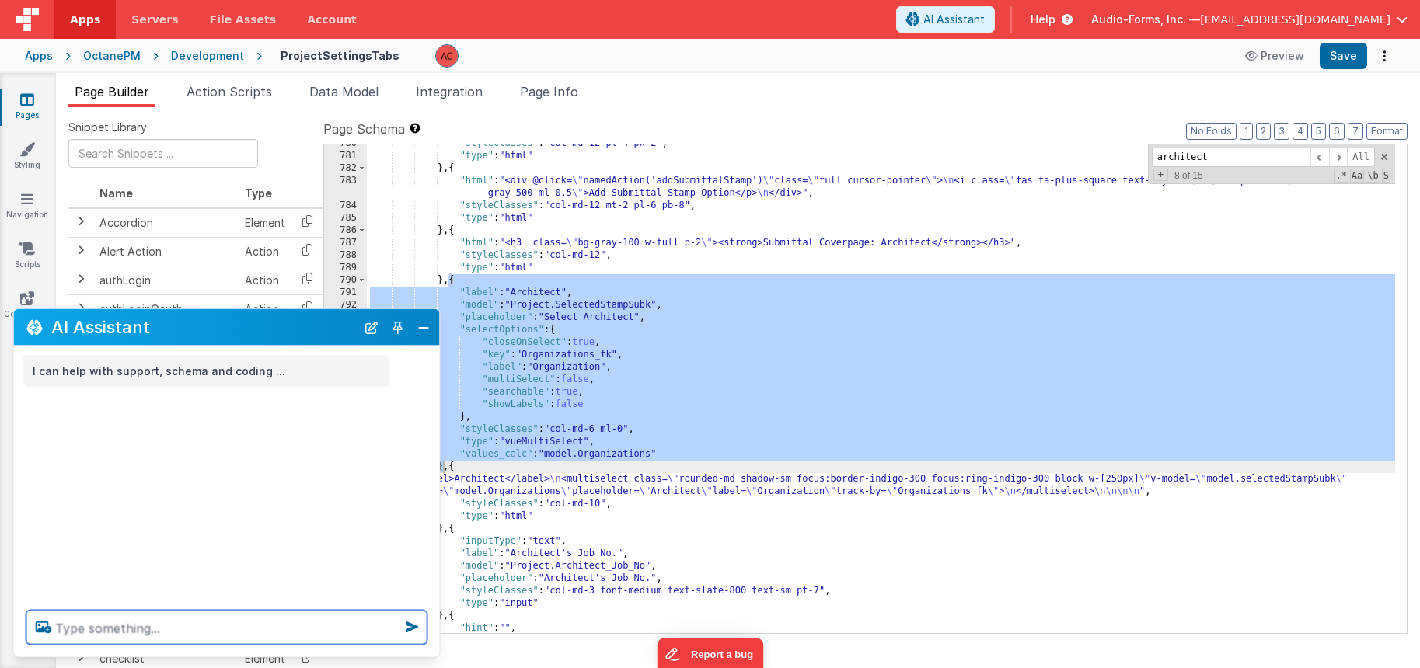
click at [114, 627] on textarea at bounding box center [226, 628] width 401 height 34
paste textarea "look in the devdata model, why is anything showing up here? { "label": "Archite…"
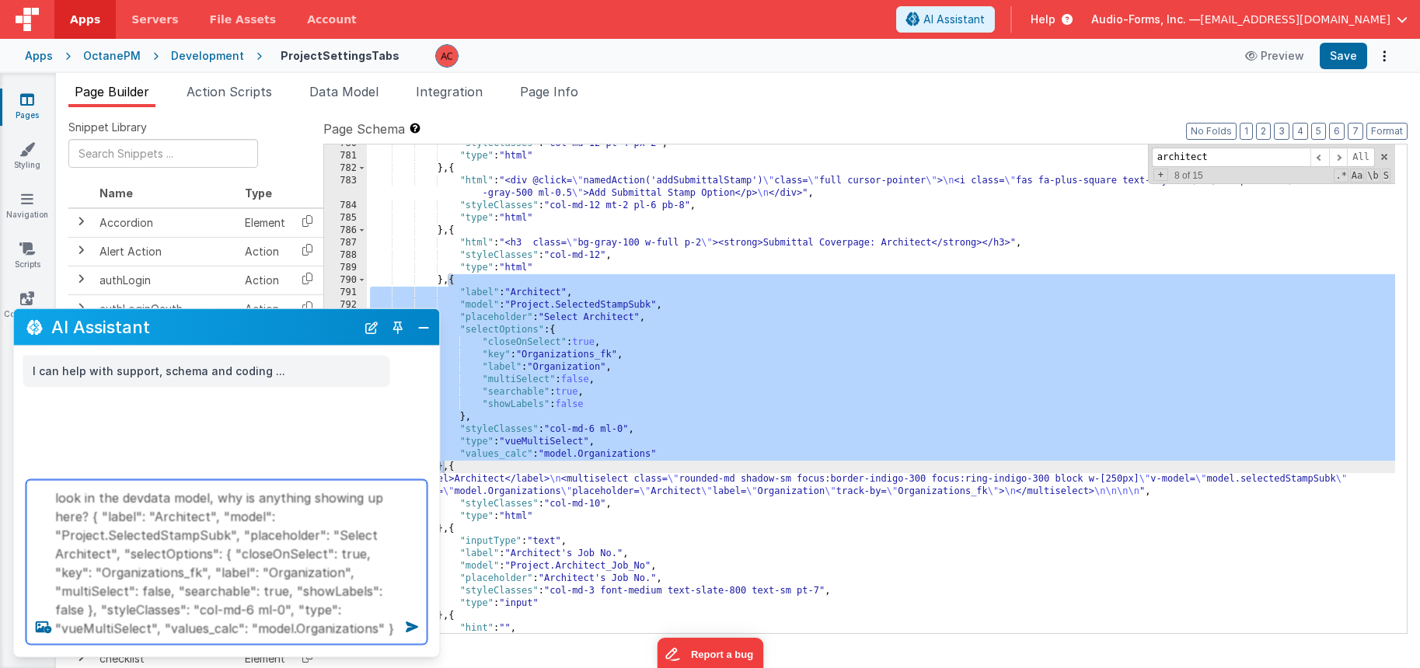
type textarea "look in the devdata model, why is anything showing up here? { "label": "Archite…"
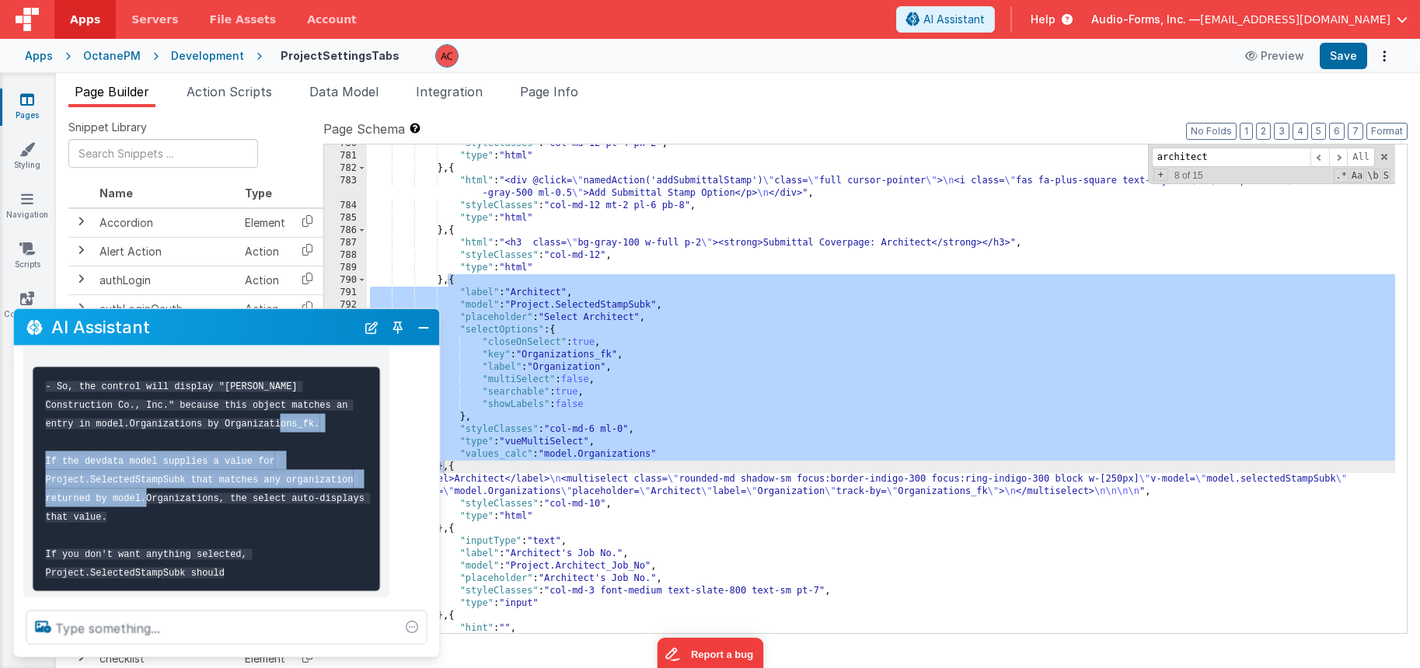
click at [190, 490] on pre "- So, the control will display "[PERSON_NAME] Construction Co., Inc." because t…" at bounding box center [207, 478] width 348 height 225
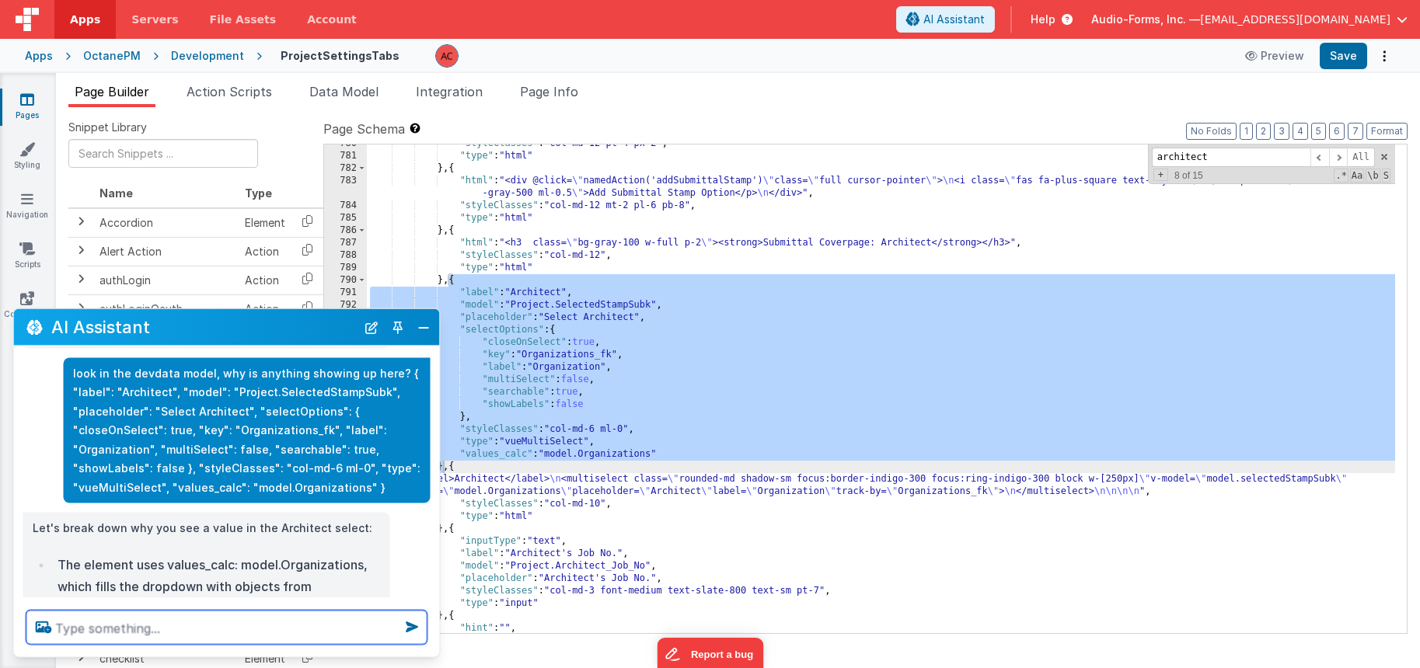
scroll to position [0, 0]
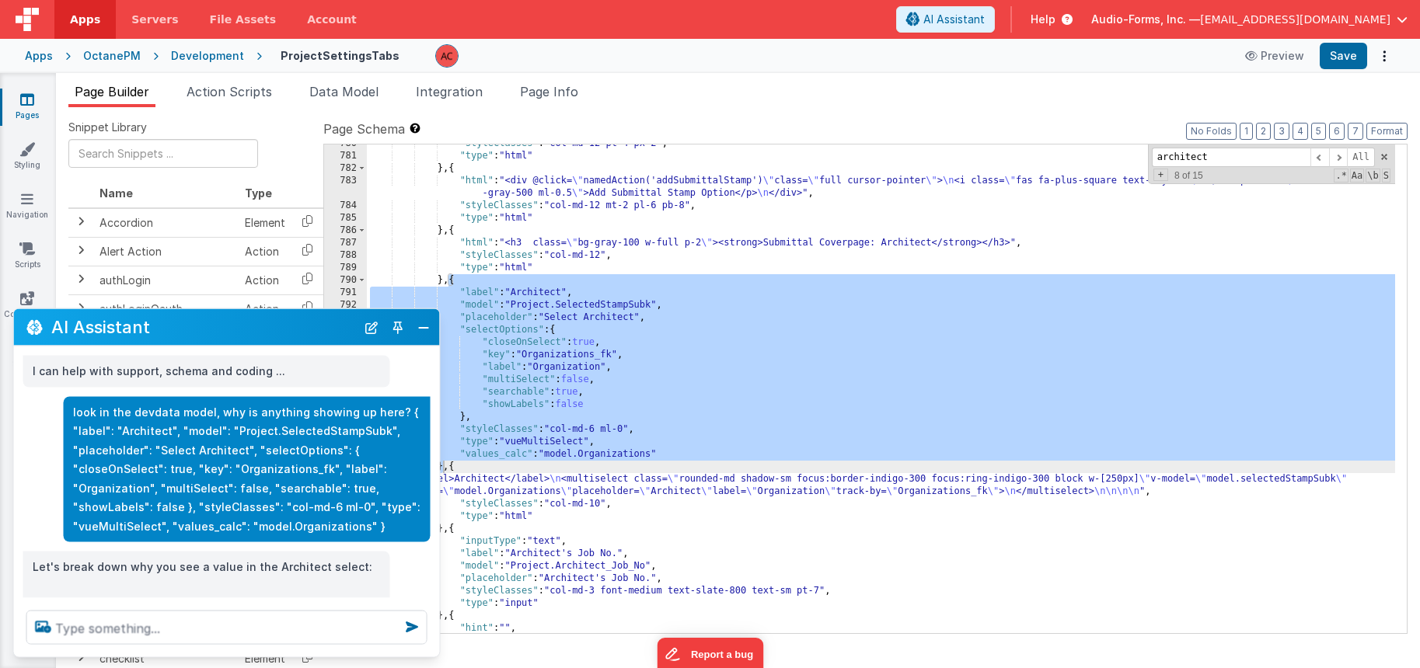
click at [193, 455] on p "look in the devdata model, why is anything showing up here? { "label": "Archite…" at bounding box center [247, 470] width 348 height 134
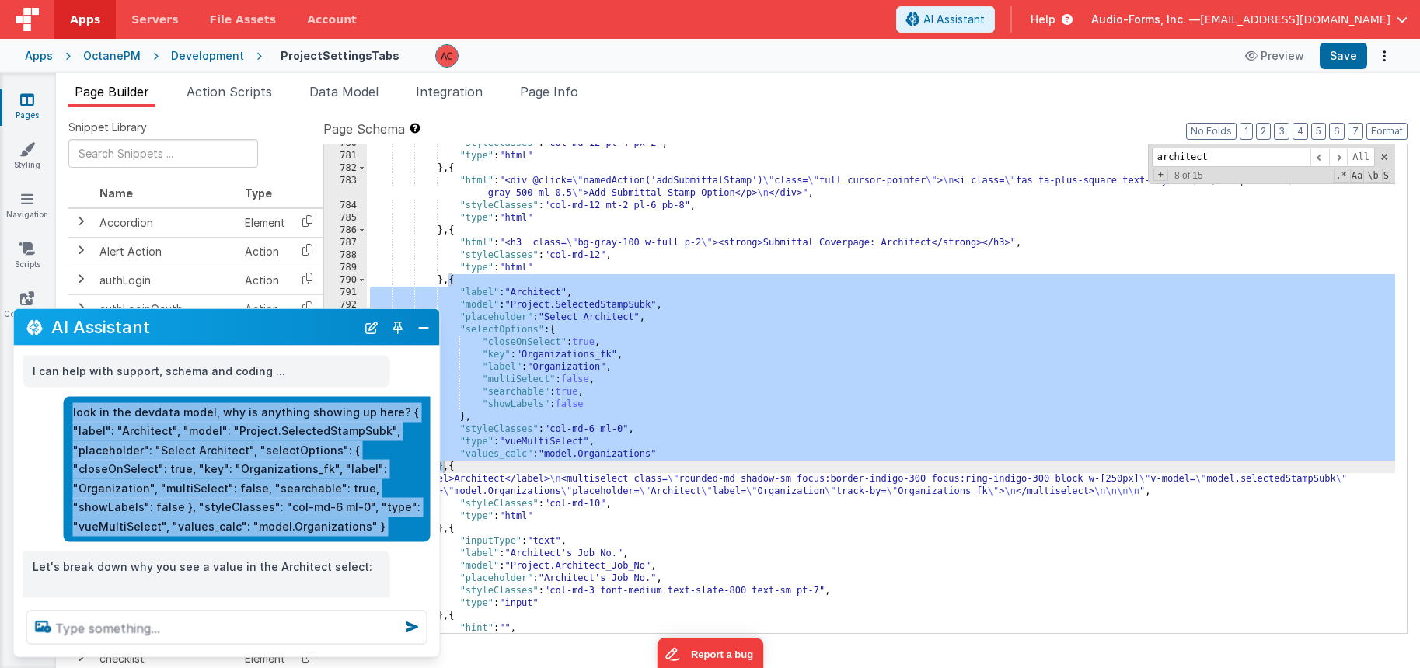
drag, startPoint x: 72, startPoint y: 411, endPoint x: 370, endPoint y: 549, distance: 328.0
click at [370, 549] on div "I can help with support, schema and coding ... look in the devdata model, why i…" at bounding box center [227, 473] width 426 height 252
copy div "look in the devdata model, why is anything showing up here? { "label": "Archite…"
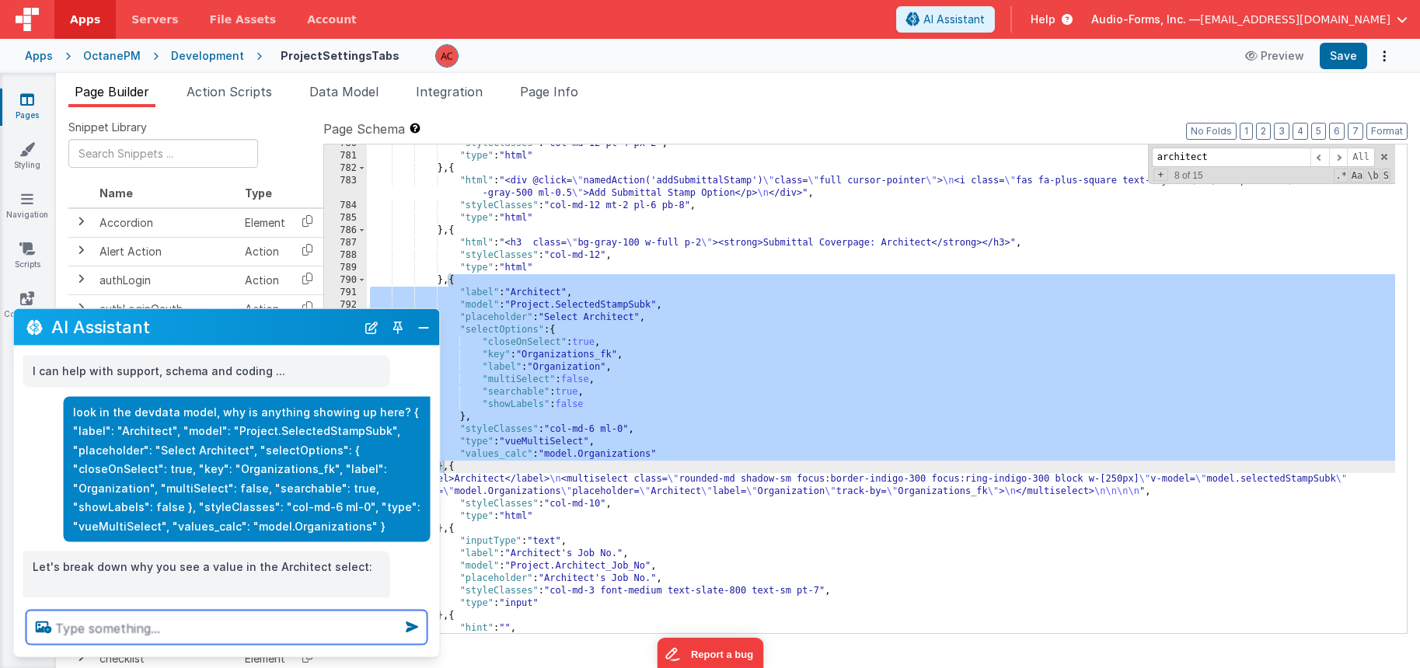
click at [143, 637] on textarea at bounding box center [226, 628] width 401 height 34
paste textarea "look in the devdata model, why is anything showing up here? { "label": "Archite…"
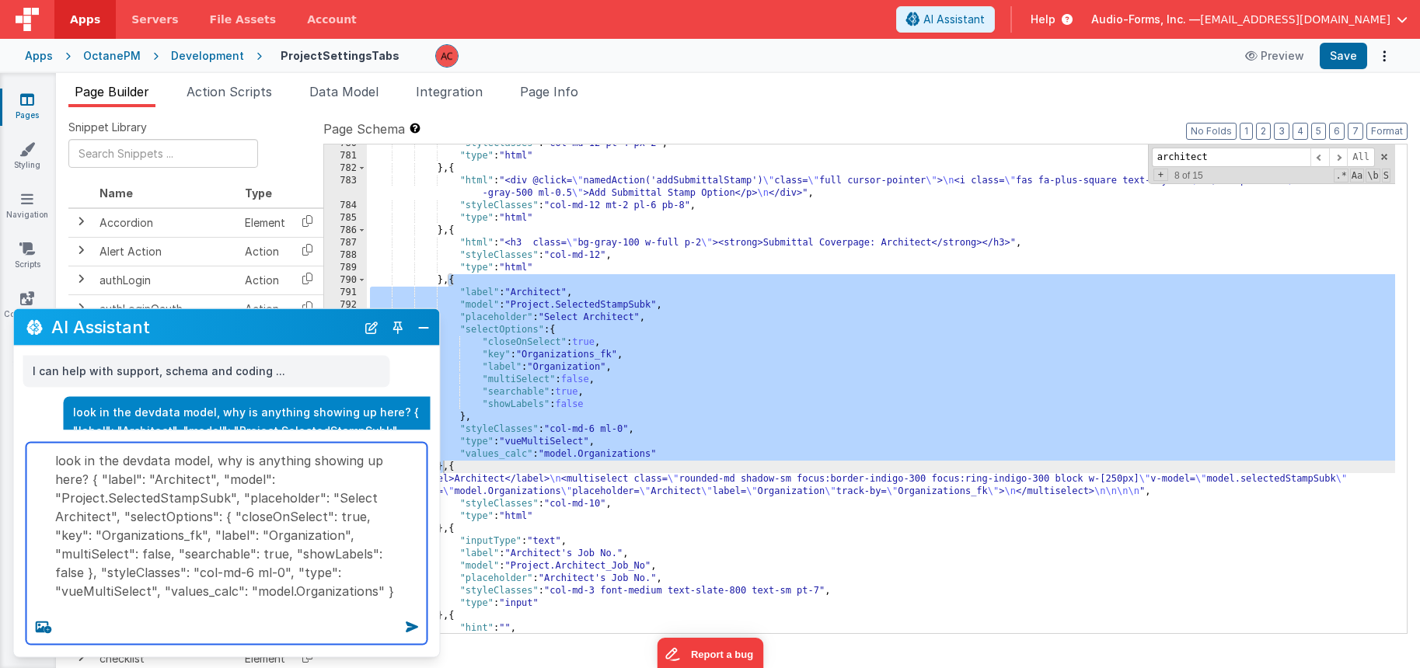
click at [248, 459] on textarea "look in the devdata model, why is anything showing up here? { "label": "Archite…" at bounding box center [226, 544] width 401 height 202
type textarea "look in the devdata model, why isn't anything showing up here? { "label": "Arch…"
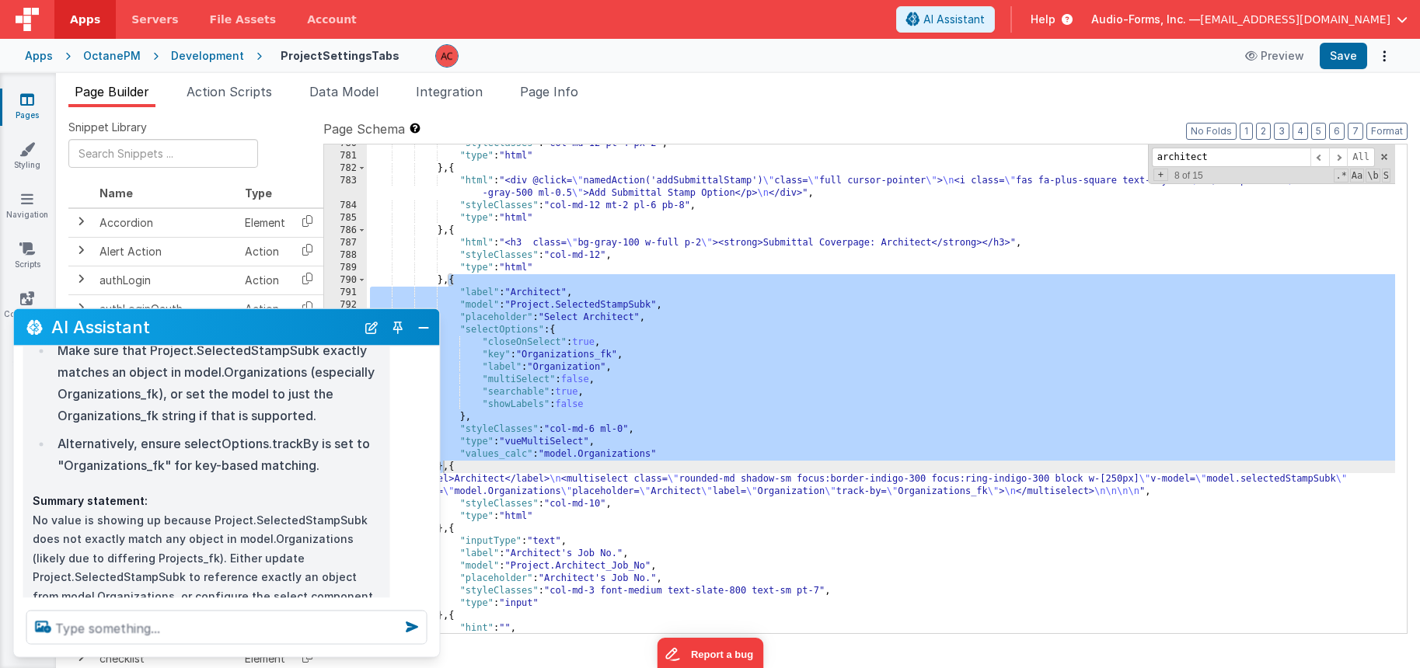
scroll to position [2484, 0]
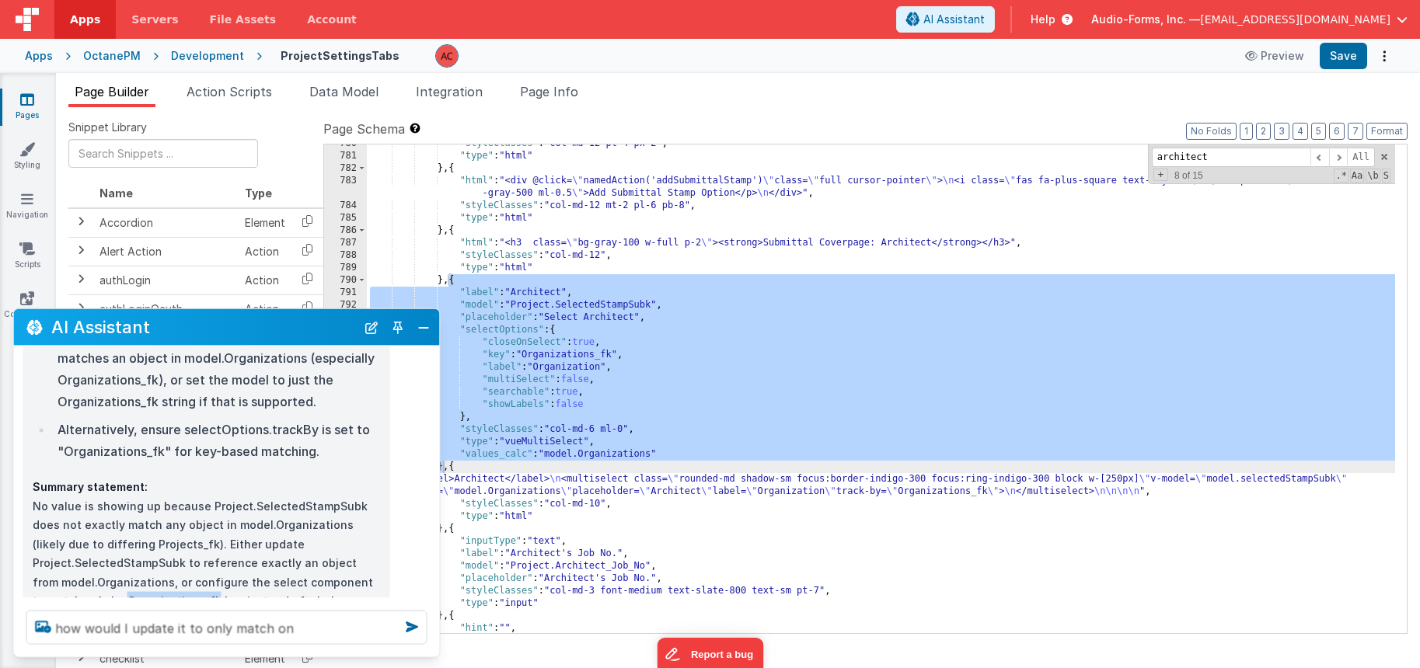
drag, startPoint x: 291, startPoint y: 507, endPoint x: 377, endPoint y: 504, distance: 85.5
click at [377, 504] on p "Summary statement: No value is showing up because Project.SelectedStampSubk doe…" at bounding box center [207, 554] width 348 height 152
copy p "Organizations_fk"
click at [314, 630] on textarea "how would I update it to only match on" at bounding box center [226, 628] width 401 height 34
paste textarea "Organizations_fk"
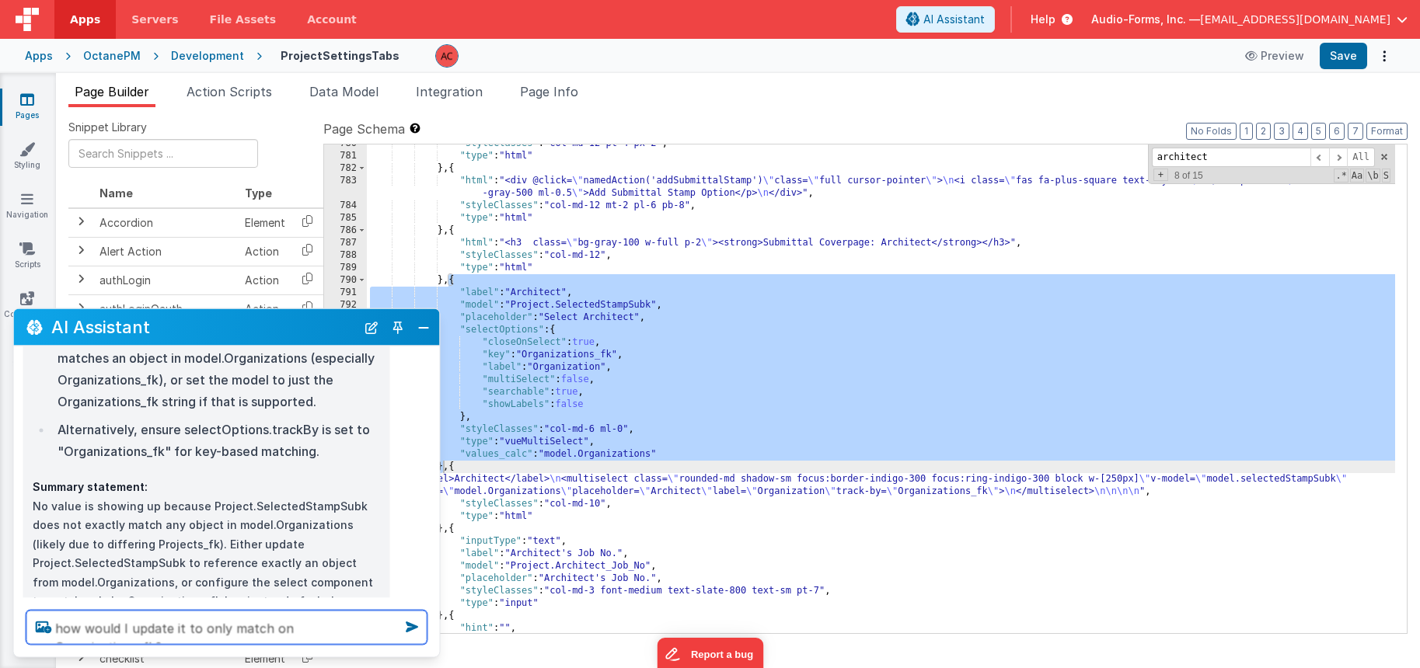
type textarea "how would I update it to only match on Organizations_fk?"
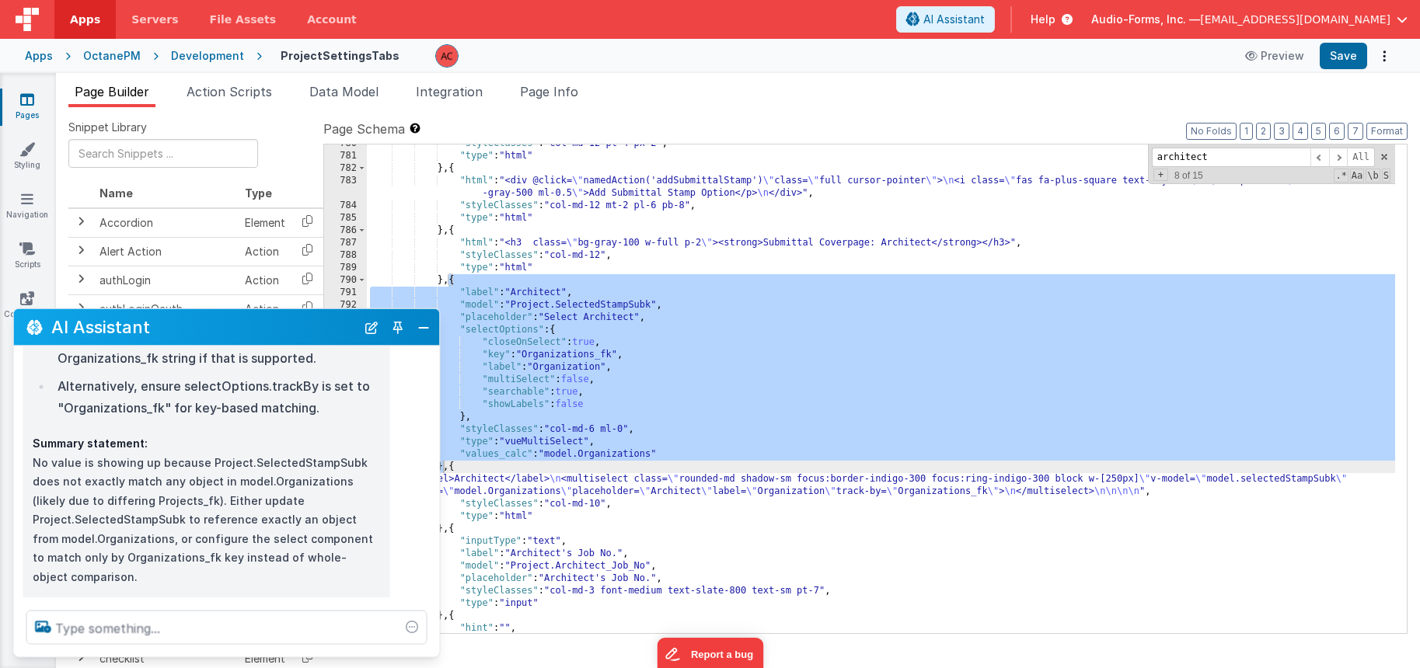
scroll to position [2564, 0]
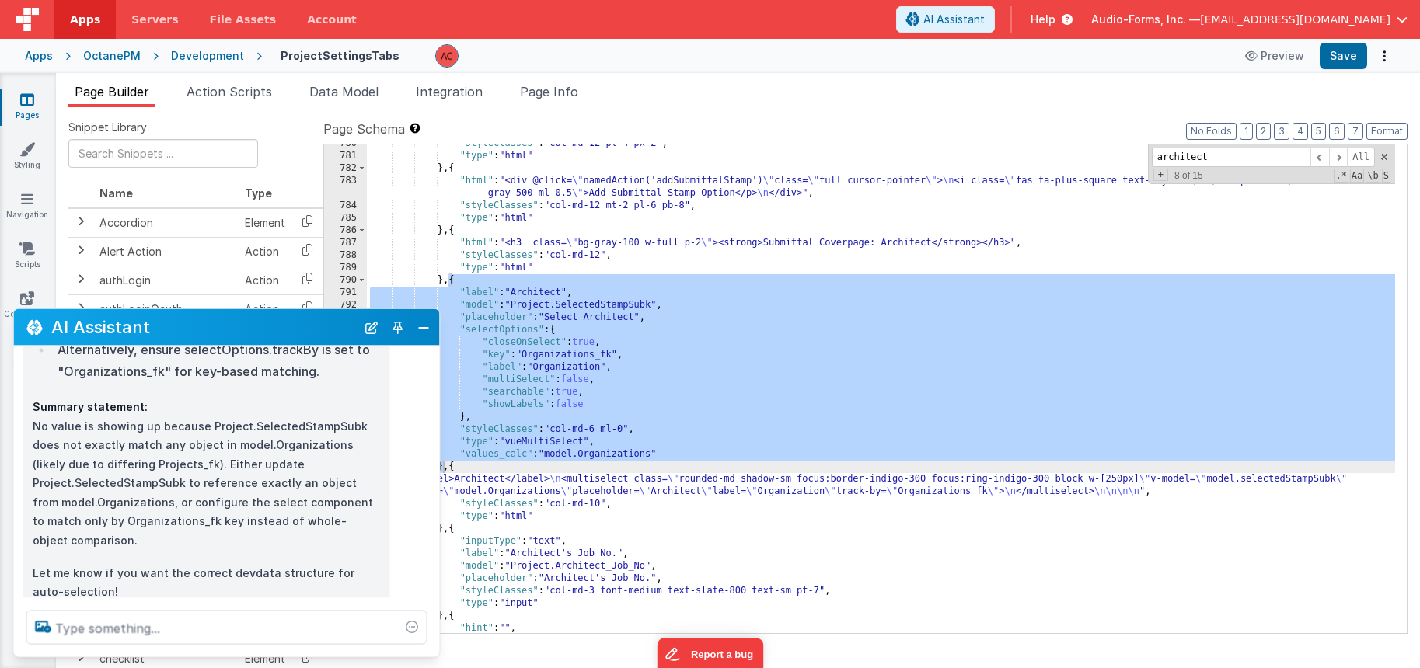
click at [222, 623] on p "how would I update it to only match on Organizations_fk?" at bounding box center [262, 632] width 319 height 19
drag, startPoint x: 126, startPoint y: 536, endPoint x: 438, endPoint y: 543, distance: 311.8
click at [438, 617] on div "how would I update it to only match on Organizations_fk?" at bounding box center [227, 633] width 426 height 32
copy p "how would I update it to only match on Organizations_fk?"
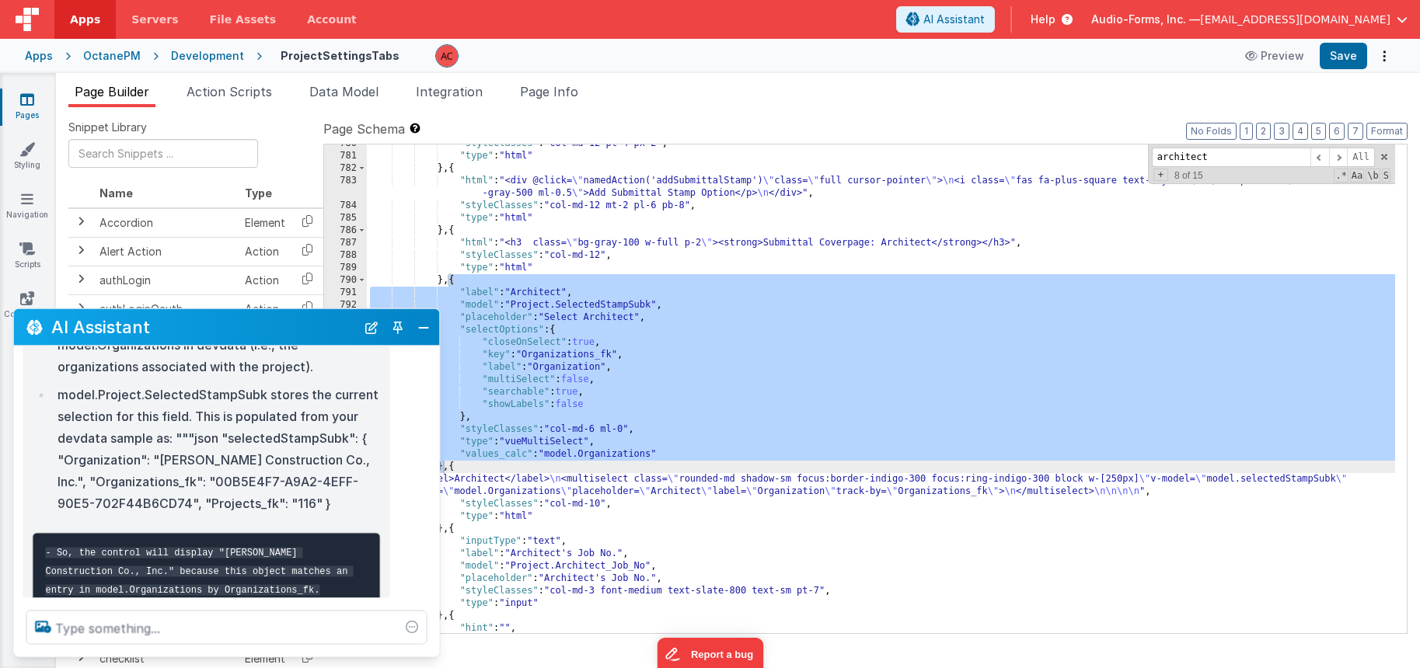
scroll to position [0, 0]
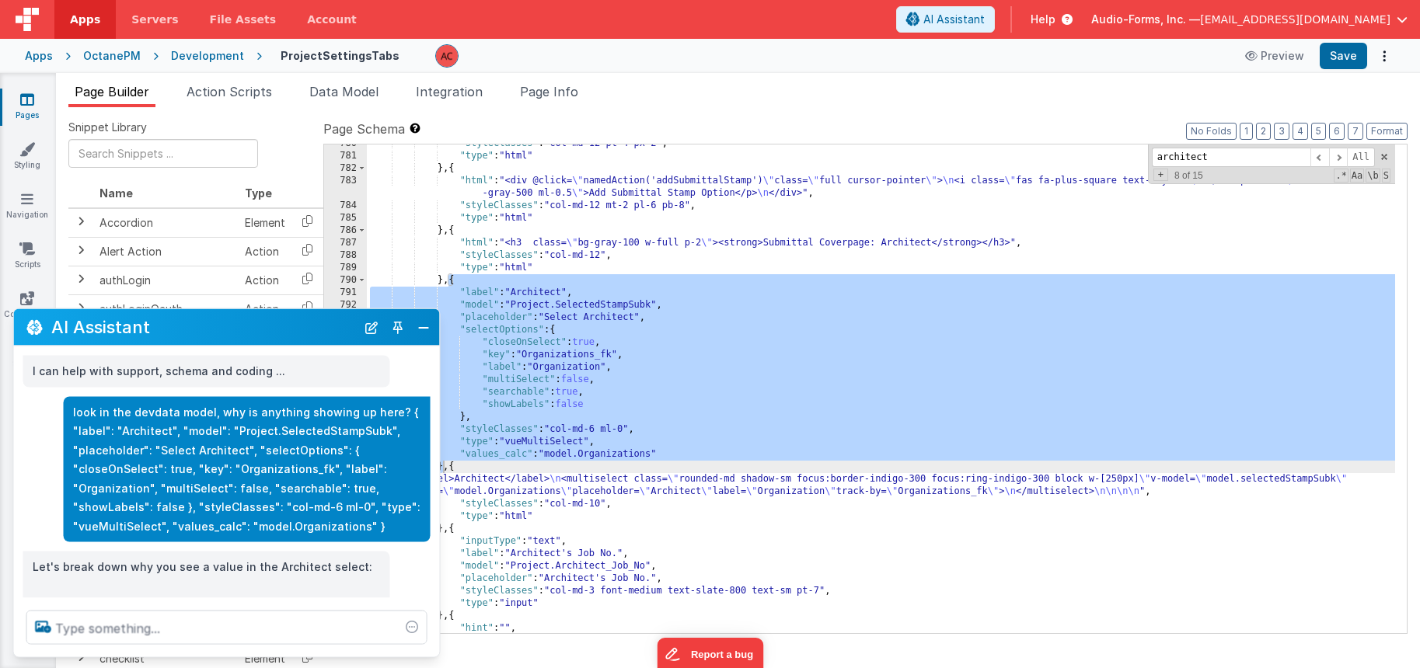
click at [245, 454] on p "look in the devdata model, why is anything showing up here? { "label": "Archite…" at bounding box center [247, 470] width 348 height 134
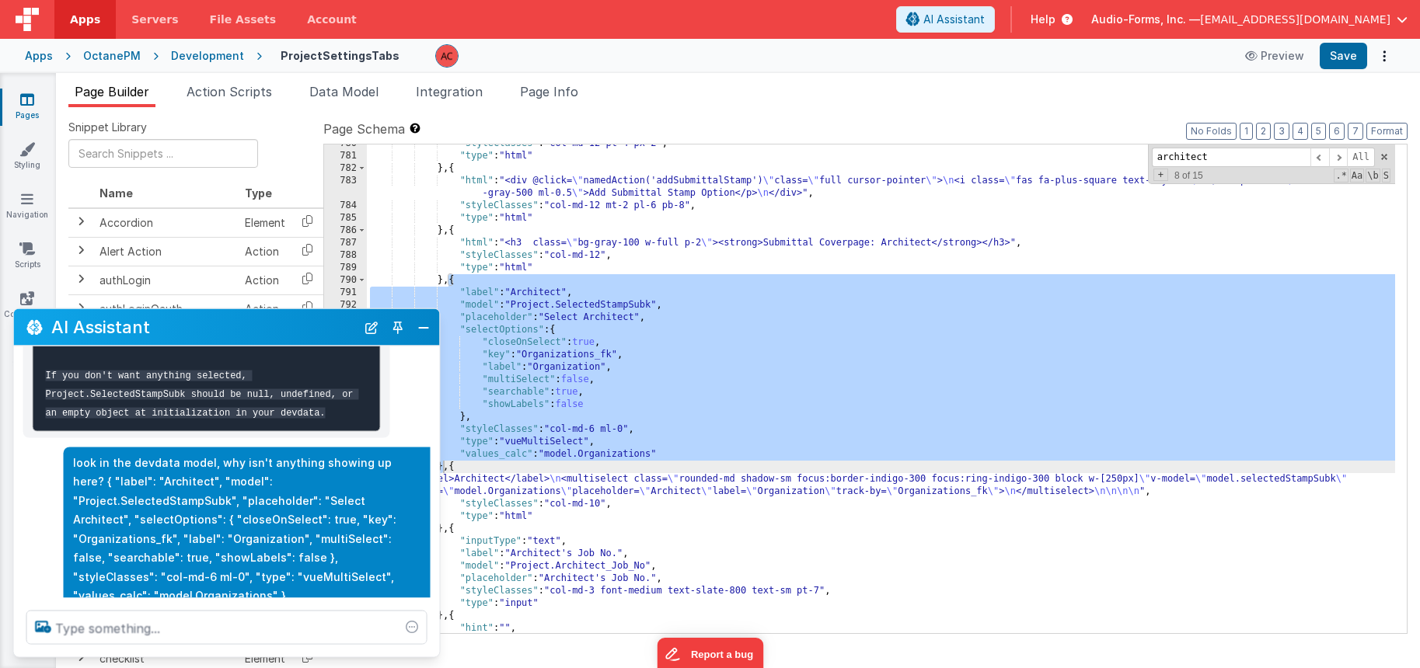
scroll to position [693, 0]
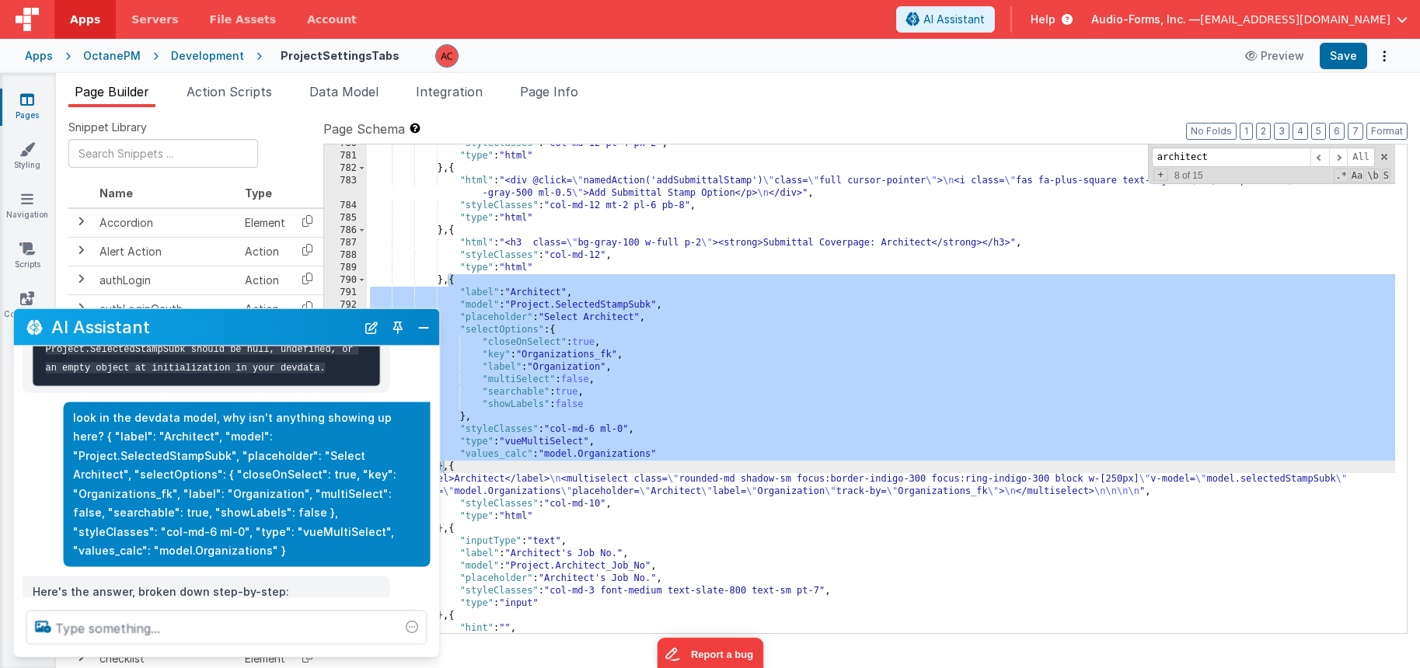
drag, startPoint x: 201, startPoint y: 466, endPoint x: 187, endPoint y: 456, distance: 17.3
click at [201, 466] on p "look in the devdata model, why isn't anything showing up here? { "label": "Arch…" at bounding box center [247, 484] width 348 height 152
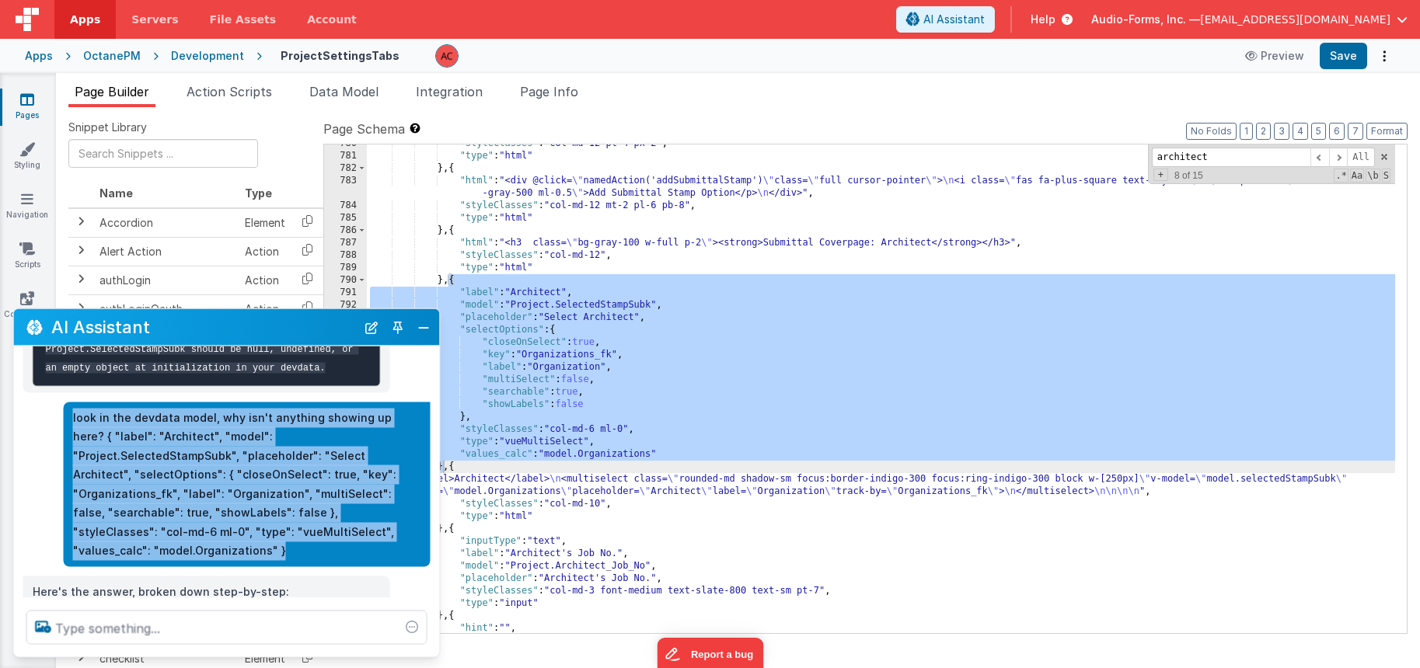
drag, startPoint x: 72, startPoint y: 419, endPoint x: 386, endPoint y: 524, distance: 330.4
click at [386, 524] on p "look in the devdata model, why isn't anything showing up here? { "label": "Arch…" at bounding box center [247, 484] width 348 height 152
copy p "look in the devdata model, why isn't anything showing up here? { "label": "Arch…"
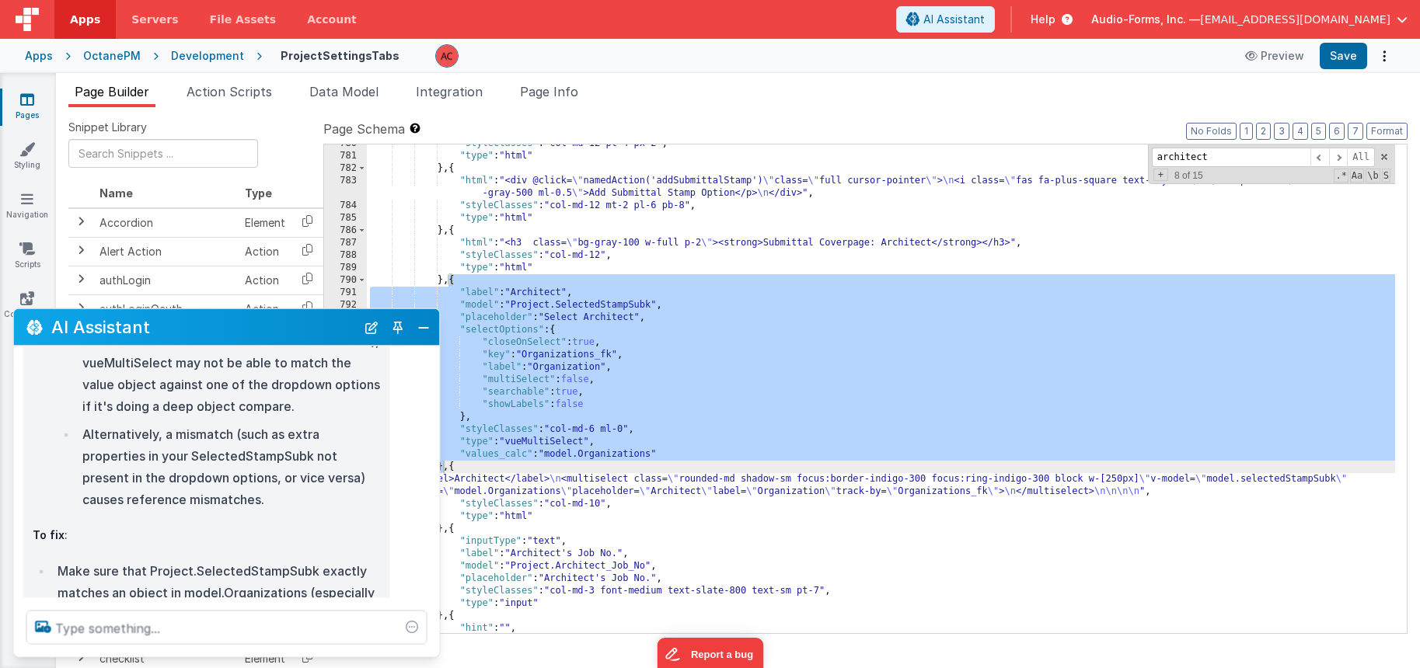
scroll to position [2564, 0]
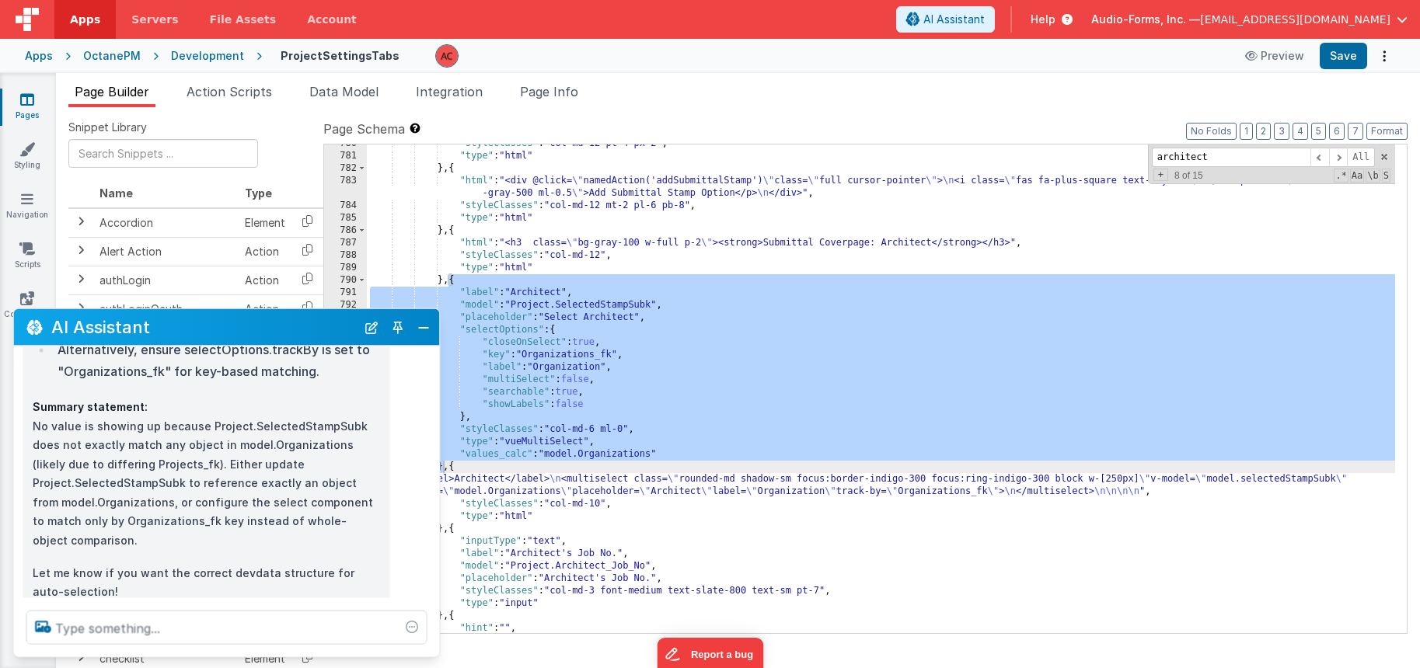
click at [221, 623] on p "how would I update it to only match on Organizations_fk?" at bounding box center [262, 632] width 319 height 19
click at [985, 26] on span "AI Assistant" at bounding box center [953, 20] width 61 height 16
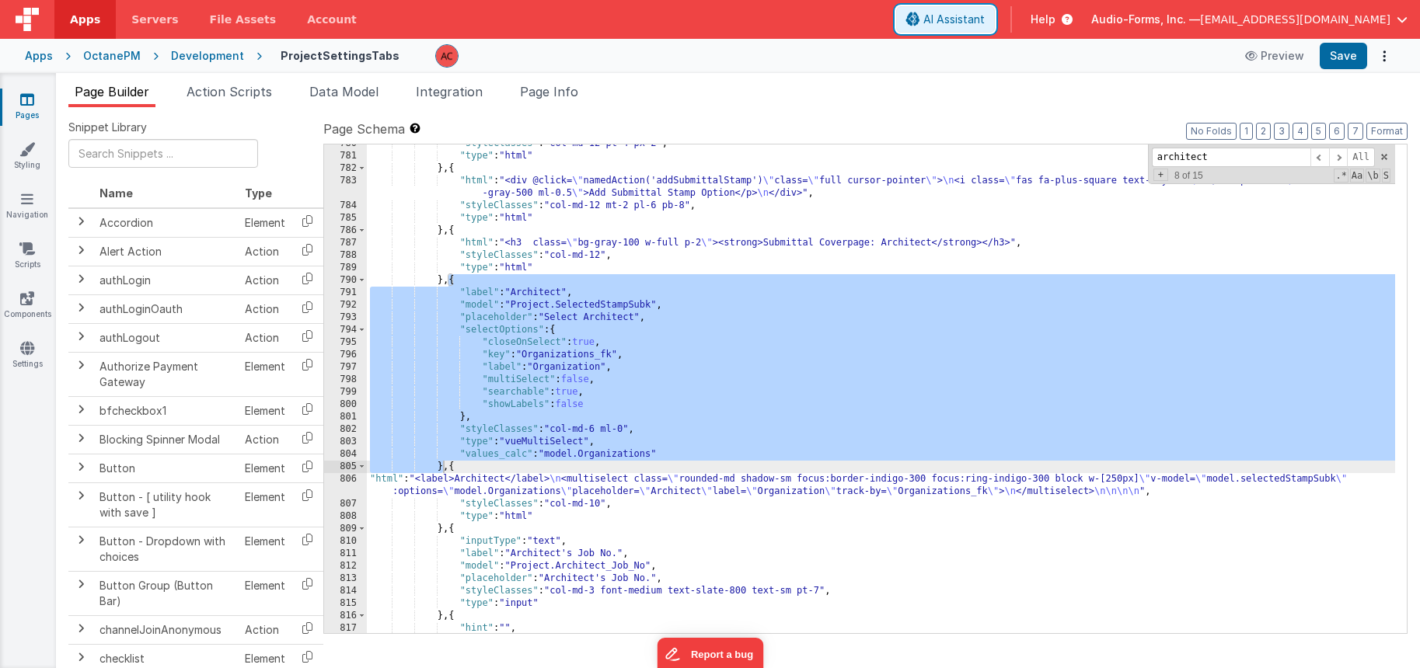
scroll to position [0, 0]
click at [995, 27] on button "AI Assistant" at bounding box center [945, 19] width 99 height 26
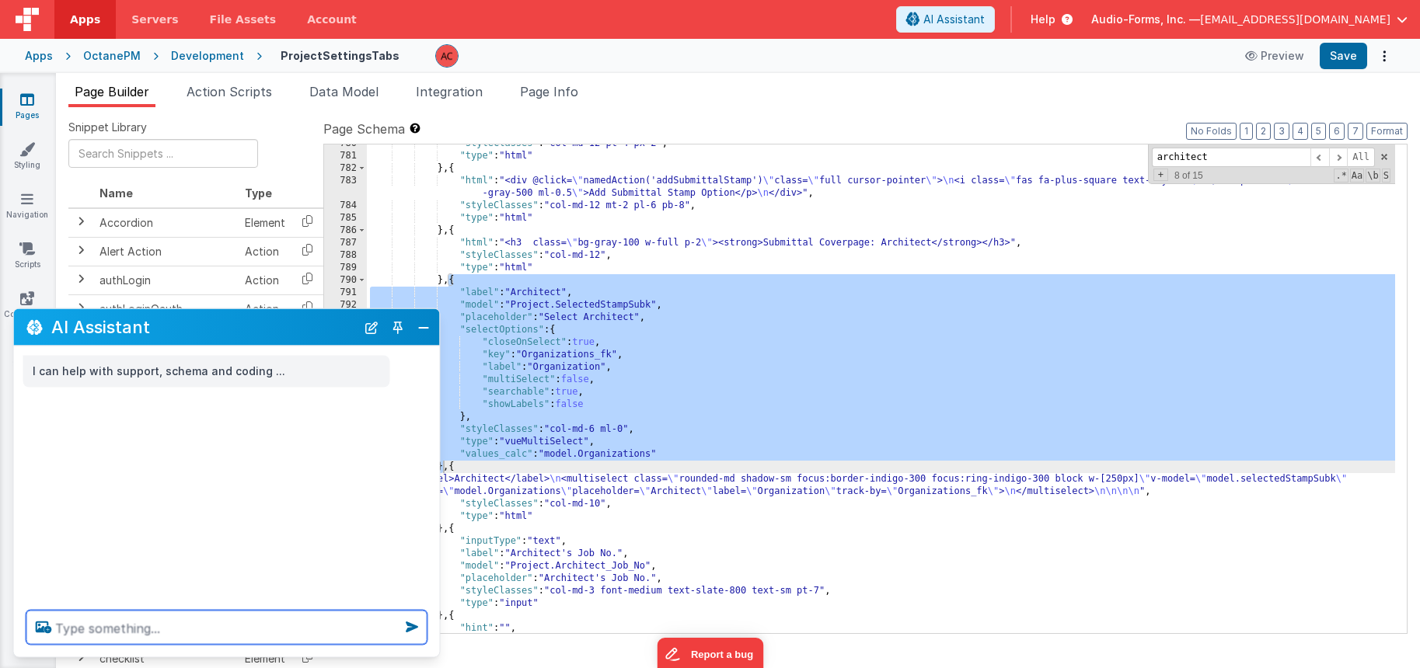
click at [176, 630] on textarea at bounding box center [226, 628] width 401 height 34
paste textarea "look in the devdata model, why isn't anything showing up here? { "label": "Arch…"
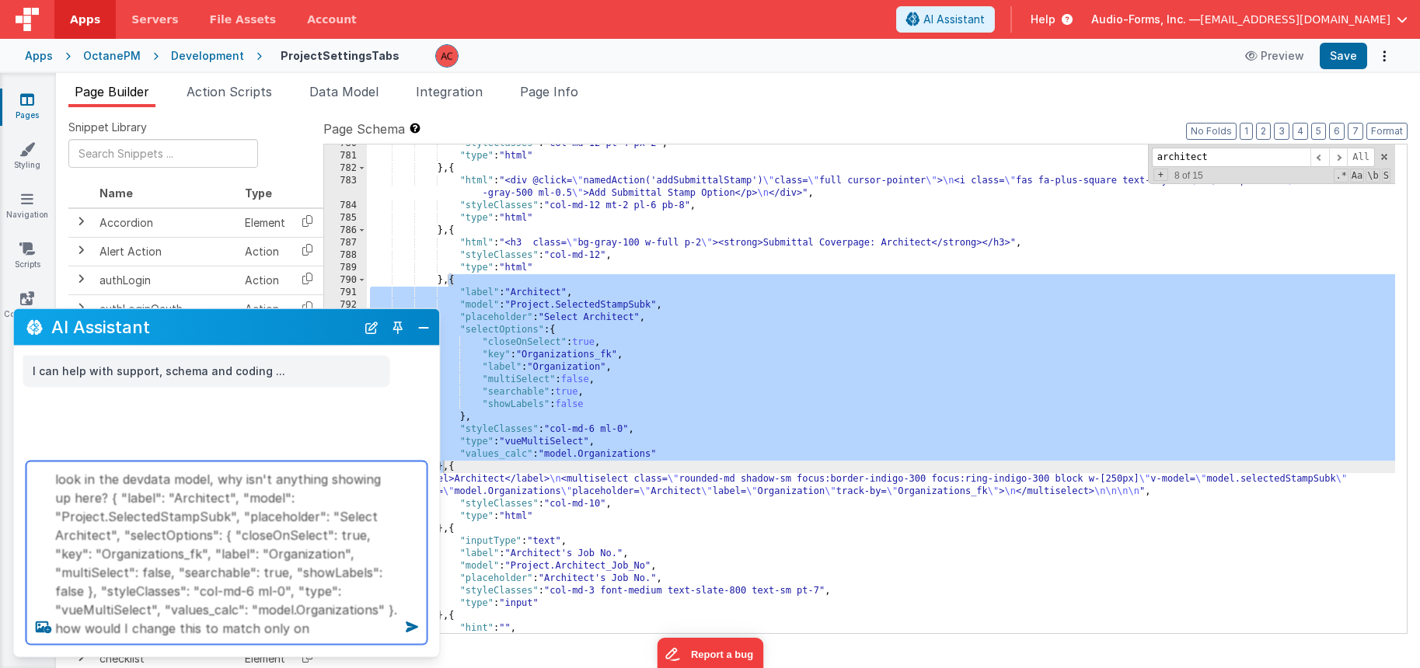
click at [93, 557] on textarea "look in the devdata model, why isn't anything showing up here? { "label": "Arch…" at bounding box center [226, 553] width 401 height 183
click at [281, 636] on textarea "look in the devdata model, why isn't anything showing up here? { "label": "Arch…" at bounding box center [226, 553] width 401 height 183
paste textarea "Organizations_fk"
type textarea "look in the devdata model, why isn't anything showing up here? { "label": "Arch…"
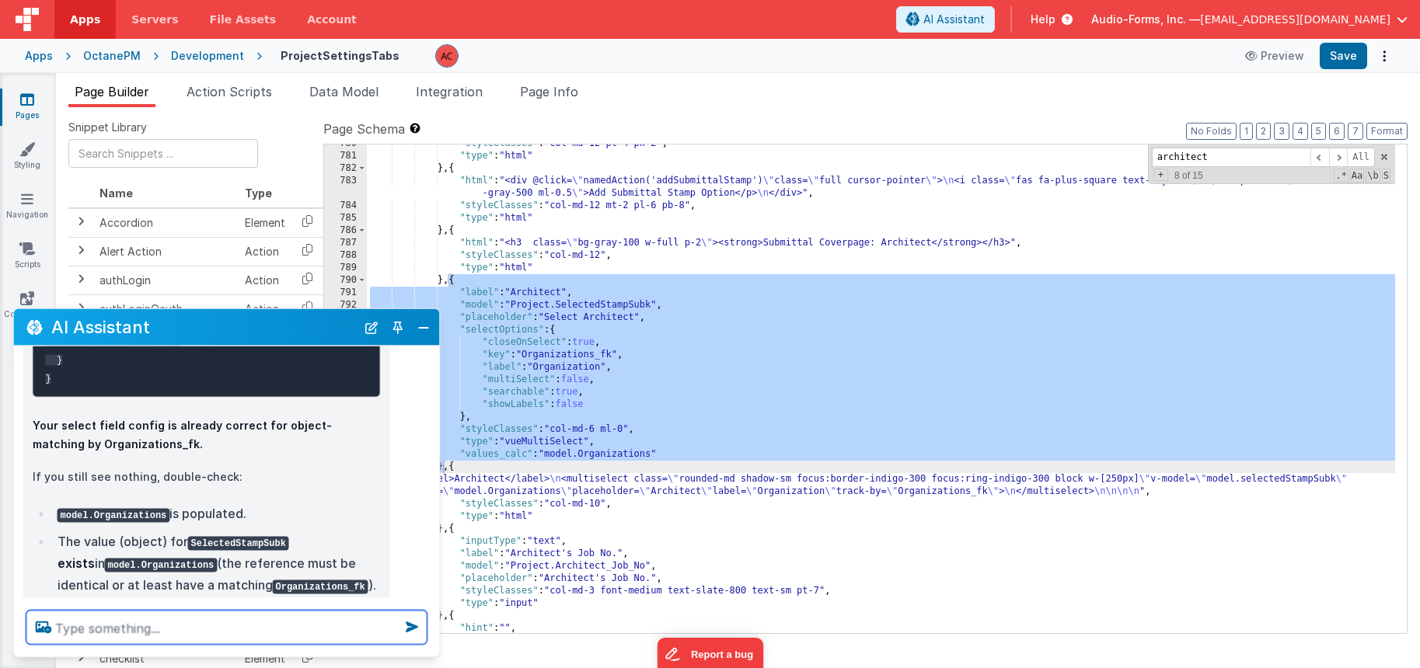
scroll to position [2373, 0]
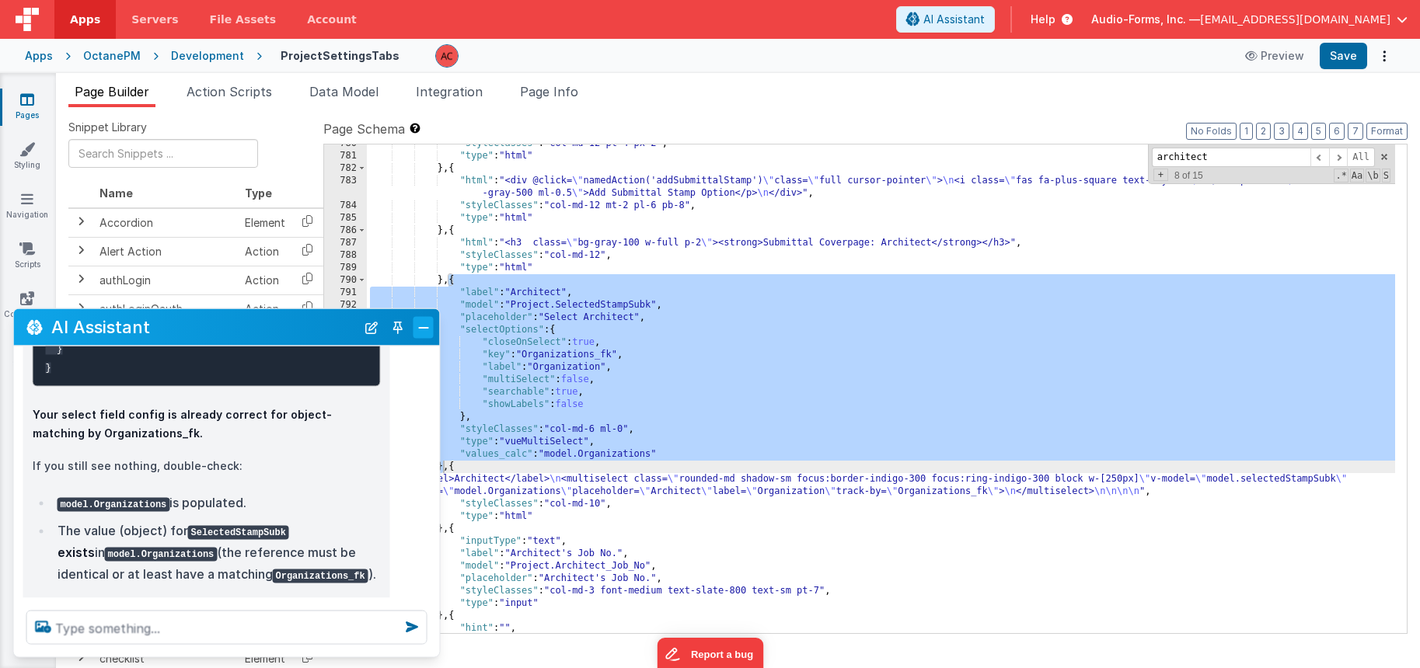
click at [425, 331] on button "Close" at bounding box center [424, 327] width 20 height 22
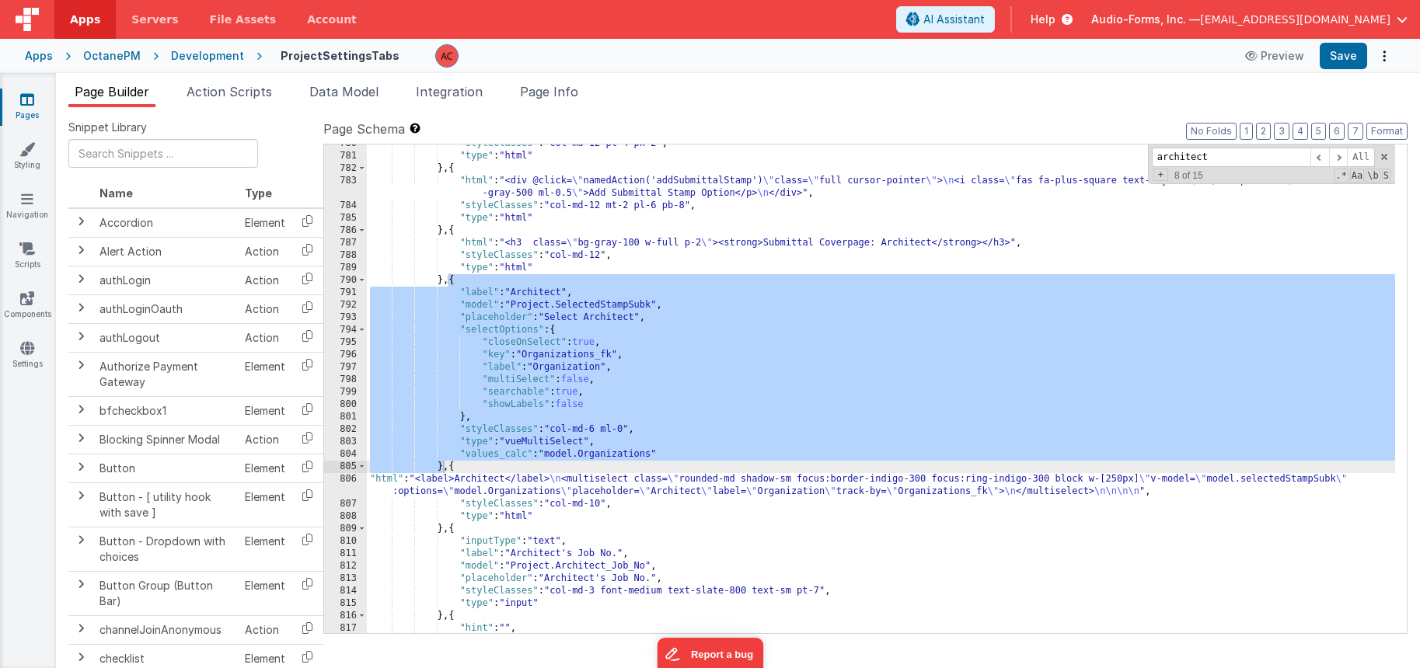
click at [445, 465] on div ""styleClasses" : "col-md-12 pt-4 px-2" , "type" : "html" } , { "html" : "<div @…" at bounding box center [881, 395] width 1028 height 514
click at [445, 464] on div ""styleClasses" : "col-md-12 pt-4 px-2" , "type" : "html" } , { "html" : "<div @…" at bounding box center [881, 395] width 1028 height 514
click at [432, 476] on div ""styleClasses" : "col-md-12 pt-4 px-2" , "type" : "html" } , { "html" : "<div @…" at bounding box center [881, 395] width 1028 height 514
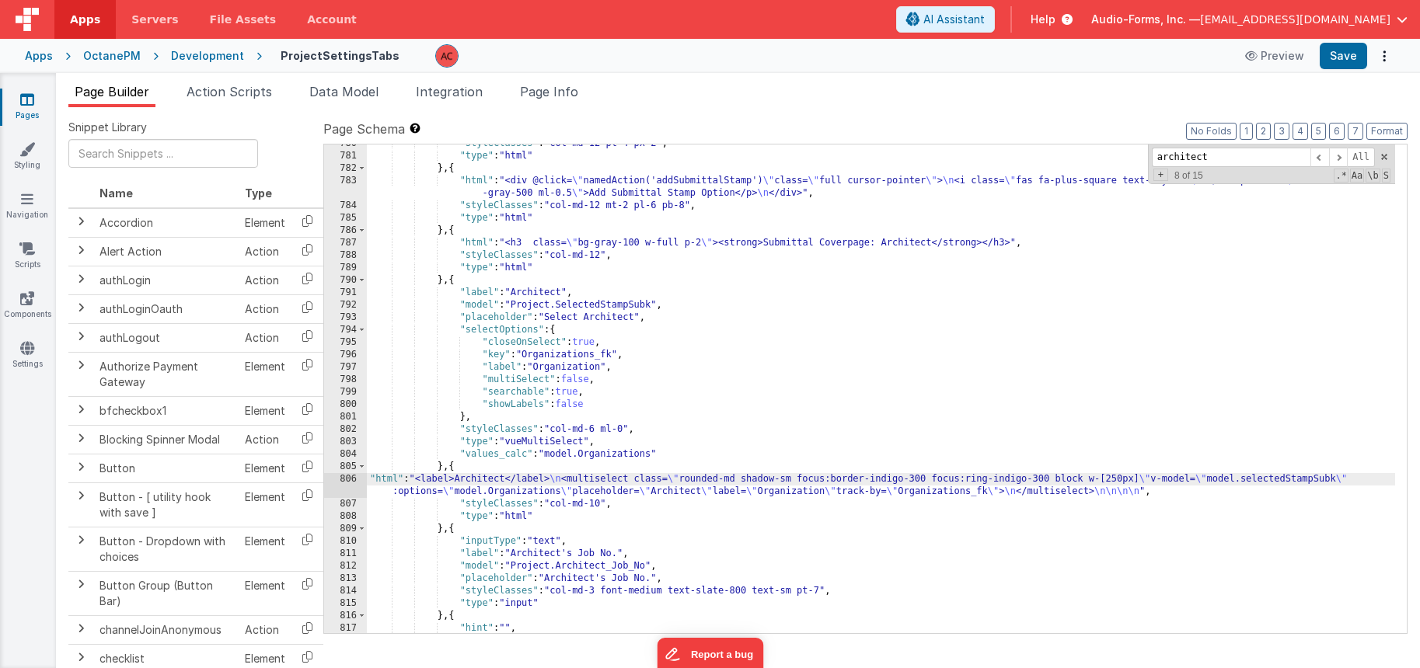
click at [346, 481] on div "806" at bounding box center [345, 485] width 43 height 25
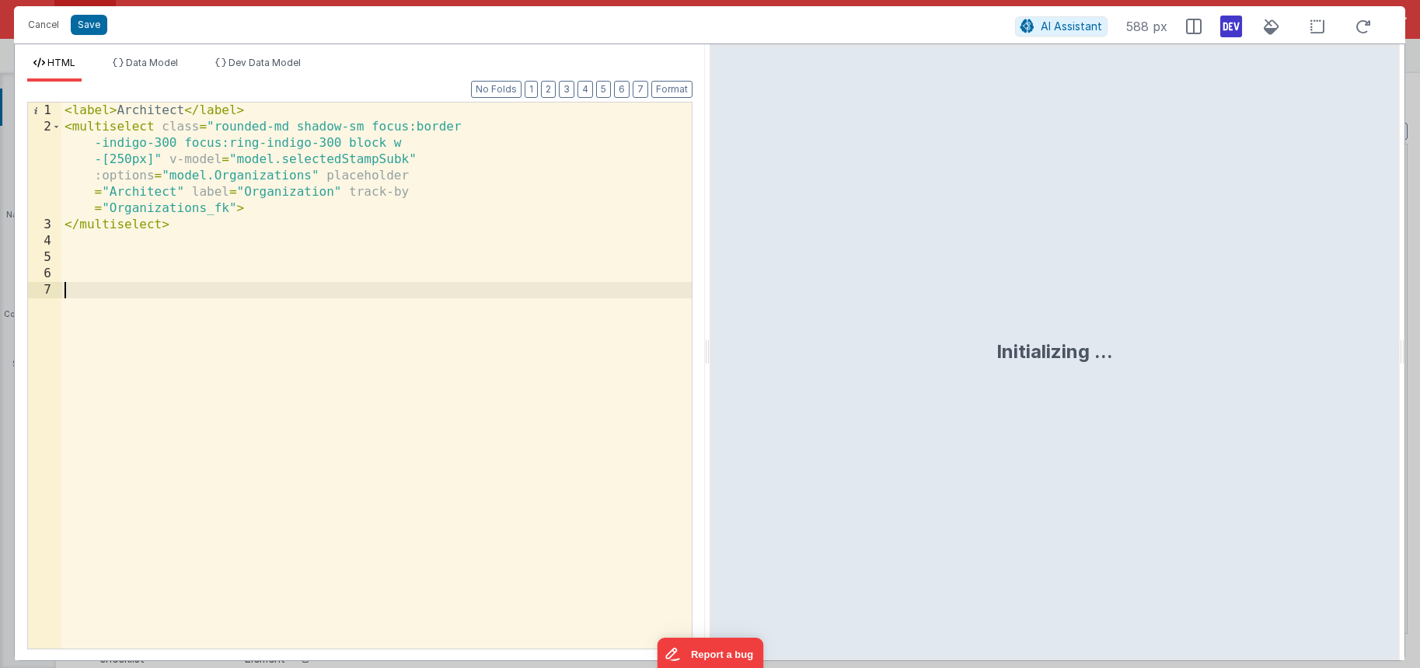
click at [400, 298] on div "< label > Architect </ label > < multiselect class = "rounded-md shadow-sm focu…" at bounding box center [376, 392] width 630 height 579
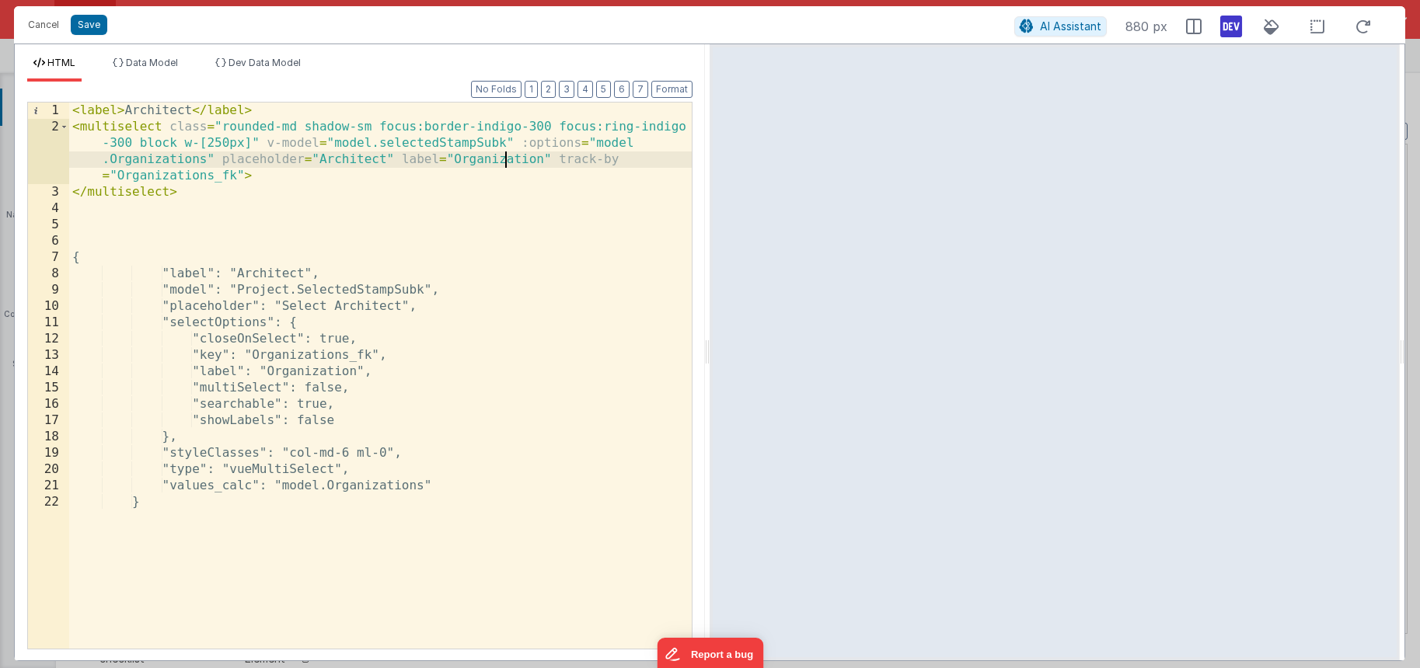
click at [502, 159] on div "< label > Architect </ label > < multiselect class = "rounded-md shadow-sm focu…" at bounding box center [380, 392] width 623 height 579
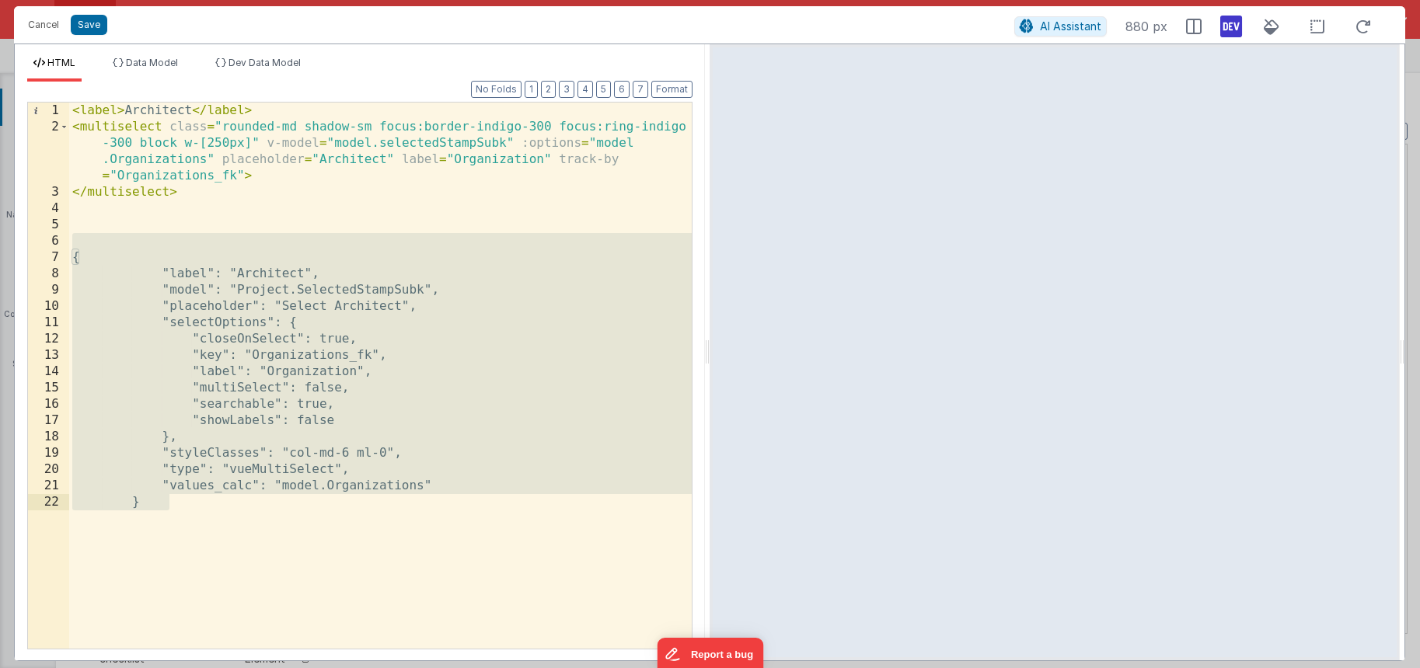
drag, startPoint x: 79, startPoint y: 235, endPoint x: 228, endPoint y: 546, distance: 344.9
click at [228, 546] on div "< label > Architect </ label > < multiselect class = "rounded-md shadow-sm focu…" at bounding box center [380, 392] width 623 height 579
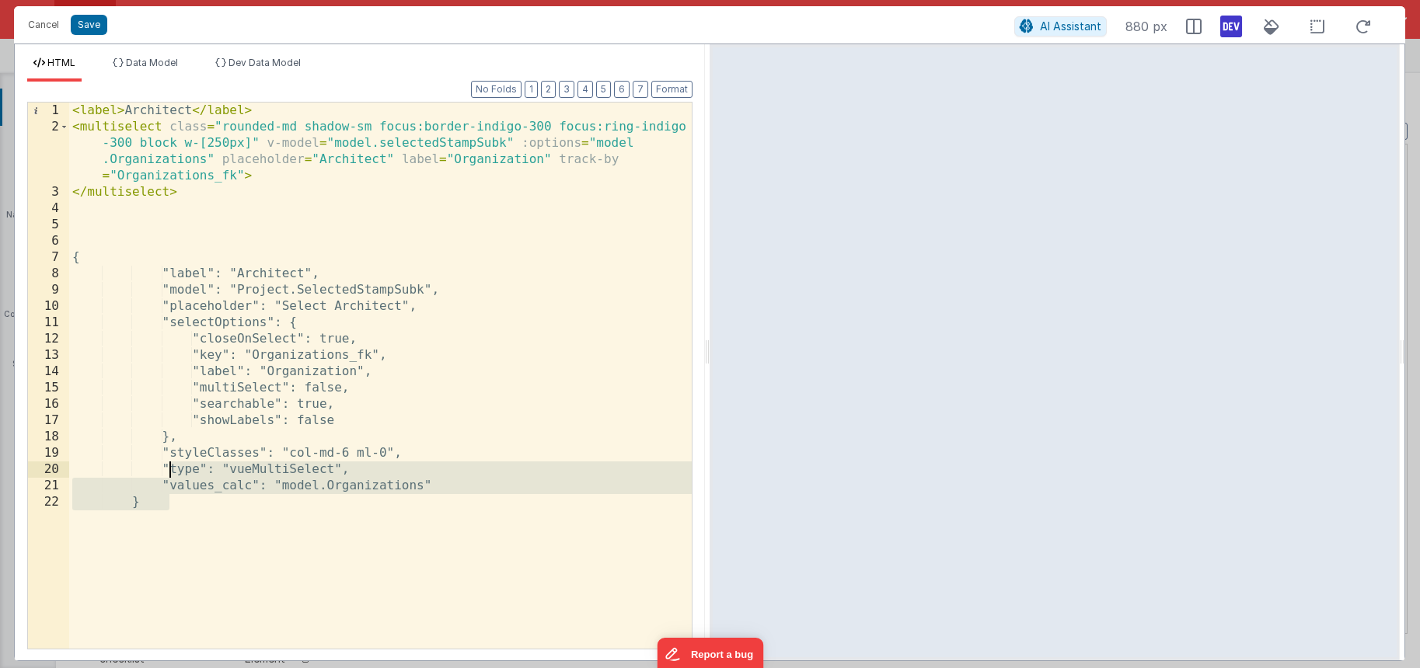
drag, startPoint x: 169, startPoint y: 477, endPoint x: 136, endPoint y: 427, distance: 60.2
click at [158, 460] on div "< label > Architect </ label > < multiselect class = "rounded-md shadow-sm focu…" at bounding box center [380, 392] width 623 height 579
click at [180, 502] on div "< label > Architect </ label > < multiselect class = "rounded-md shadow-sm focu…" at bounding box center [380, 392] width 623 height 579
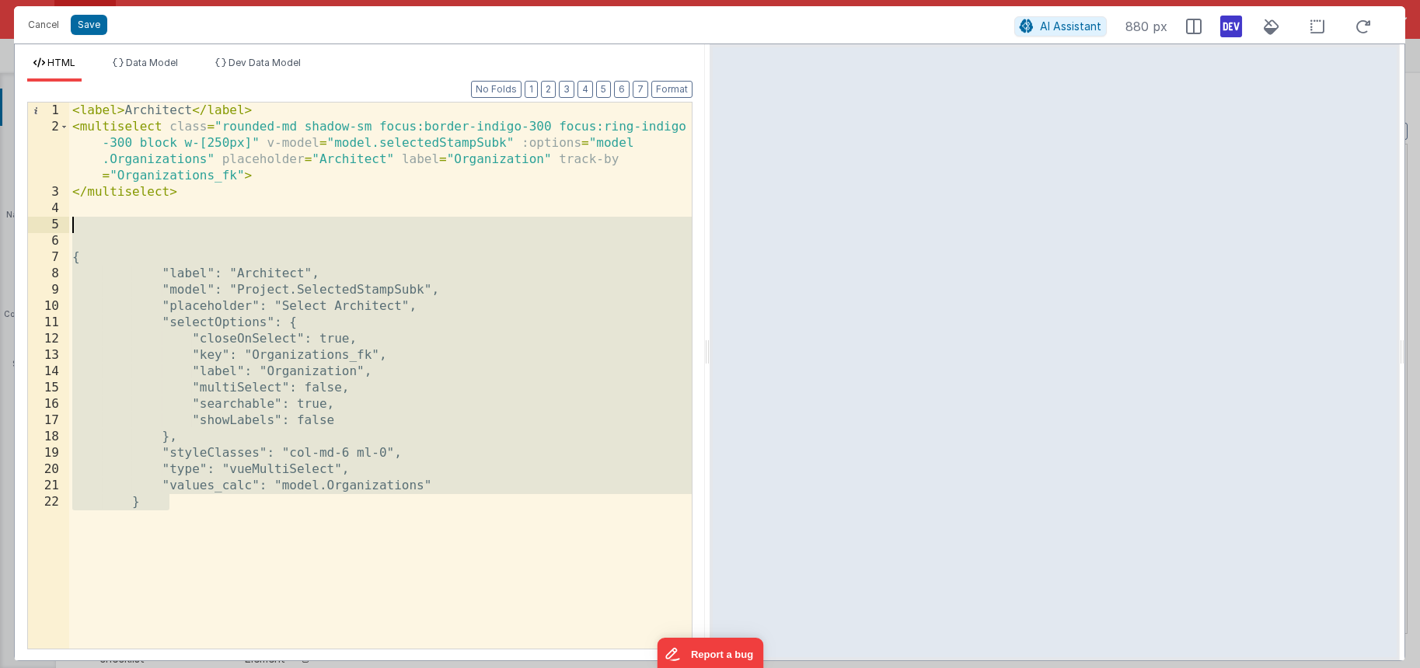
drag, startPoint x: 179, startPoint y: 504, endPoint x: 69, endPoint y: 228, distance: 297.6
click at [69, 228] on div "< label > Architect </ label > < multiselect class = "rounded-md shadow-sm focu…" at bounding box center [380, 392] width 623 height 579
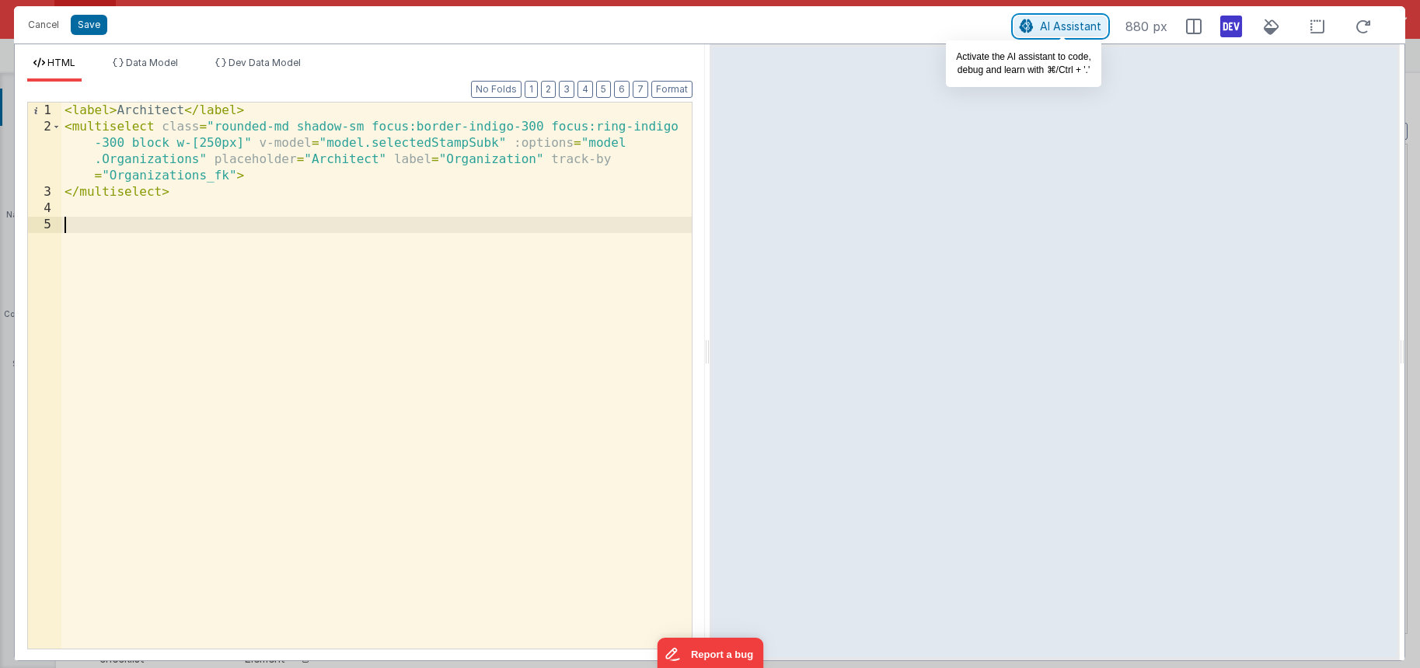
click at [1076, 16] on button "AI Assistant" at bounding box center [1060, 26] width 92 height 20
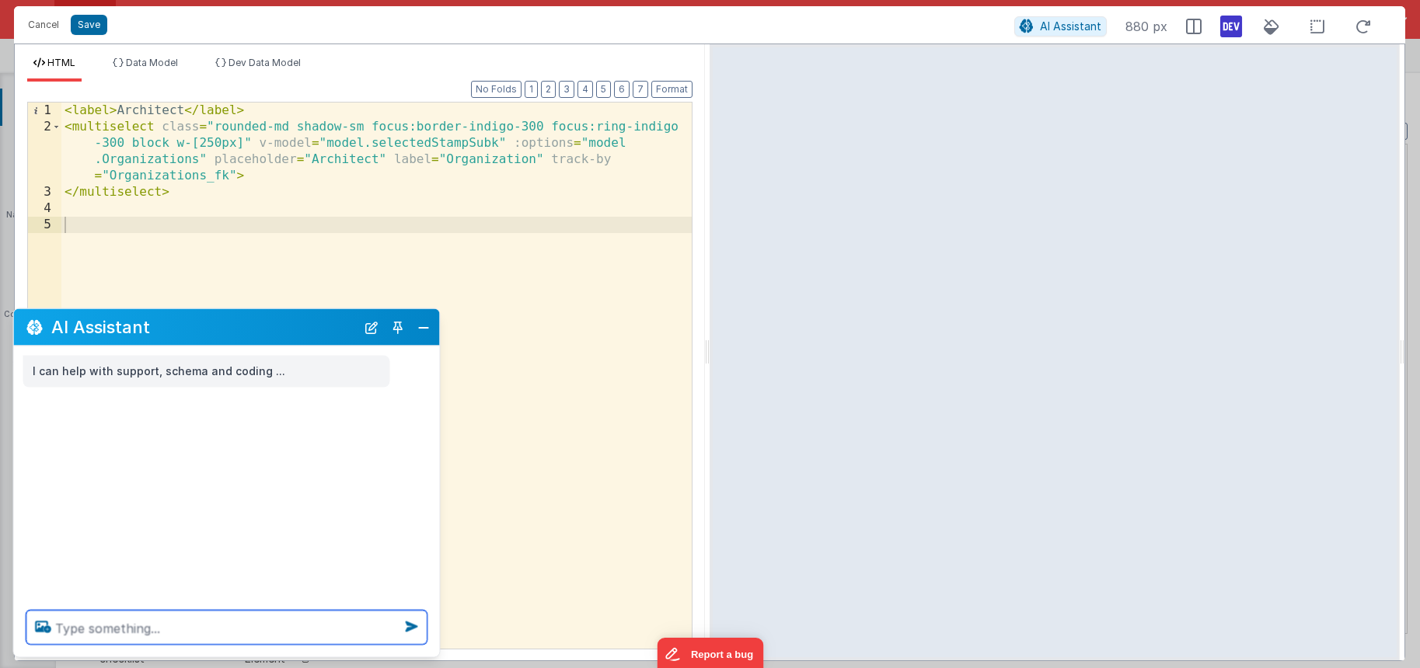
click at [149, 624] on textarea at bounding box center [226, 628] width 401 height 34
paste textarea ""selectedStampSubk": { "Organization": "[PERSON_NAME] Construction Co., Inc.", …"
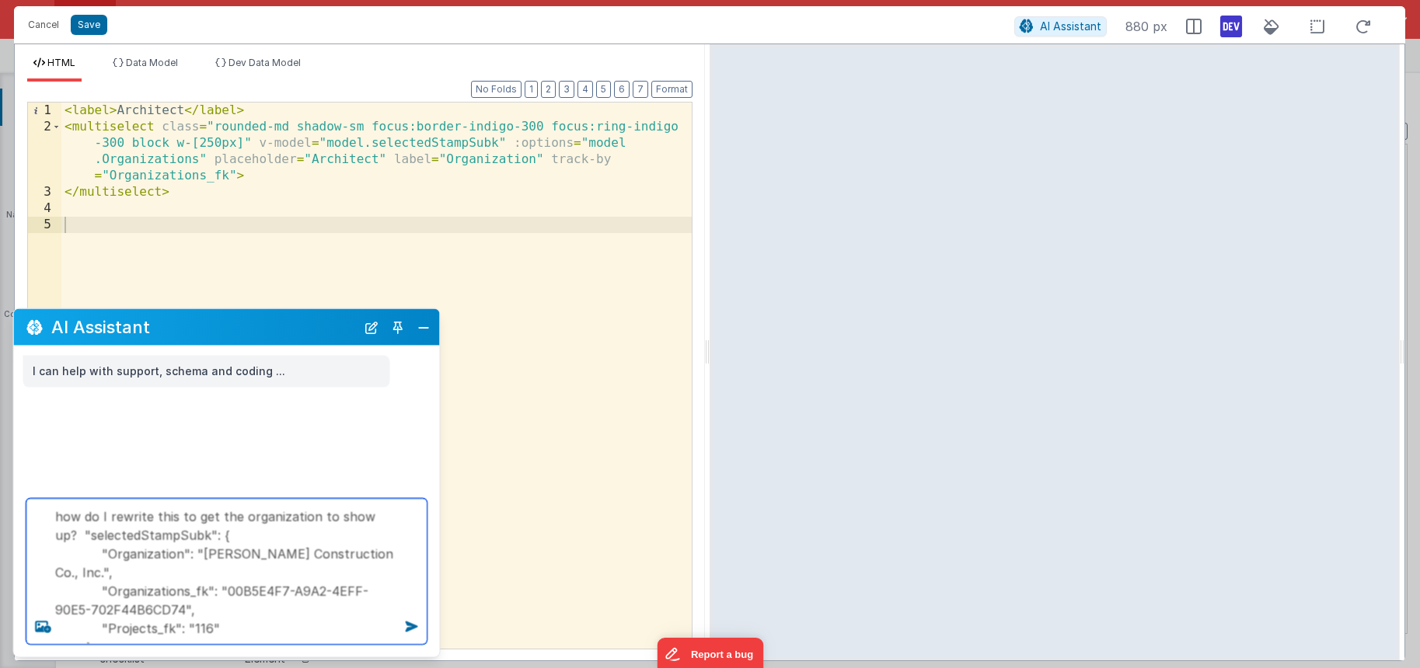
click at [376, 517] on textarea "how do I rewrite this to get the organization to show up? "selectedStampSubk": …" at bounding box center [226, 572] width 401 height 146
type textarea "how do I rewrite this to get the organization to show up? "selectedStampSubk": …"
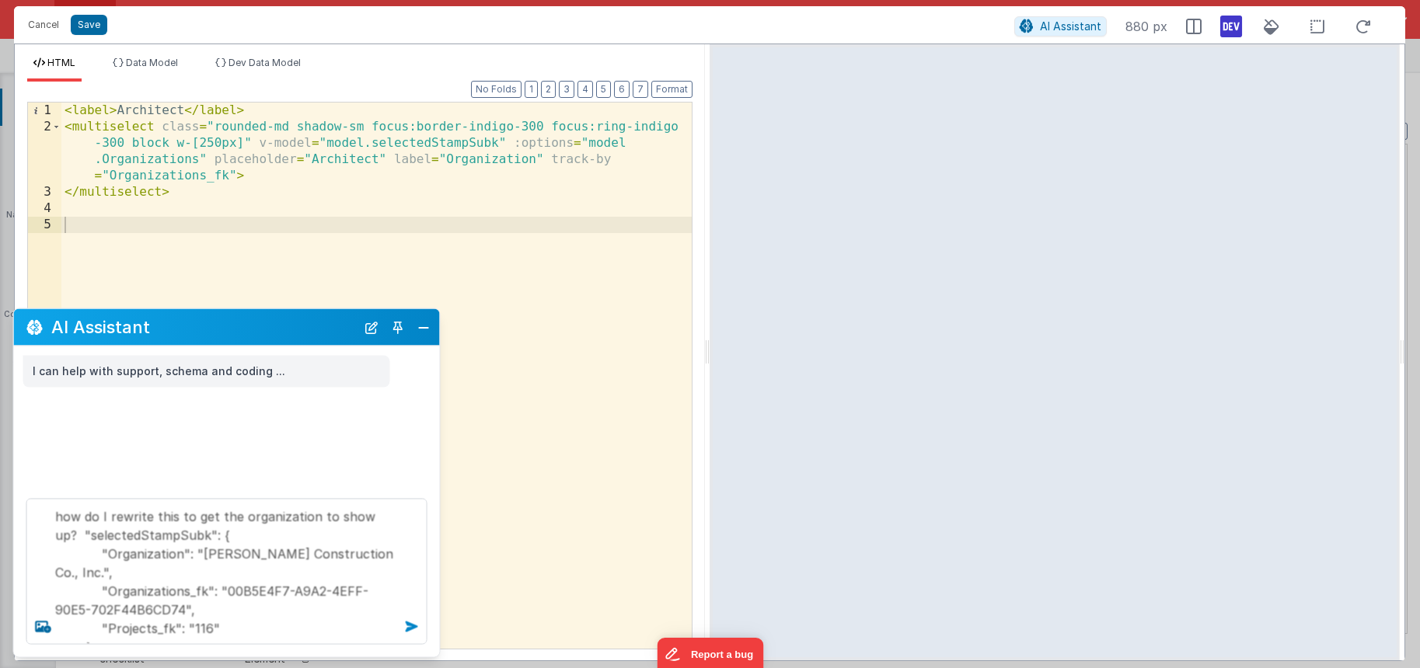
click at [414, 623] on icon at bounding box center [412, 627] width 25 height 25
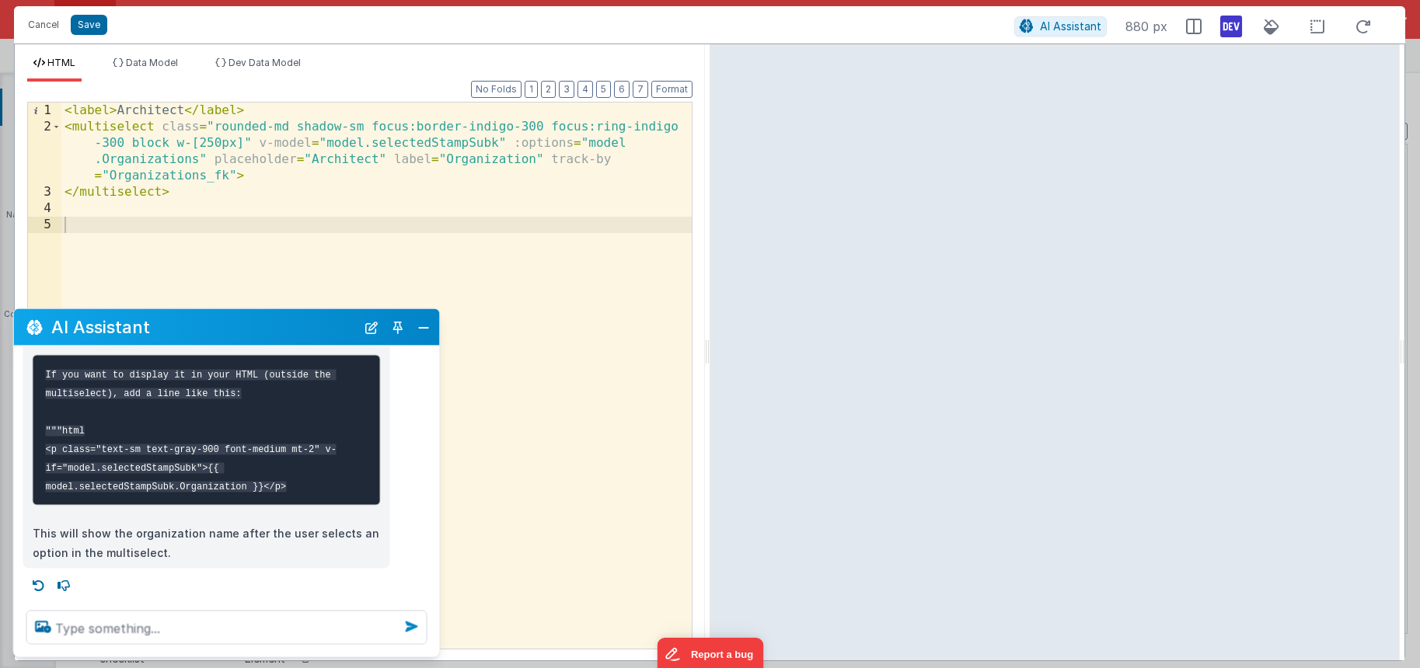
scroll to position [235, 0]
type textarea "t"
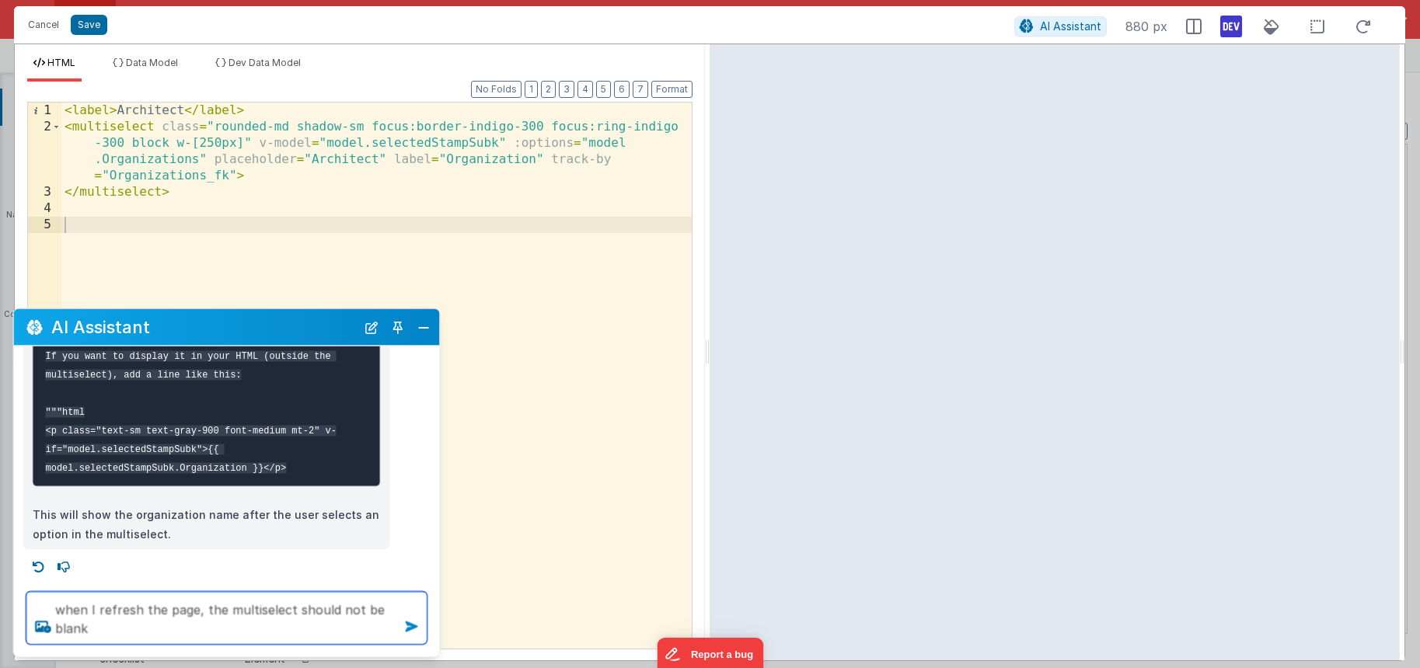
type textarea "when I refresh the page, the multiselect should not be blank"
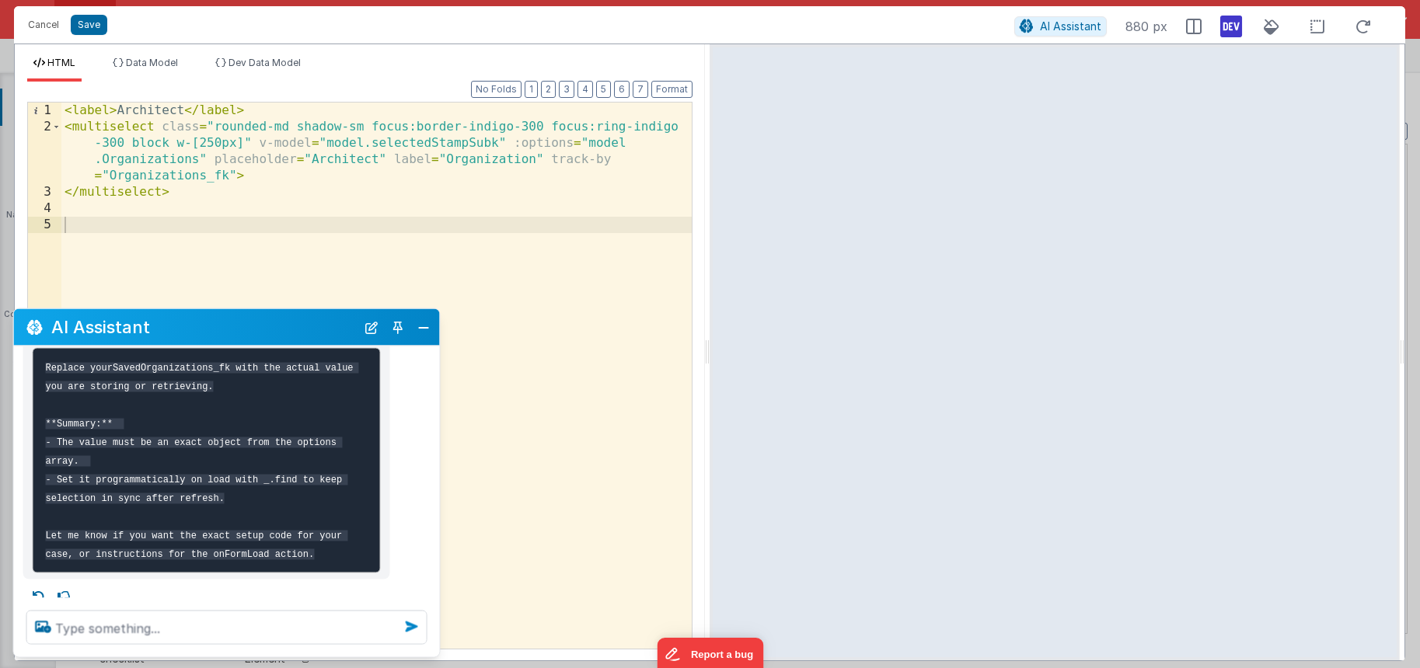
scroll to position [856, 0]
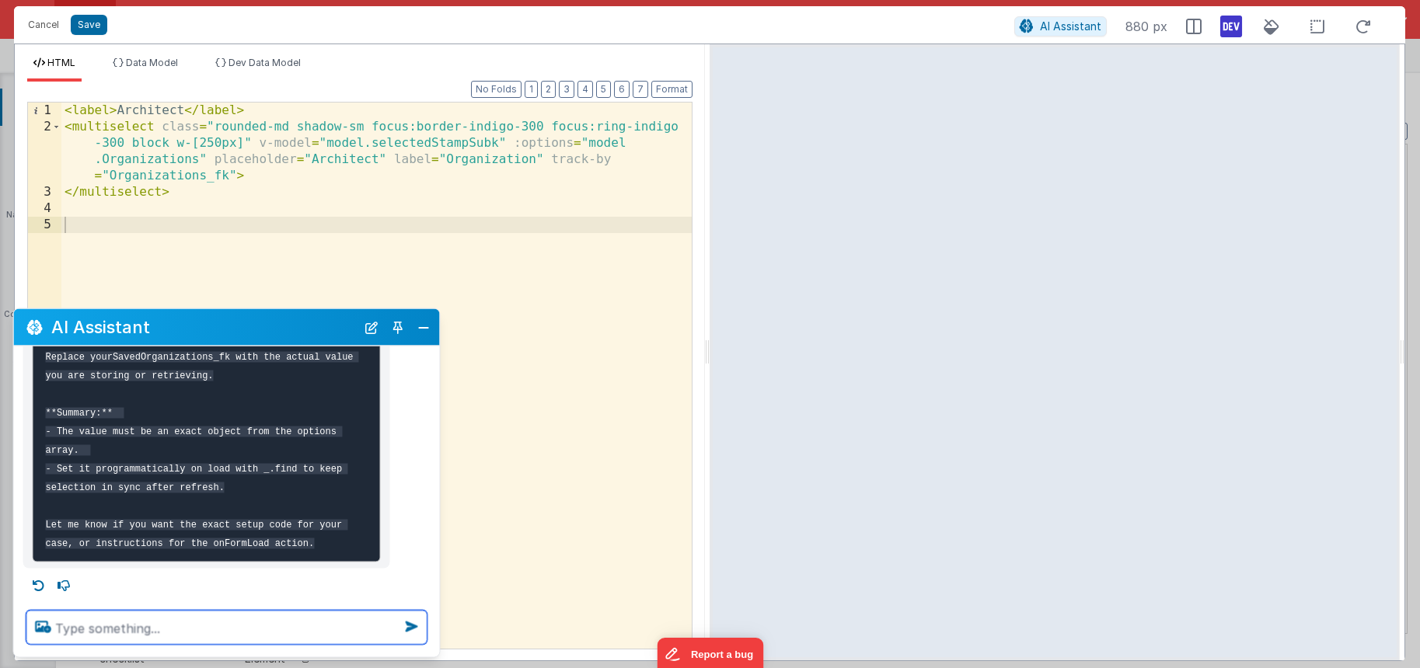
click at [143, 630] on textarea at bounding box center [226, 628] width 401 height 34
type textarea "yes, give me the exact code okease.,"
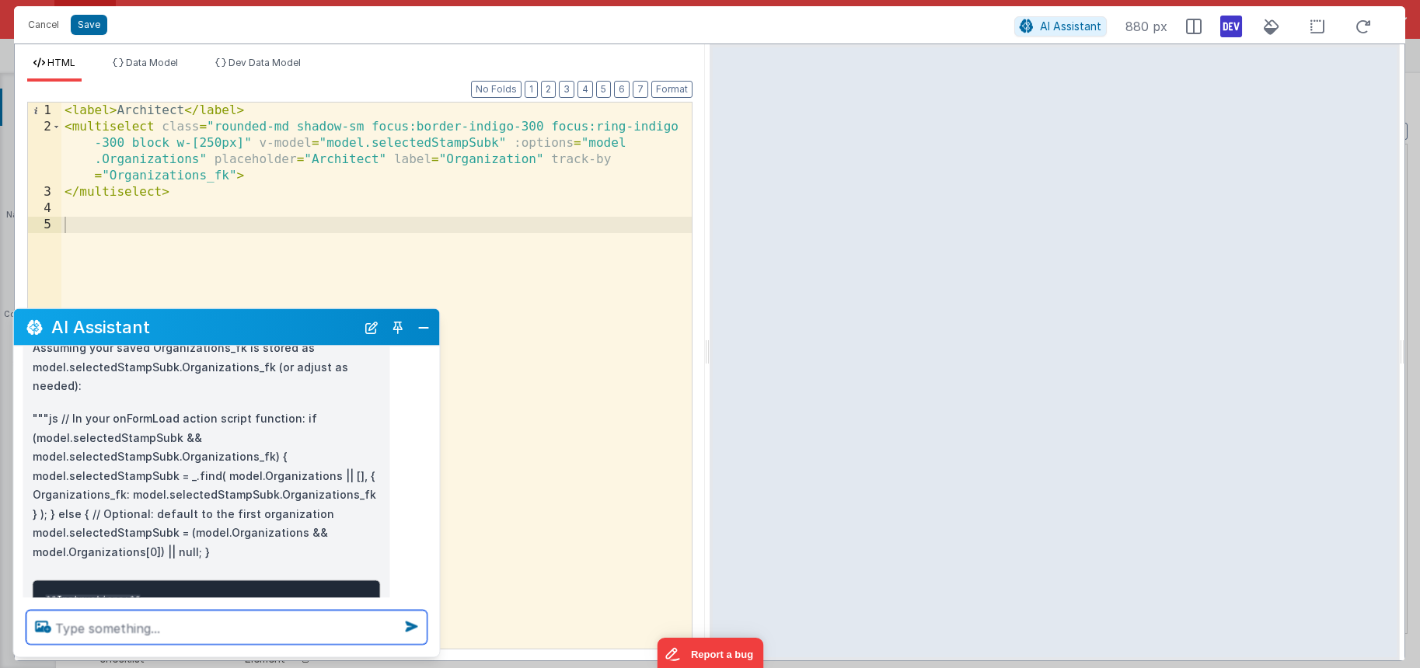
scroll to position [1195, 0]
drag, startPoint x: 419, startPoint y: 324, endPoint x: 368, endPoint y: 308, distance: 53.8
click at [420, 324] on button "Close" at bounding box center [424, 327] width 20 height 22
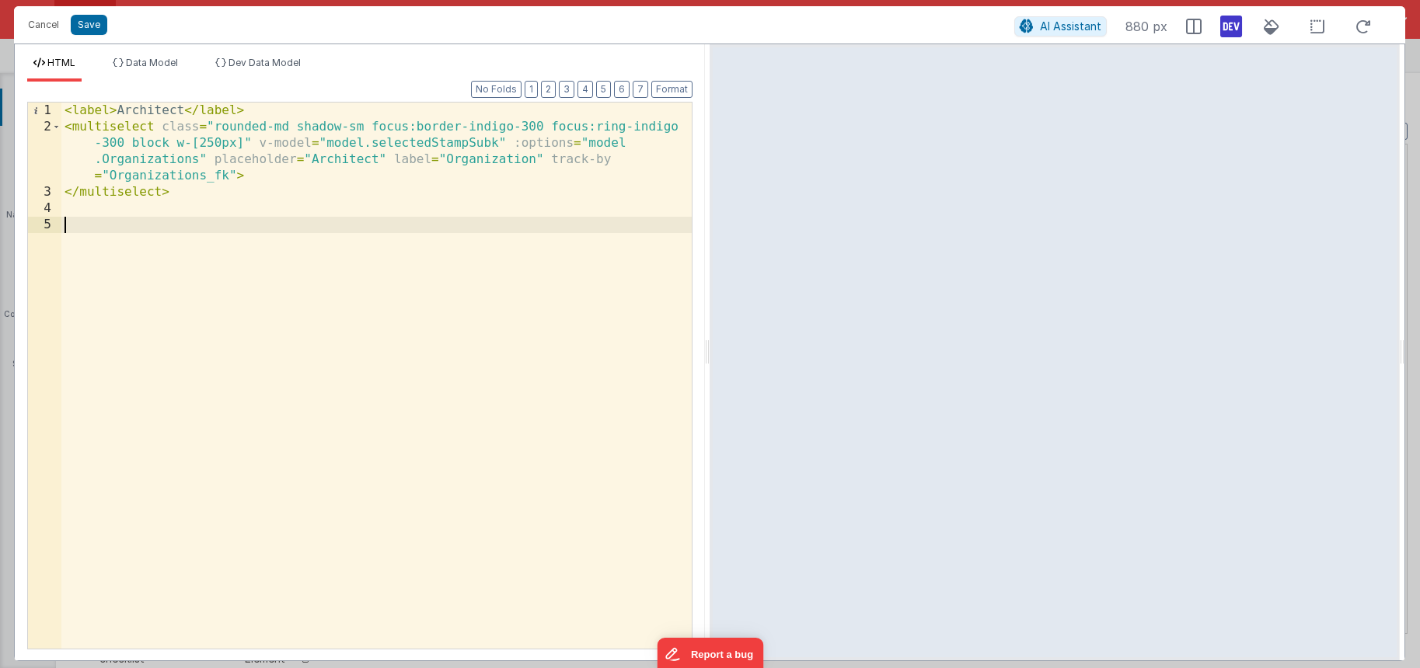
click at [197, 255] on div "< label > Architect </ label > < multiselect class = "rounded-md shadow-sm focu…" at bounding box center [376, 392] width 630 height 579
paste textarea
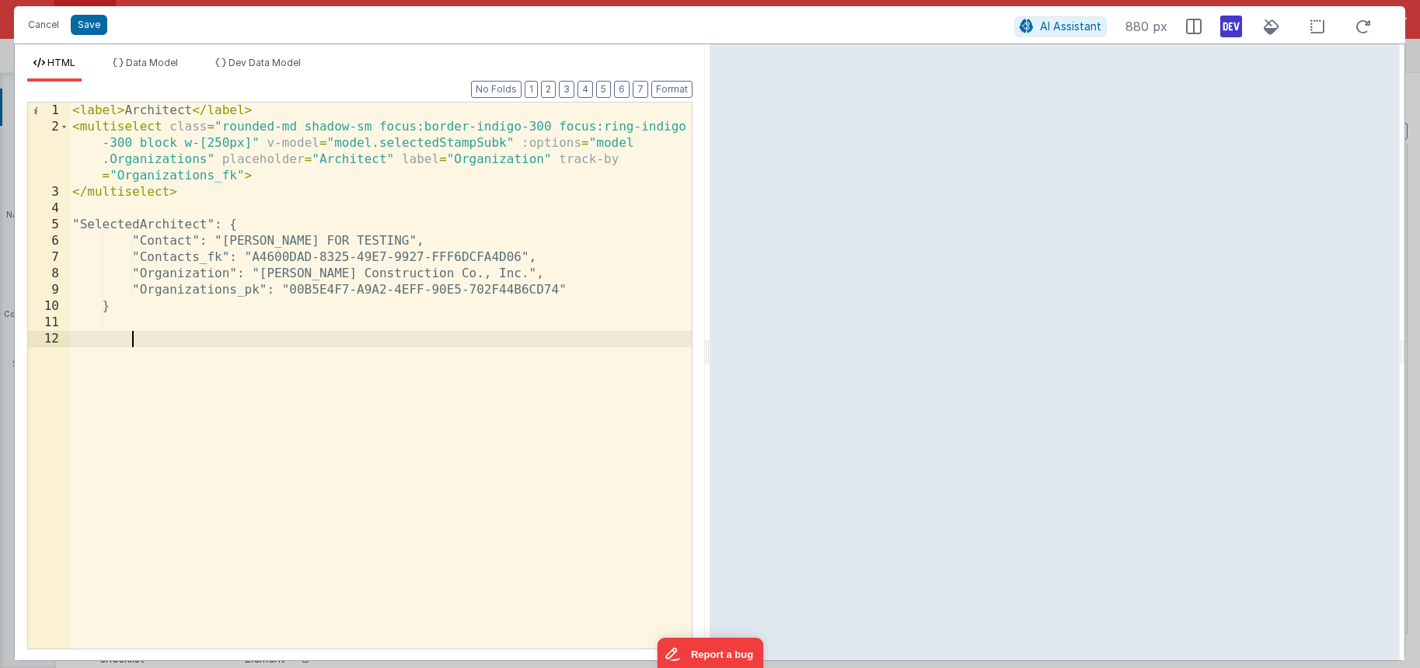
click at [148, 338] on div "< label > Architect </ label > < multiselect class = "rounded-md shadow-sm focu…" at bounding box center [380, 392] width 623 height 579
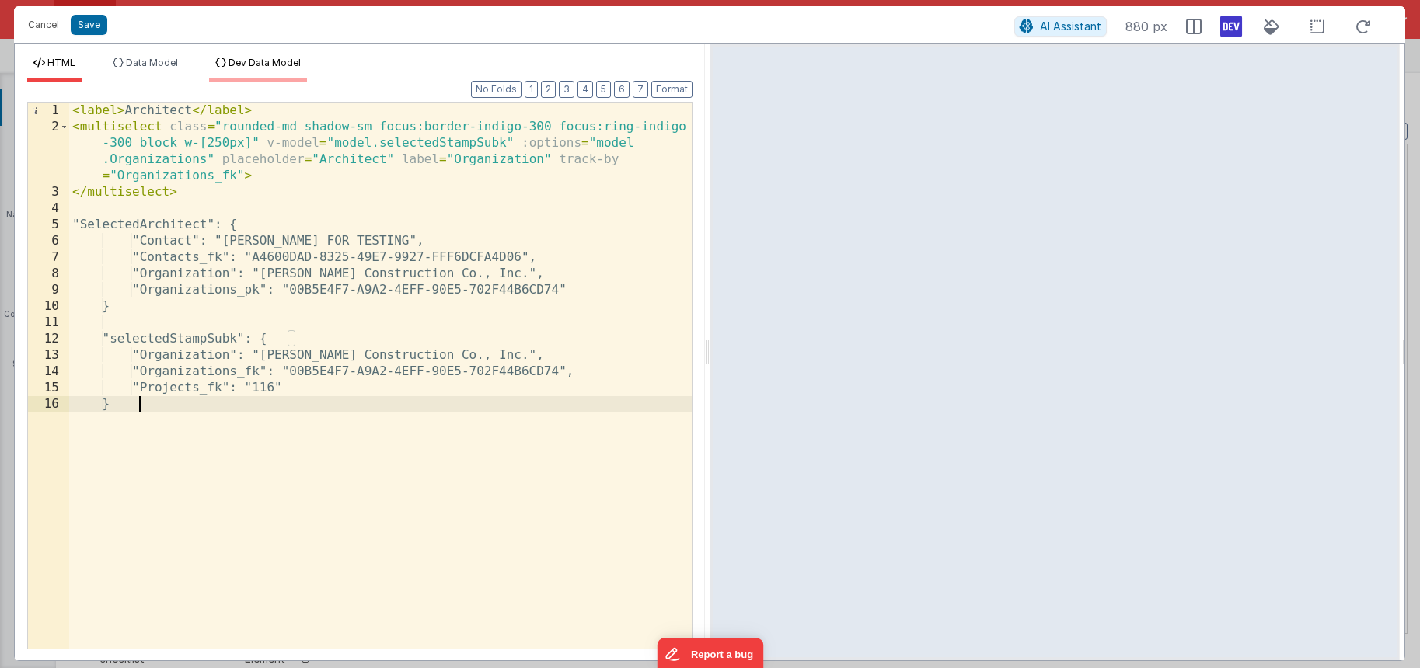
click at [260, 60] on span "Dev Data Model" at bounding box center [265, 63] width 72 height 12
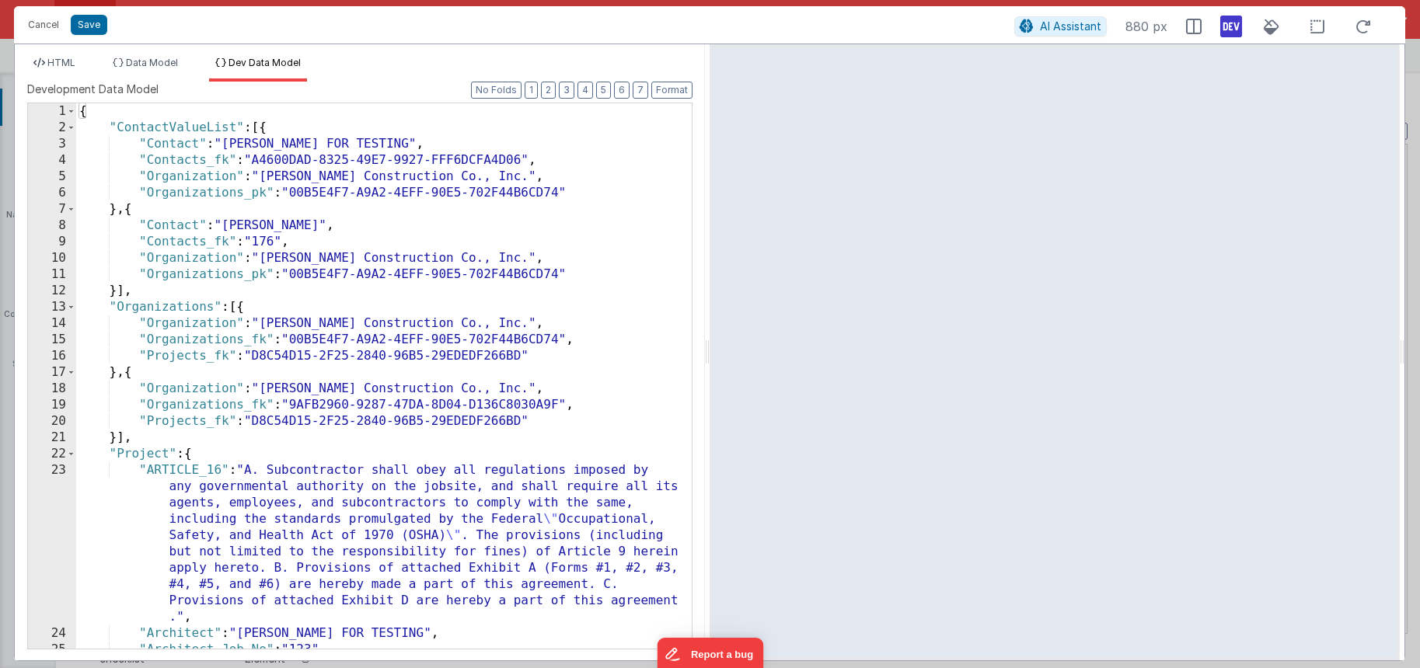
click at [222, 185] on div "{ "ContactValueList" : [{ "Contact" : "[PERSON_NAME] FOR TESTING" , "Contacts_f…" at bounding box center [378, 392] width 604 height 578
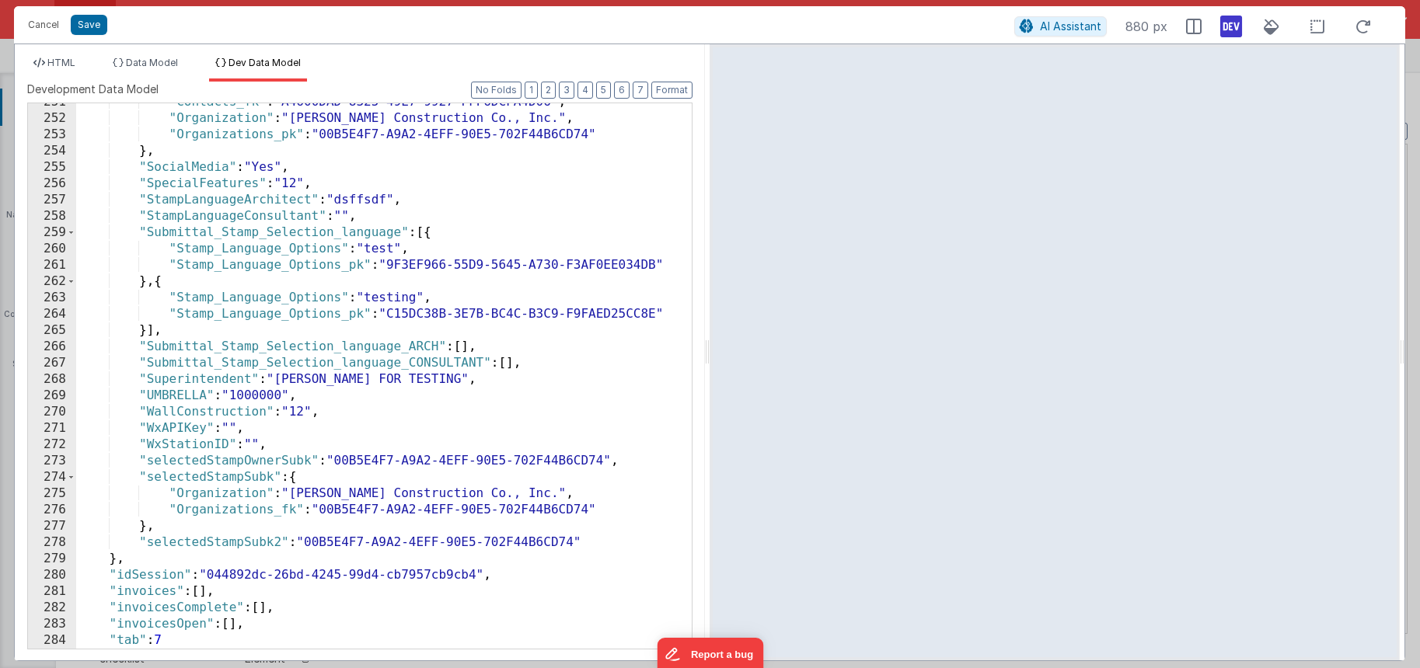
scroll to position [4237, 0]
click at [194, 141] on div ""Contacts_fk" : "A4600DAD-8325-49E7-9927-FFF6DCFA4D06" , "Organization" : "[PER…" at bounding box center [378, 383] width 604 height 578
click at [67, 60] on span "HTML" at bounding box center [61, 63] width 28 height 12
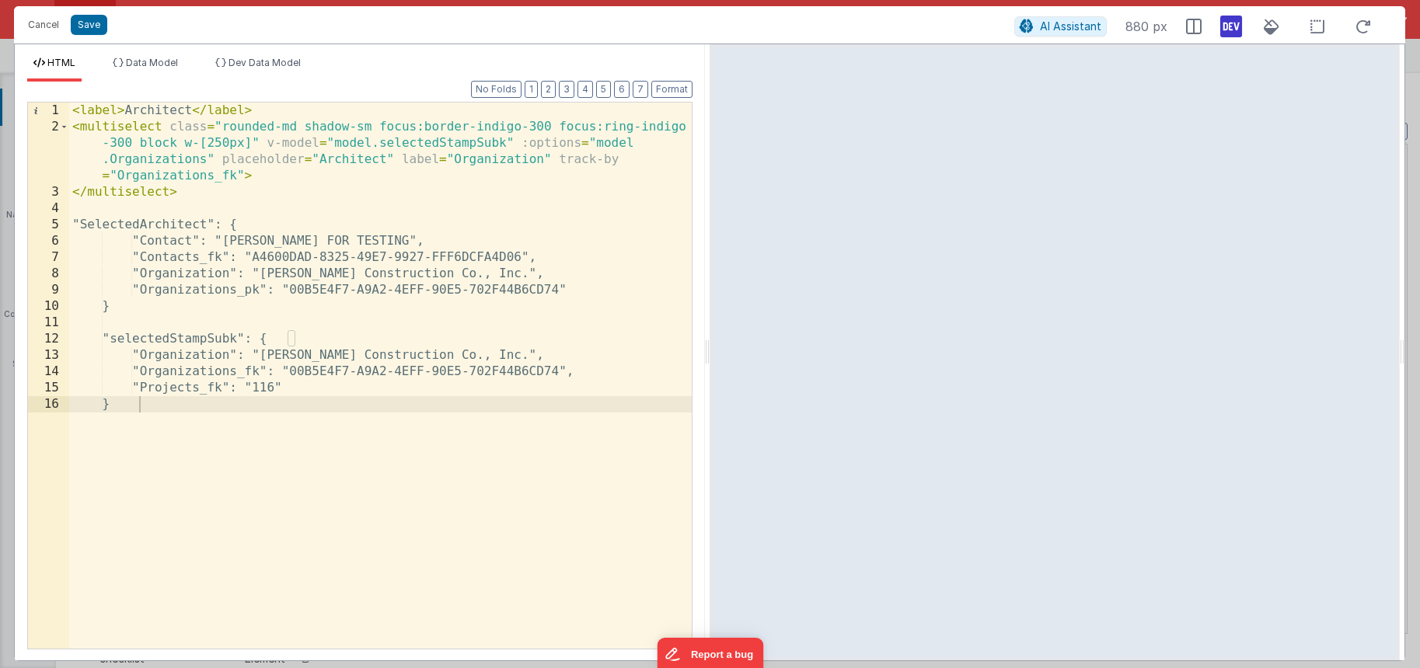
click at [270, 225] on div "< label > Architect </ label > < multiselect class = "rounded-md shadow-sm focu…" at bounding box center [380, 392] width 623 height 579
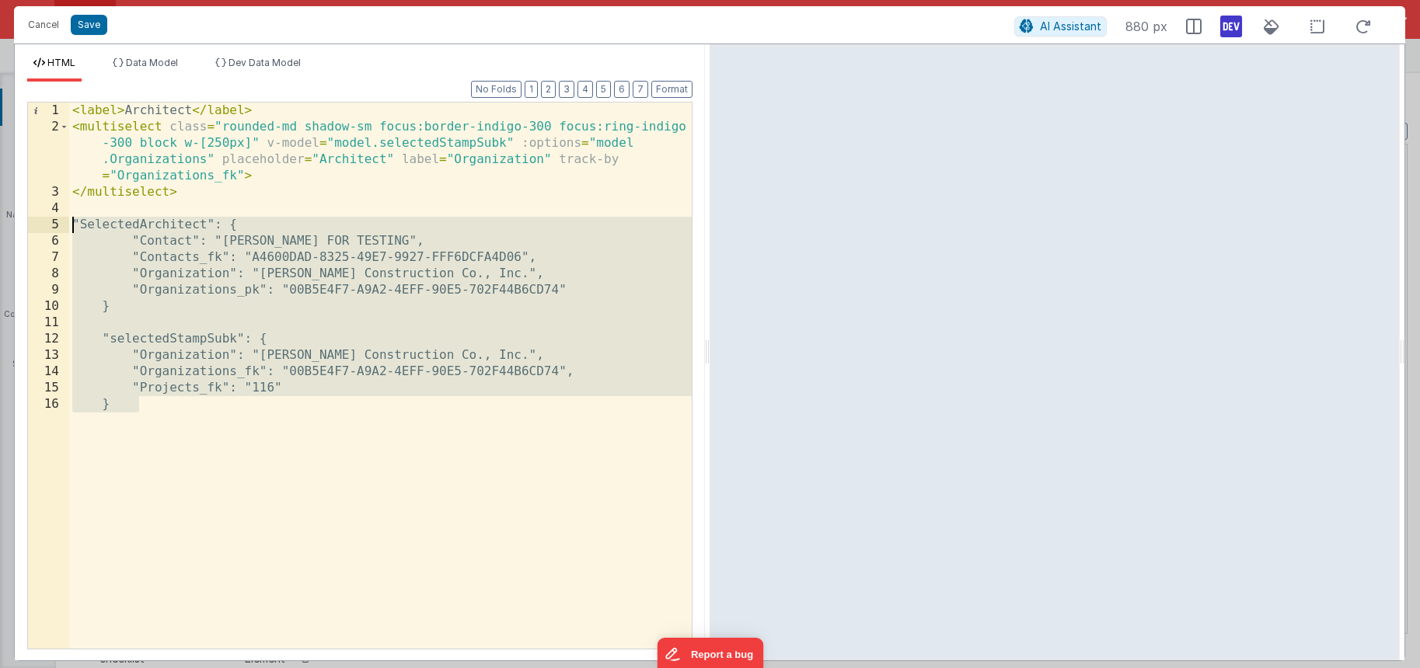
drag, startPoint x: 163, startPoint y: 417, endPoint x: 31, endPoint y: 222, distance: 236.3
click at [31, 222] on div "1 2 3 4 5 6 7 8 9 10 11 12 13 14 15 16 < label > Architect </ label > < multise…" at bounding box center [359, 376] width 665 height 548
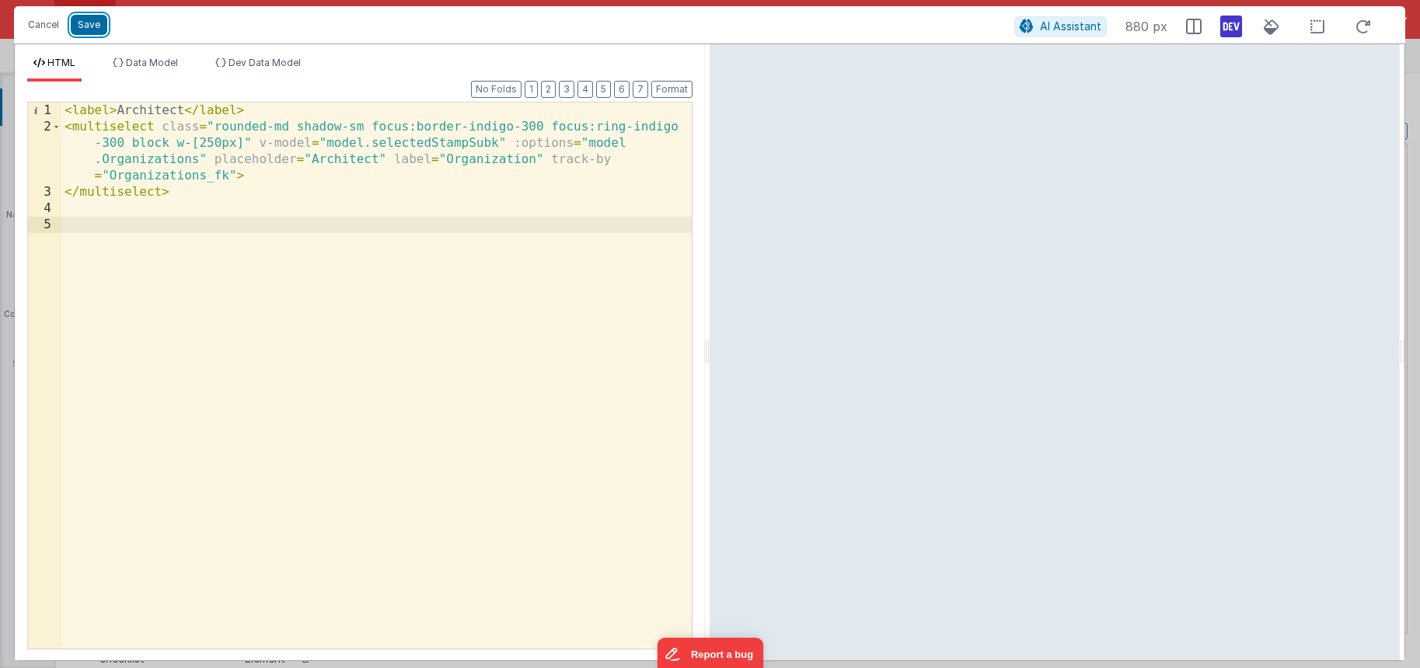
drag, startPoint x: 96, startPoint y: 26, endPoint x: 139, endPoint y: 30, distance: 43.0
click at [96, 25] on button "Save" at bounding box center [89, 25] width 37 height 20
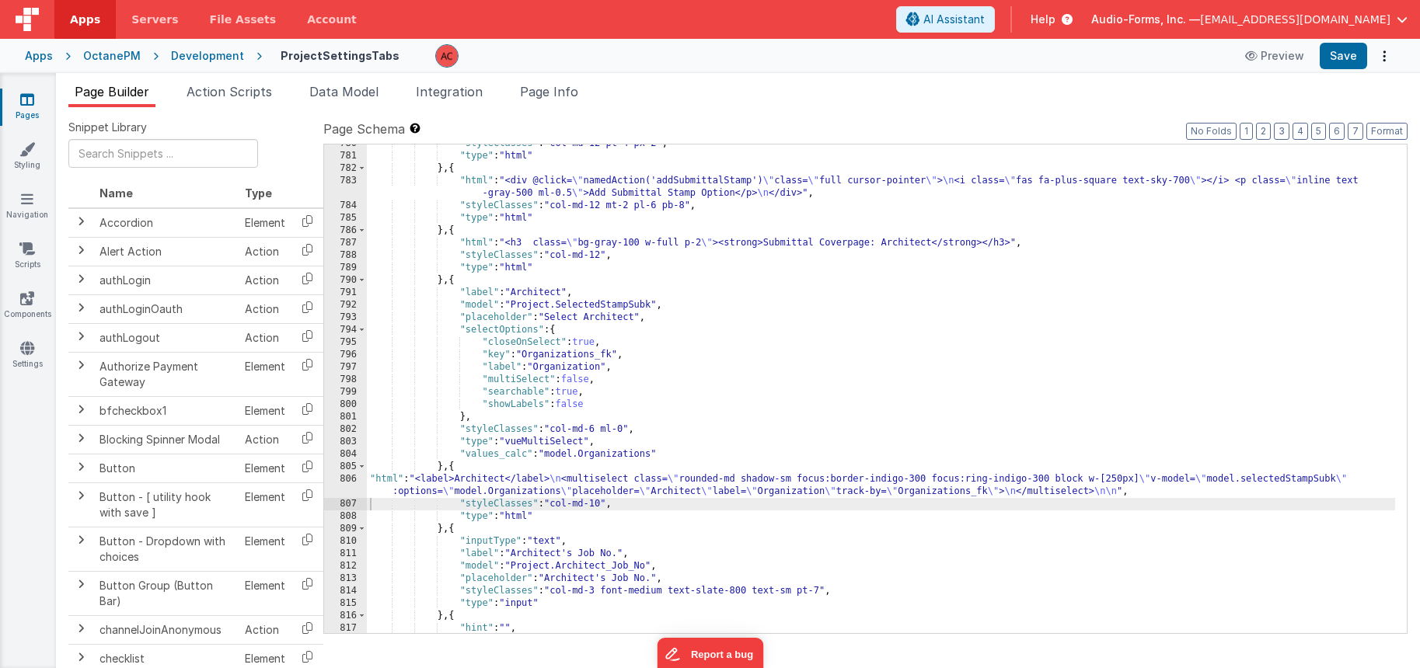
click at [372, 489] on div ""styleClasses" : "col-md-12 pt-4 px-2" , "type" : "html" } , { "html" : "<div @…" at bounding box center [881, 395] width 1028 height 514
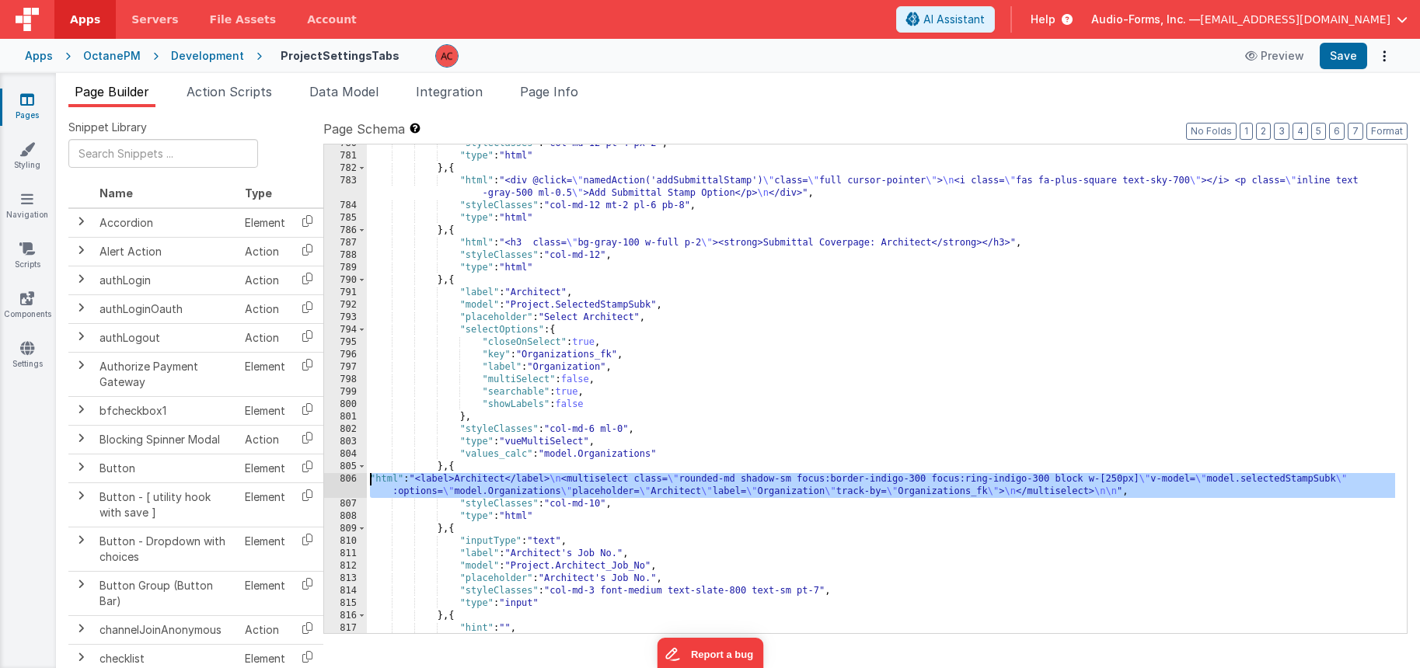
click at [347, 479] on div "806" at bounding box center [345, 485] width 43 height 25
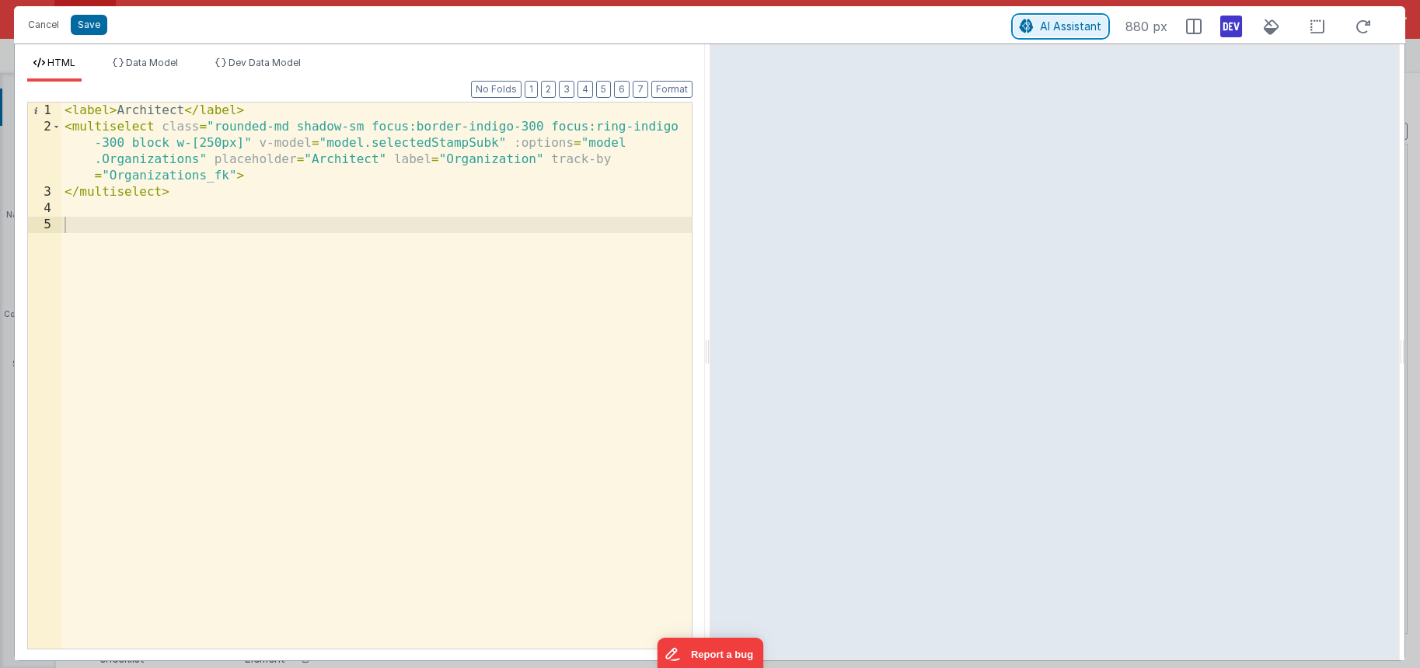
click at [1049, 33] on button "AI Assistant" at bounding box center [1060, 26] width 92 height 20
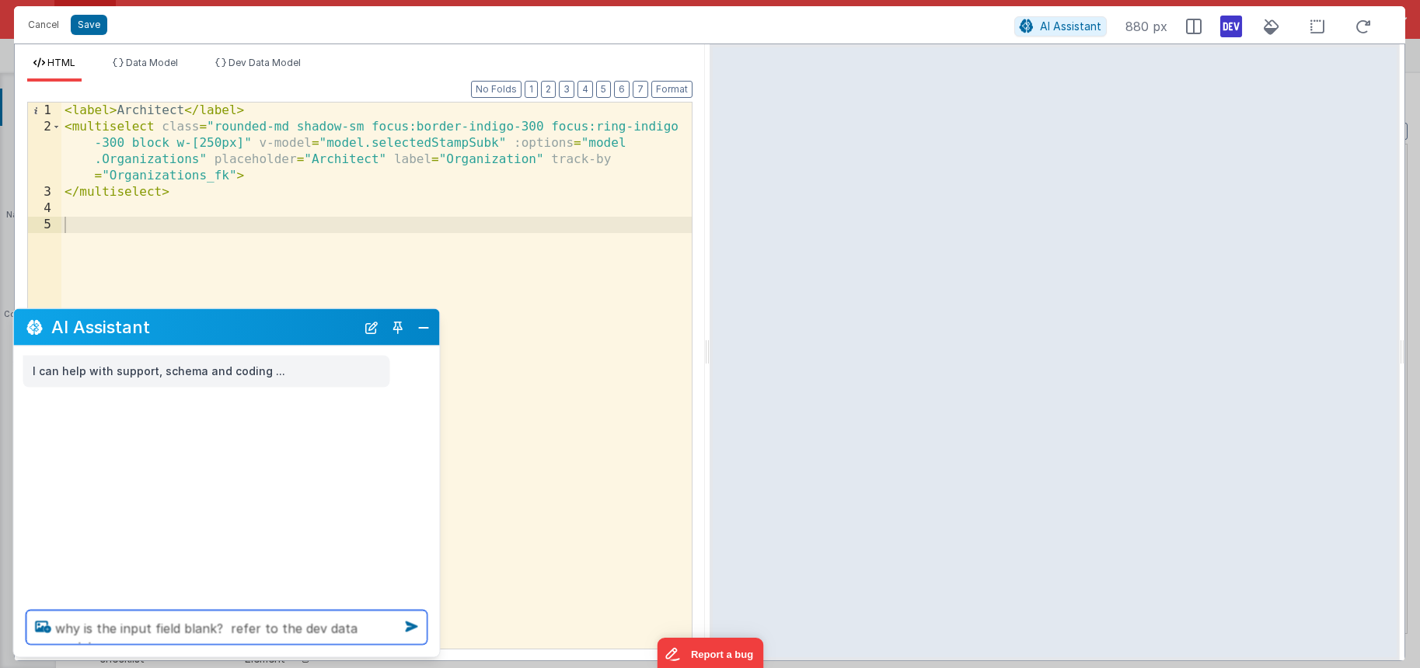
type textarea "why is the input field blank? refer to the dev data model."
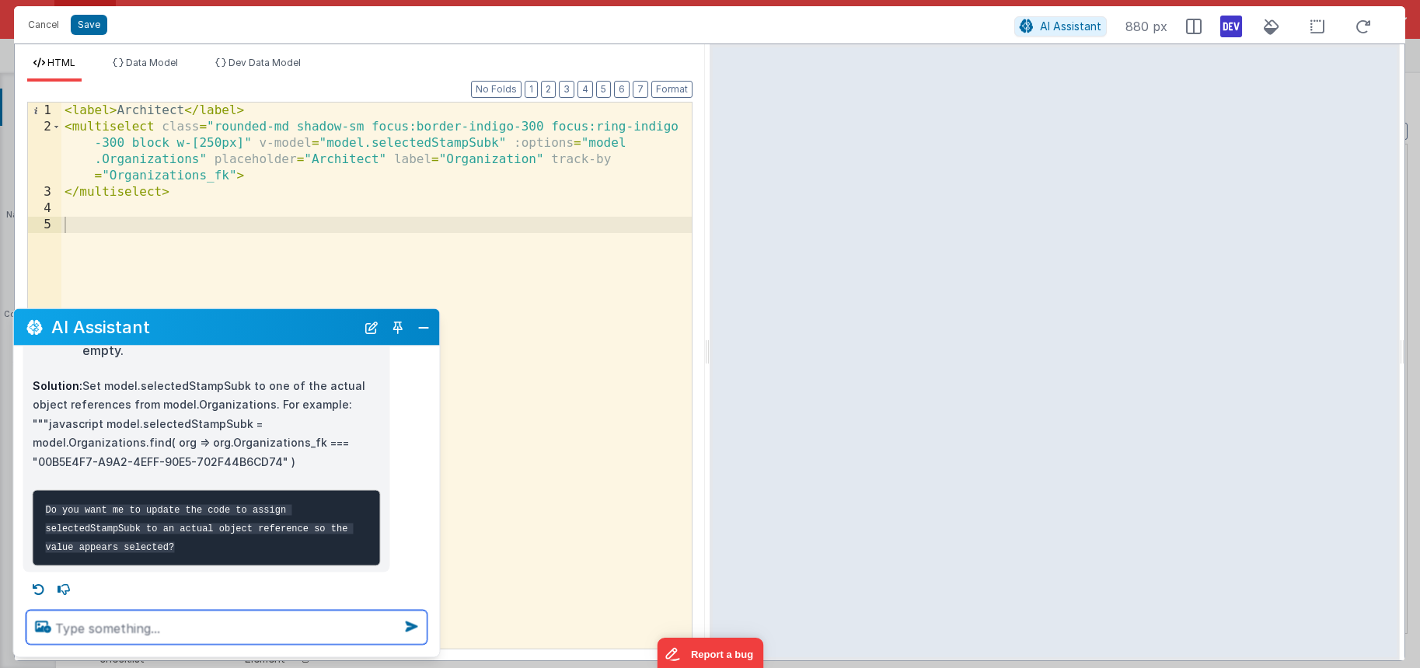
scroll to position [731, 0]
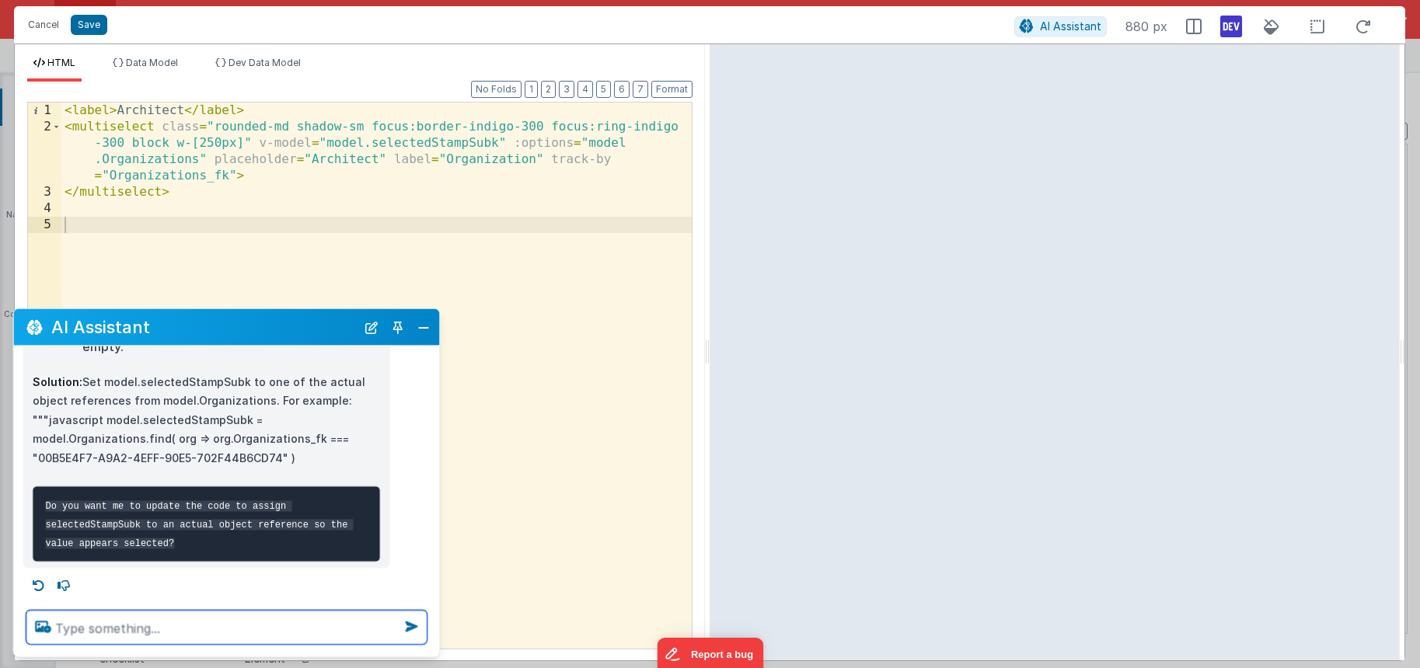
click at [170, 620] on textarea at bounding box center [226, 628] width 401 height 34
type textarea "yes"
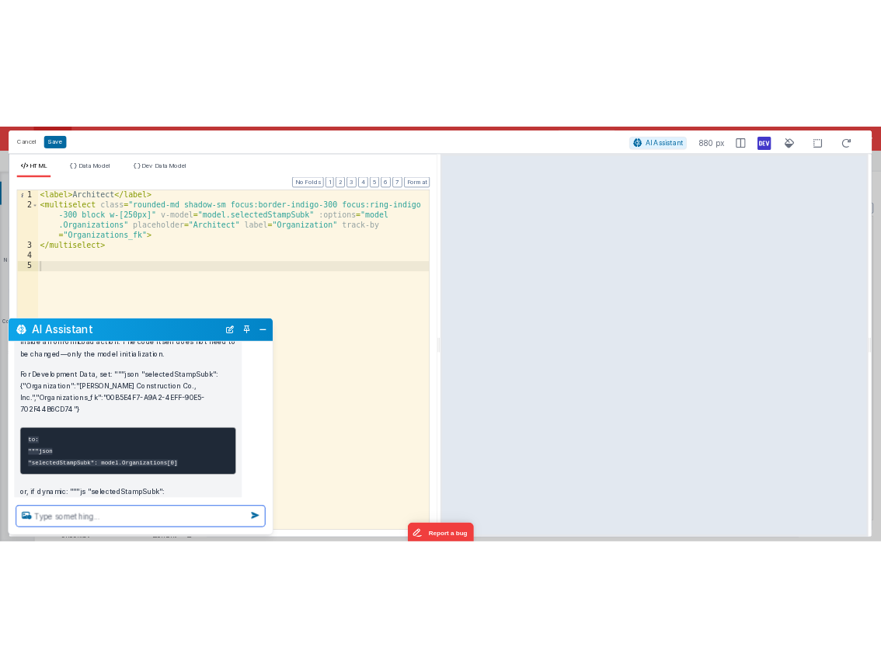
scroll to position [1077, 0]
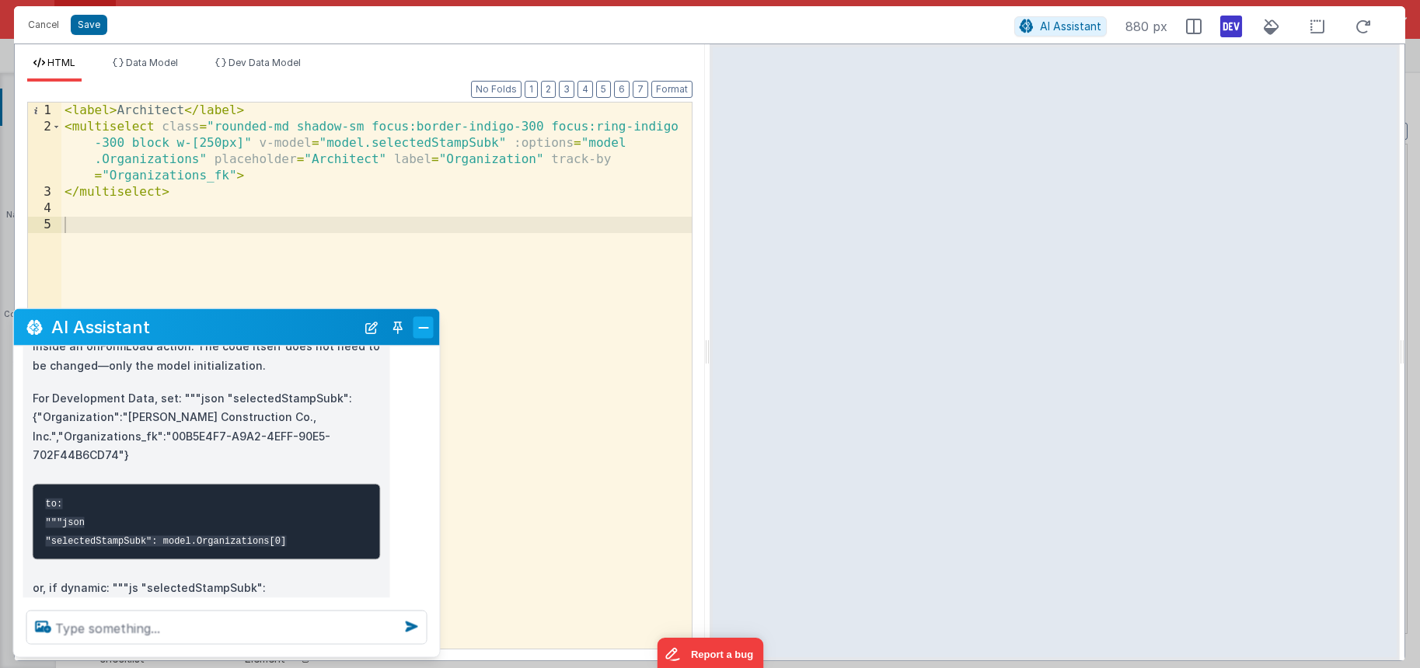
click at [424, 330] on button "Close" at bounding box center [424, 327] width 20 height 22
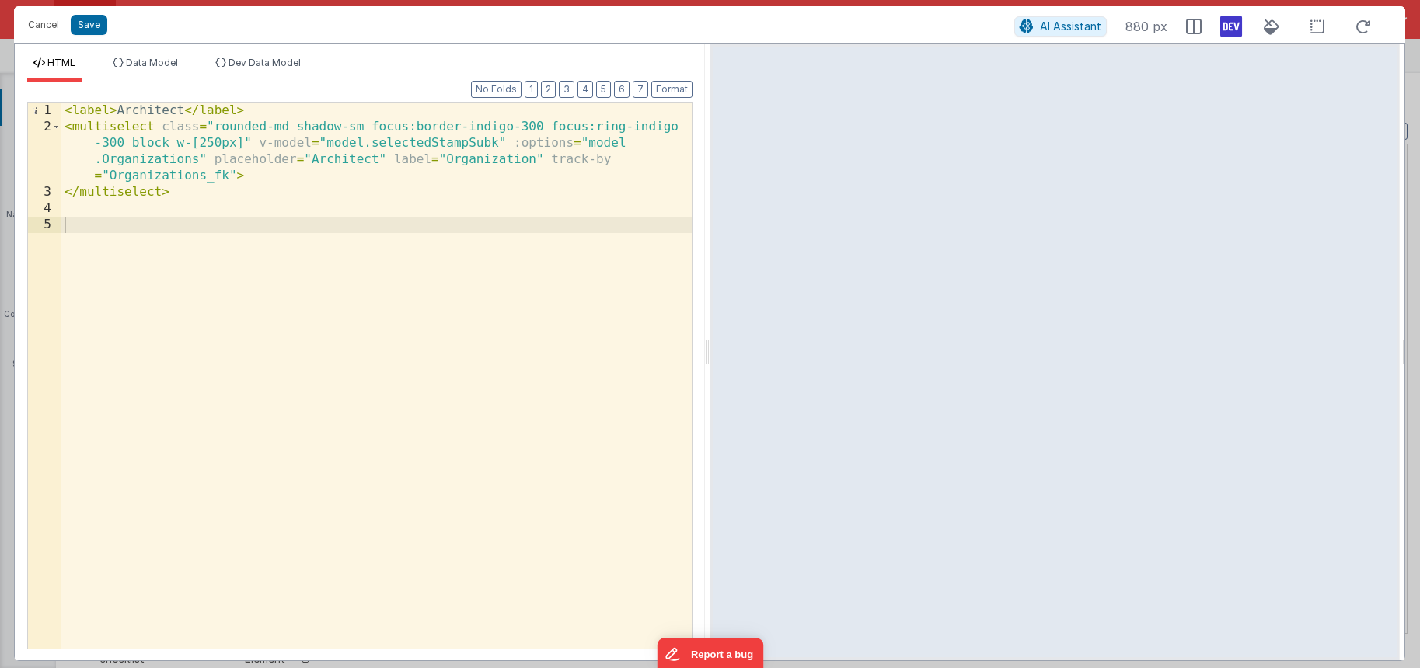
click at [504, 264] on div "< label > Architect </ label > < multiselect class = "rounded-md shadow-sm focu…" at bounding box center [376, 392] width 630 height 579
